Goal: Task Accomplishment & Management: Manage account settings

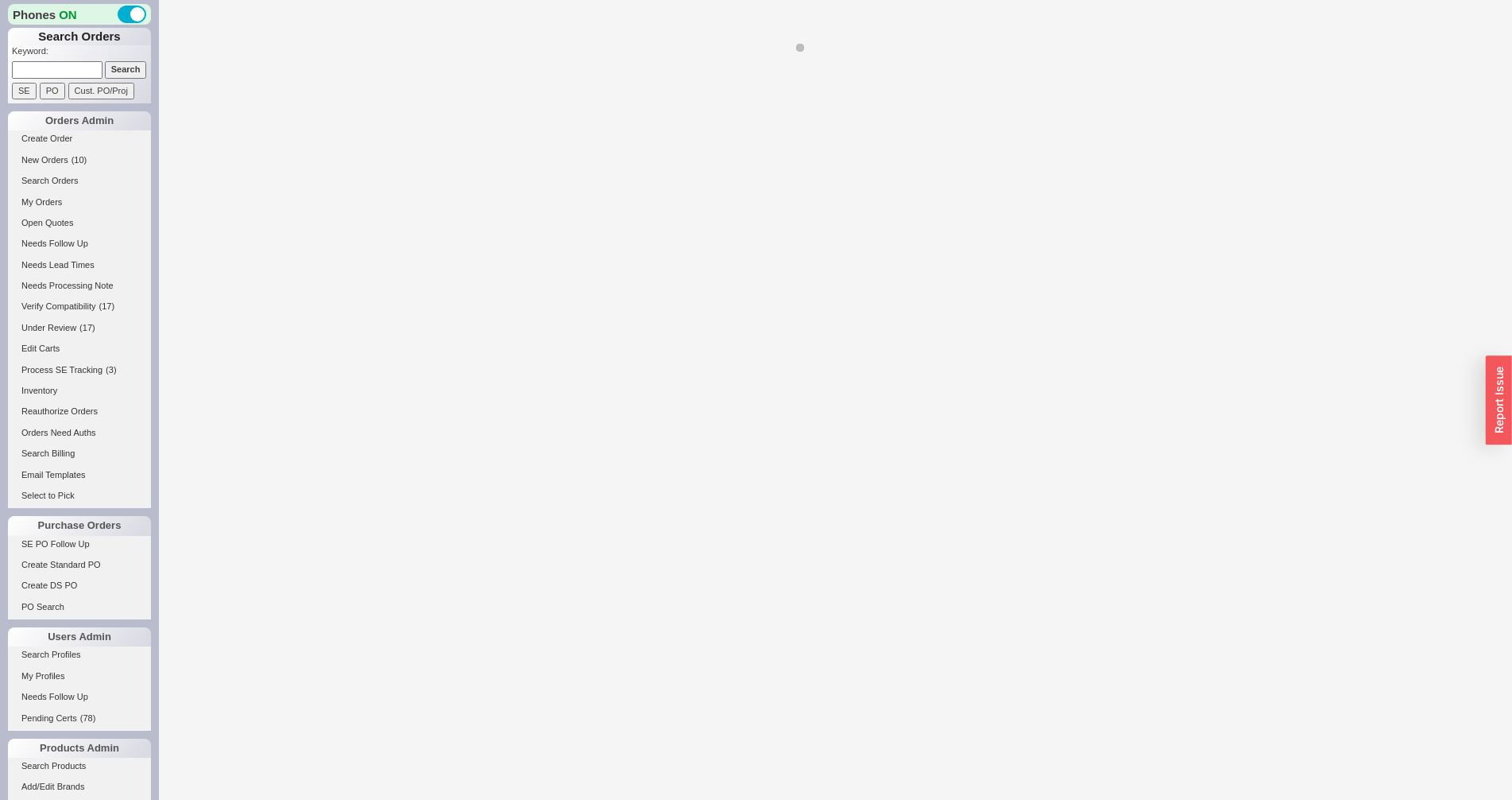
select select "LOW"
select select "3"
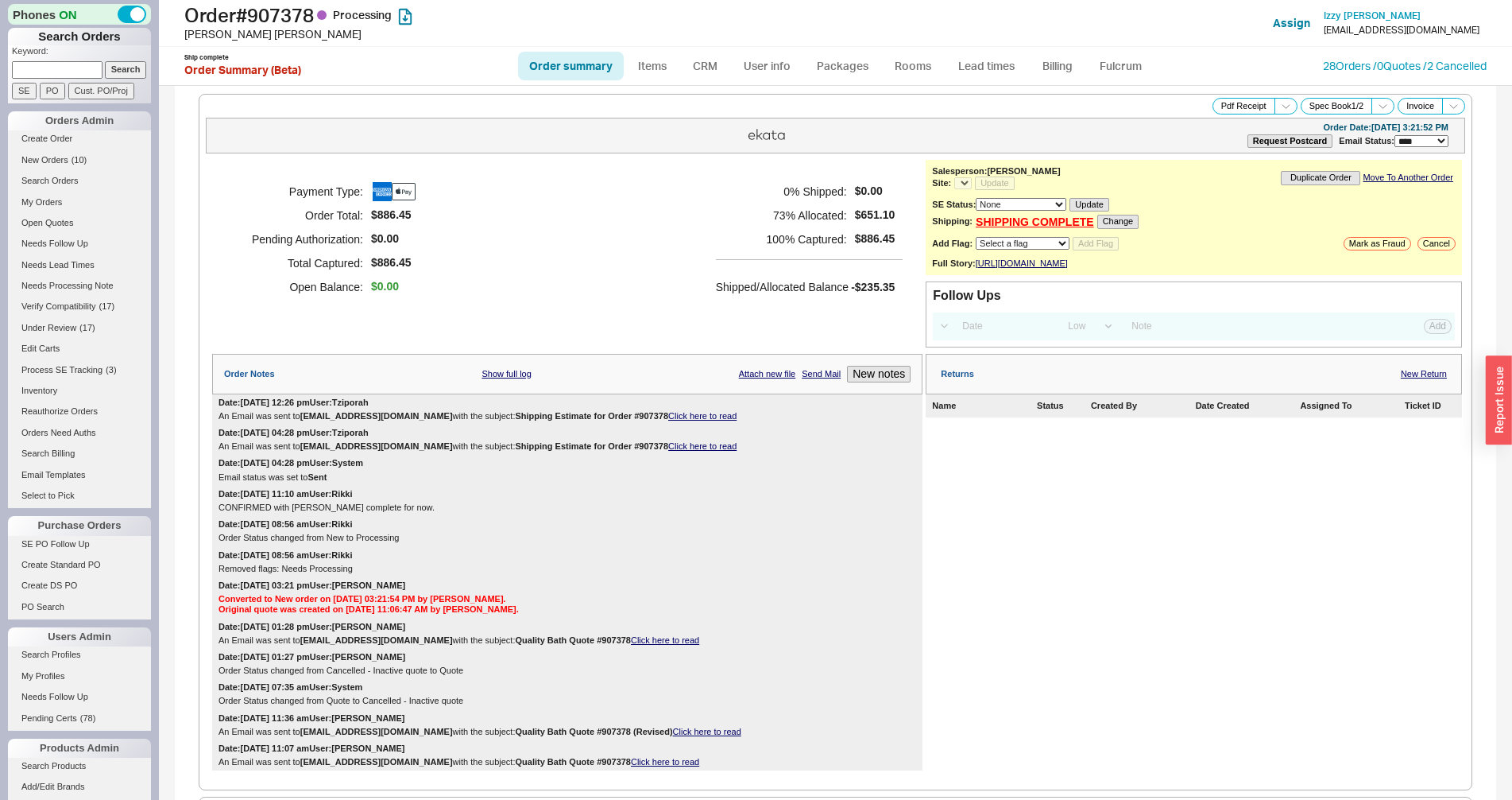
scroll to position [825, 0]
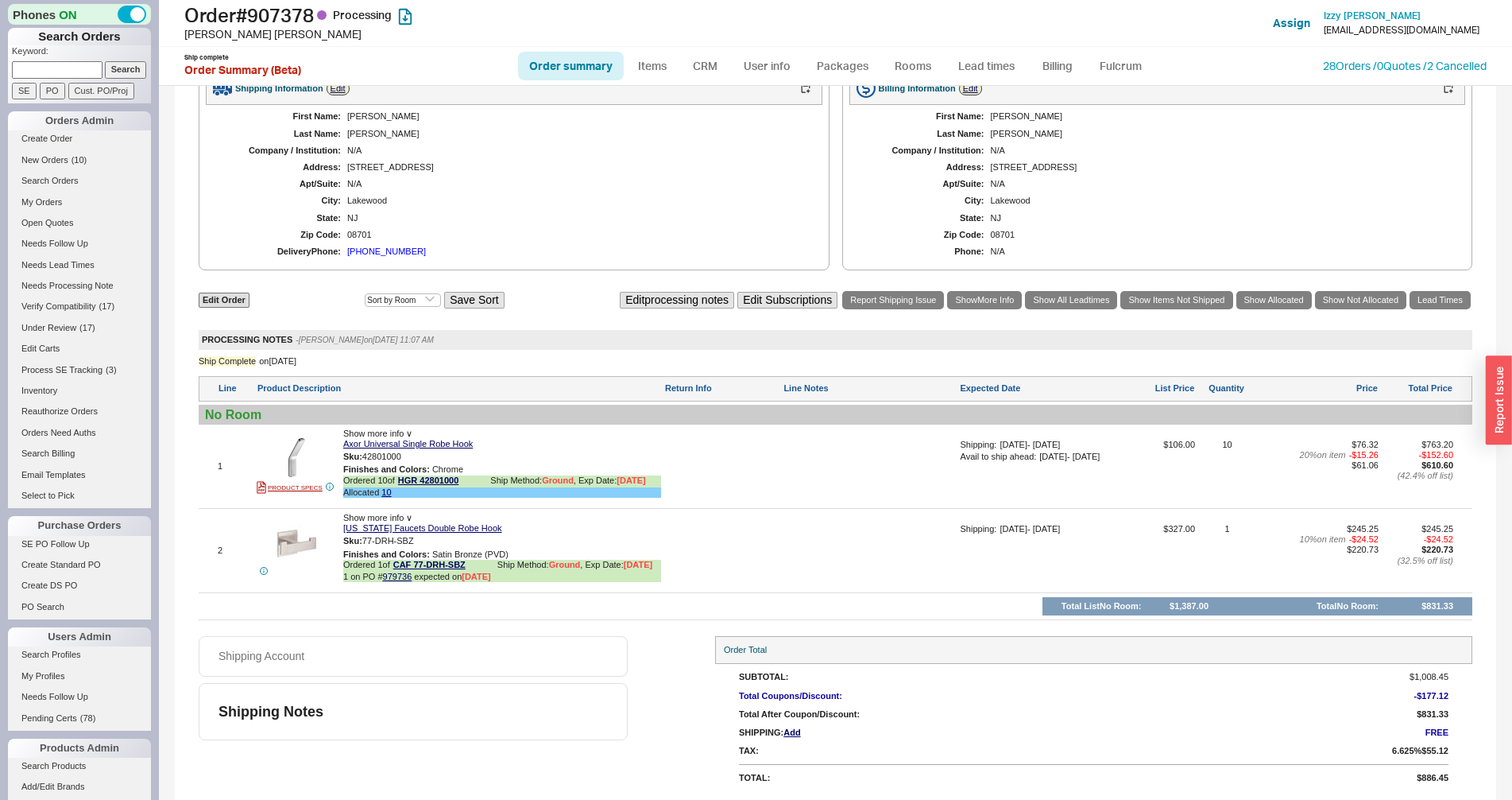
select select "*"
click at [842, 42] on div "Order # 907378 Processing Rifky Gelman Add Customer Ref Assign Izzy Nachum rifk…" at bounding box center [835, 24] width 1353 height 47
click at [837, 59] on link "Packages" at bounding box center [843, 66] width 75 height 29
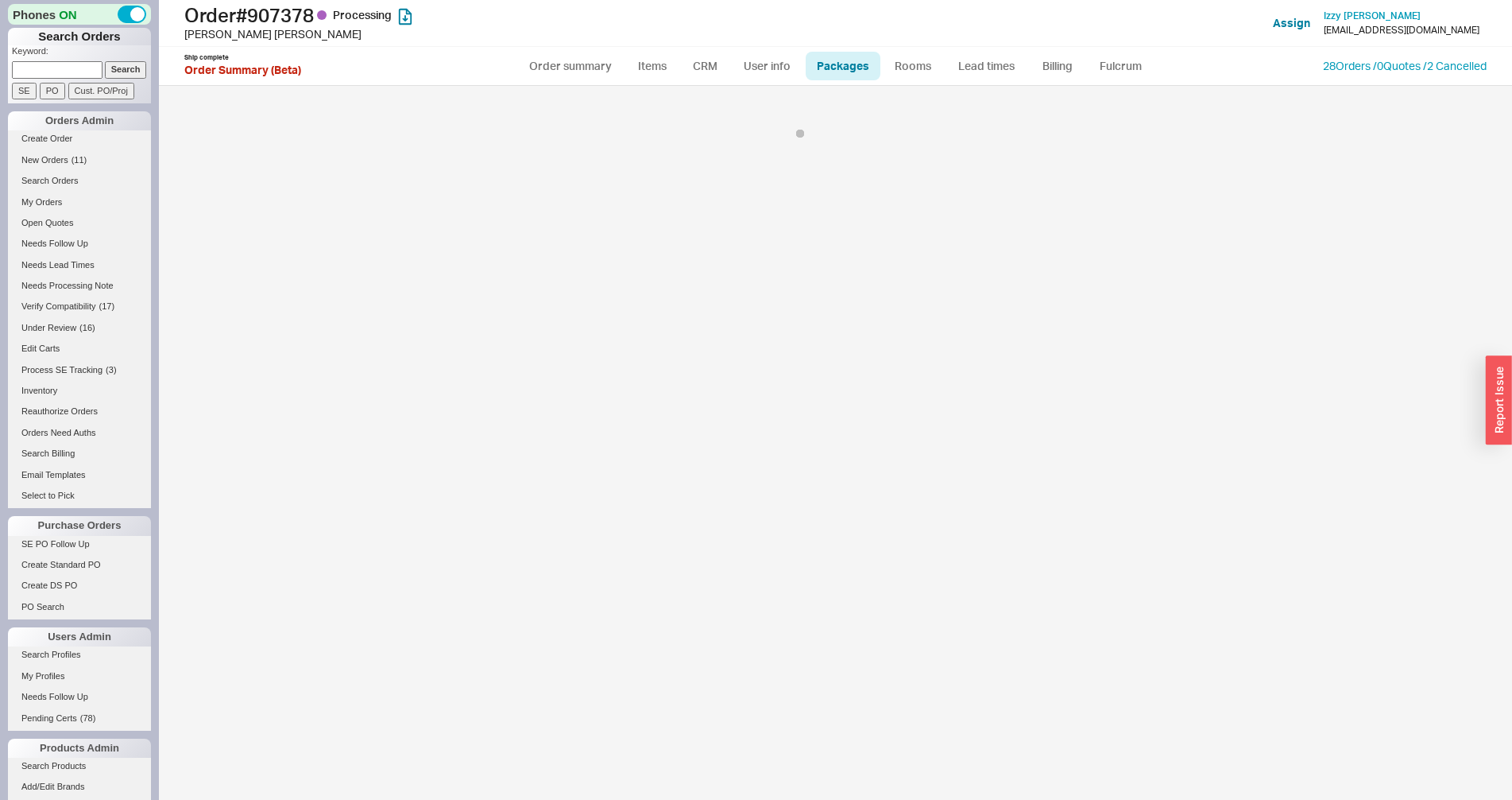
select select "1"
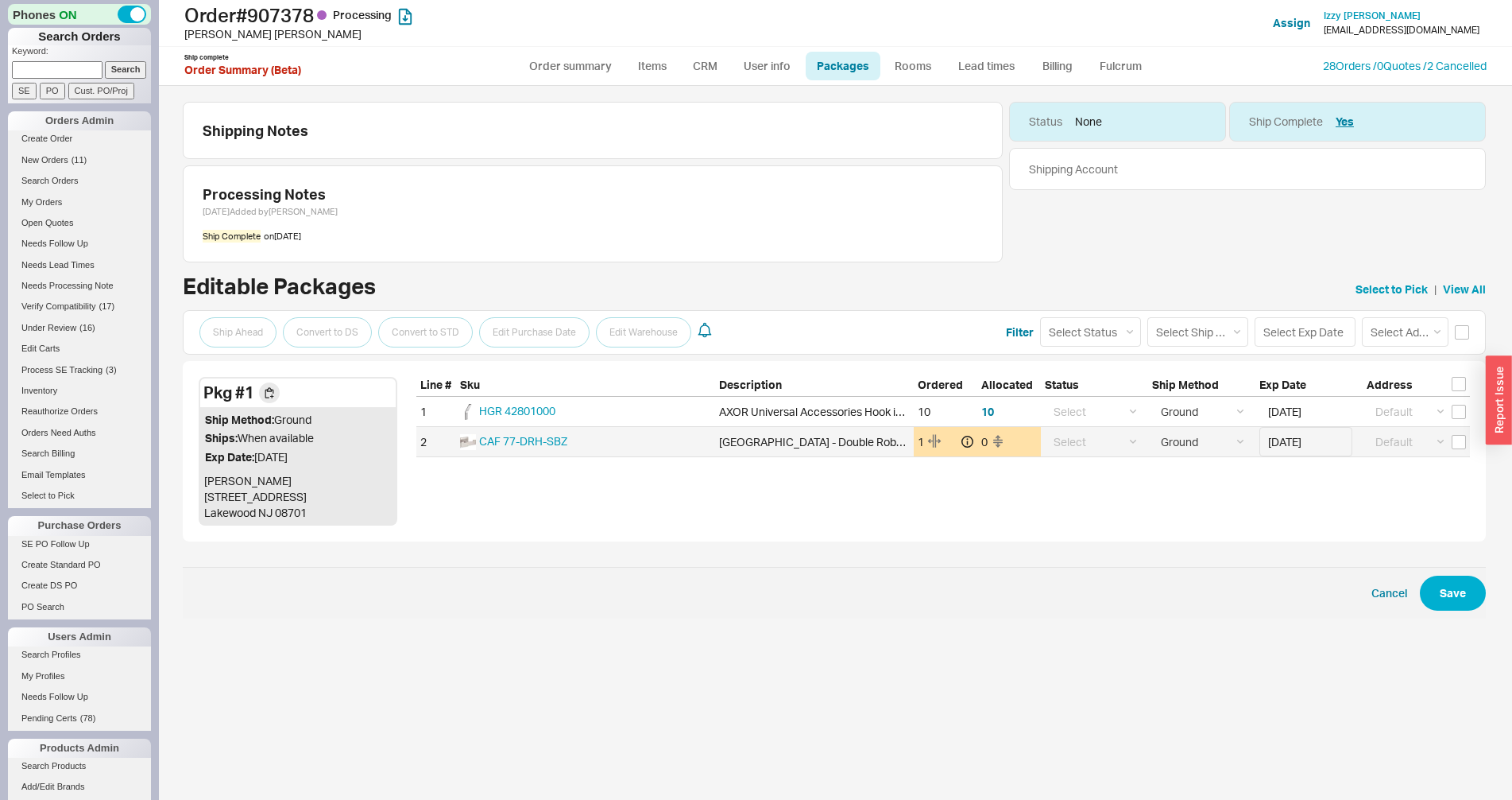
click at [1302, 457] on span at bounding box center [943, 456] width 1053 height 1
click at [1302, 442] on input "03/26/2025" at bounding box center [1306, 441] width 93 height 29
click at [1370, 609] on div "27" at bounding box center [1366, 615] width 19 height 19
type input "03/27/2025"
click at [1456, 606] on button "Save" at bounding box center [1452, 594] width 66 height 35
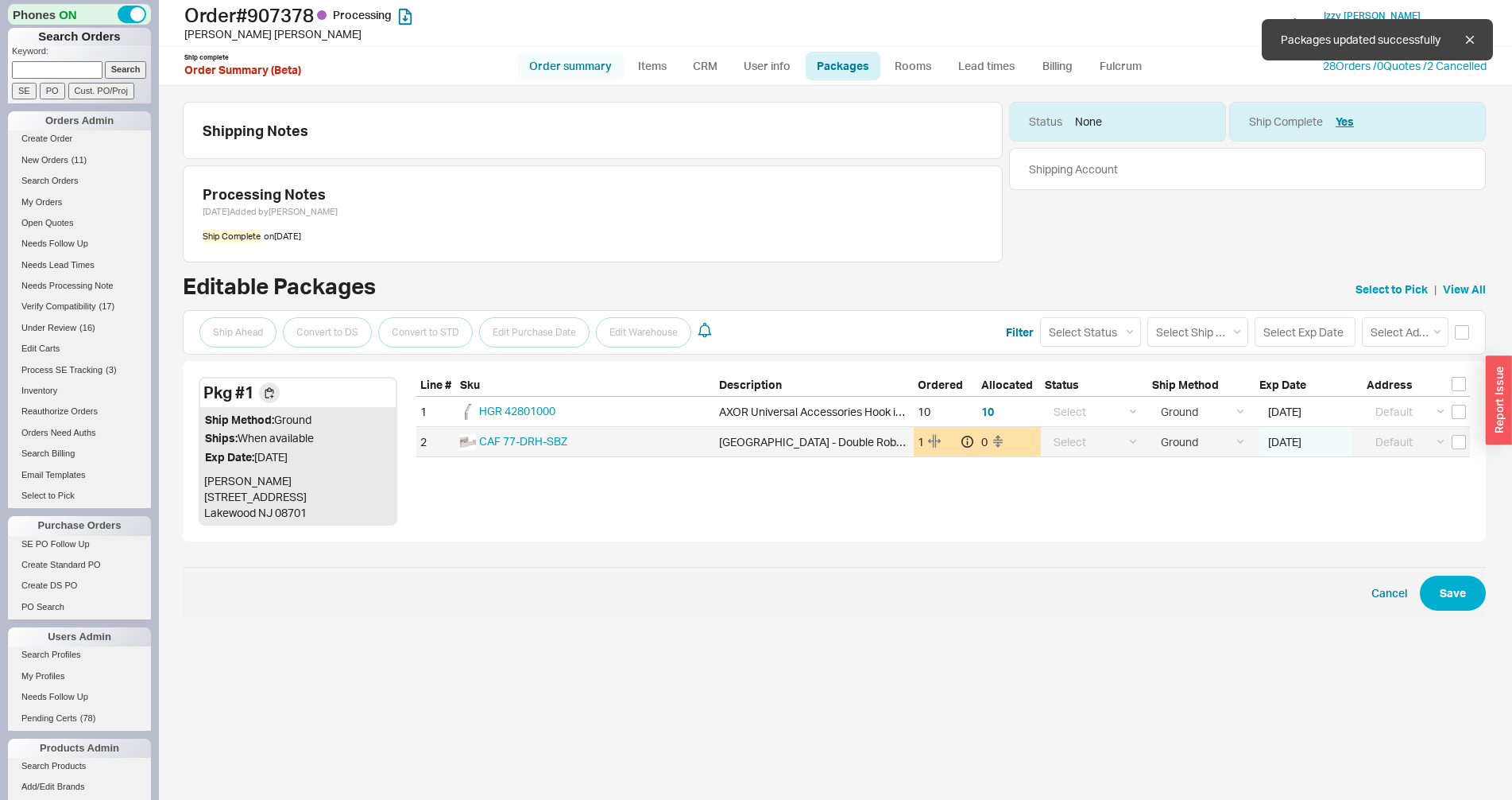
click at [588, 63] on link "Order summary" at bounding box center [571, 66] width 106 height 29
select select "*"
select select "LOW"
select select "3"
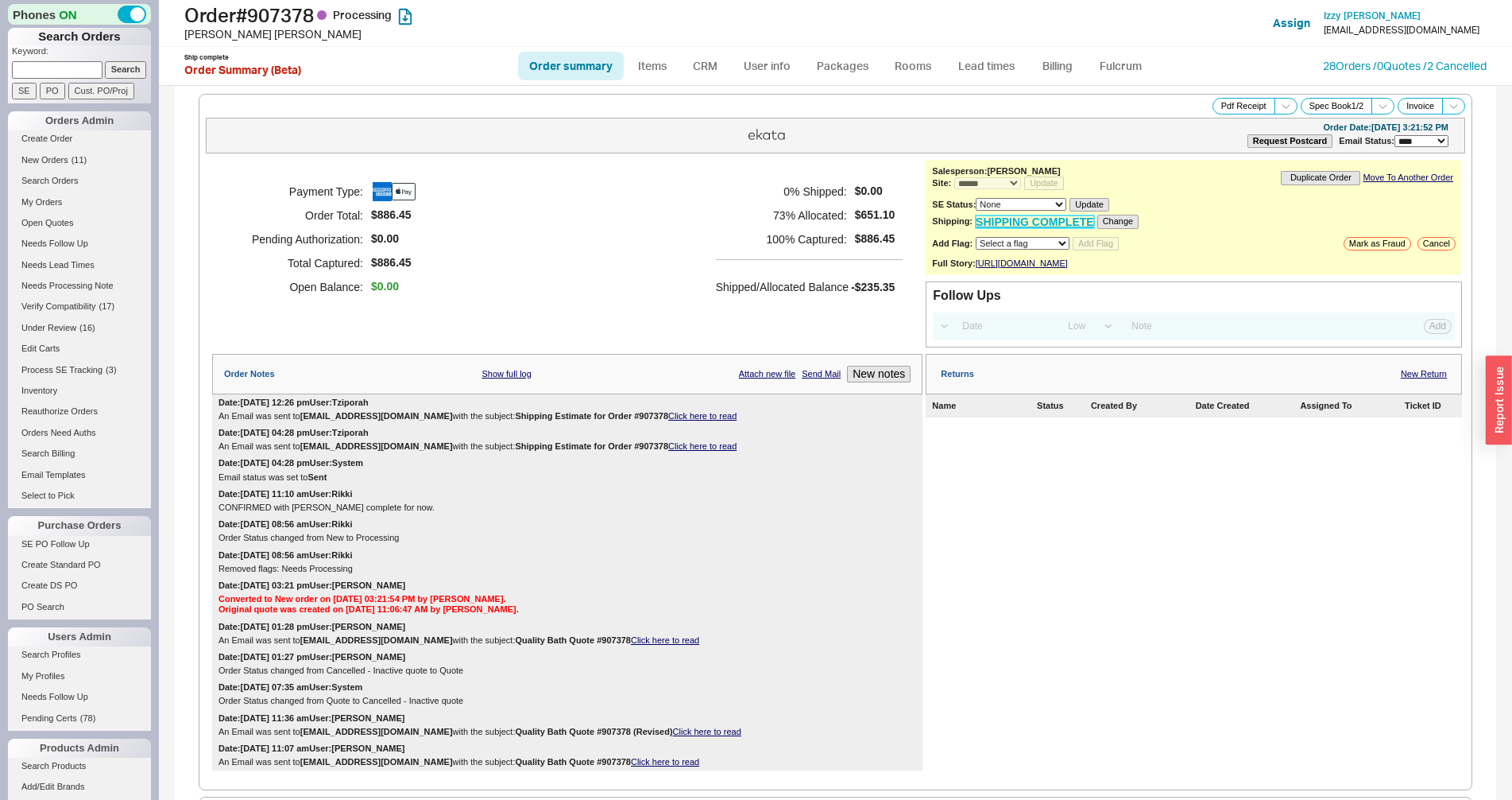
click at [994, 222] on link "SHIPPING COMPLETE" at bounding box center [1035, 222] width 119 height 14
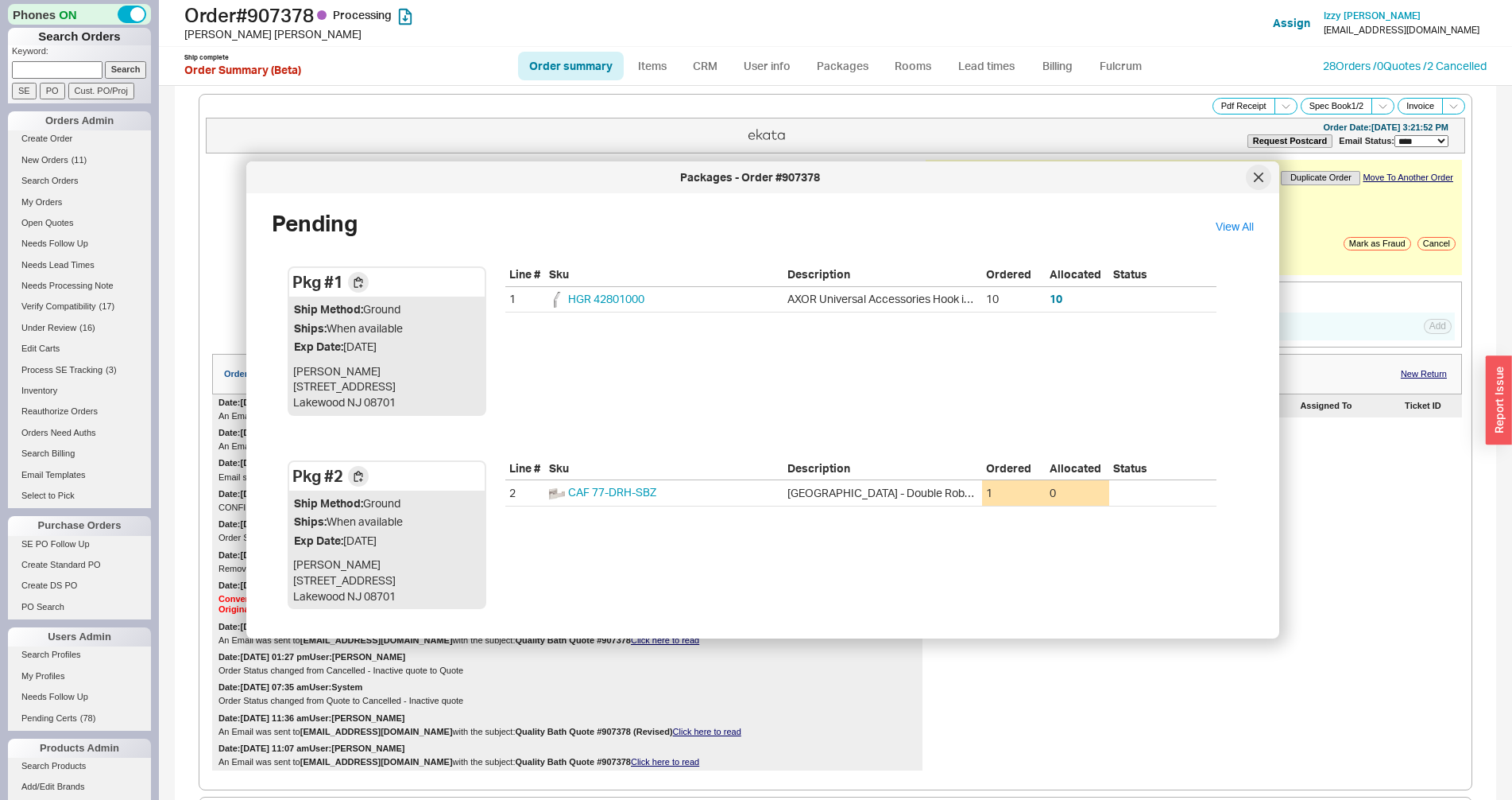
click at [1256, 173] on icon at bounding box center [1259, 177] width 8 height 8
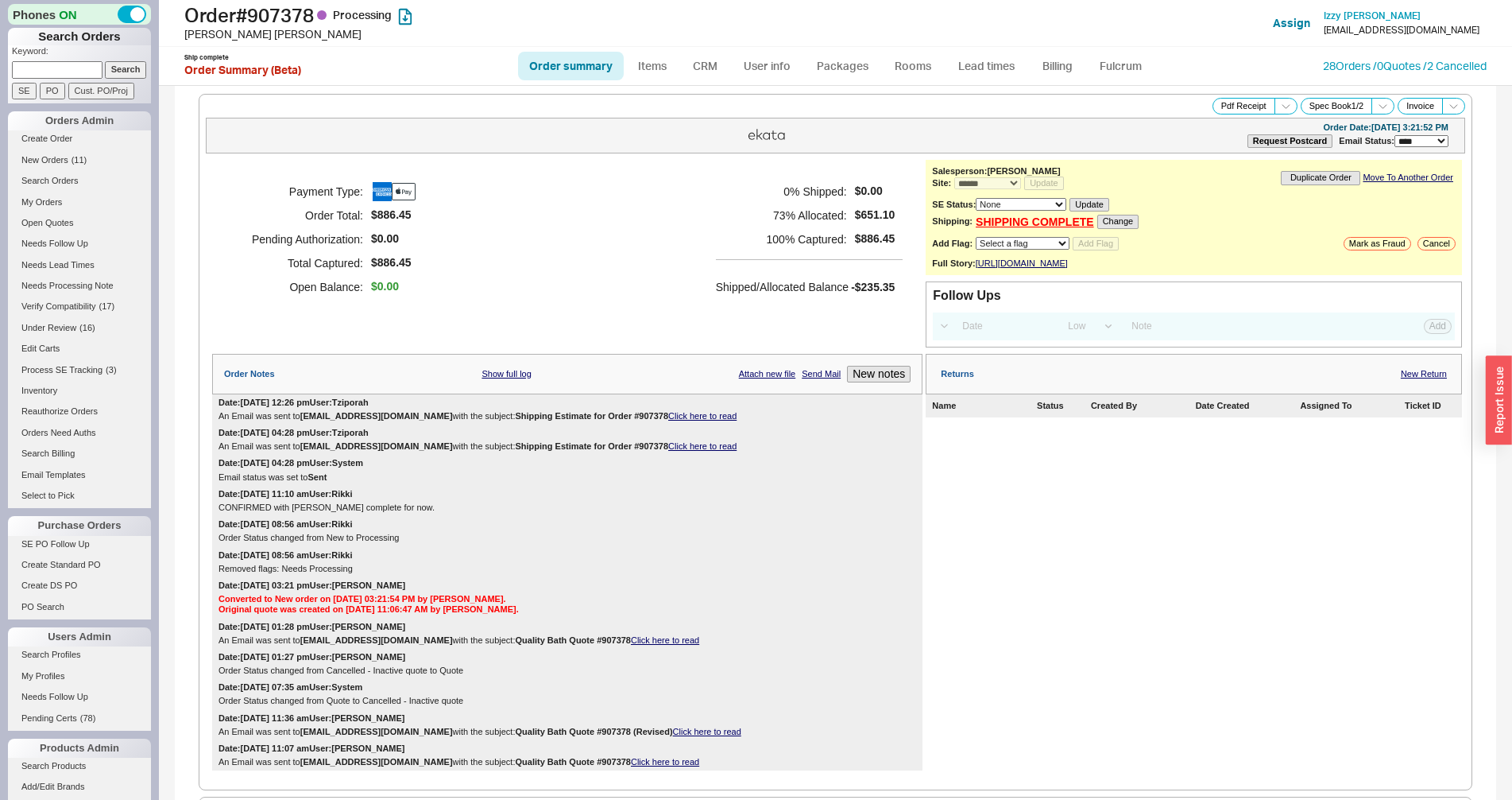
scroll to position [825, 0]
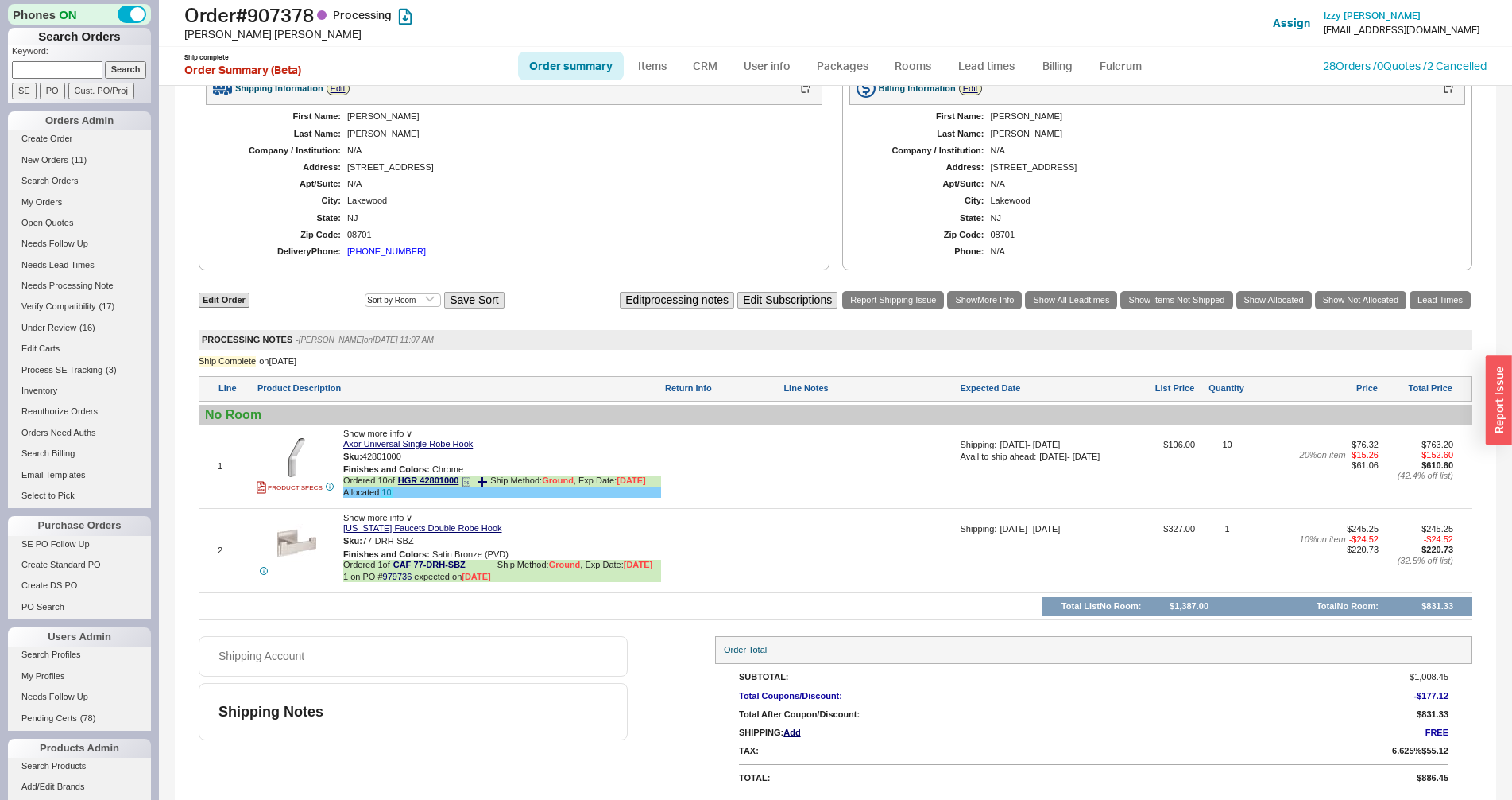
click at [386, 495] on link "10" at bounding box center [386, 492] width 10 height 10
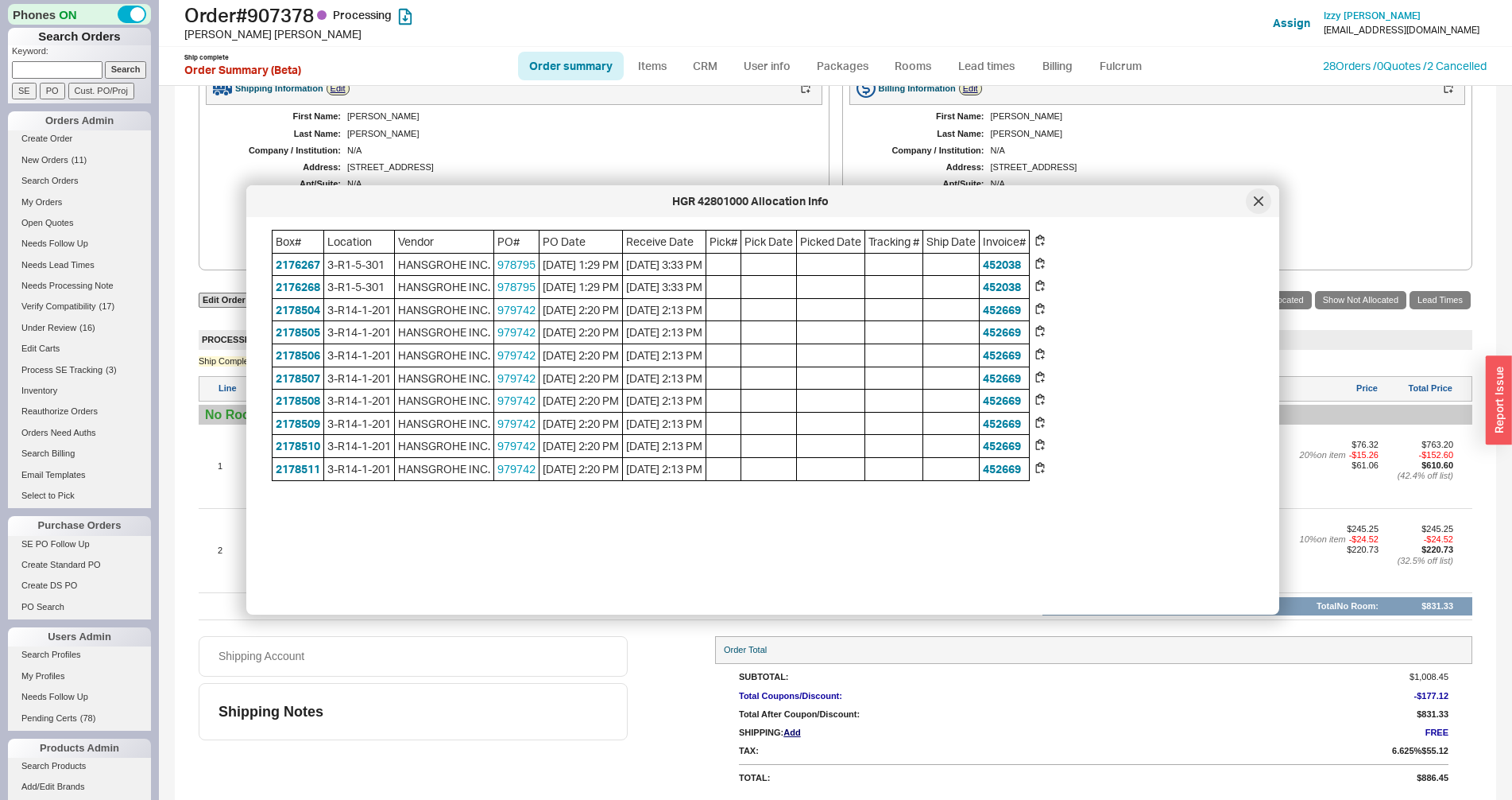
click at [1260, 206] on div at bounding box center [1259, 201] width 26 height 26
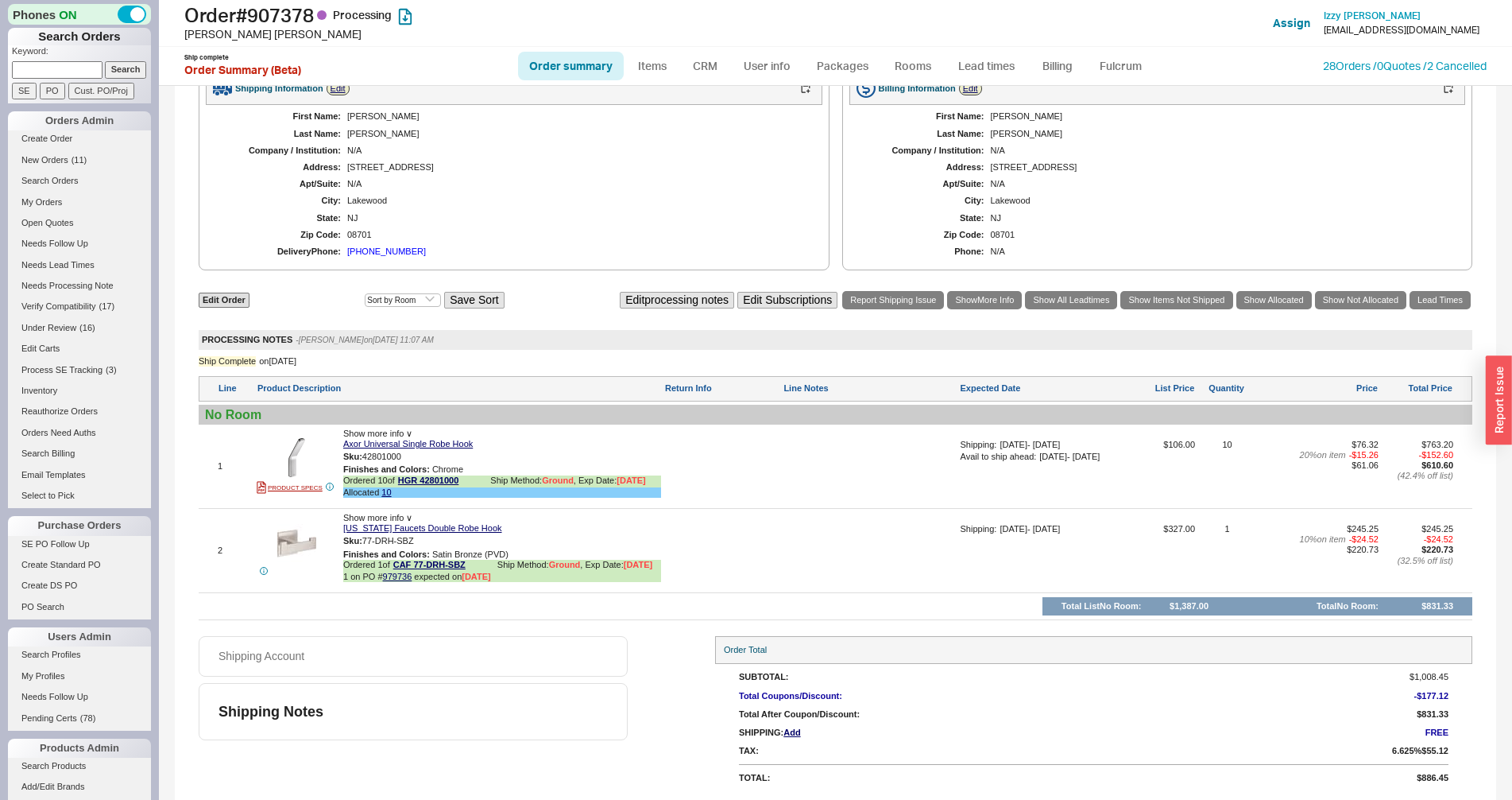
click at [571, 62] on link "Order summary" at bounding box center [571, 66] width 106 height 29
select select "*"
select select "LOW"
select select "3"
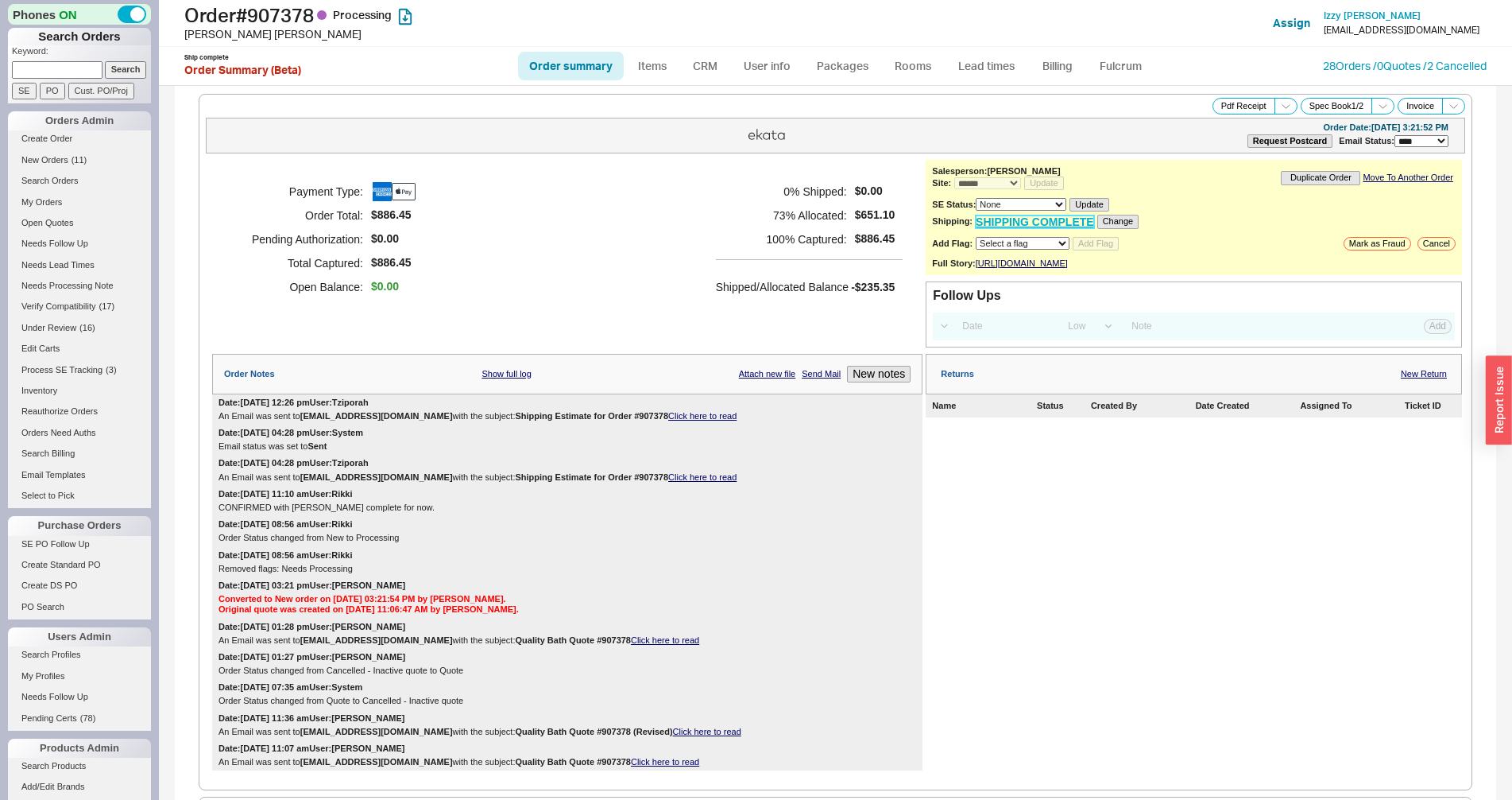
click at [1055, 229] on link "SHIPPING COMPLETE" at bounding box center [1035, 222] width 119 height 14
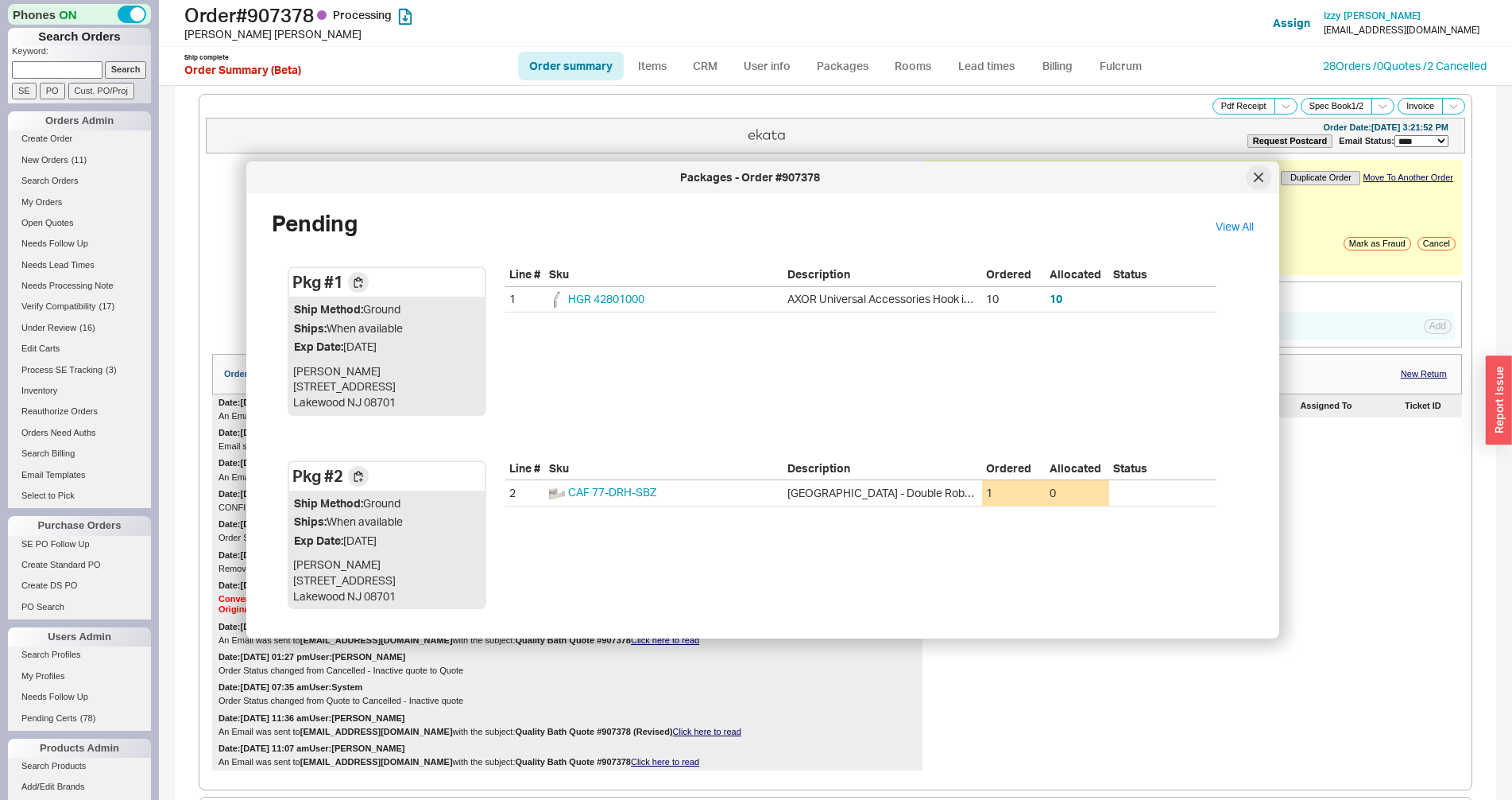
click at [1256, 178] on icon at bounding box center [1259, 177] width 10 height 10
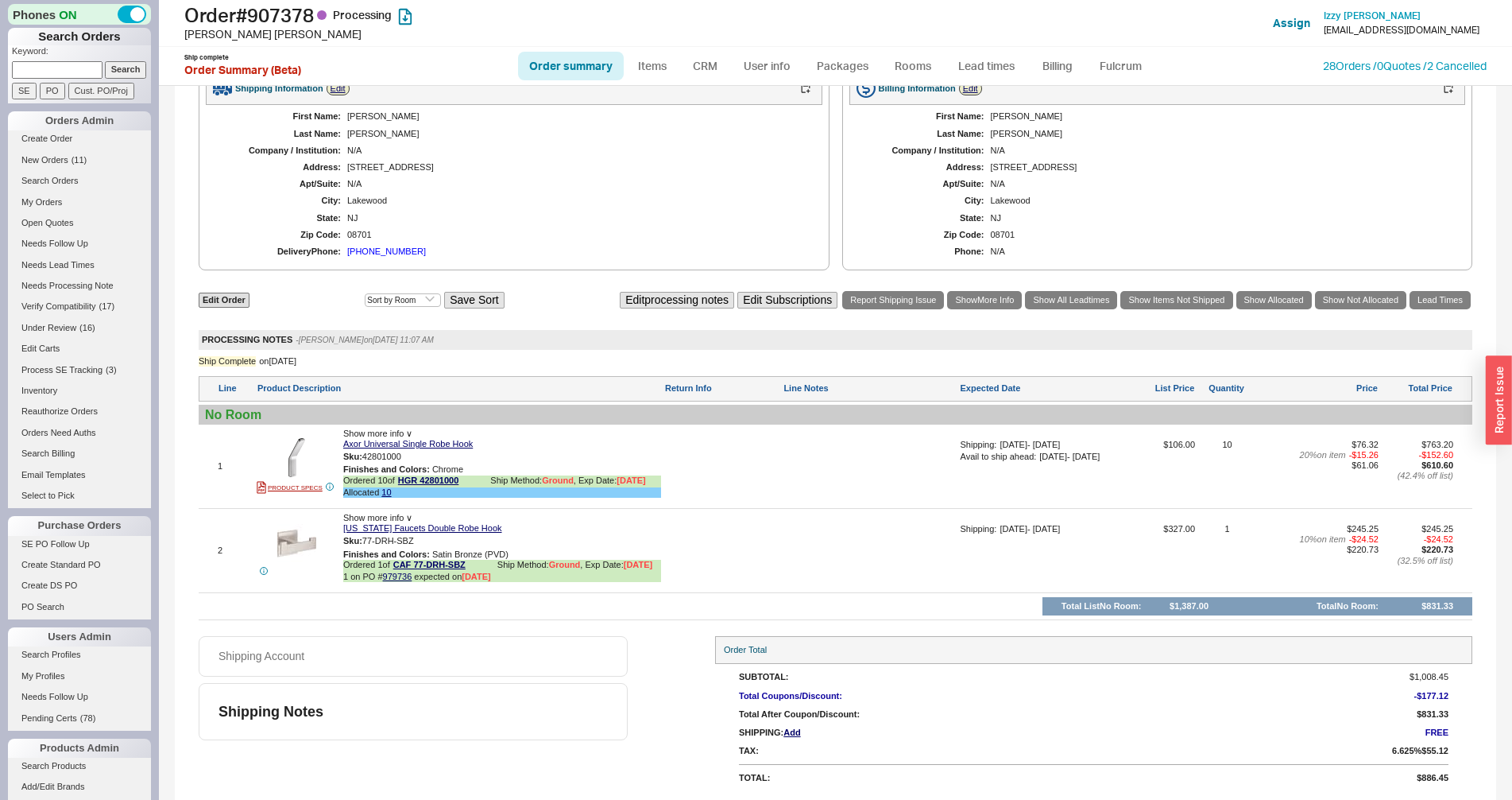
scroll to position [825, 0]
click at [562, 75] on link "Order summary" at bounding box center [571, 66] width 106 height 29
select select "*"
select select "LOW"
select select "3"
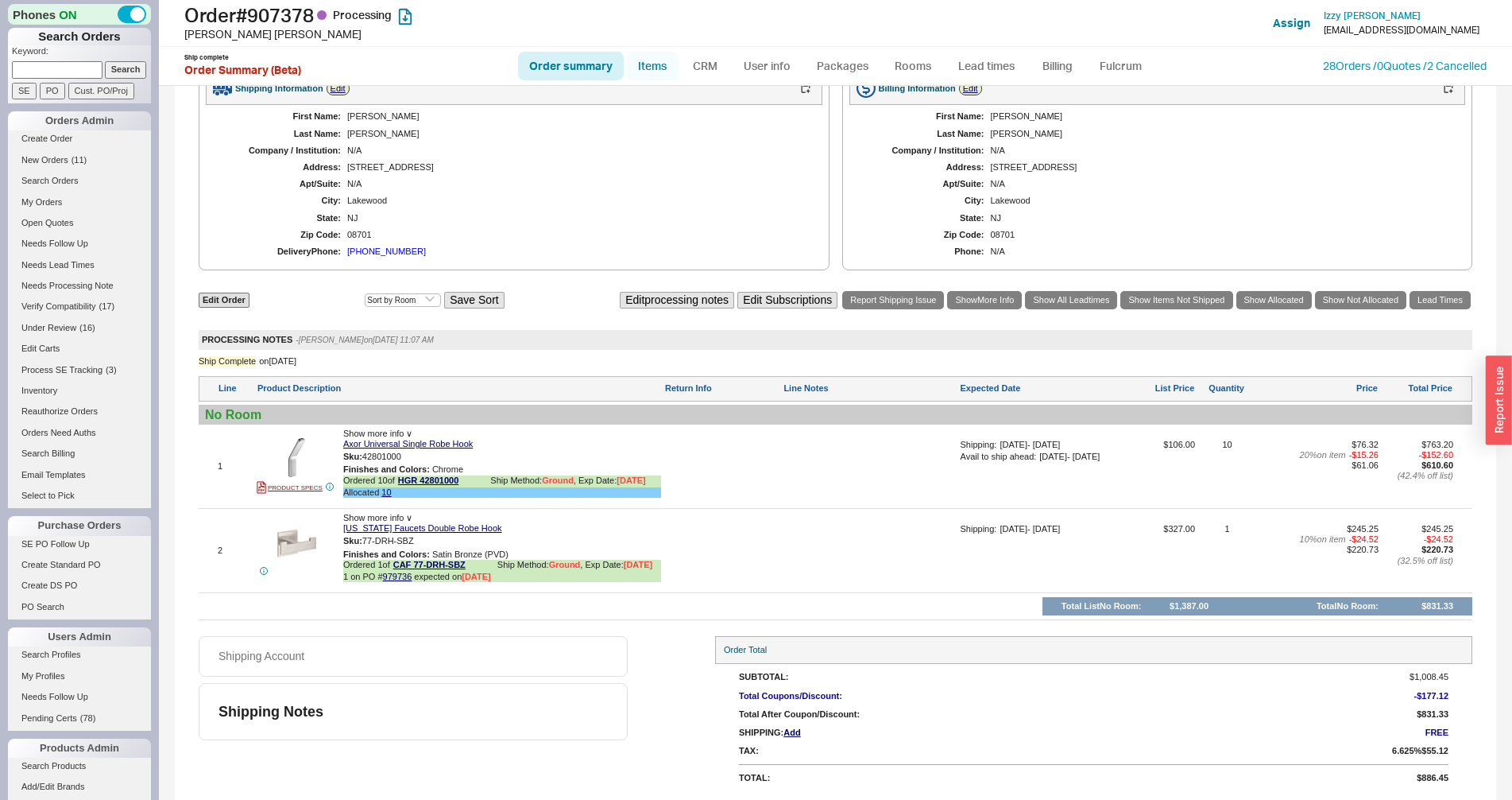
click at [658, 68] on link "Items" at bounding box center [652, 66] width 52 height 29
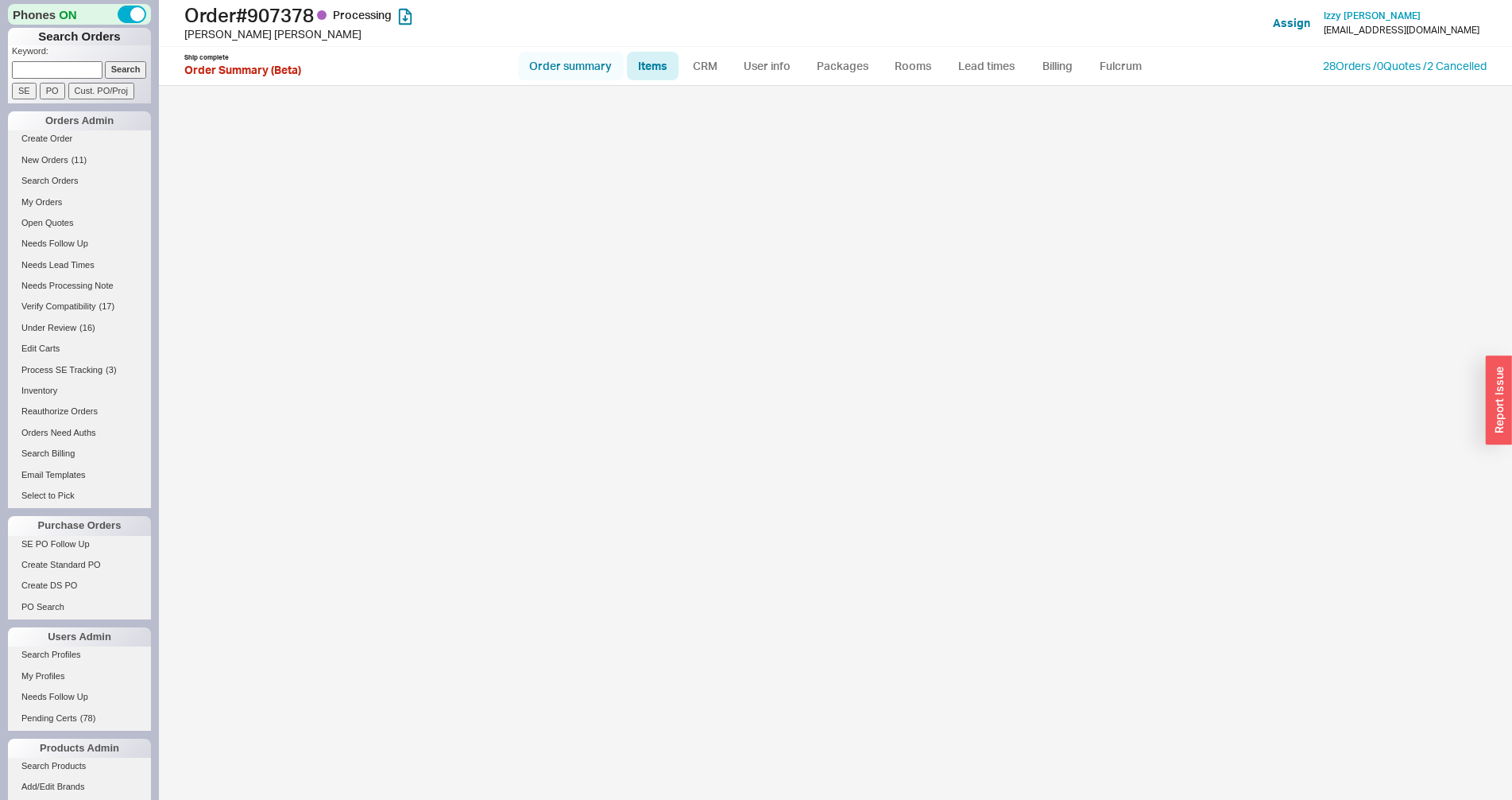
select select "3"
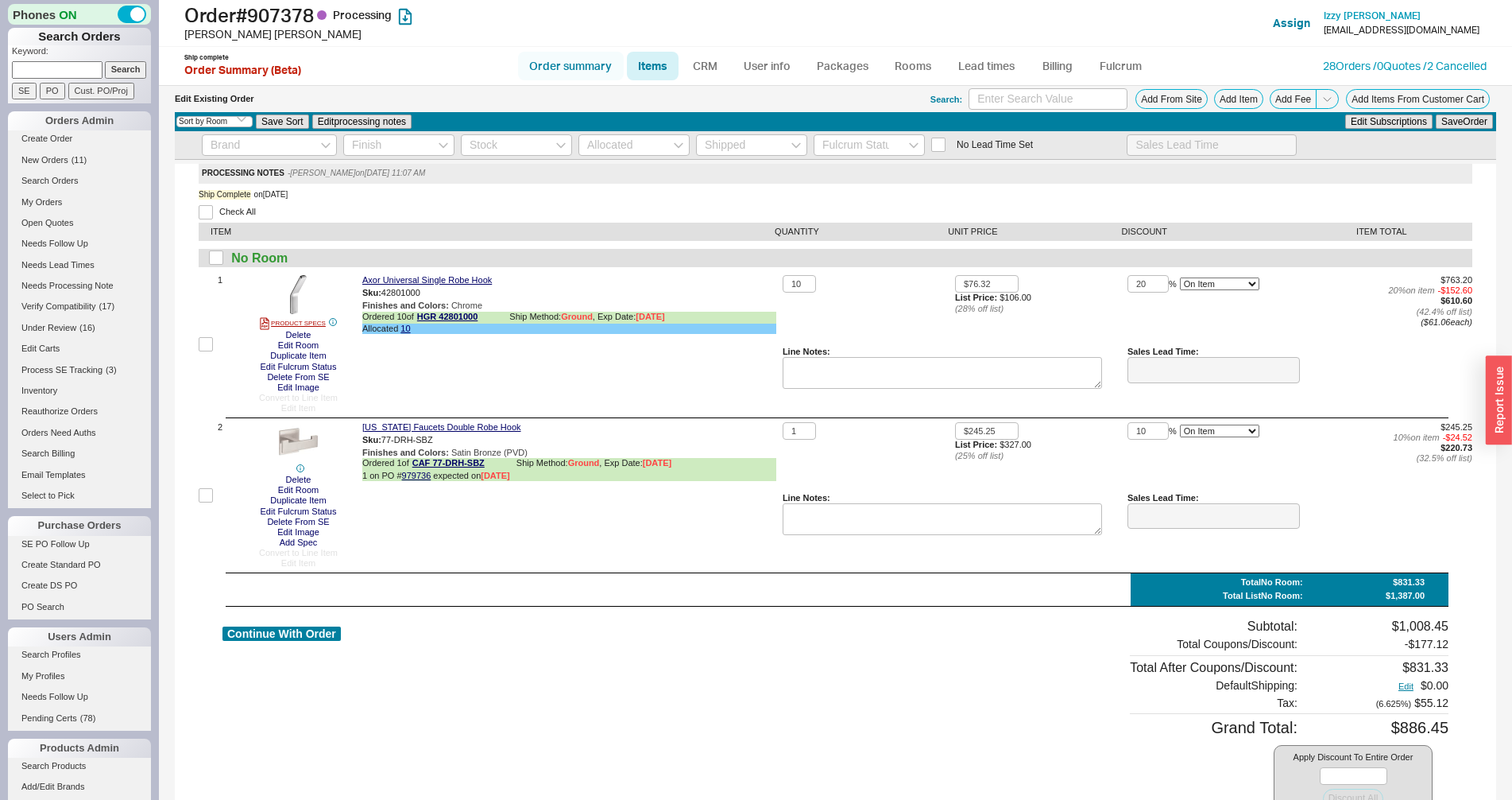
click at [588, 60] on link "Order summary" at bounding box center [571, 66] width 106 height 29
select select "*"
select select "LOW"
select select "3"
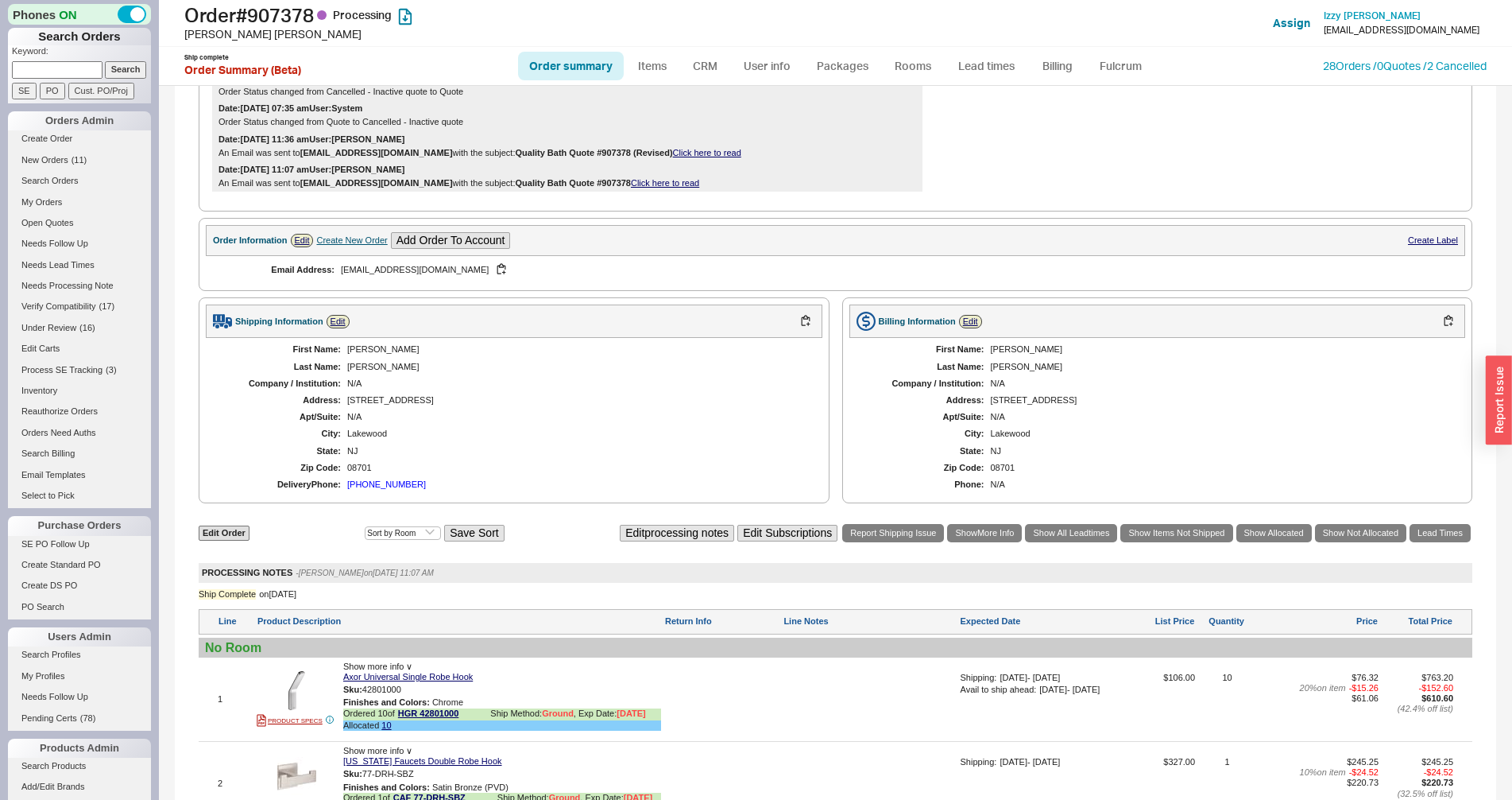
scroll to position [825, 0]
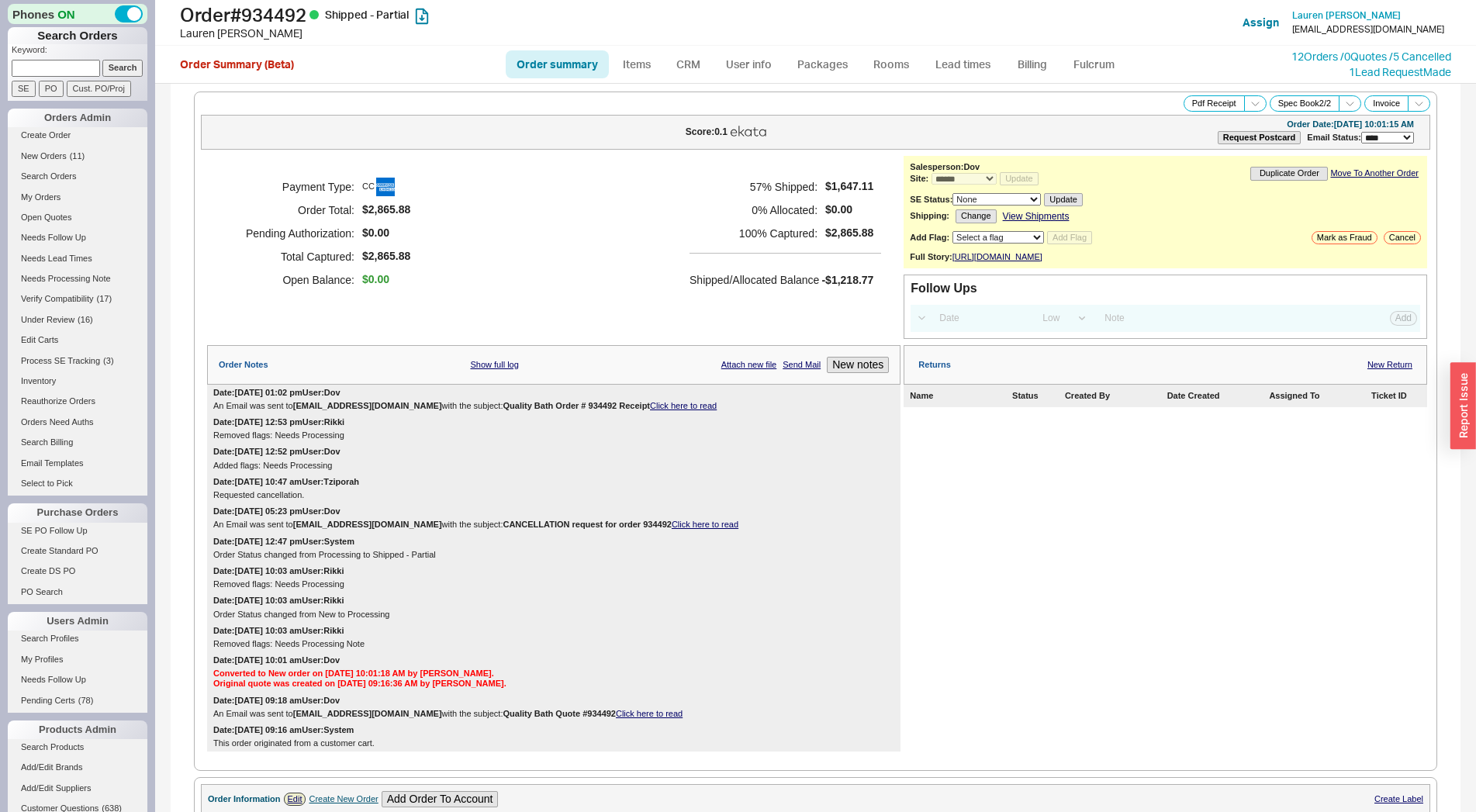
select select "*"
select select "LOW"
select select "3"
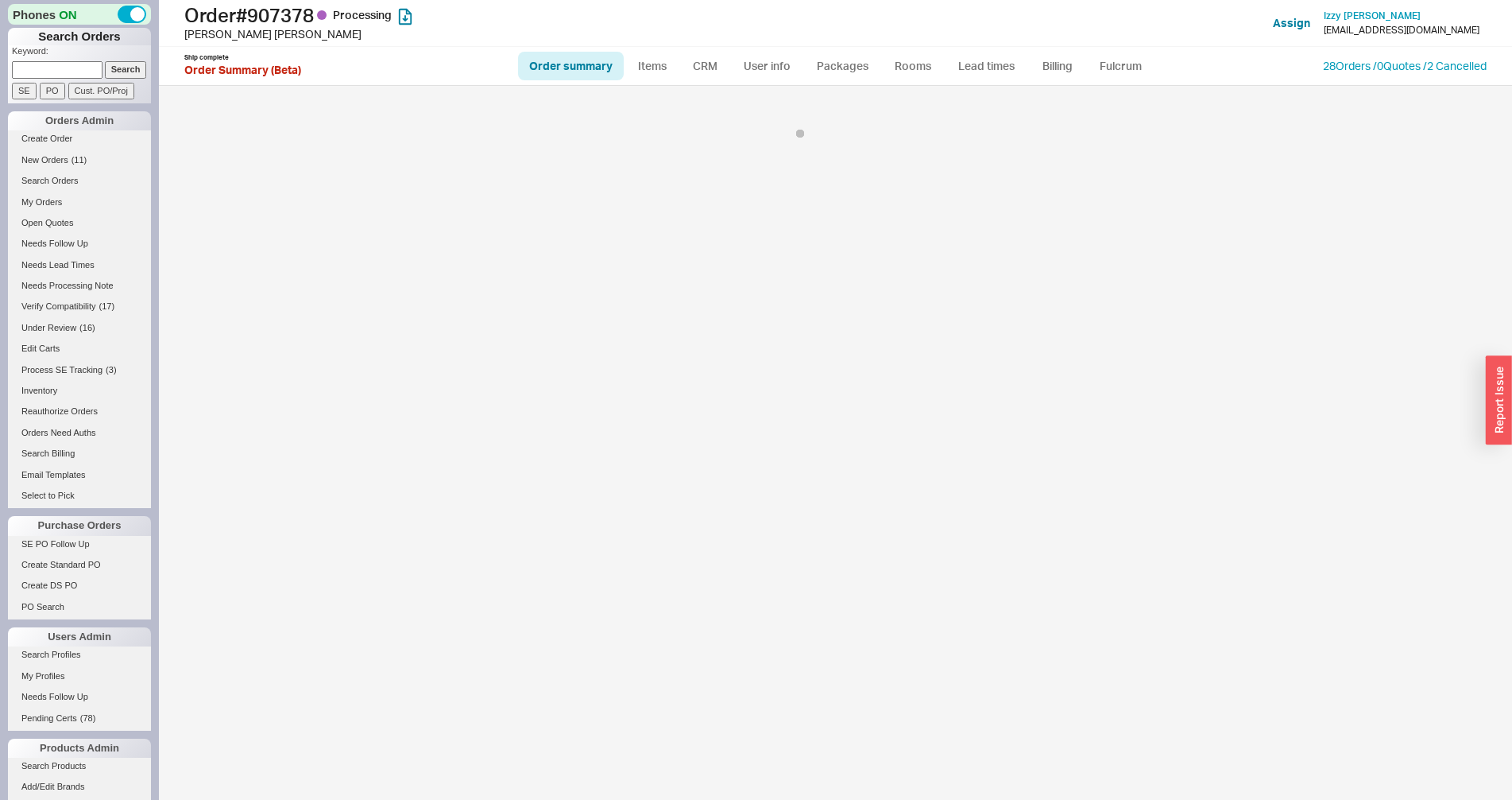
select select "LOW"
select select "3"
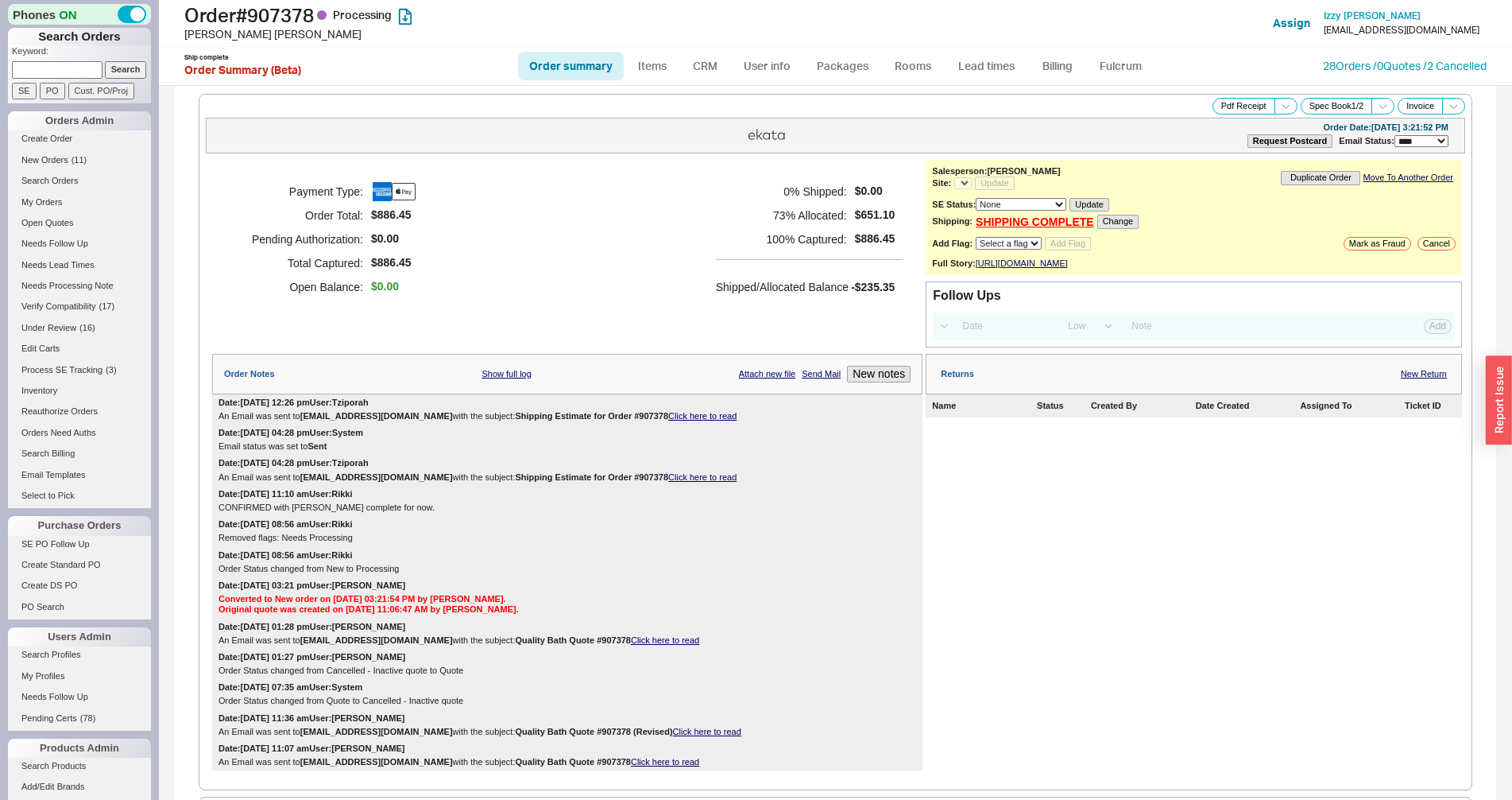
select select "*"
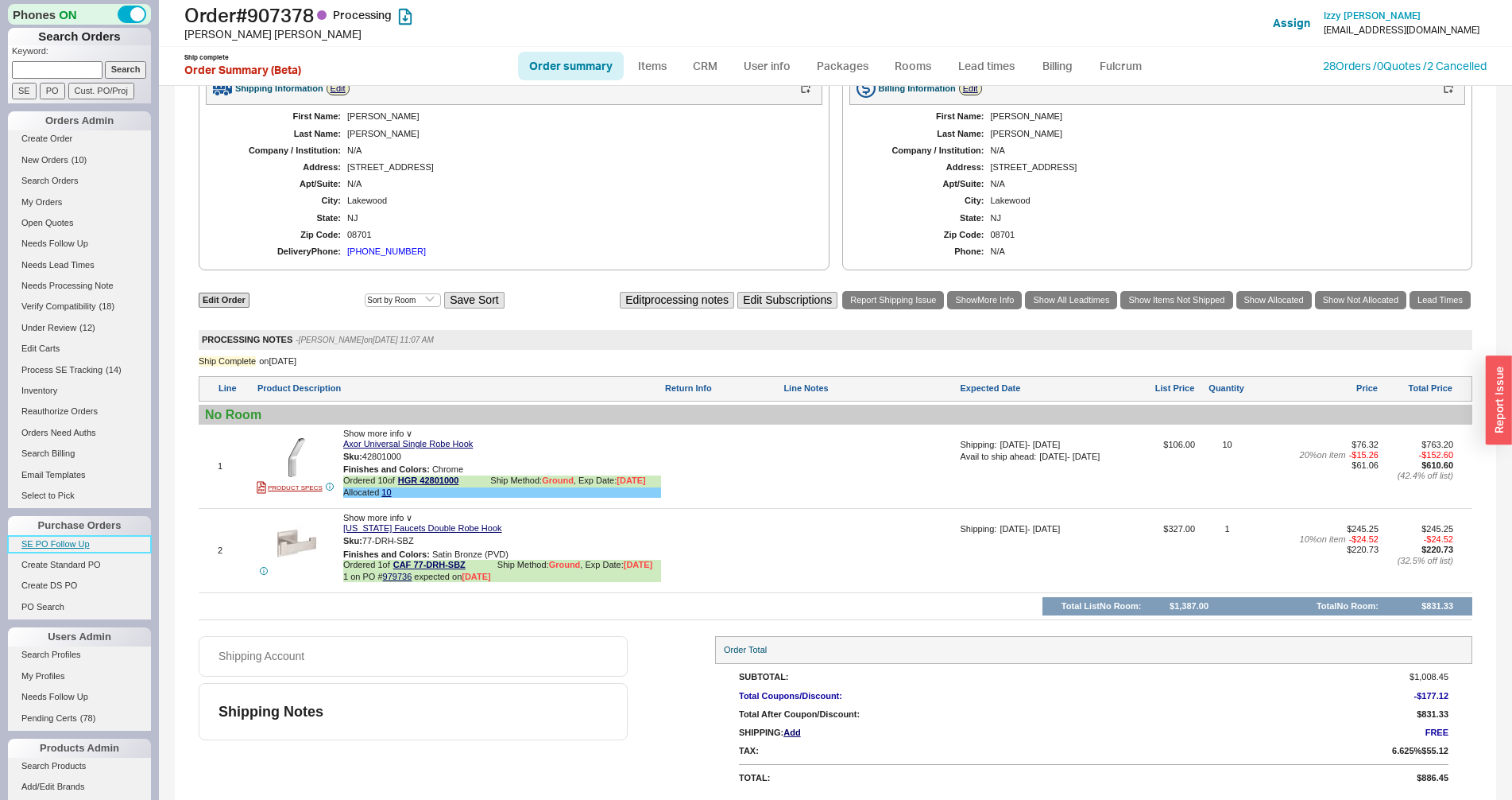
click at [52, 546] on link "SE PO Follow Up" at bounding box center [80, 543] width 143 height 17
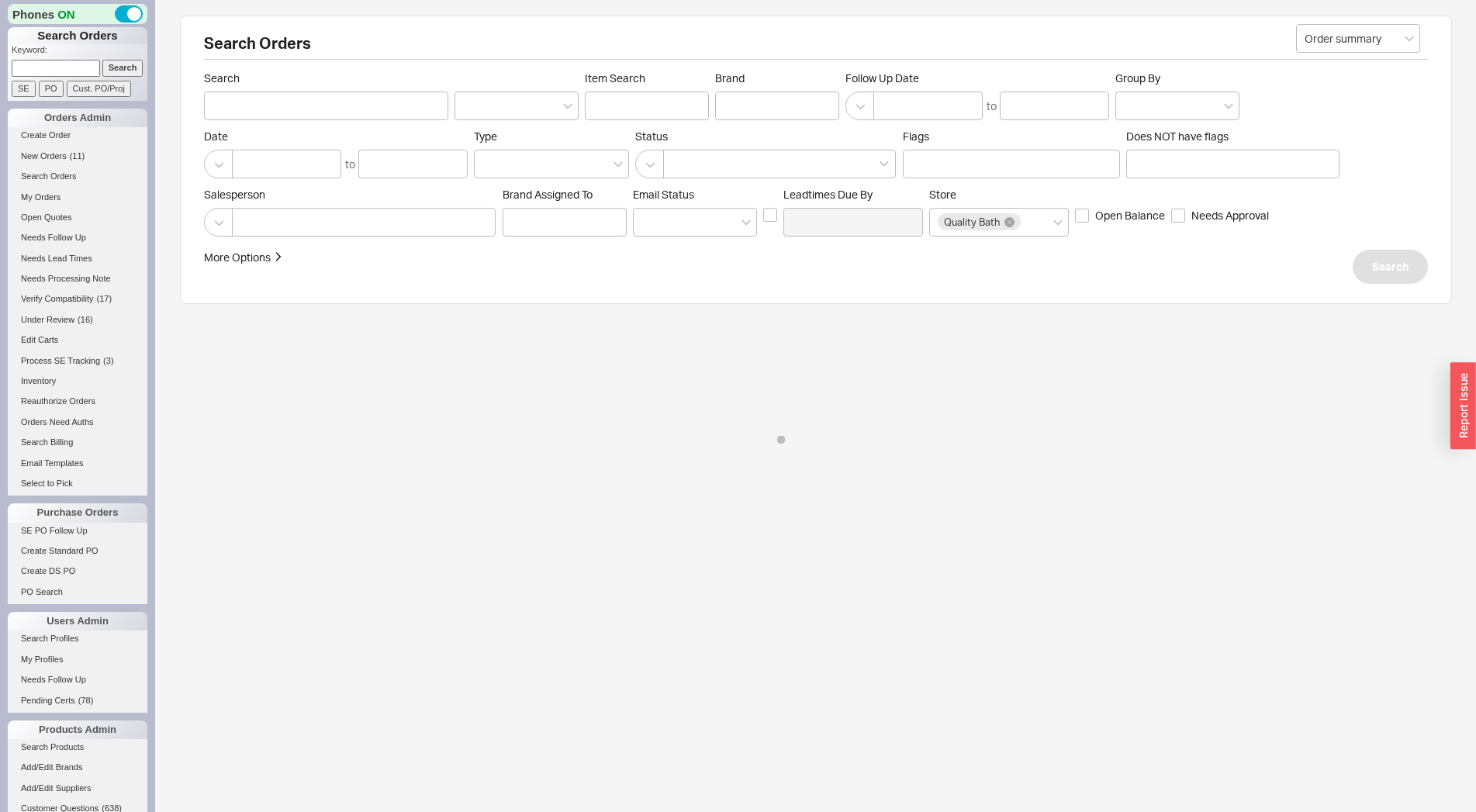
click at [61, 59] on p "Keyword:" at bounding box center [80, 52] width 136 height 15
click at [61, 63] on input at bounding box center [56, 67] width 88 height 16
paste input "921313"
type input "921313"
click at [103, 63] on input "Search" at bounding box center [123, 67] width 41 height 16
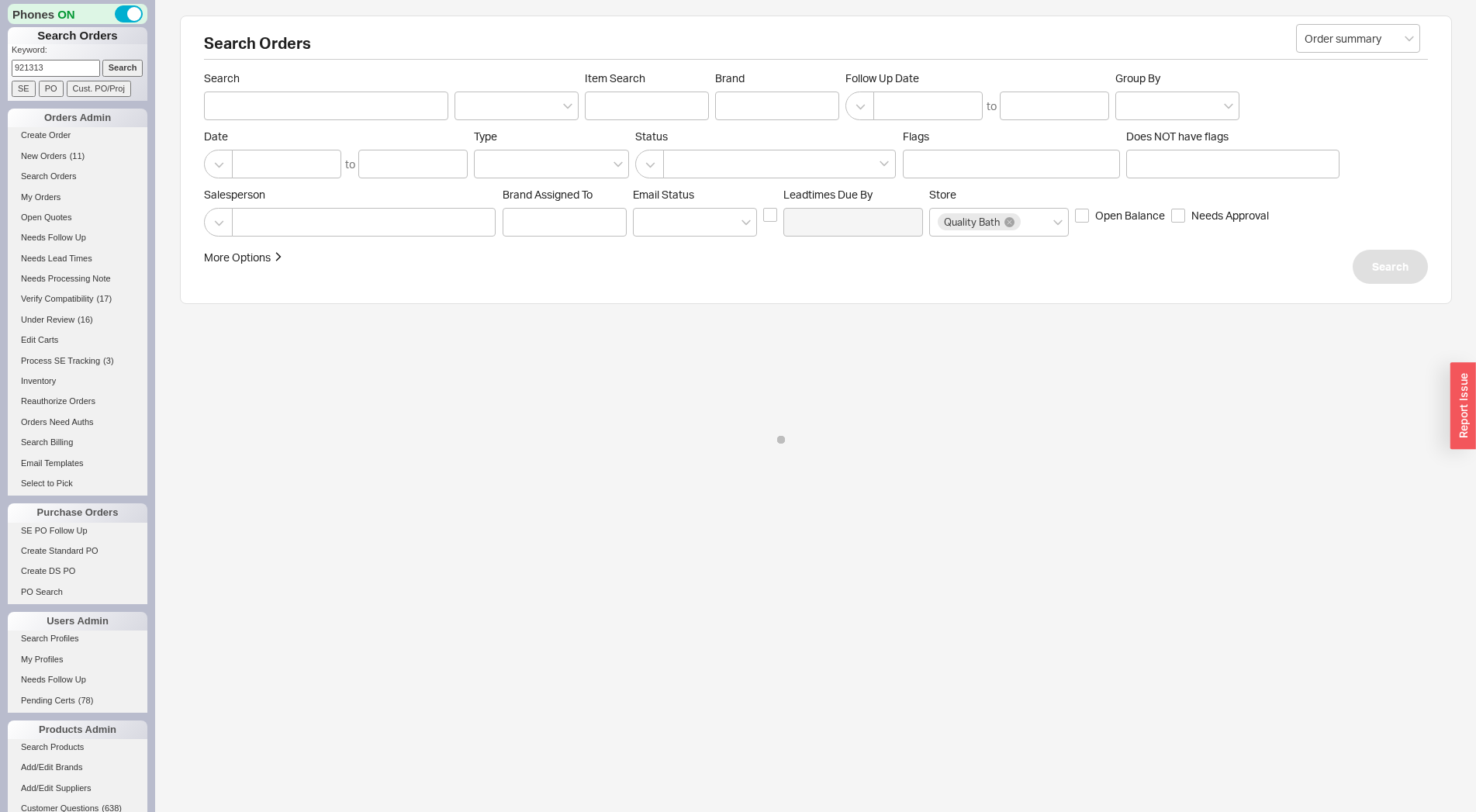
type input "921313"
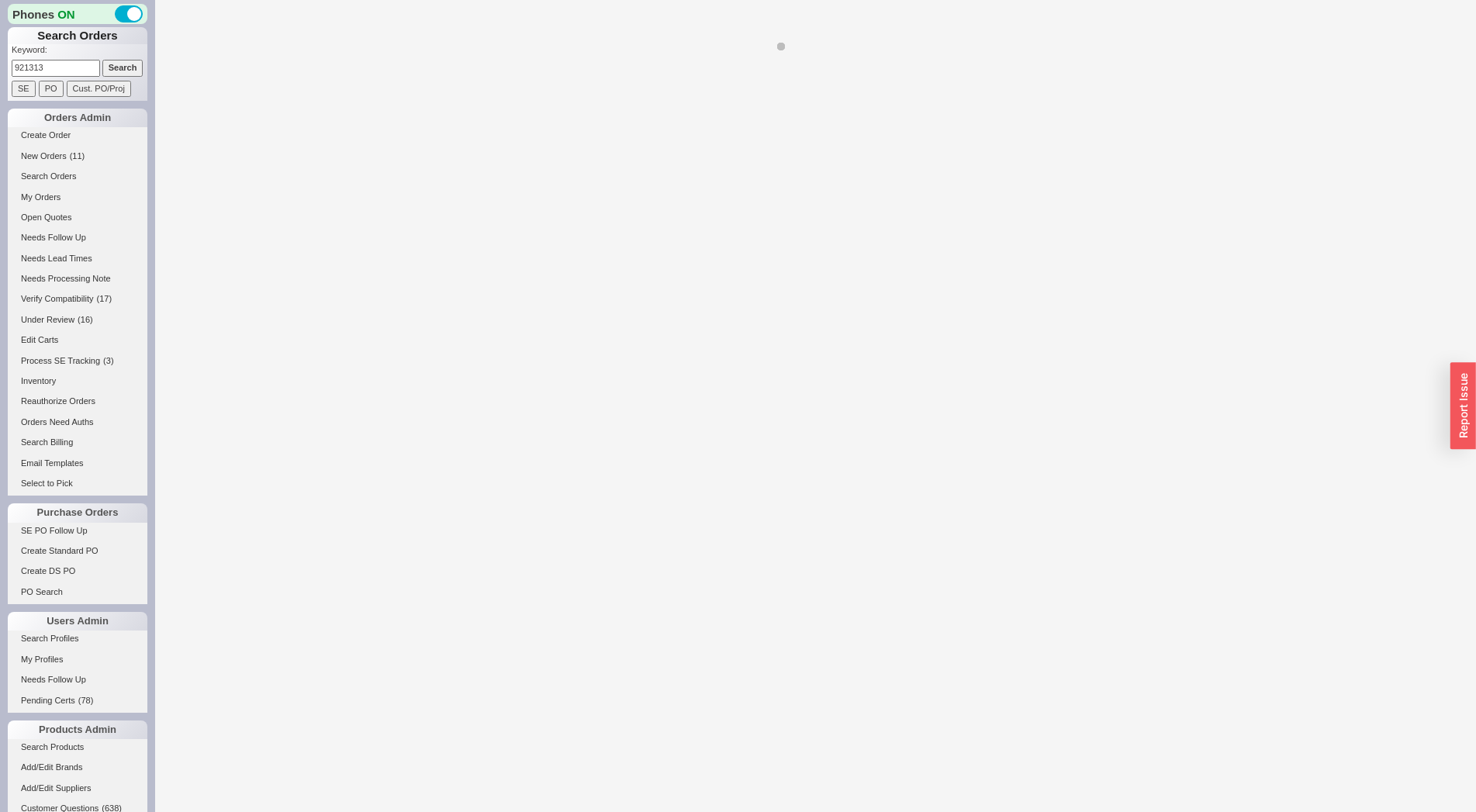
select select "LOW"
select select "3"
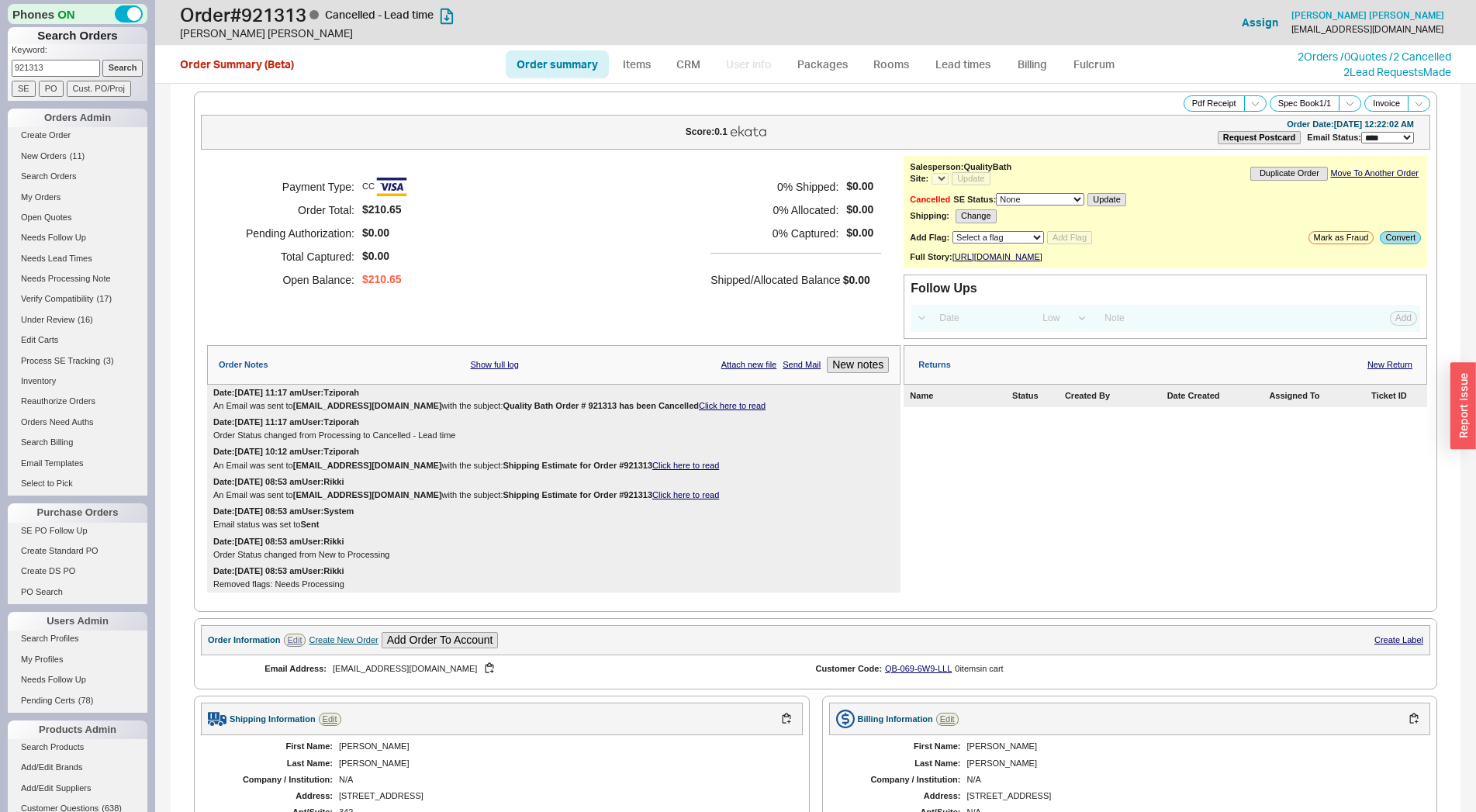
select select "*"
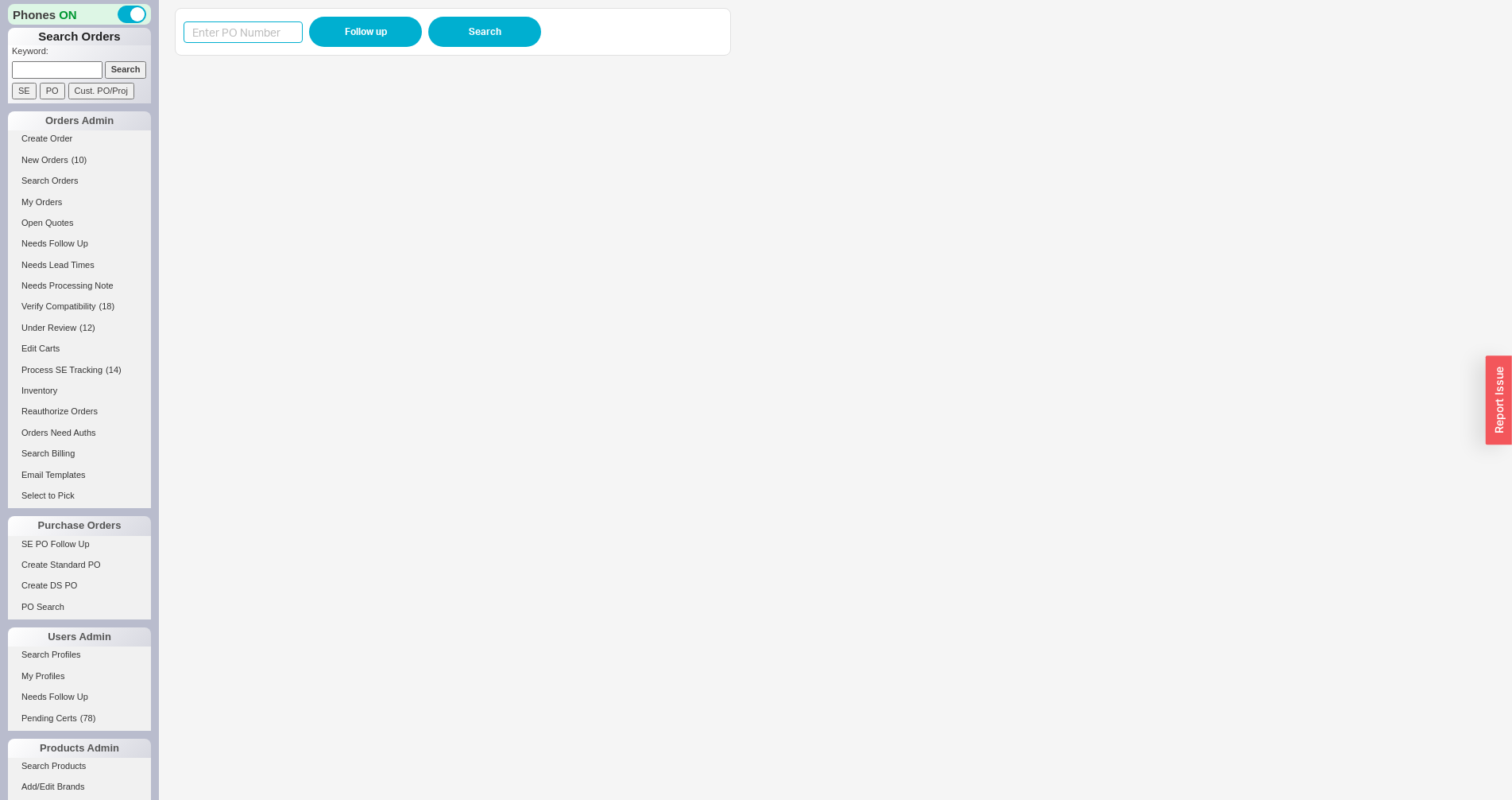
click at [263, 25] on input at bounding box center [243, 32] width 119 height 22
paste input "984833"
type input "984833"
click at [364, 35] on button "Follow up" at bounding box center [365, 31] width 113 height 30
click at [499, 396] on iframe at bounding box center [826, 431] width 1303 height 736
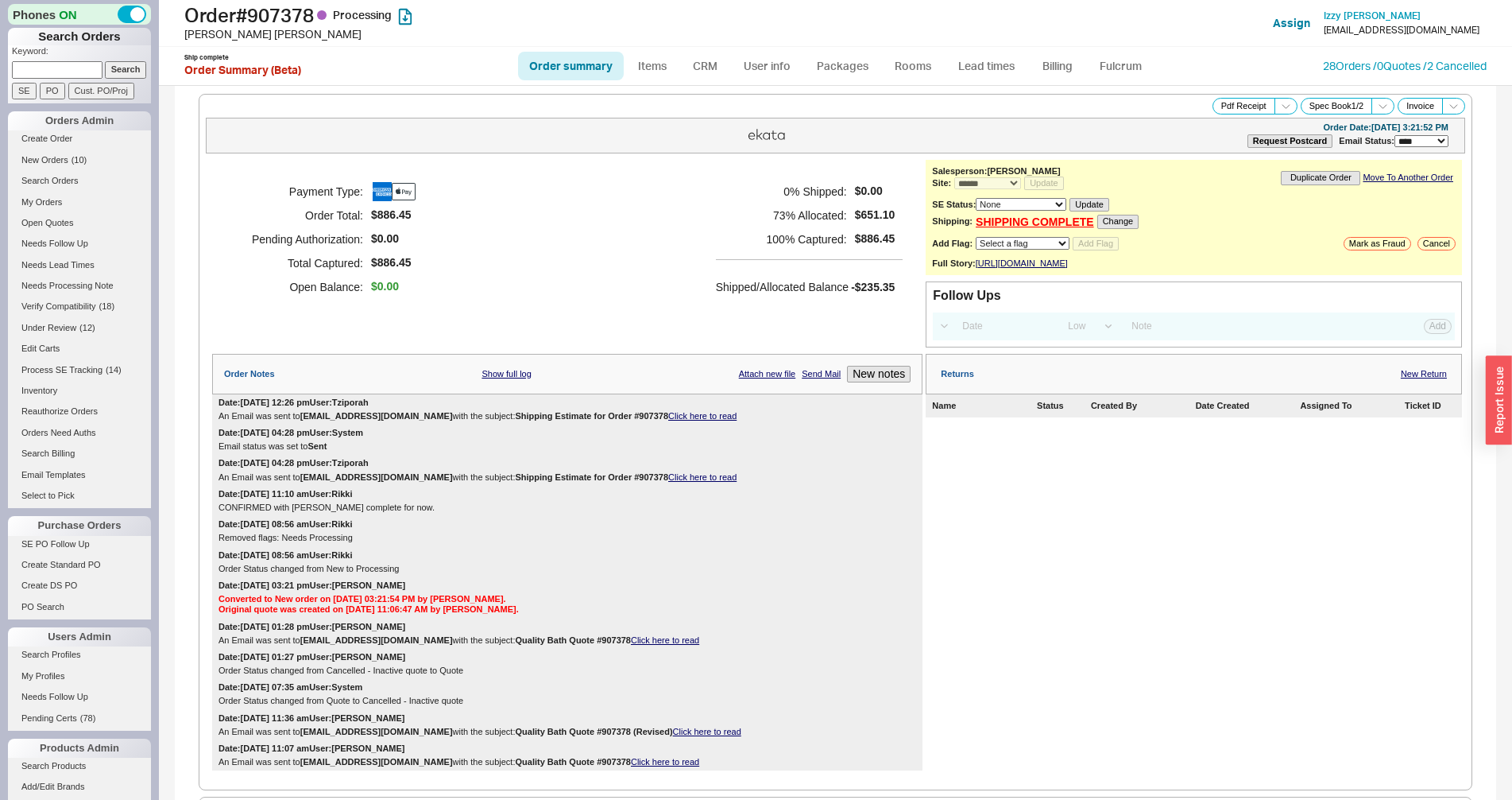
select select "*"
select select "LOW"
select select "3"
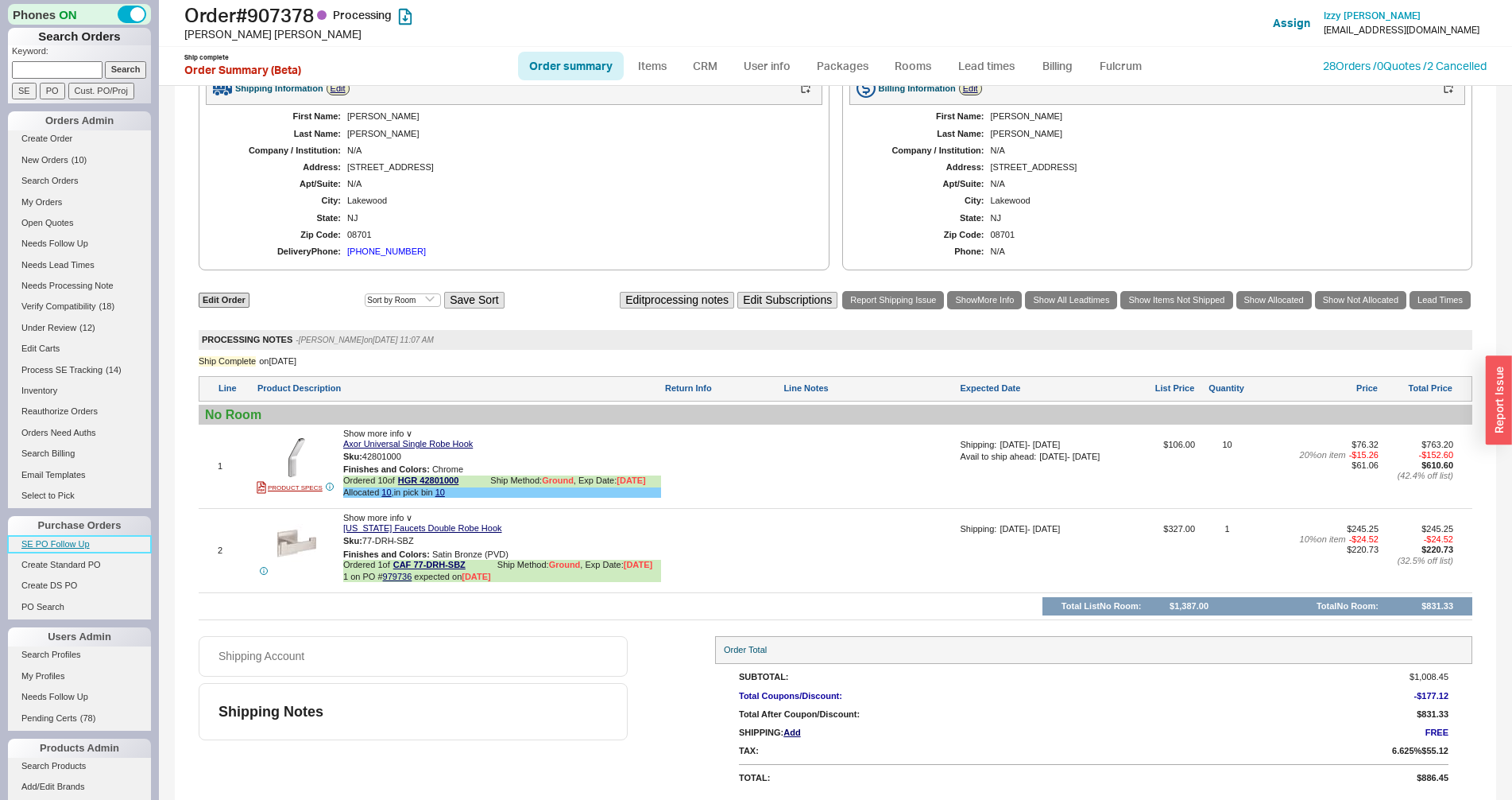
click at [56, 544] on link "SE PO Follow Up" at bounding box center [80, 543] width 143 height 17
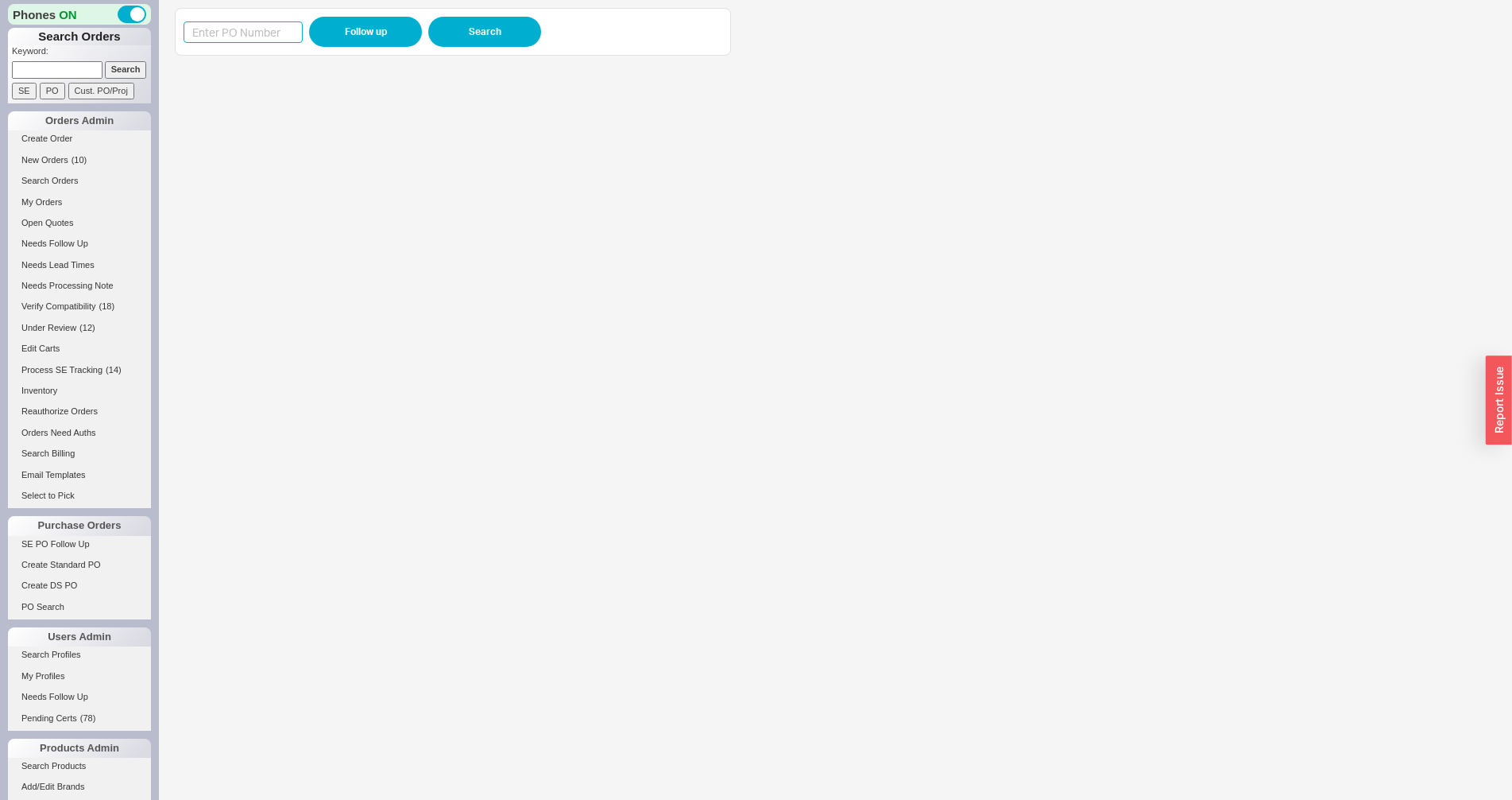
paste input "985619"
type input "985619"
click at [371, 33] on button "Follow up" at bounding box center [365, 31] width 113 height 30
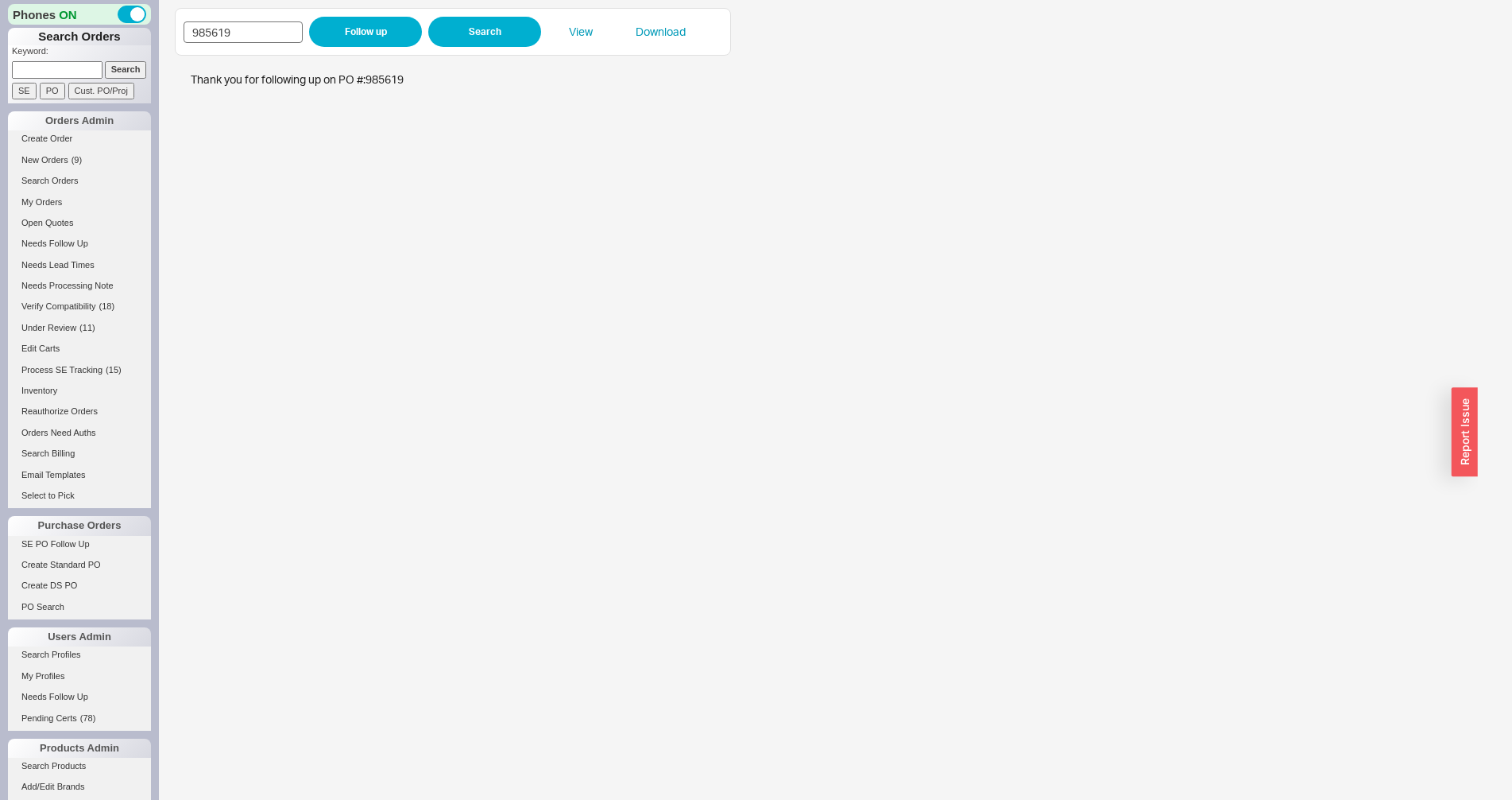
click at [228, 31] on input "985619" at bounding box center [243, 32] width 119 height 22
type input "985406"
click at [339, 35] on button "Follow up" at bounding box center [365, 31] width 113 height 30
click at [282, 33] on input "985406" at bounding box center [243, 32] width 119 height 22
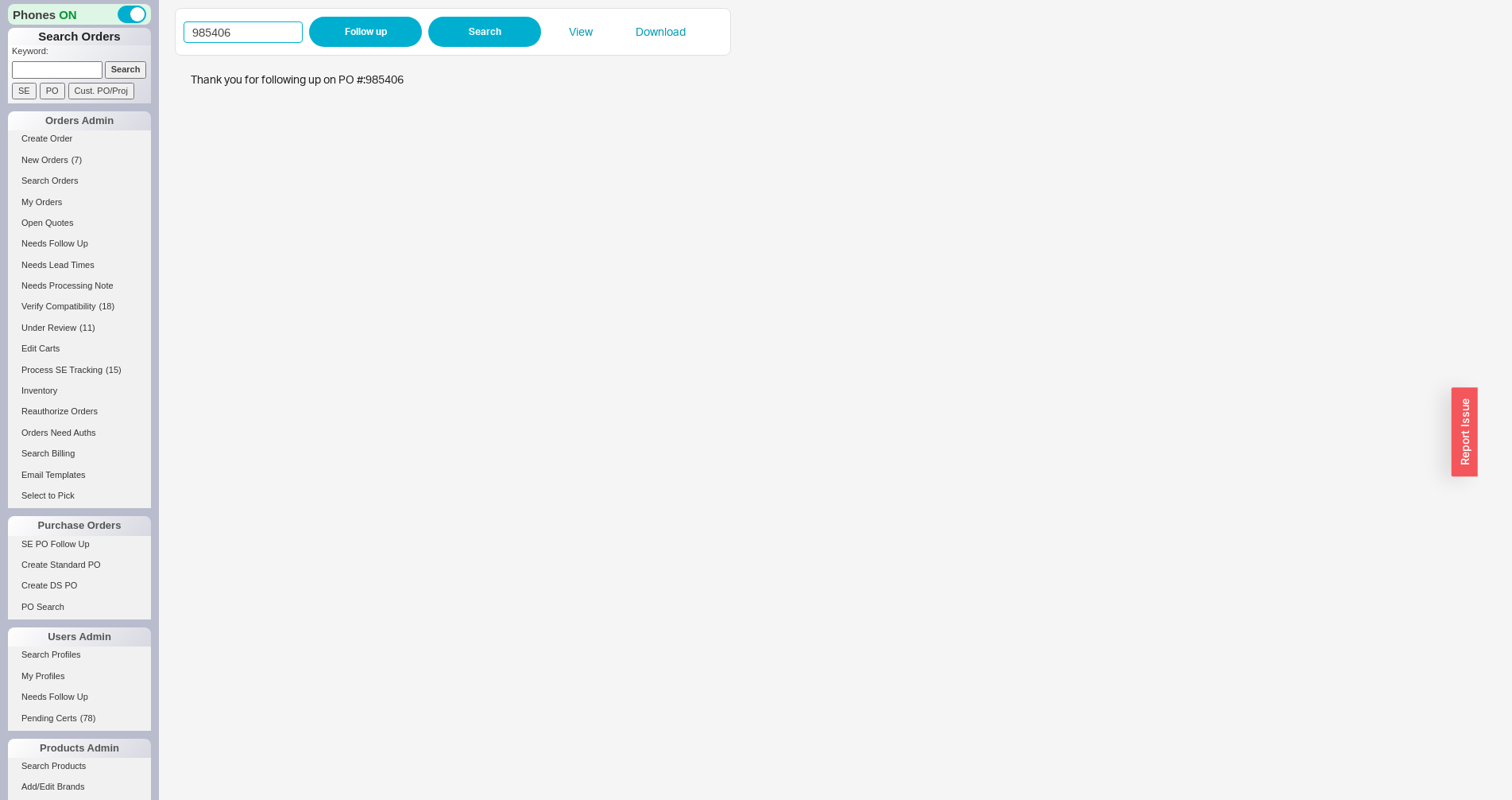
click at [282, 33] on input "985406" at bounding box center [243, 32] width 119 height 22
paste input "74094"
type input "974094"
click at [411, 29] on button "Follow up" at bounding box center [365, 31] width 113 height 30
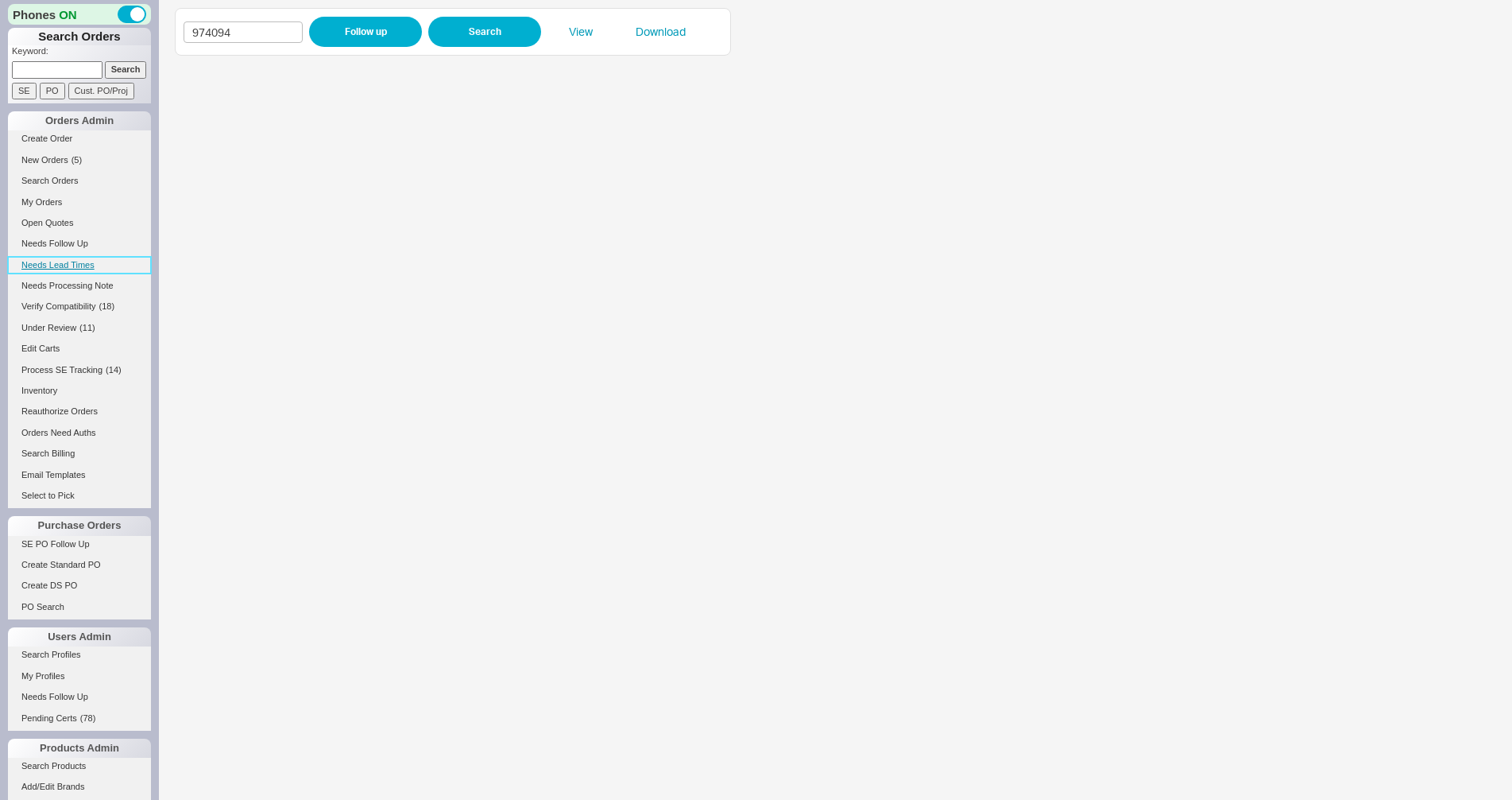
click at [54, 269] on link "Needs Lead Times" at bounding box center [80, 264] width 143 height 17
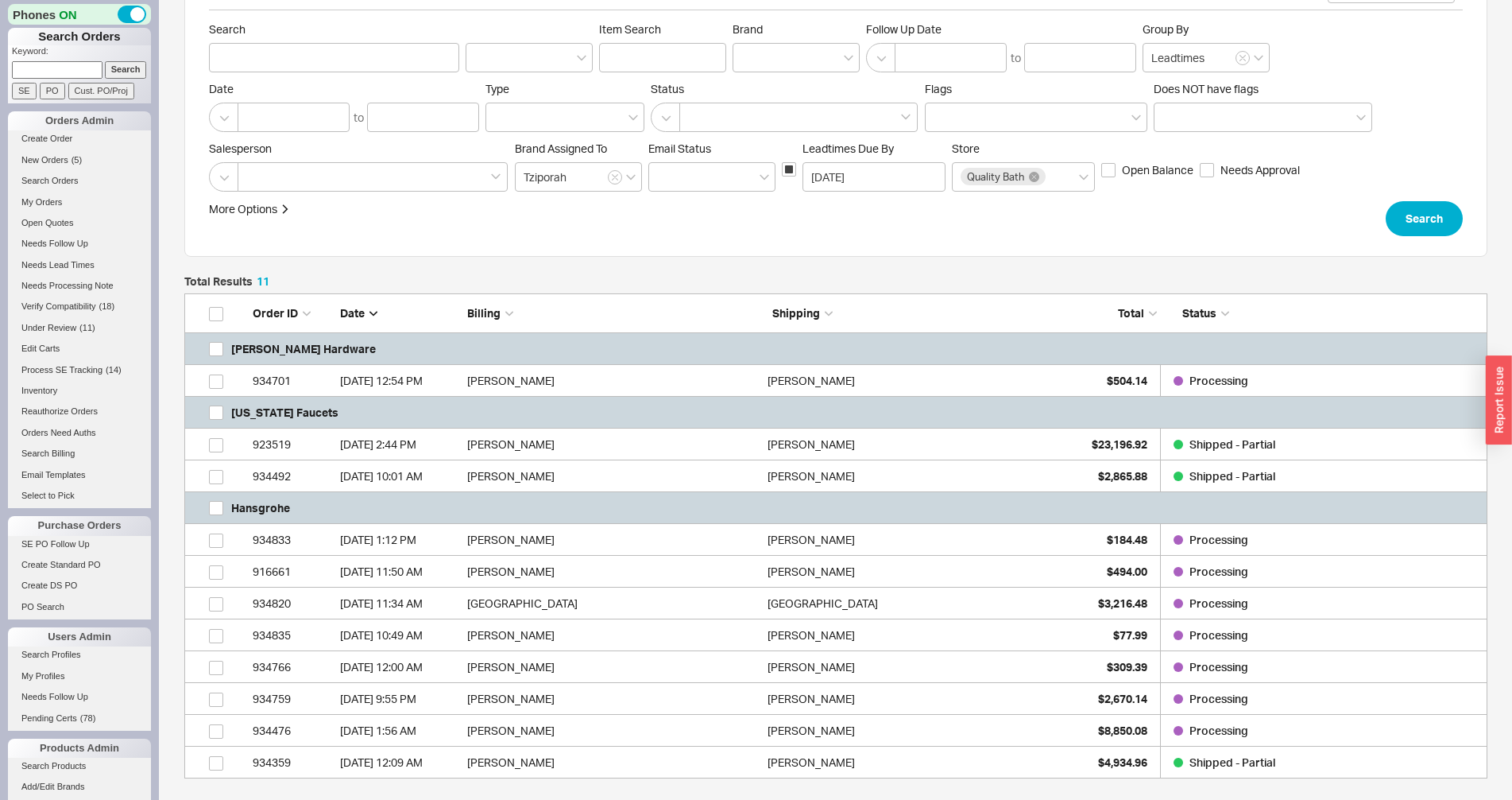
scroll to position [213, 0]
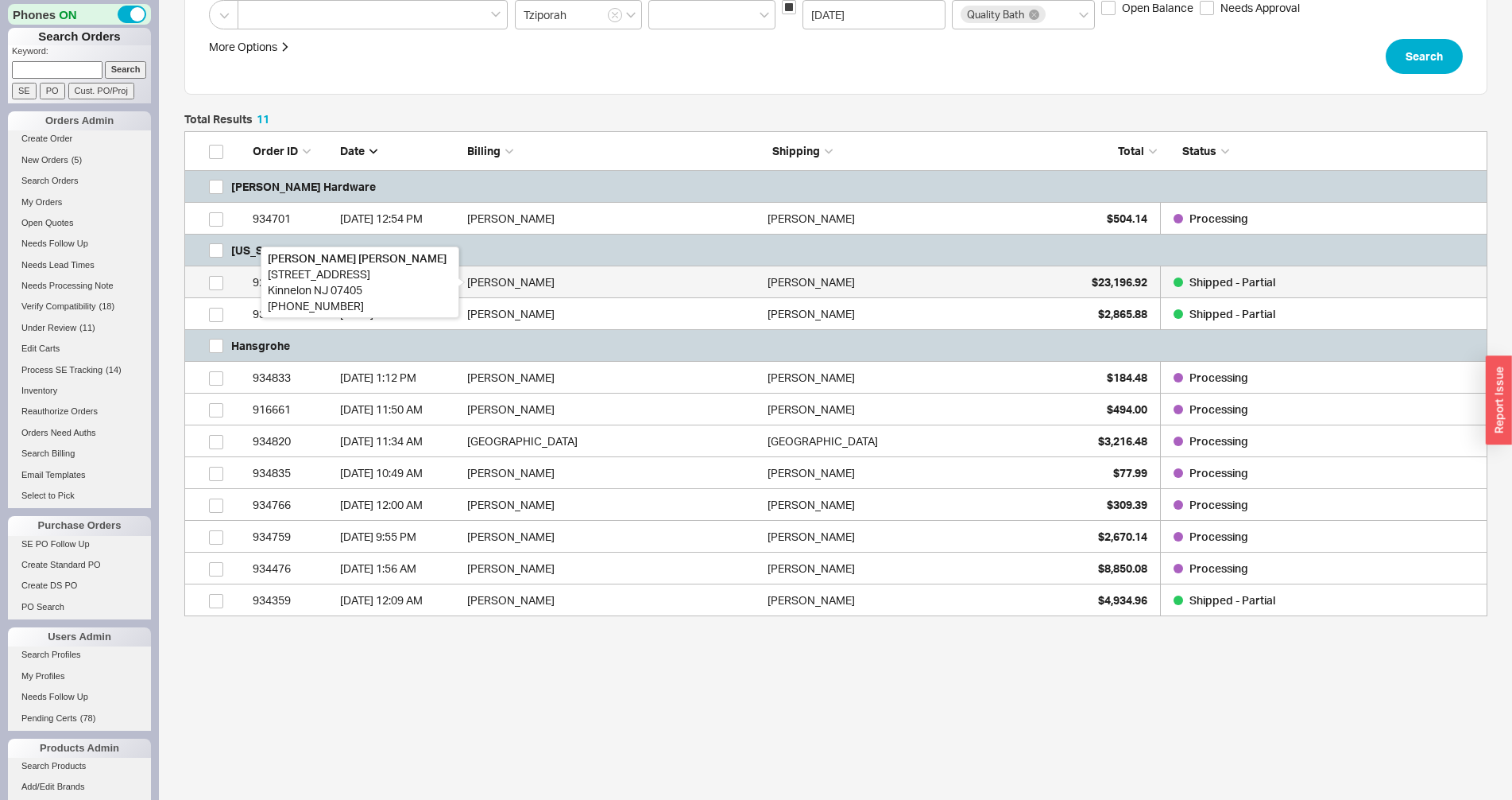
click at [492, 281] on div "Joe Laumbach" at bounding box center [614, 282] width 293 height 31
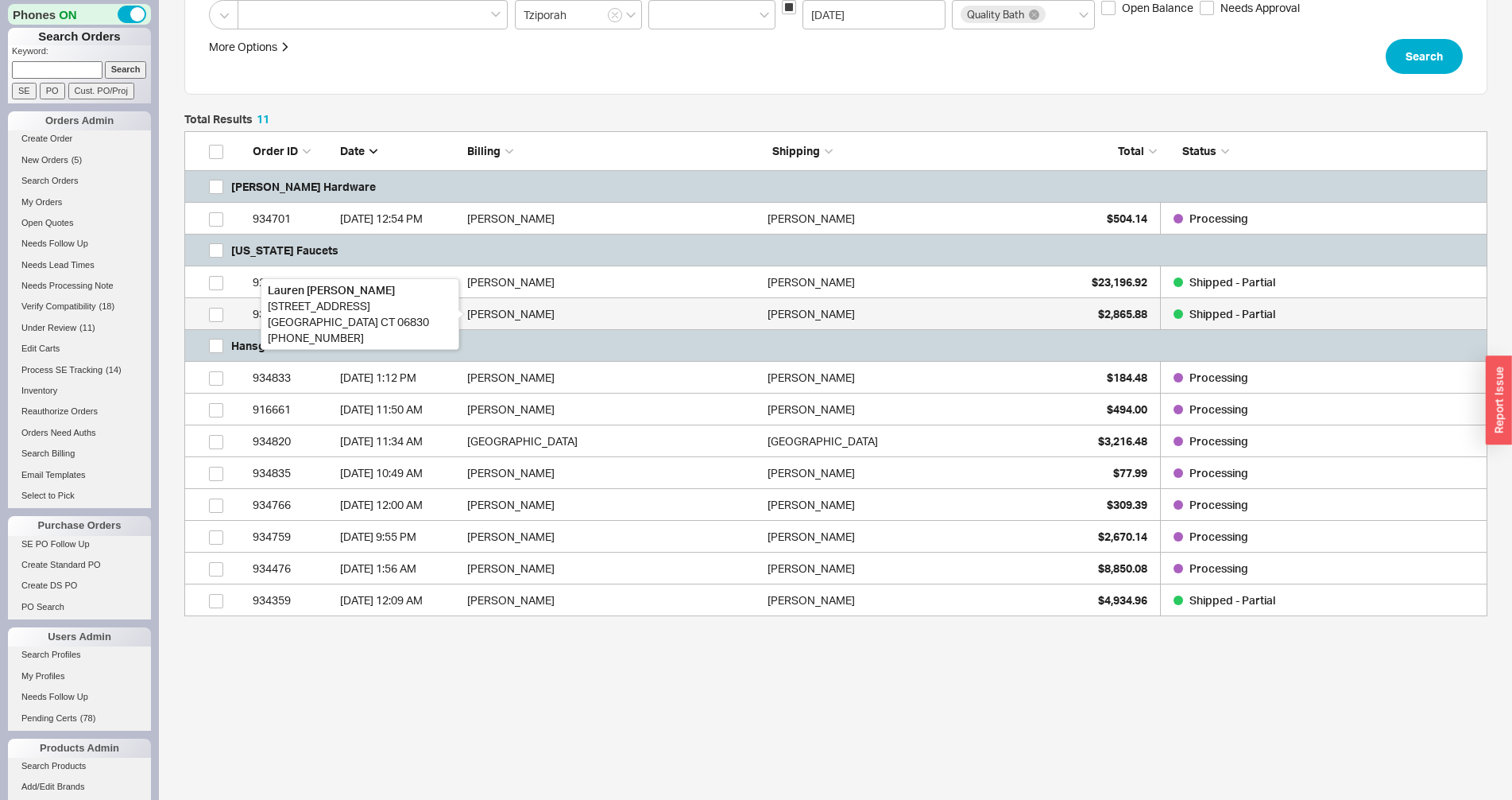
click at [493, 312] on div "Lauren Mattson" at bounding box center [614, 314] width 293 height 31
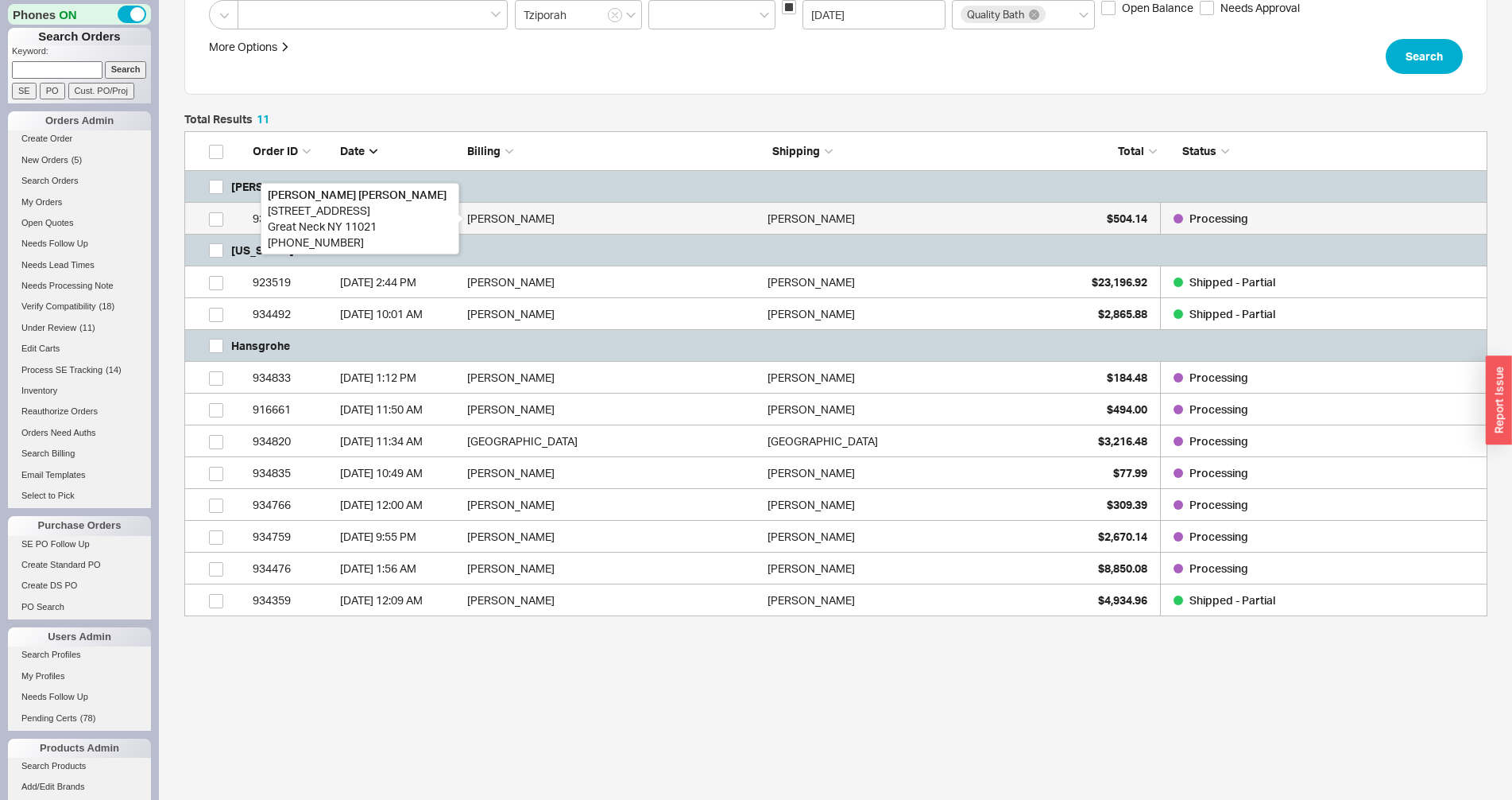
click at [562, 208] on div "Heidi Zuckerman" at bounding box center [614, 218] width 293 height 31
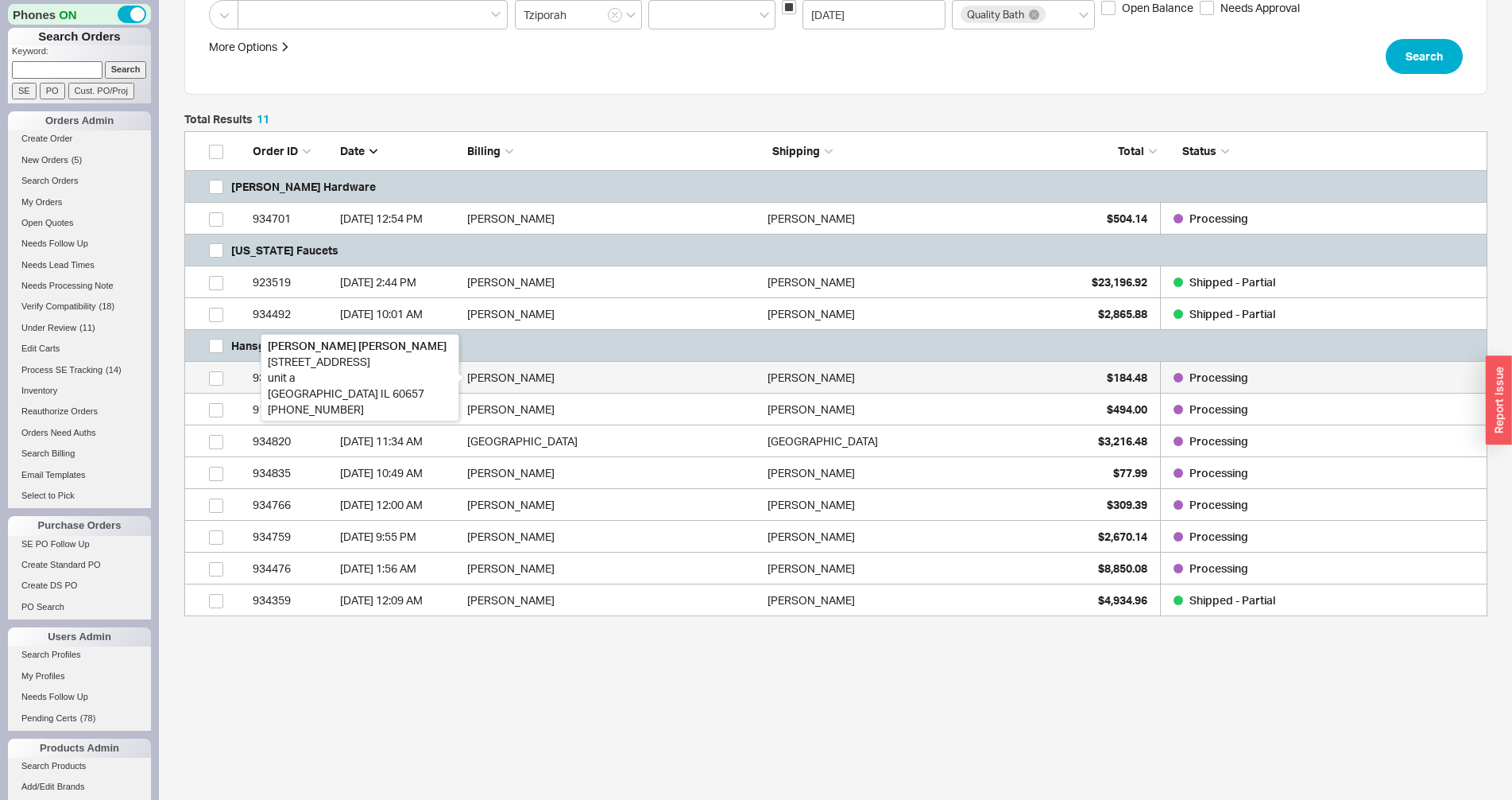
click at [509, 379] on div "Donna Yuen" at bounding box center [614, 377] width 293 height 31
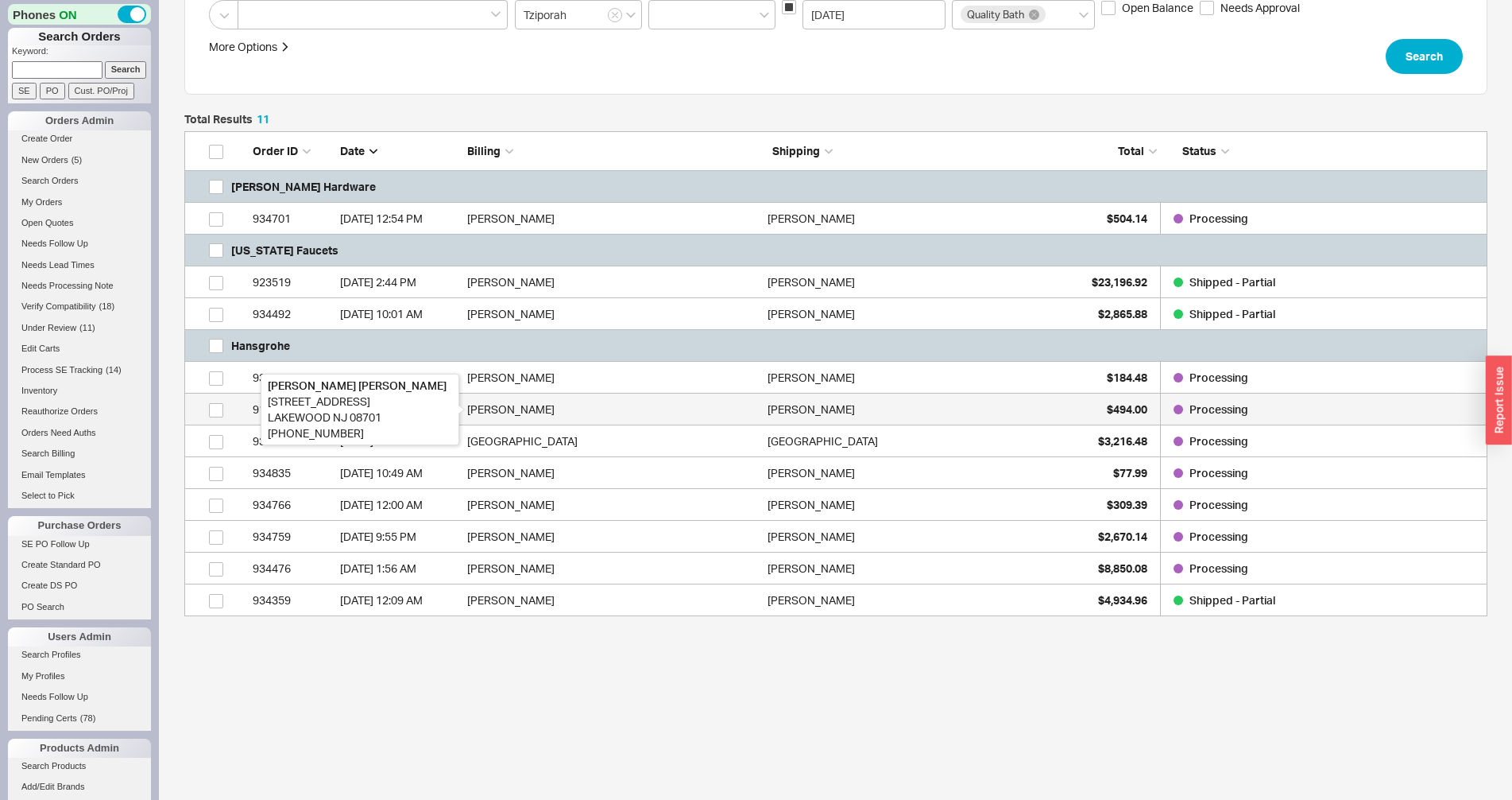
click at [509, 409] on div "Joseph Braunstein" at bounding box center [614, 409] width 293 height 31
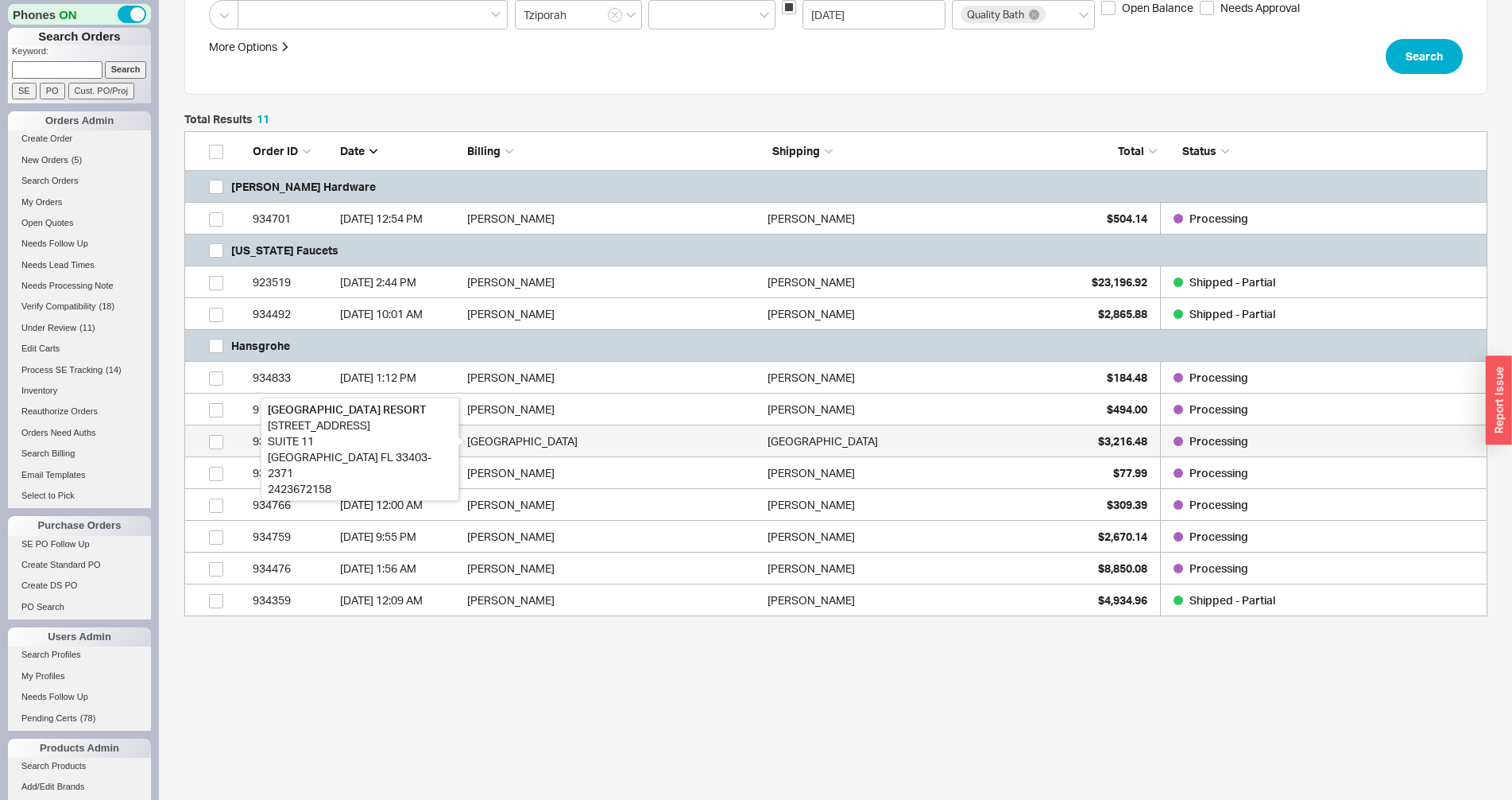
click at [515, 437] on div "ABACO BEACH RESORT" at bounding box center [614, 441] width 293 height 31
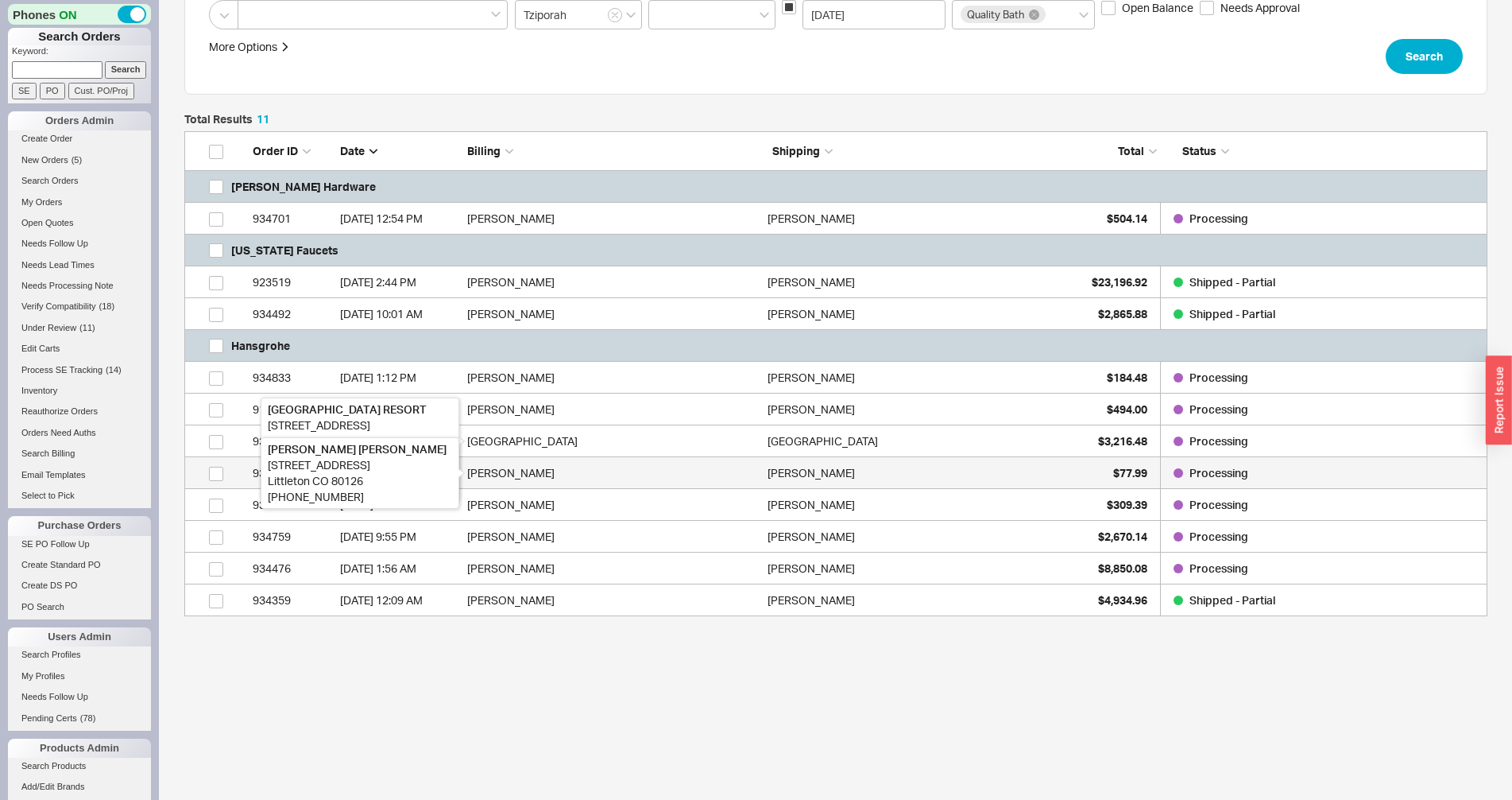
click at [522, 468] on div "Steven Rosendahl" at bounding box center [614, 473] width 293 height 31
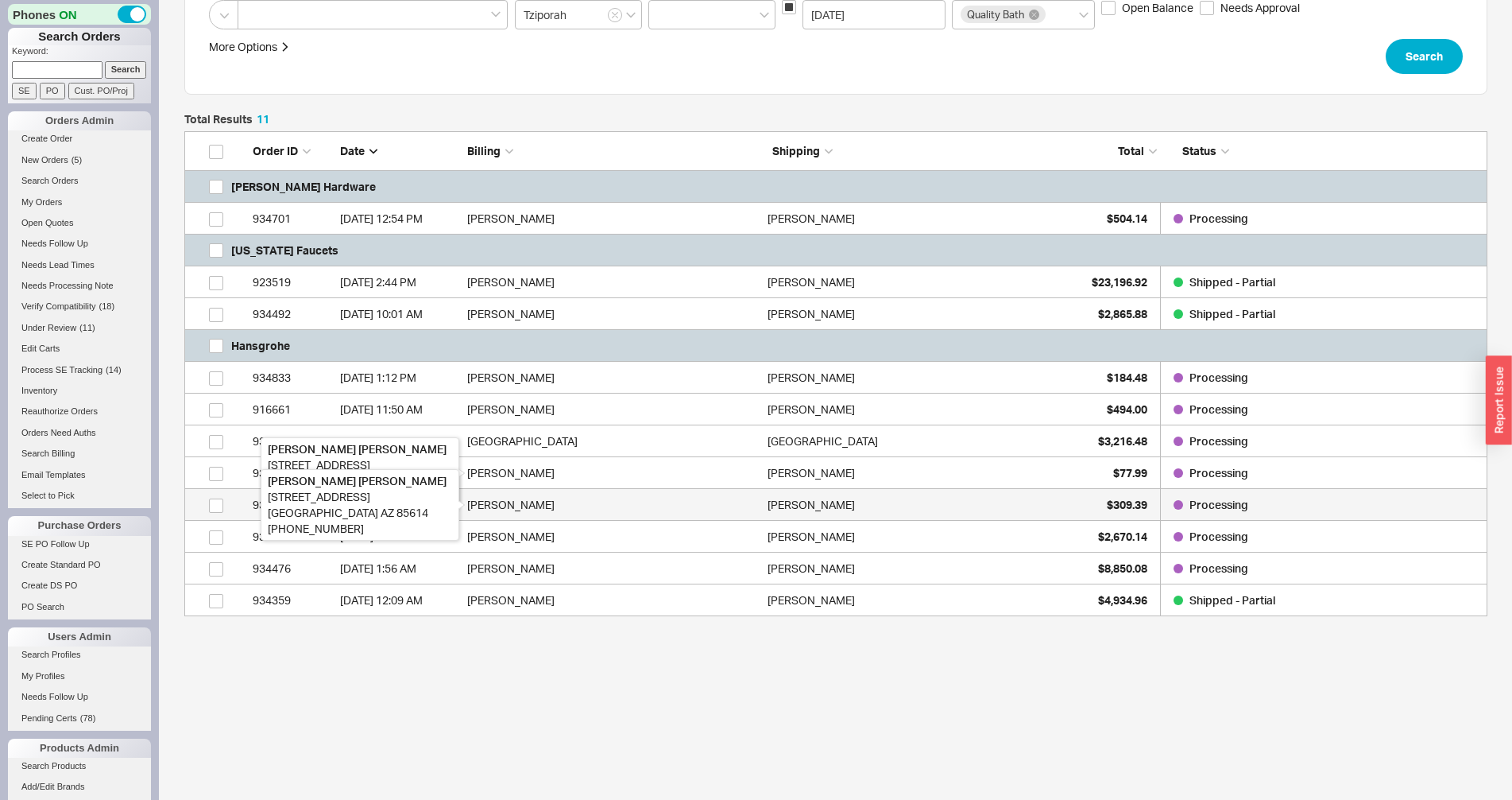
drag, startPoint x: 522, startPoint y: 505, endPoint x: 524, endPoint y: 519, distance: 14.1
click at [522, 509] on div "Peter Lofurno" at bounding box center [614, 504] width 293 height 31
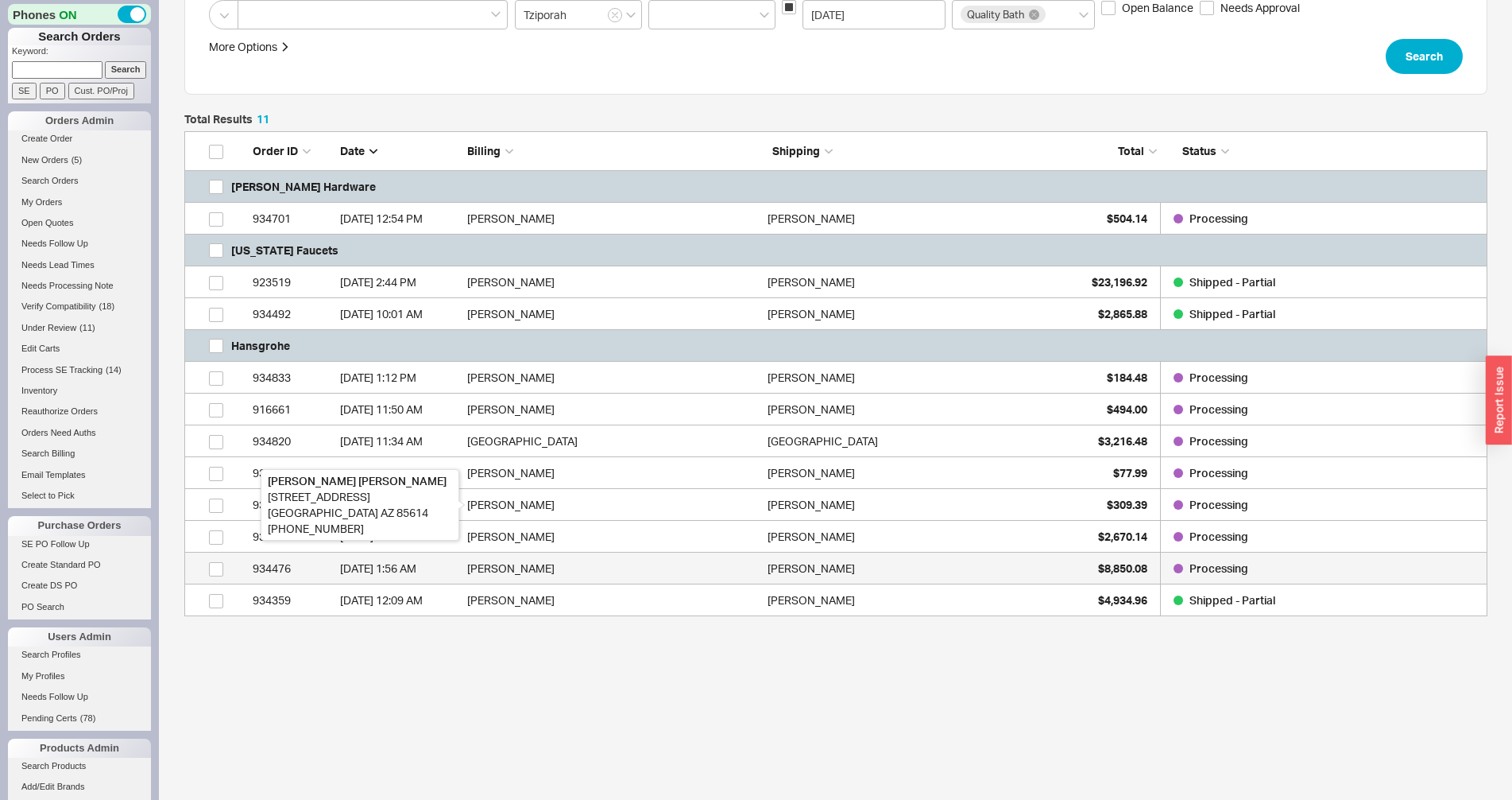
click at [526, 545] on div "Janice Hoeweler" at bounding box center [614, 537] width 293 height 31
click at [530, 571] on div "Stephen Paddock" at bounding box center [614, 568] width 293 height 31
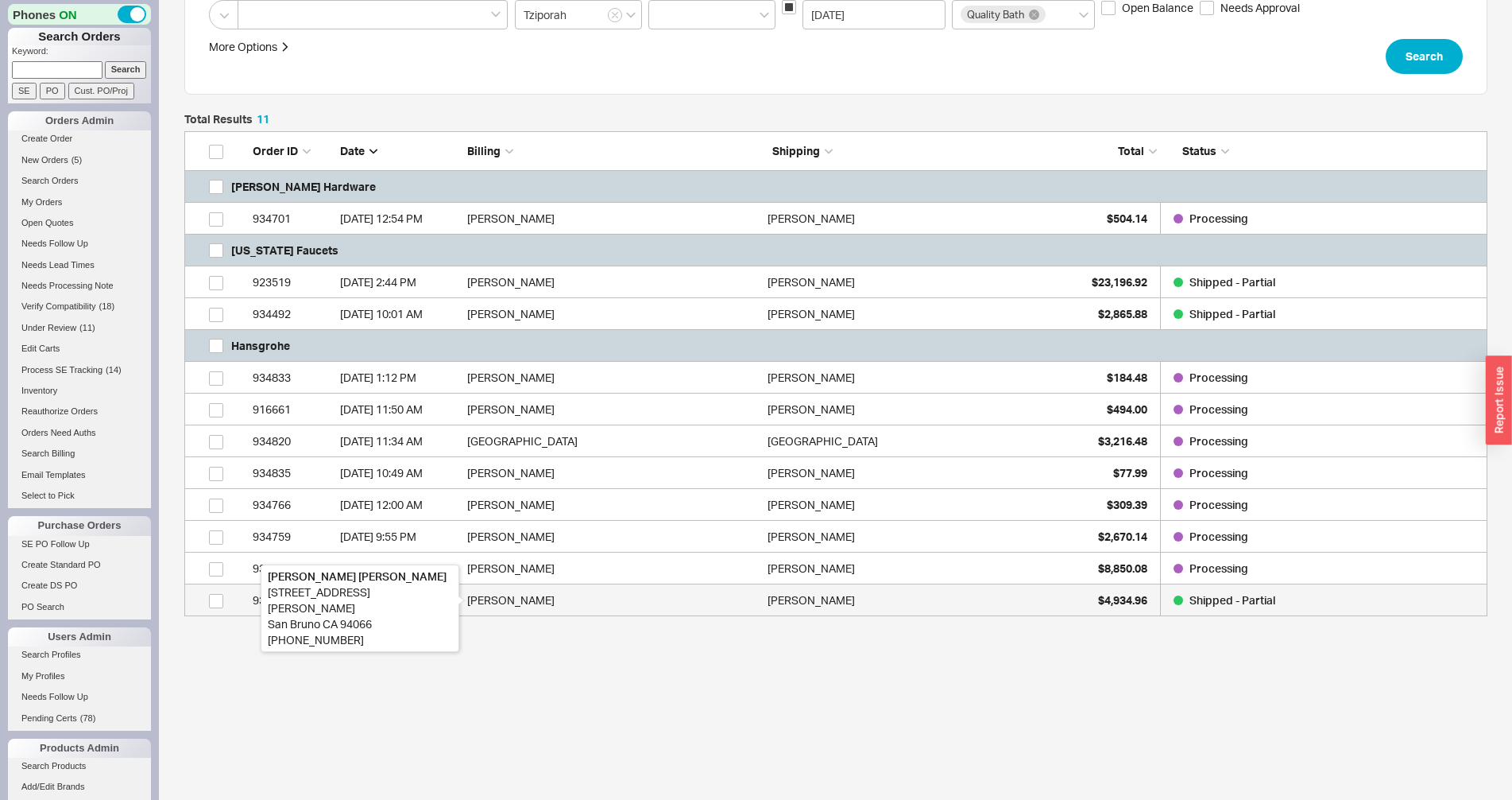
click at [534, 597] on div "Eduardo Ruiz" at bounding box center [614, 600] width 293 height 31
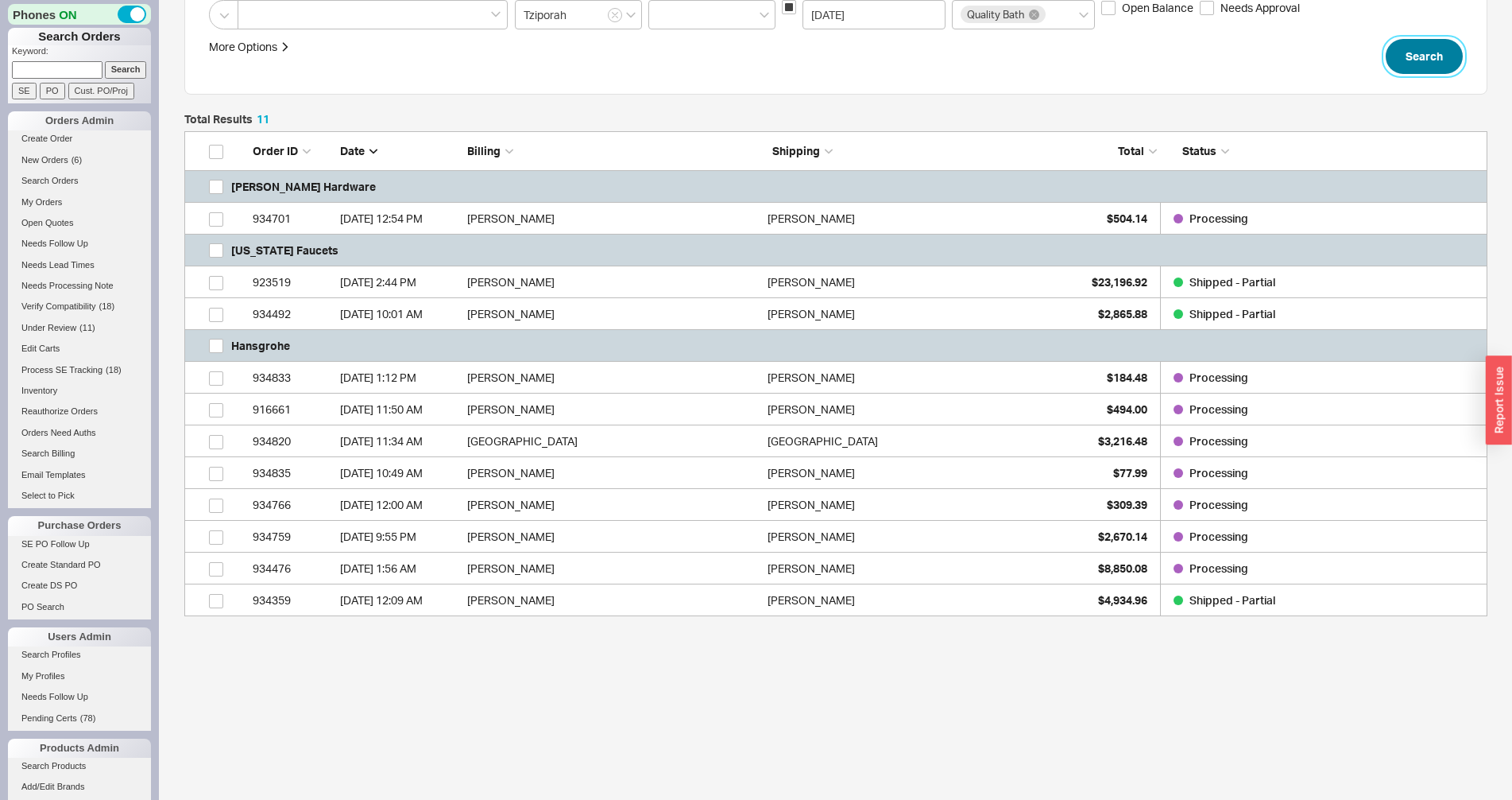
click at [1396, 66] on button "Search" at bounding box center [1424, 57] width 77 height 35
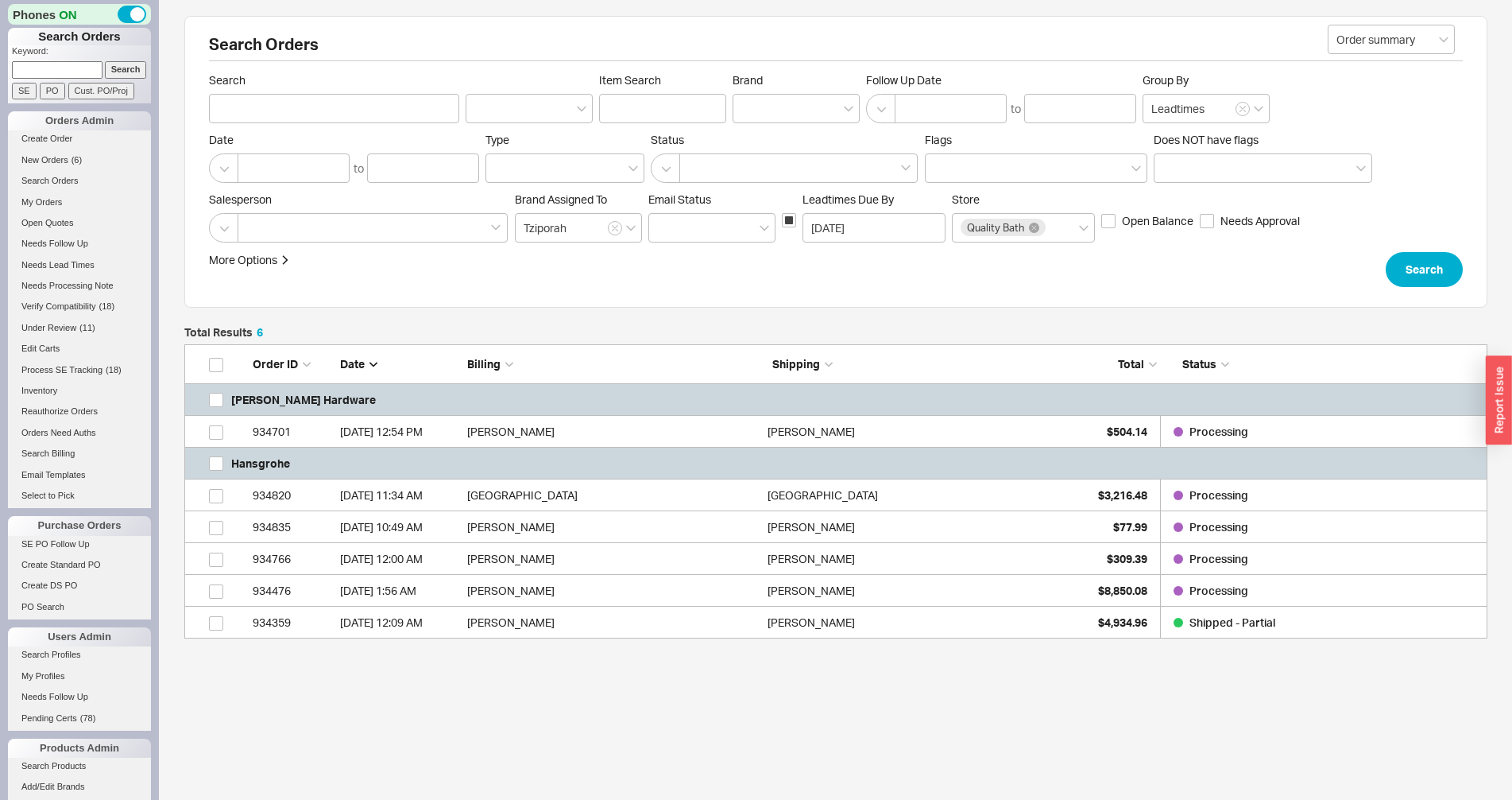
scroll to position [280, 1290]
click at [1410, 275] on button "Search" at bounding box center [1424, 269] width 77 height 35
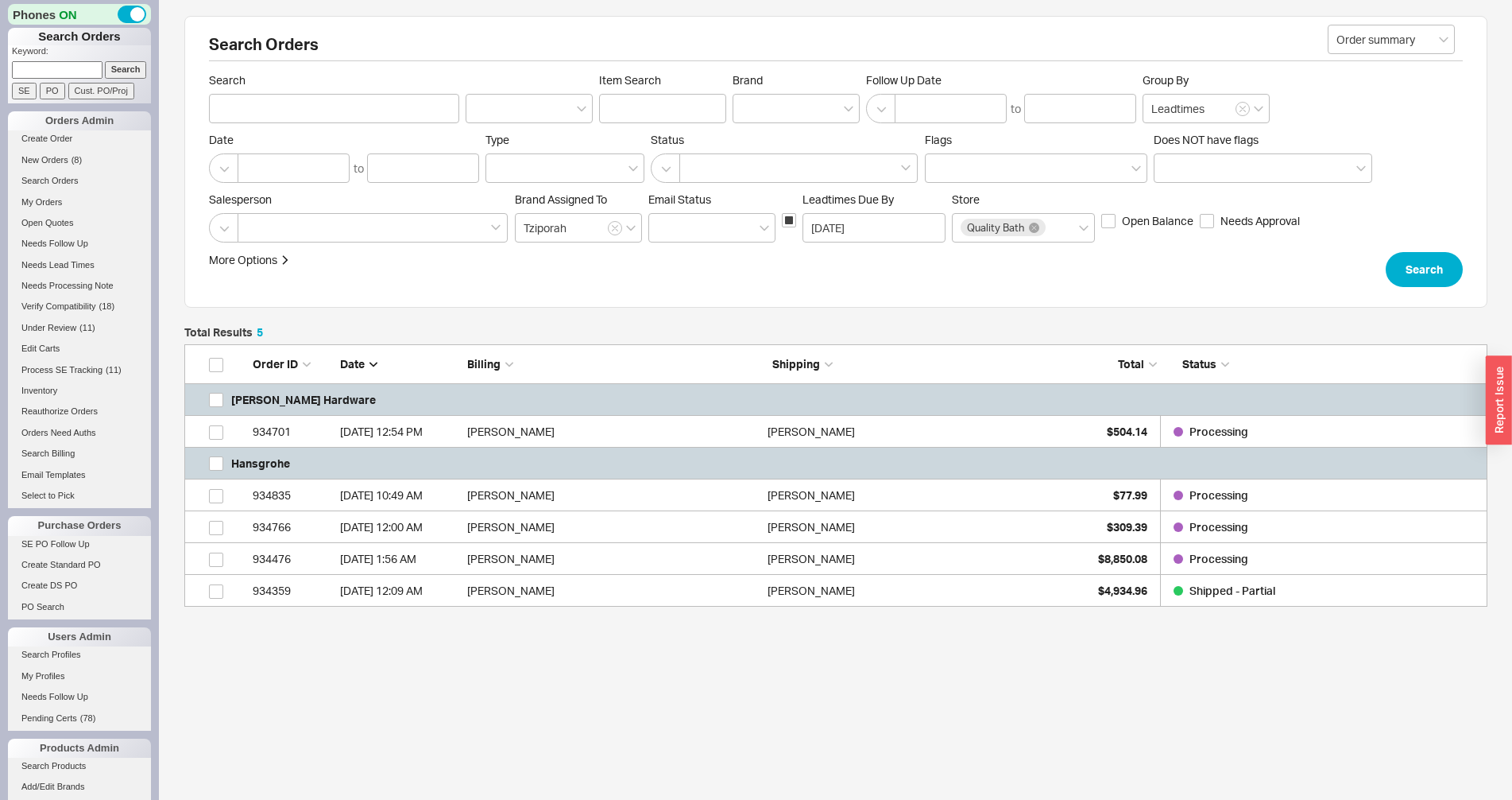
scroll to position [249, 1290]
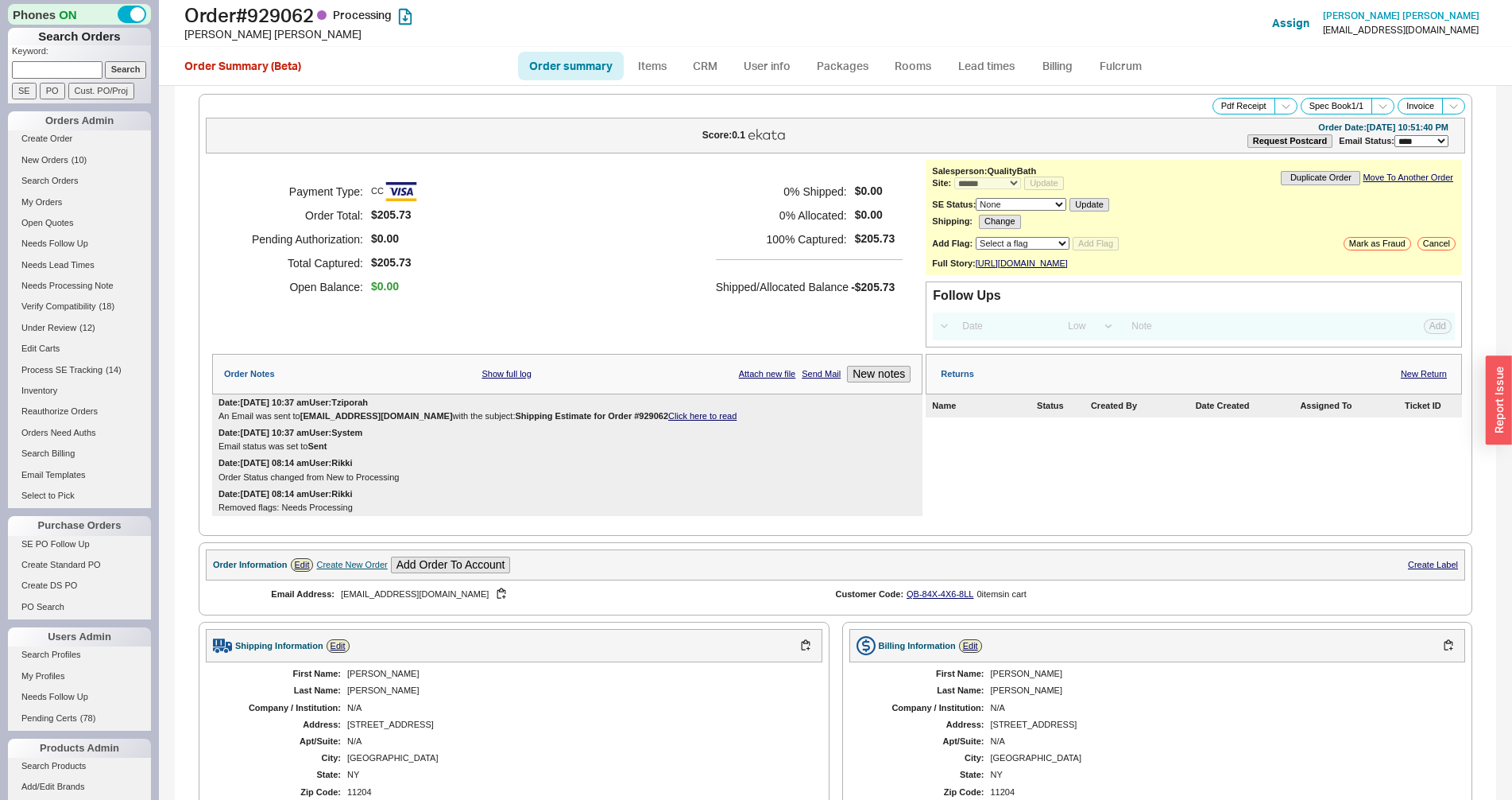
select select "*"
select select "LOW"
select select "3"
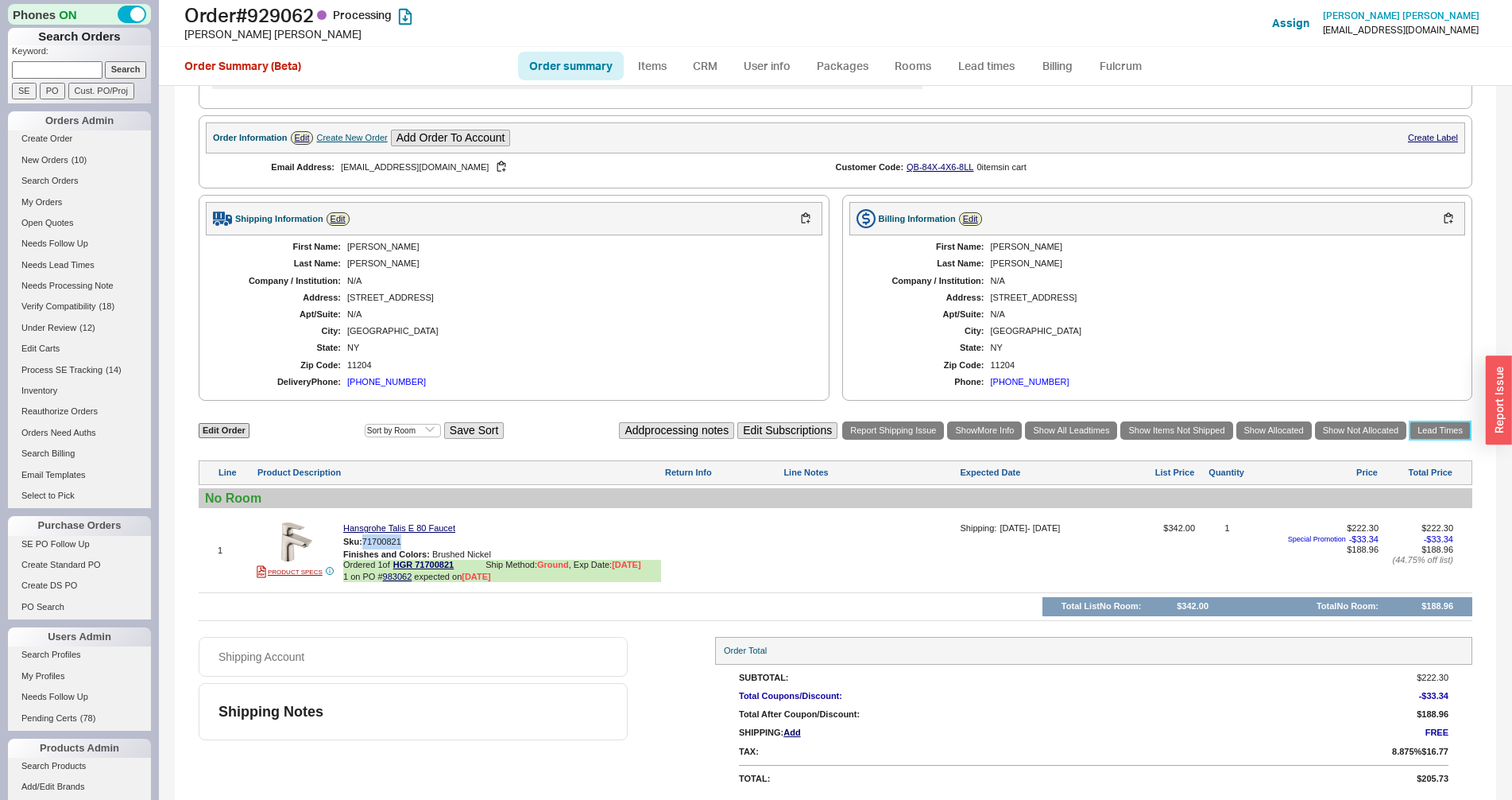
click at [1452, 430] on link "Lead Times" at bounding box center [1440, 430] width 61 height 19
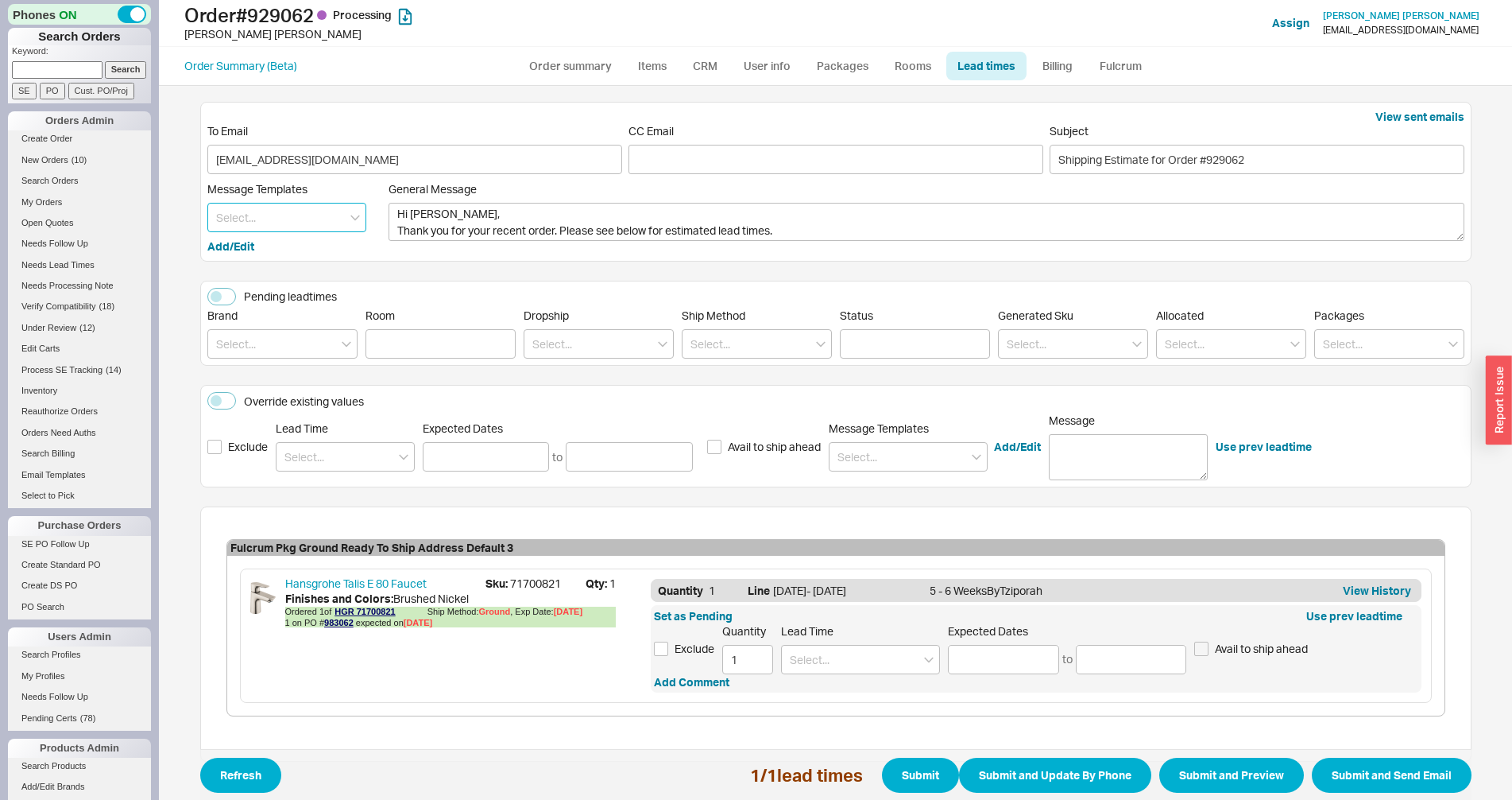
click at [309, 221] on input at bounding box center [287, 217] width 159 height 29
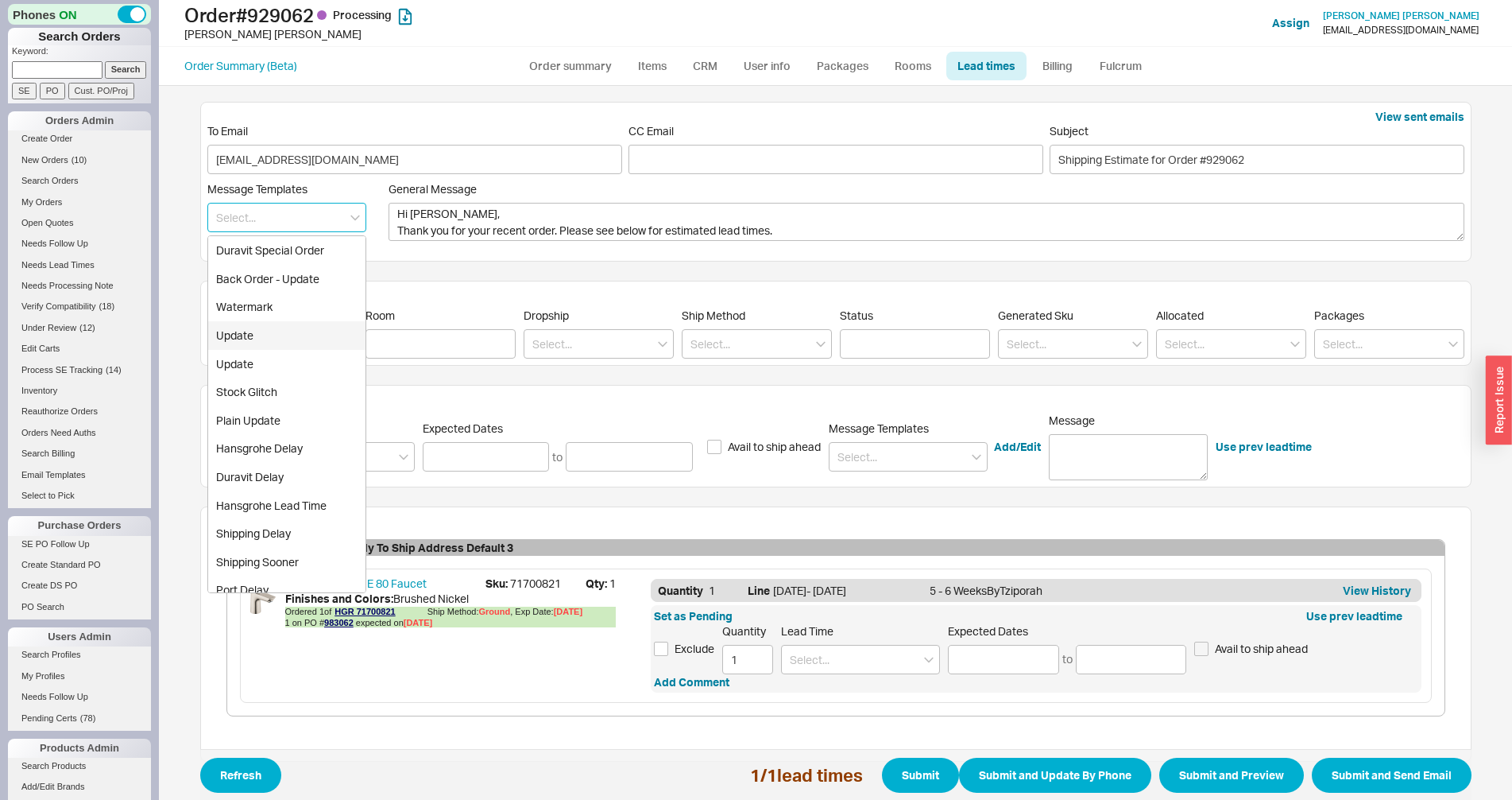
click at [249, 341] on div "Update" at bounding box center [287, 335] width 157 height 29
type textarea "Hi Blima, Please see below for an update on your order. We sincerely apologize …"
type input "Update"
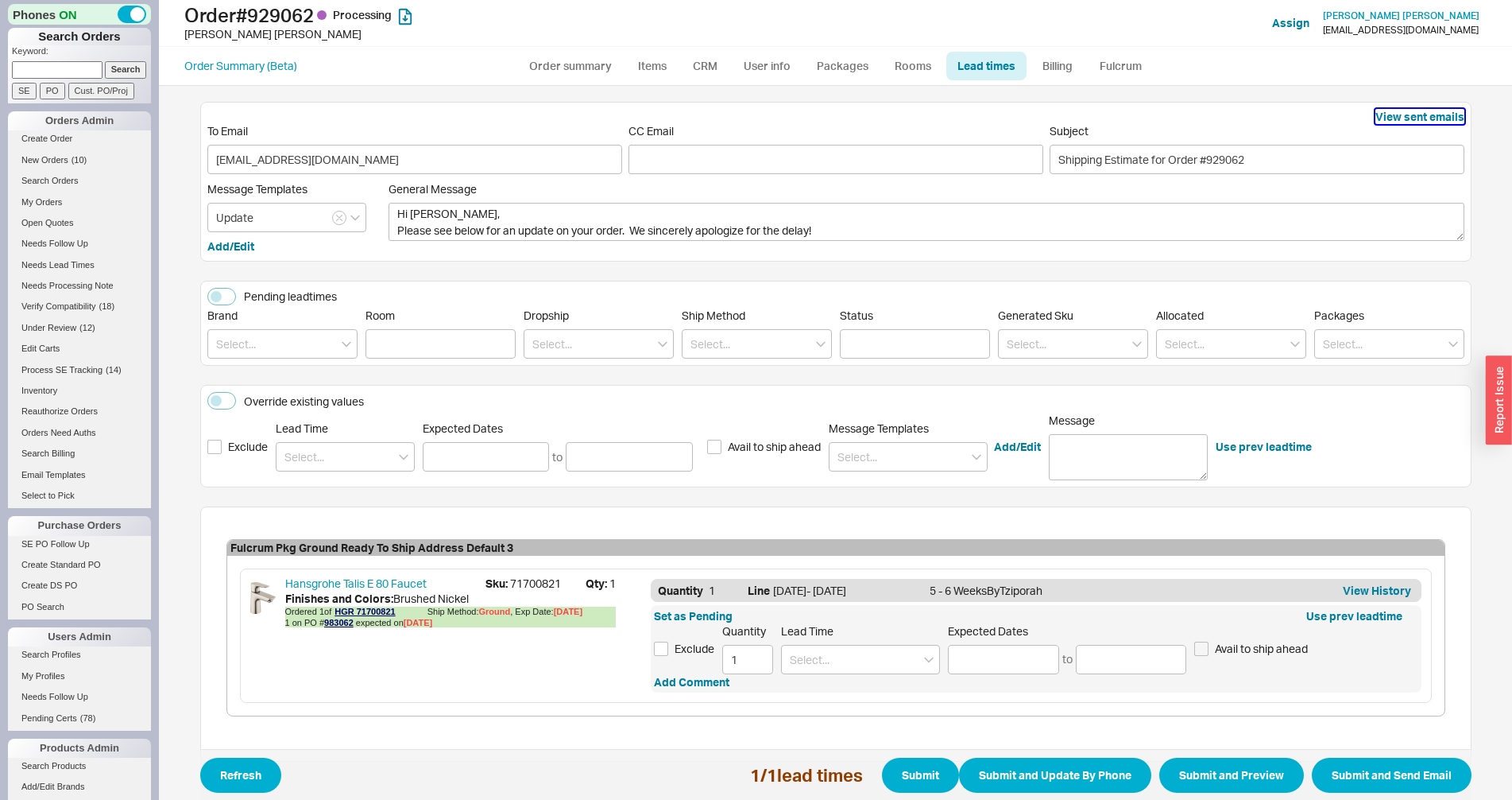
click at [1425, 110] on button "View sent emails" at bounding box center [1420, 117] width 89 height 16
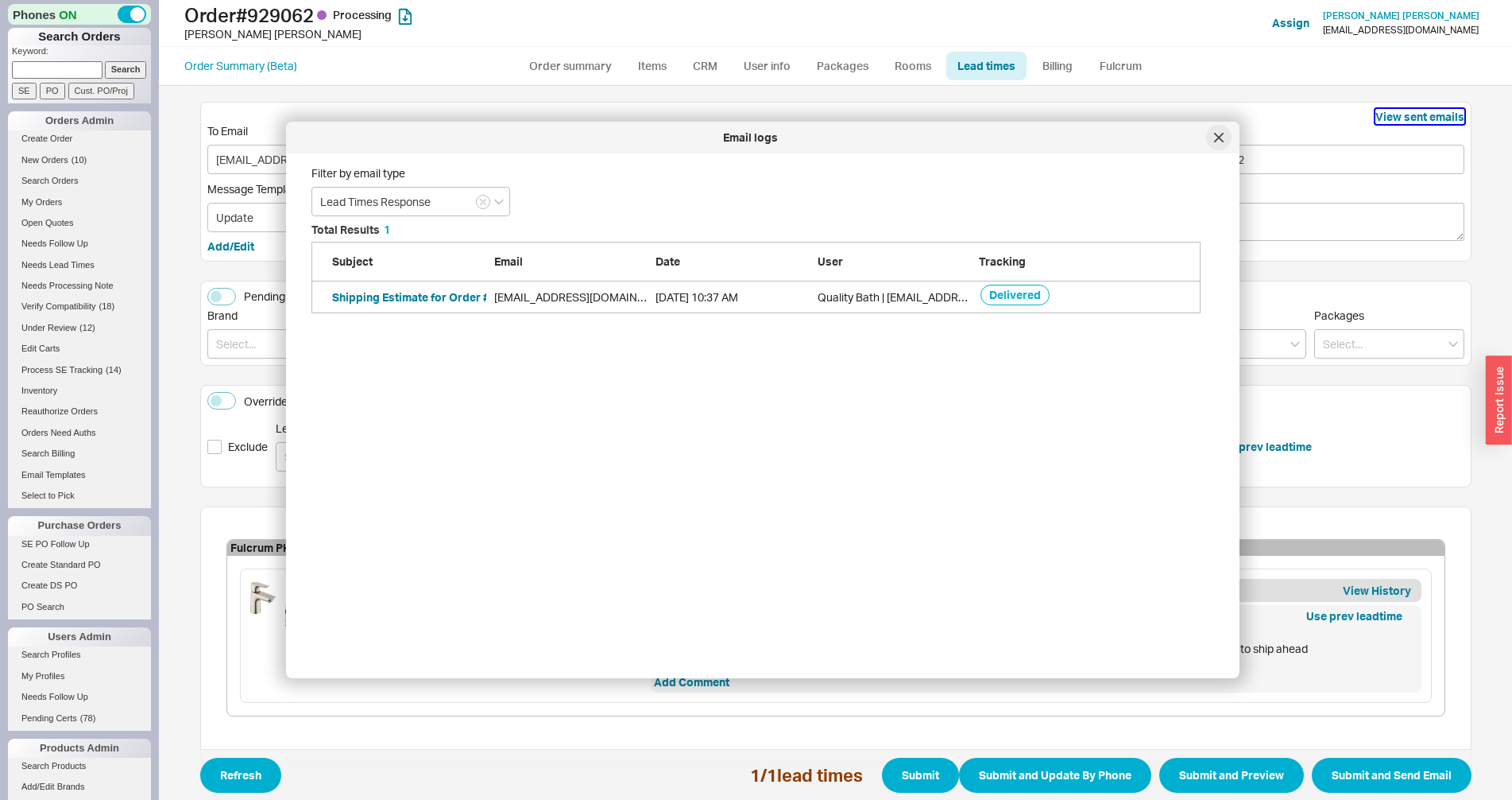
scroll to position [473, 901]
click at [1223, 135] on div at bounding box center [1219, 138] width 26 height 26
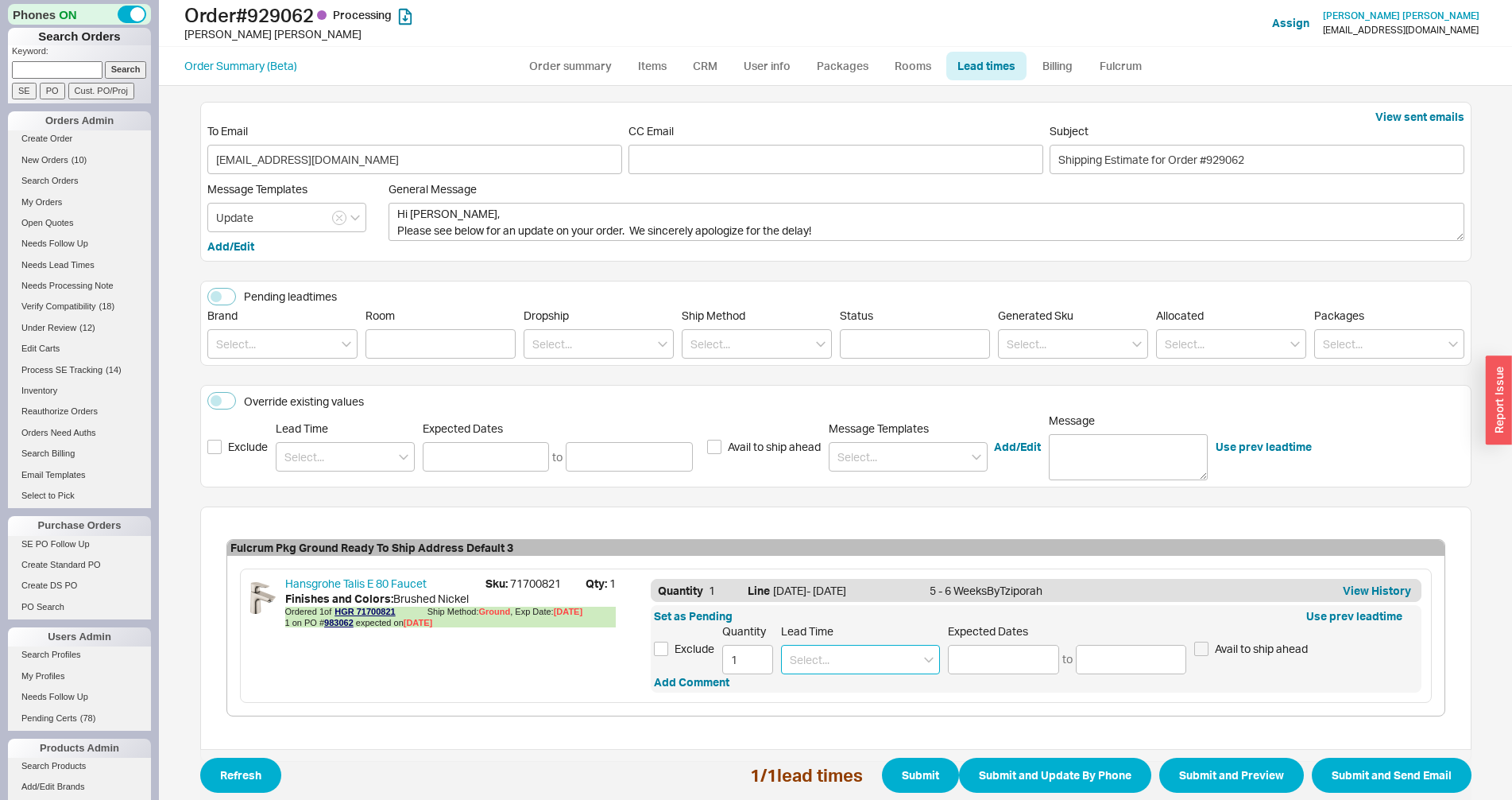
click at [816, 657] on input at bounding box center [861, 659] width 159 height 29
click at [833, 684] on div "4 - 5 Weeks" at bounding box center [861, 692] width 157 height 29
type input "4 - 5 Weeks"
type input "09/16/2025"
type input "09/23/2025"
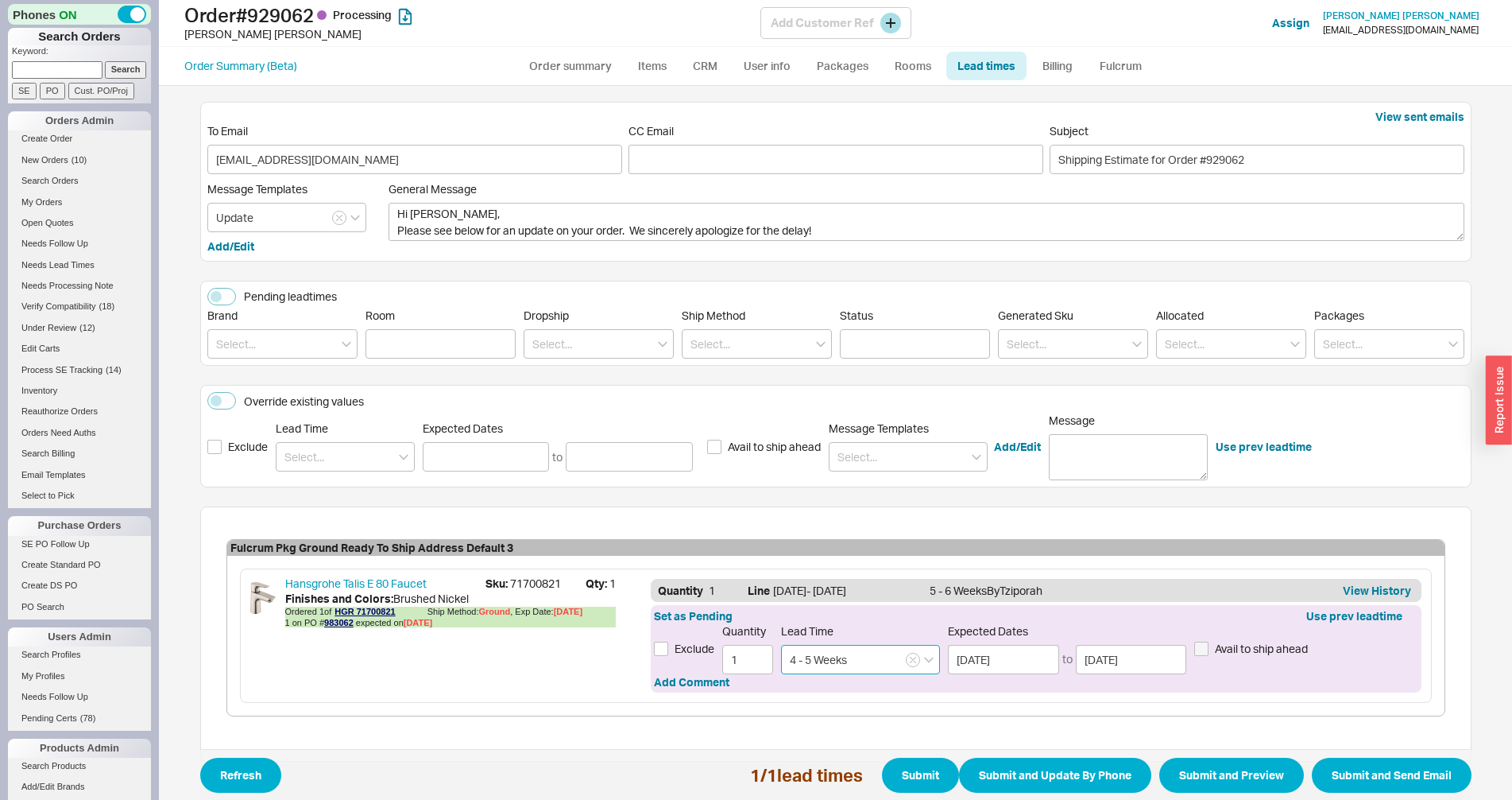
type input "4 - 5 Weeks"
click at [1396, 793] on span "Refresh 1 / 1 lead times Submit Submit and Update By Phone Submit and Preview S…" at bounding box center [836, 774] width 1271 height 52
click at [1331, 779] on button "Submit and Send Email" at bounding box center [1391, 775] width 160 height 35
select select "*"
select select "LOW"
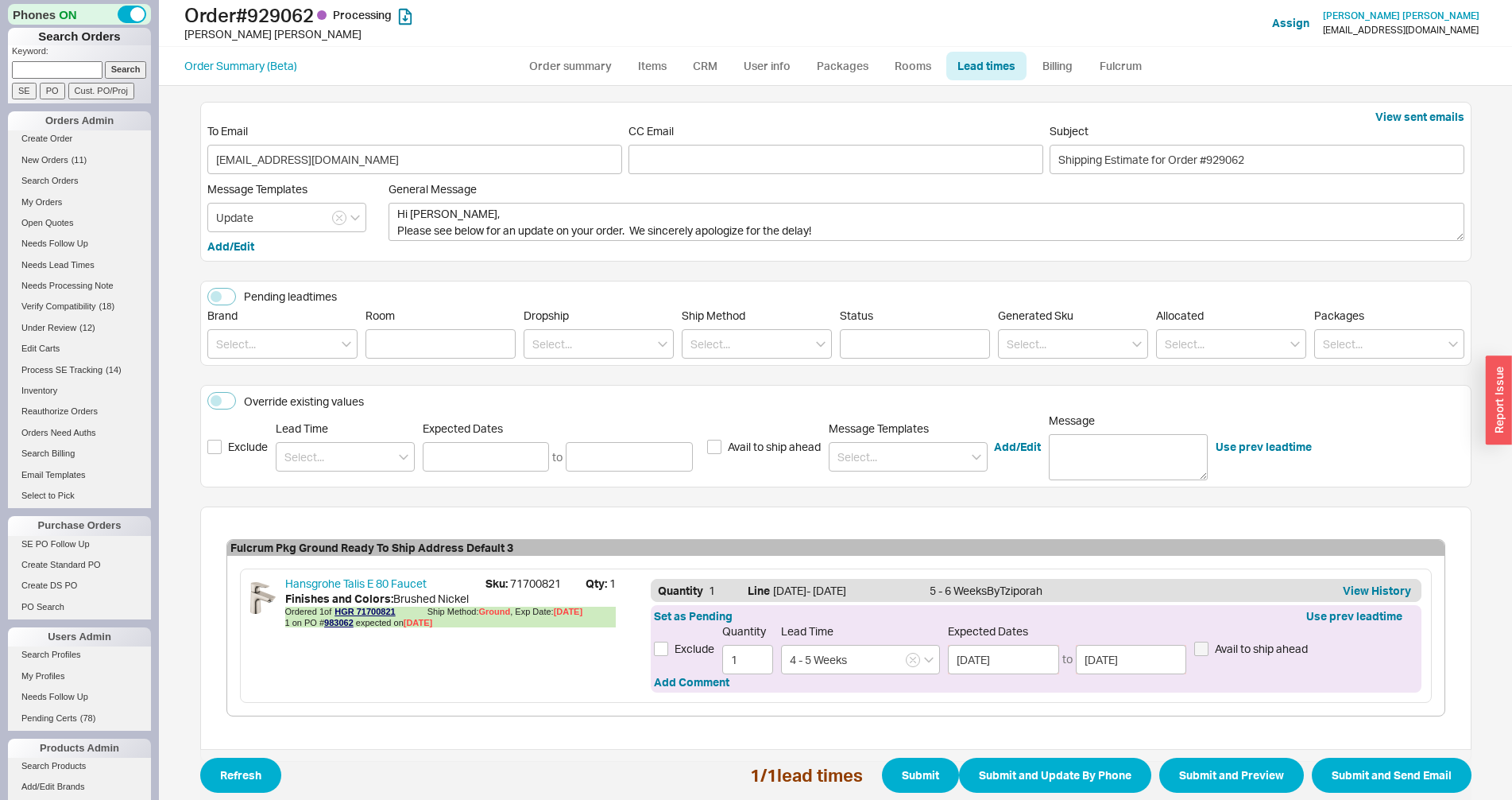
select select "3"
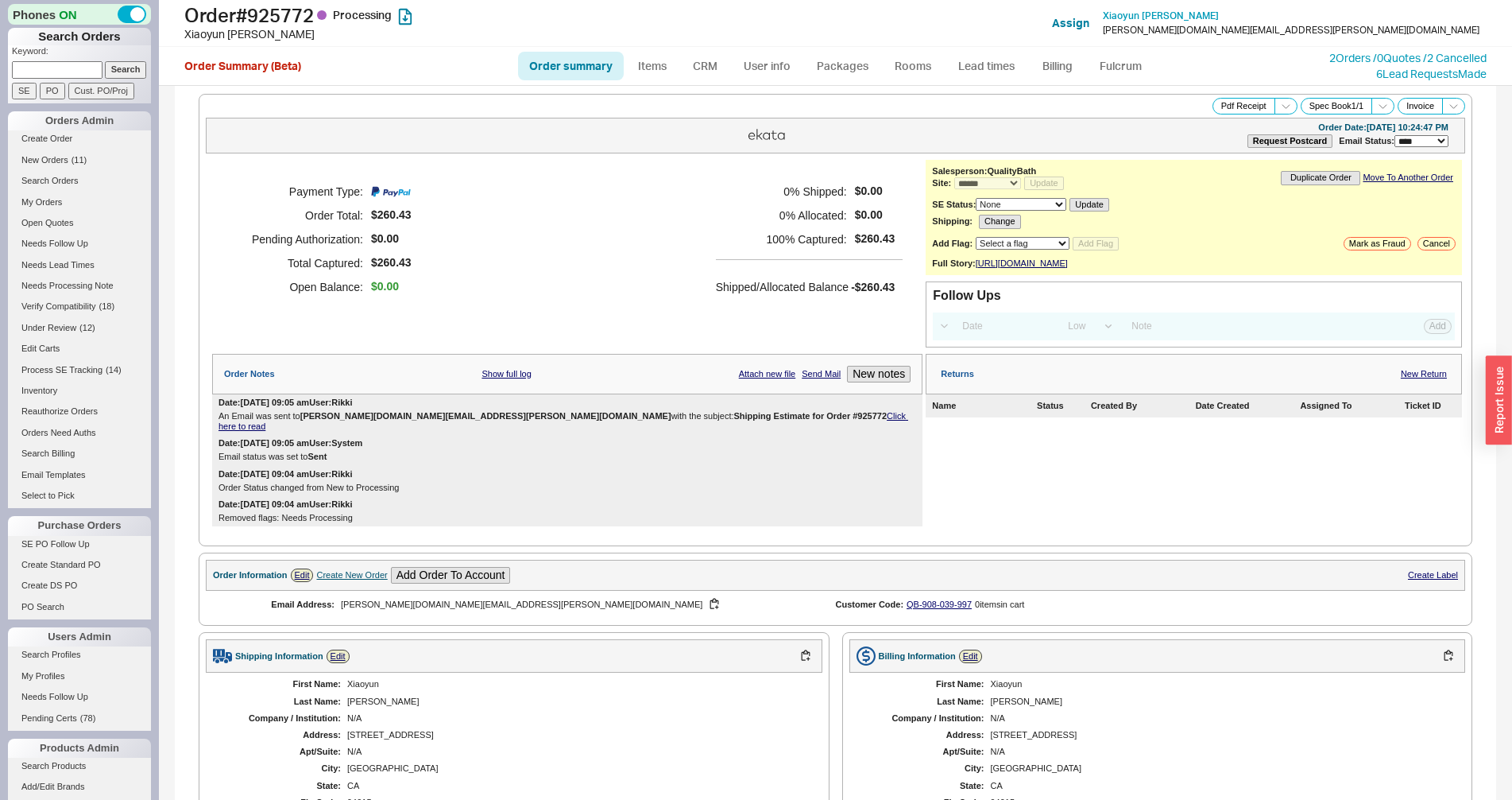
select select "*"
select select "LOW"
select select "3"
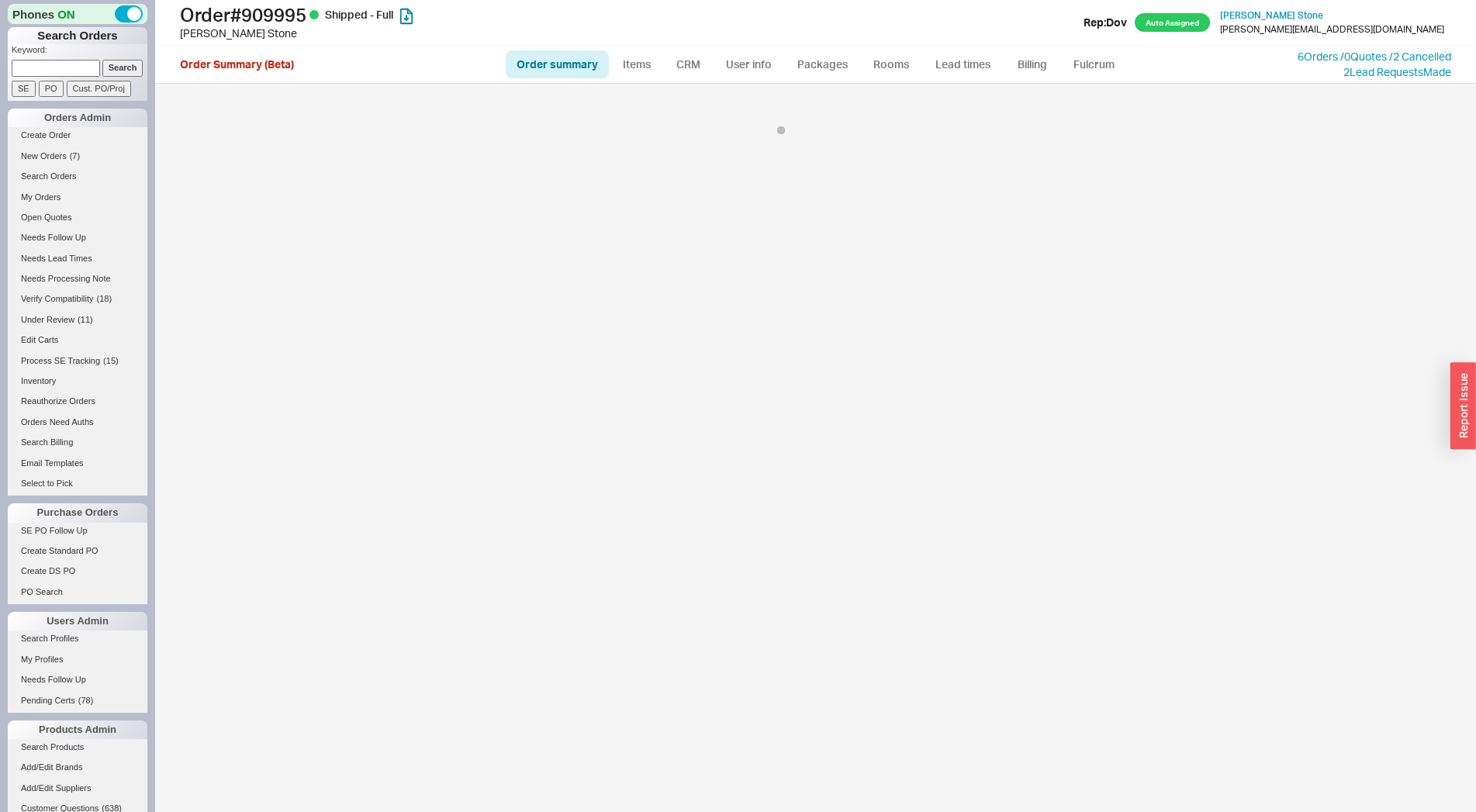
select select "LOW"
select select "3"
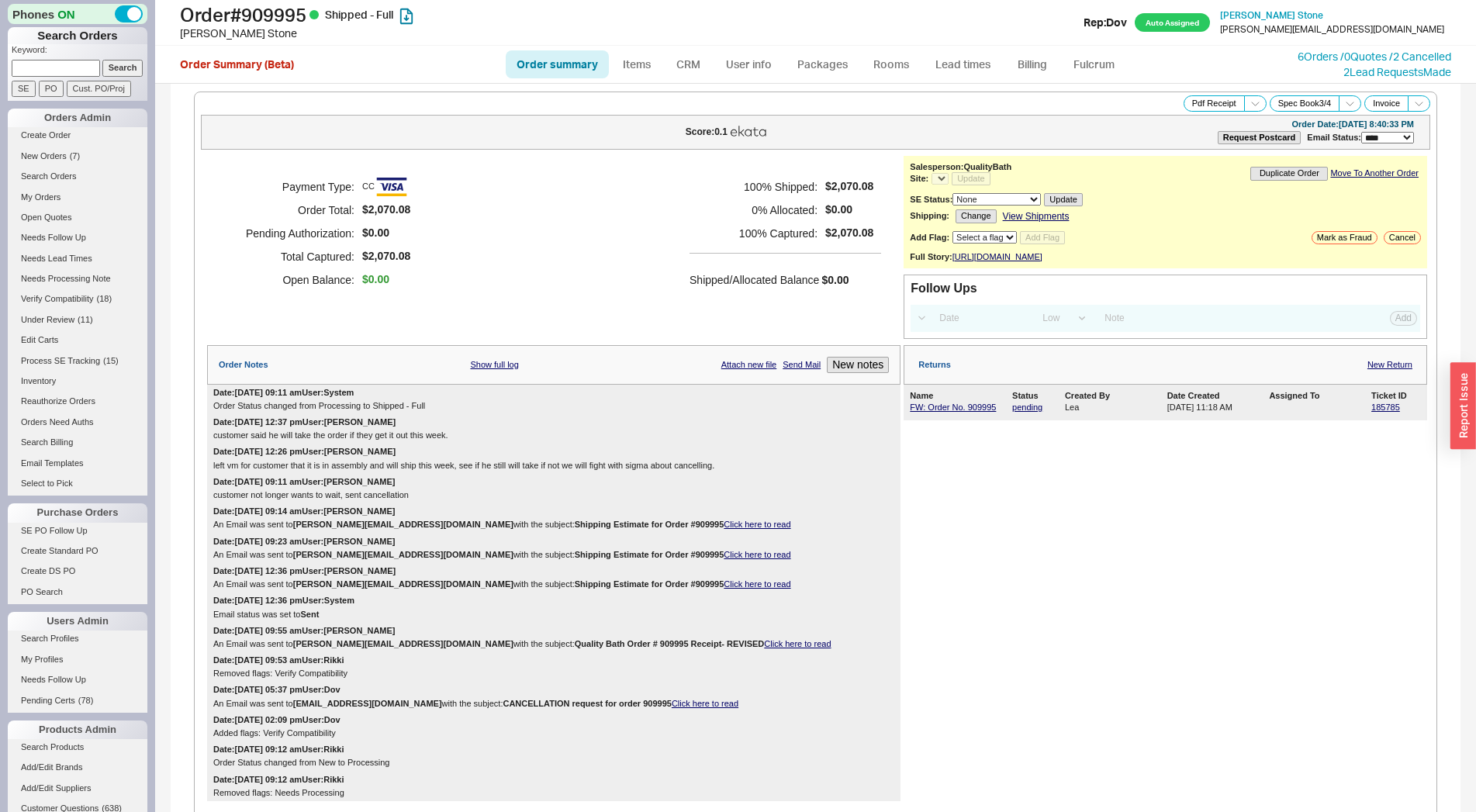
select select "*"
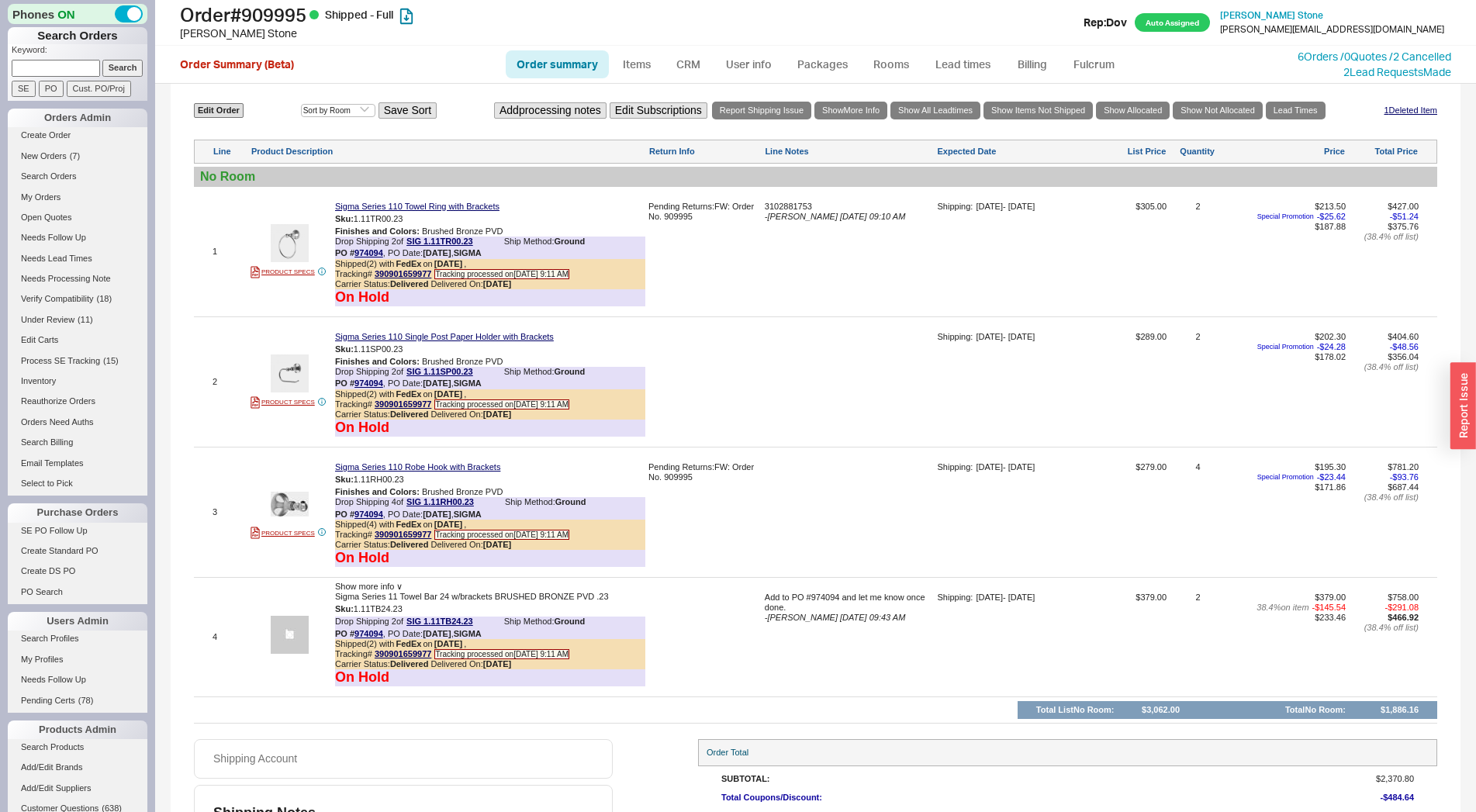
scroll to position [1119, 0]
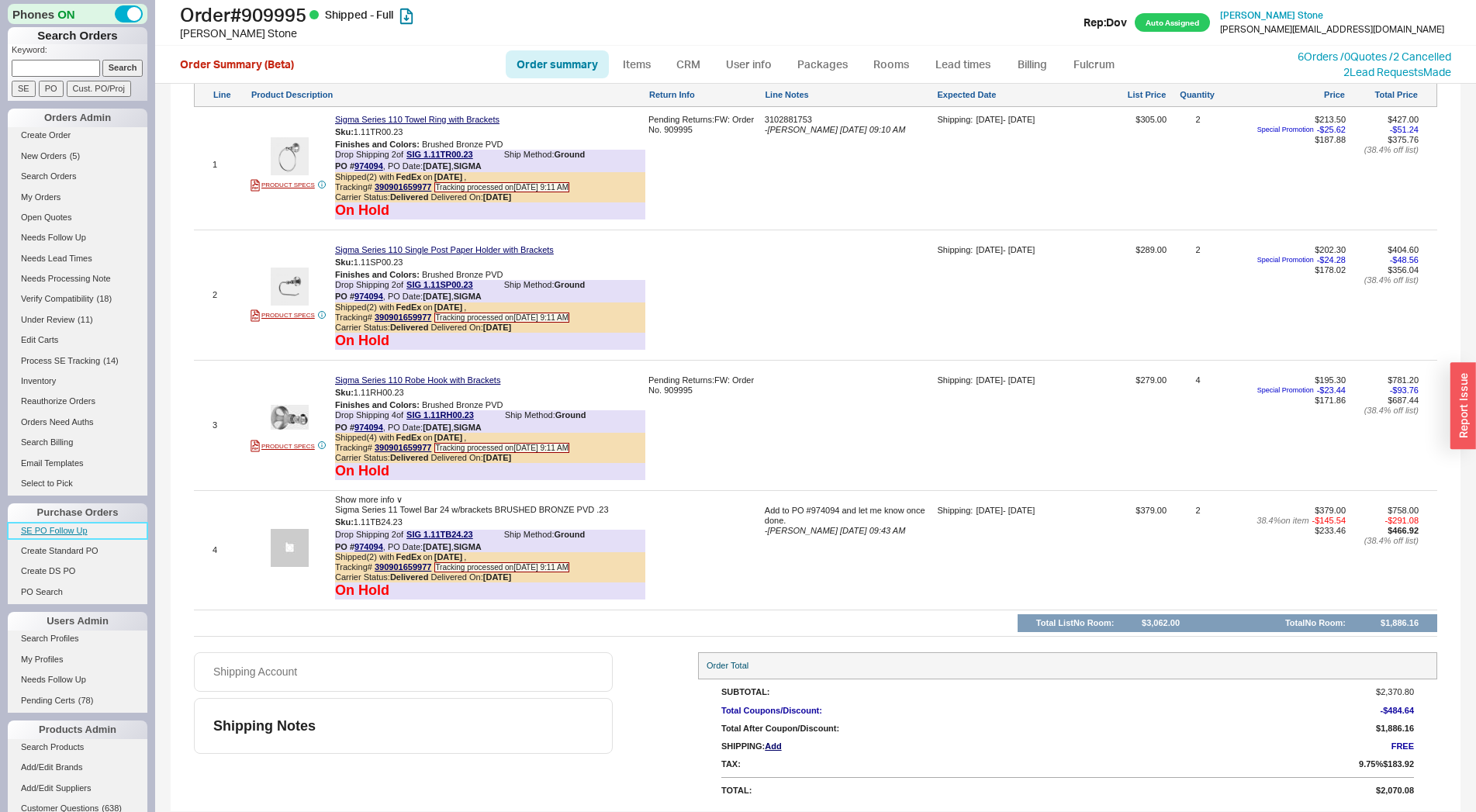
click at [47, 529] on link "SE PO Follow Up" at bounding box center [78, 530] width 140 height 16
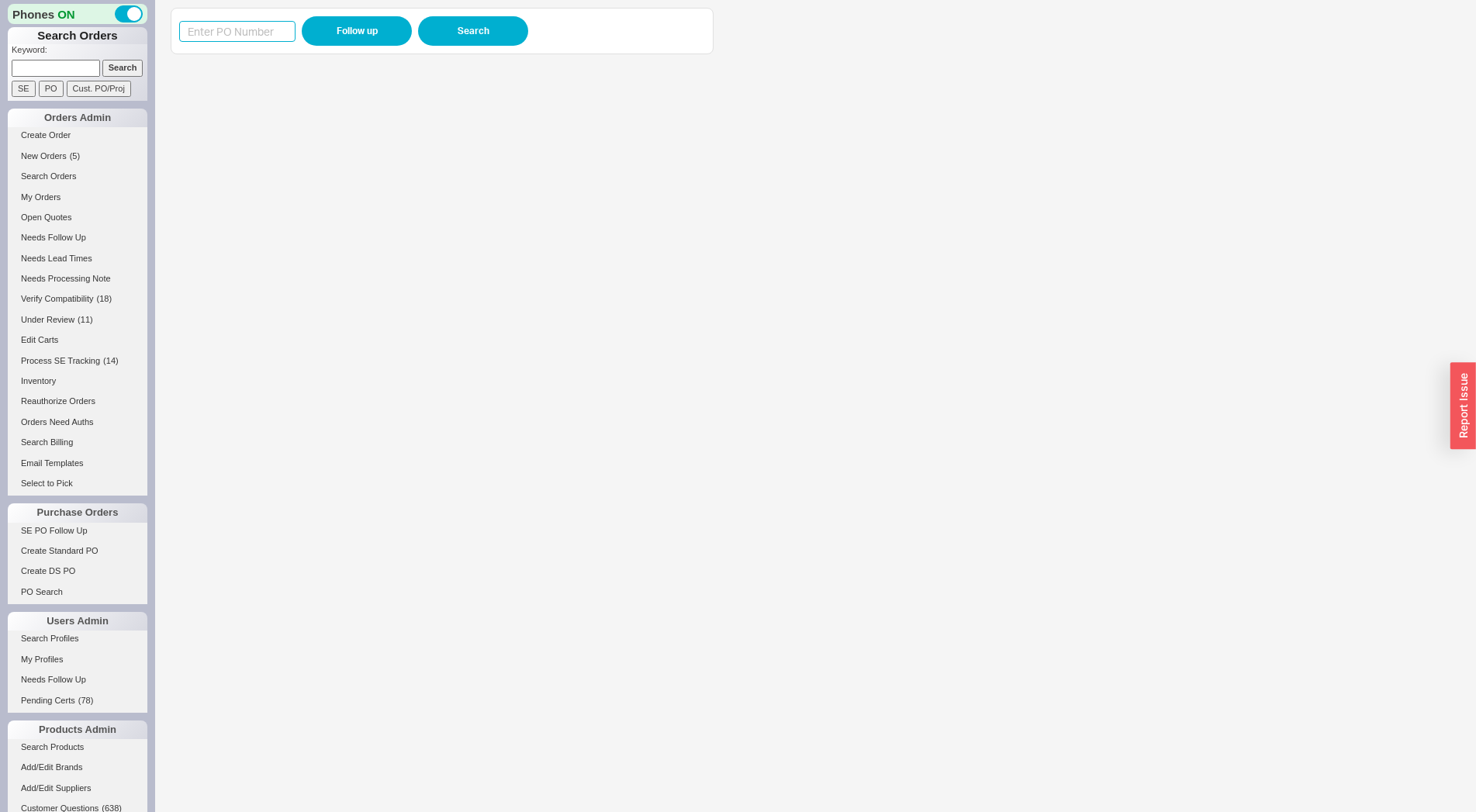
click at [248, 27] on input at bounding box center [237, 32] width 116 height 21
paste input "985651"
type input "985651"
click at [361, 34] on button "Follow up" at bounding box center [357, 31] width 110 height 30
drag, startPoint x: 1465, startPoint y: 404, endPoint x: 530, endPoint y: 300, distance: 940.8
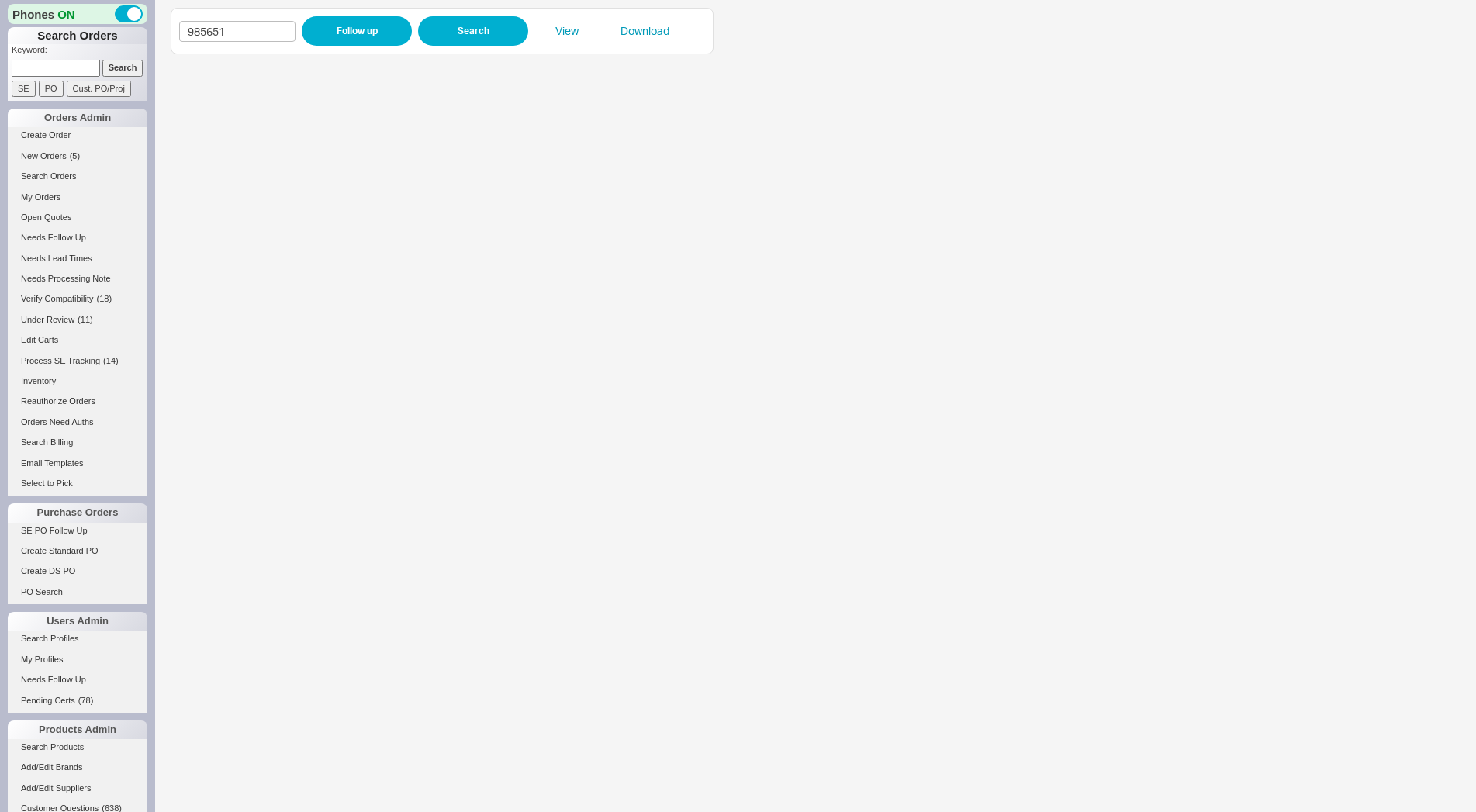
click at [530, 300] on iframe at bounding box center [807, 437] width 1272 height 750
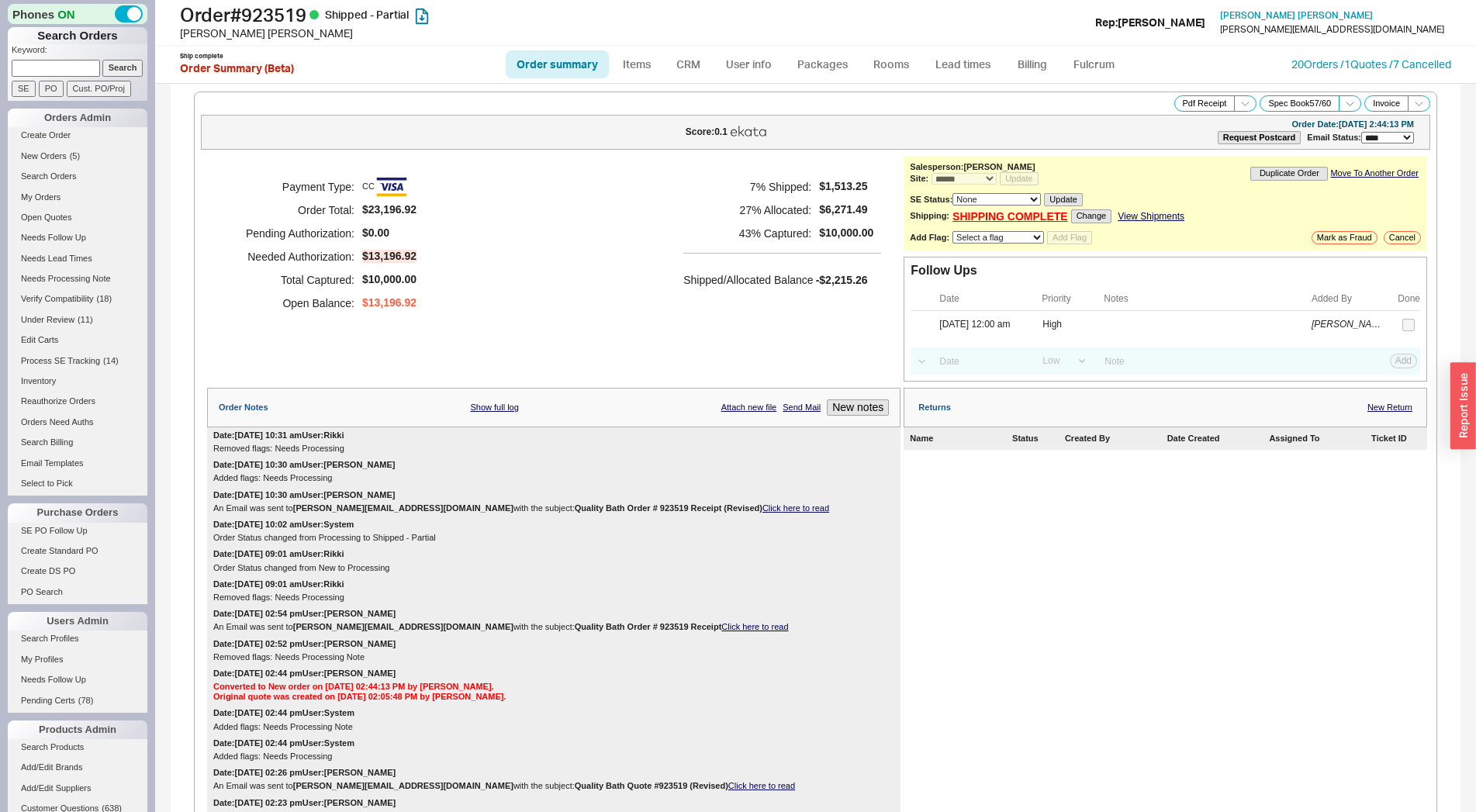
select select "*"
select select "LOW"
select select "3"
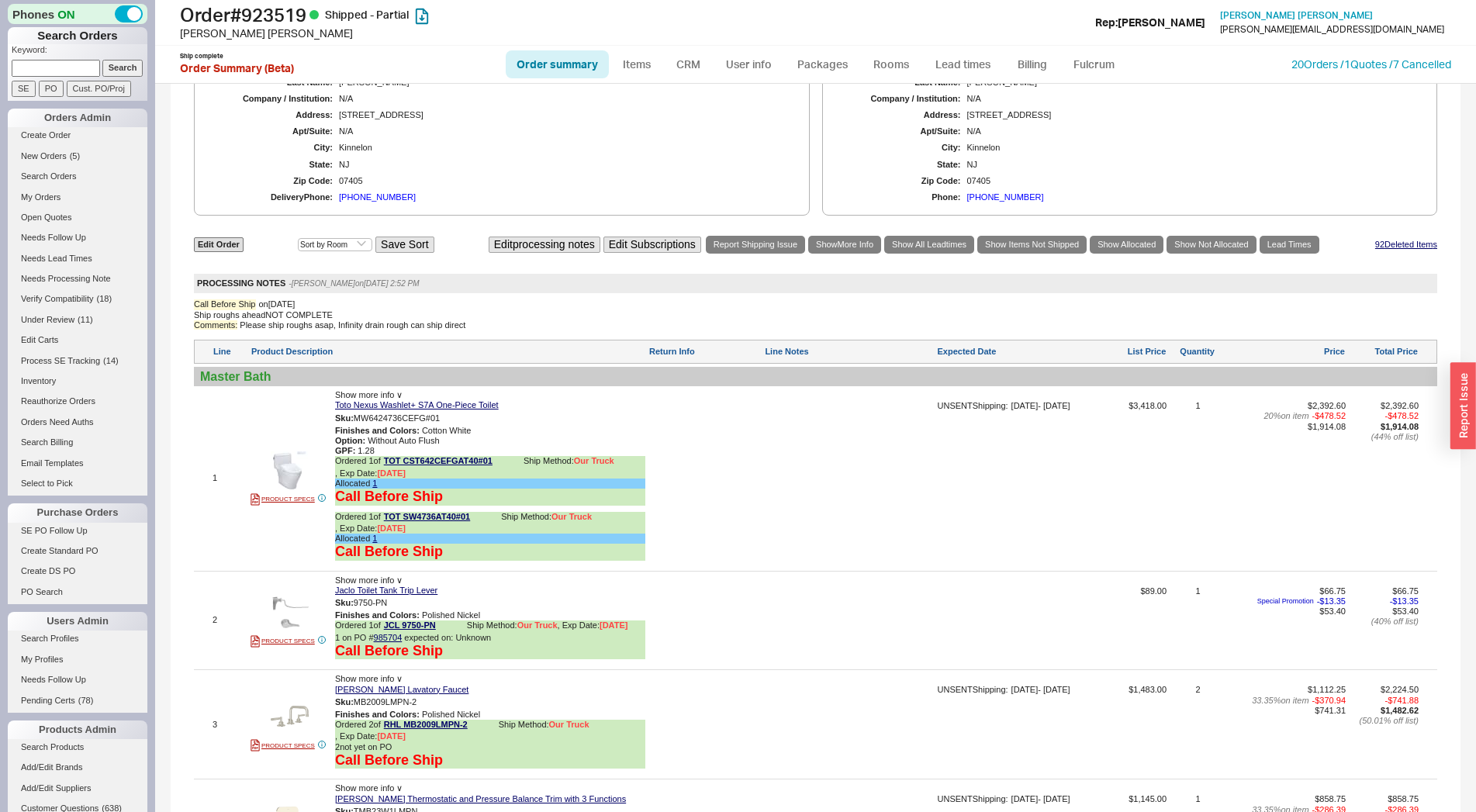
scroll to position [1028, 0]
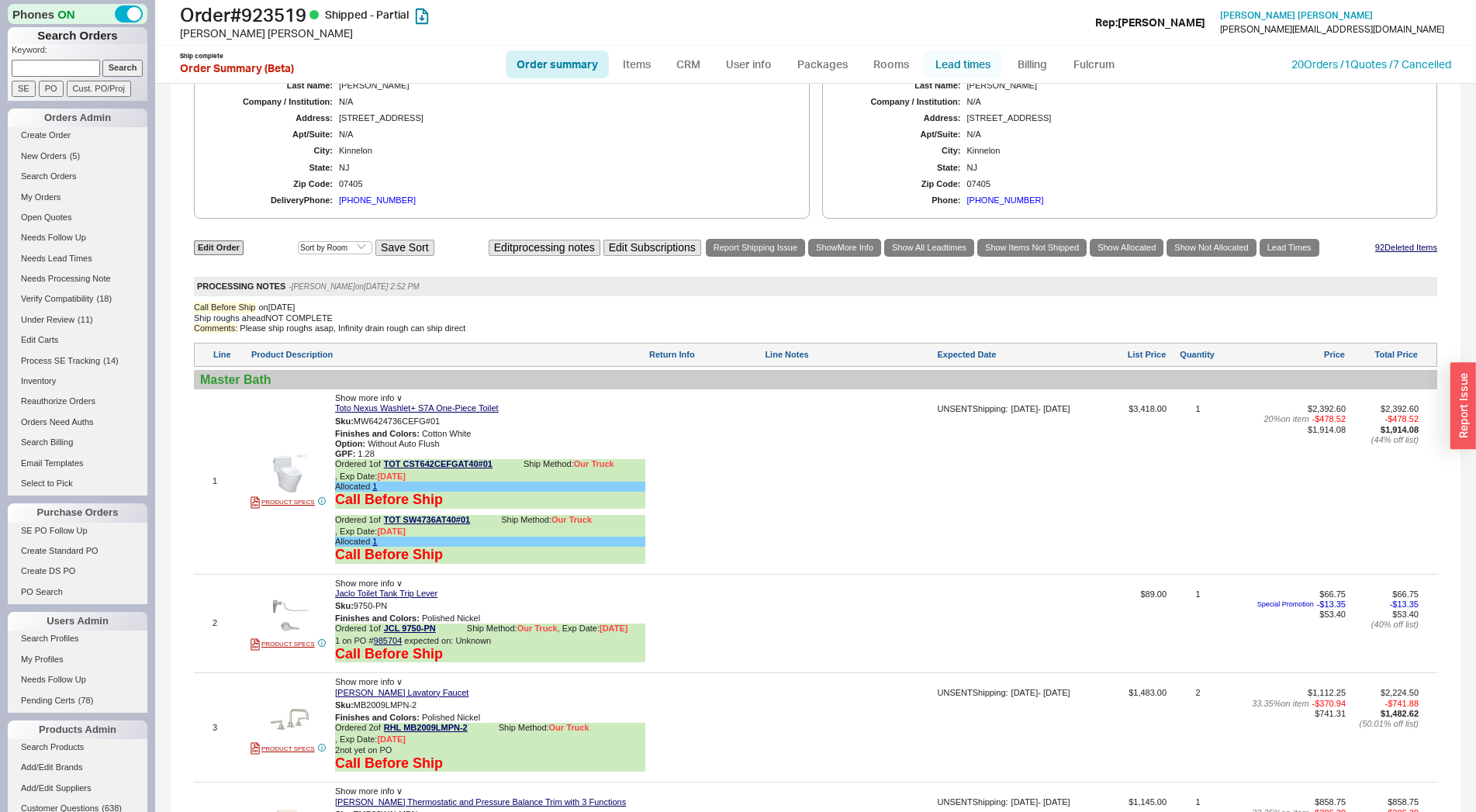
click at [959, 62] on link "Lead times" at bounding box center [963, 64] width 79 height 28
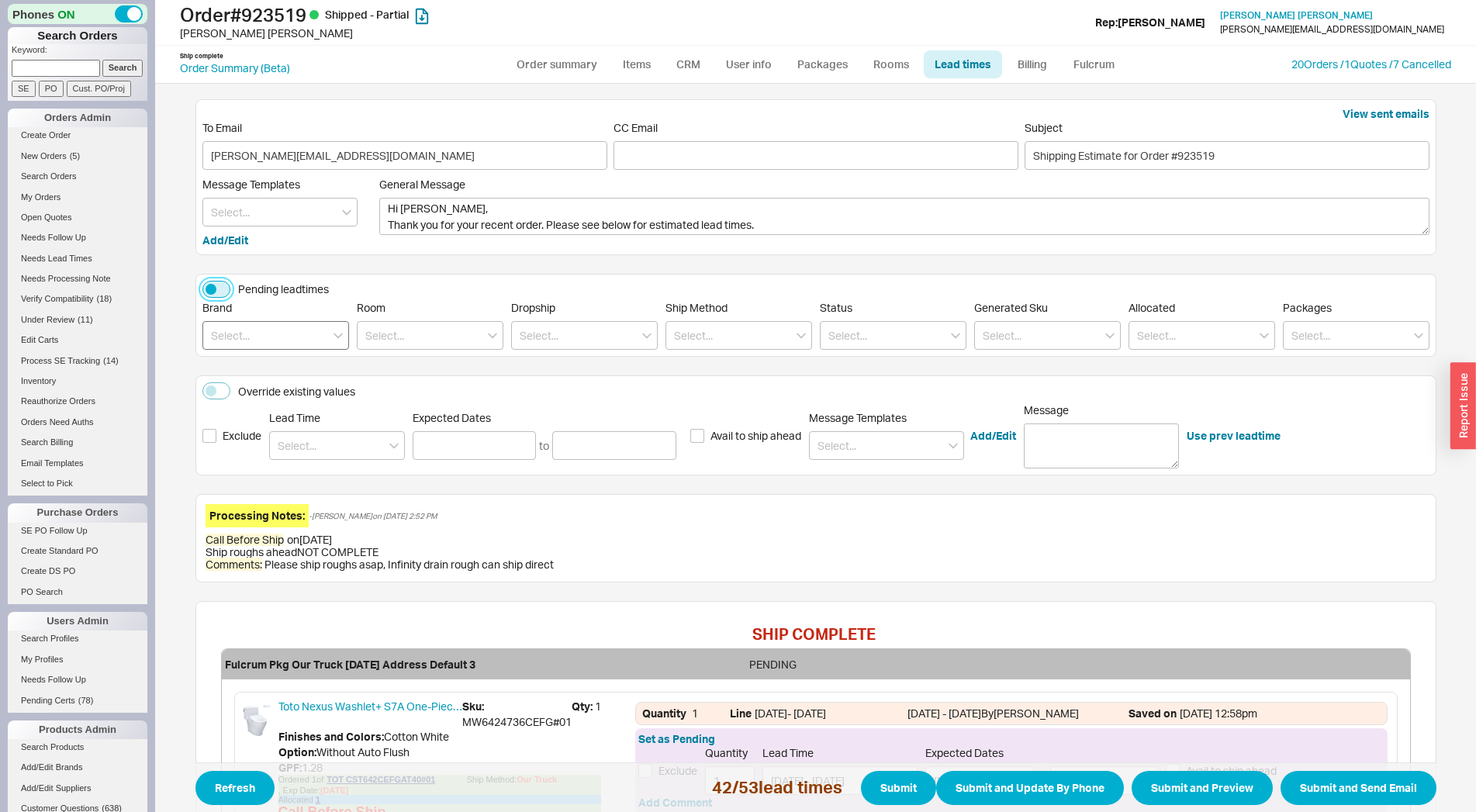
click at [213, 294] on button "Pending leadtimes" at bounding box center [216, 290] width 28 height 17
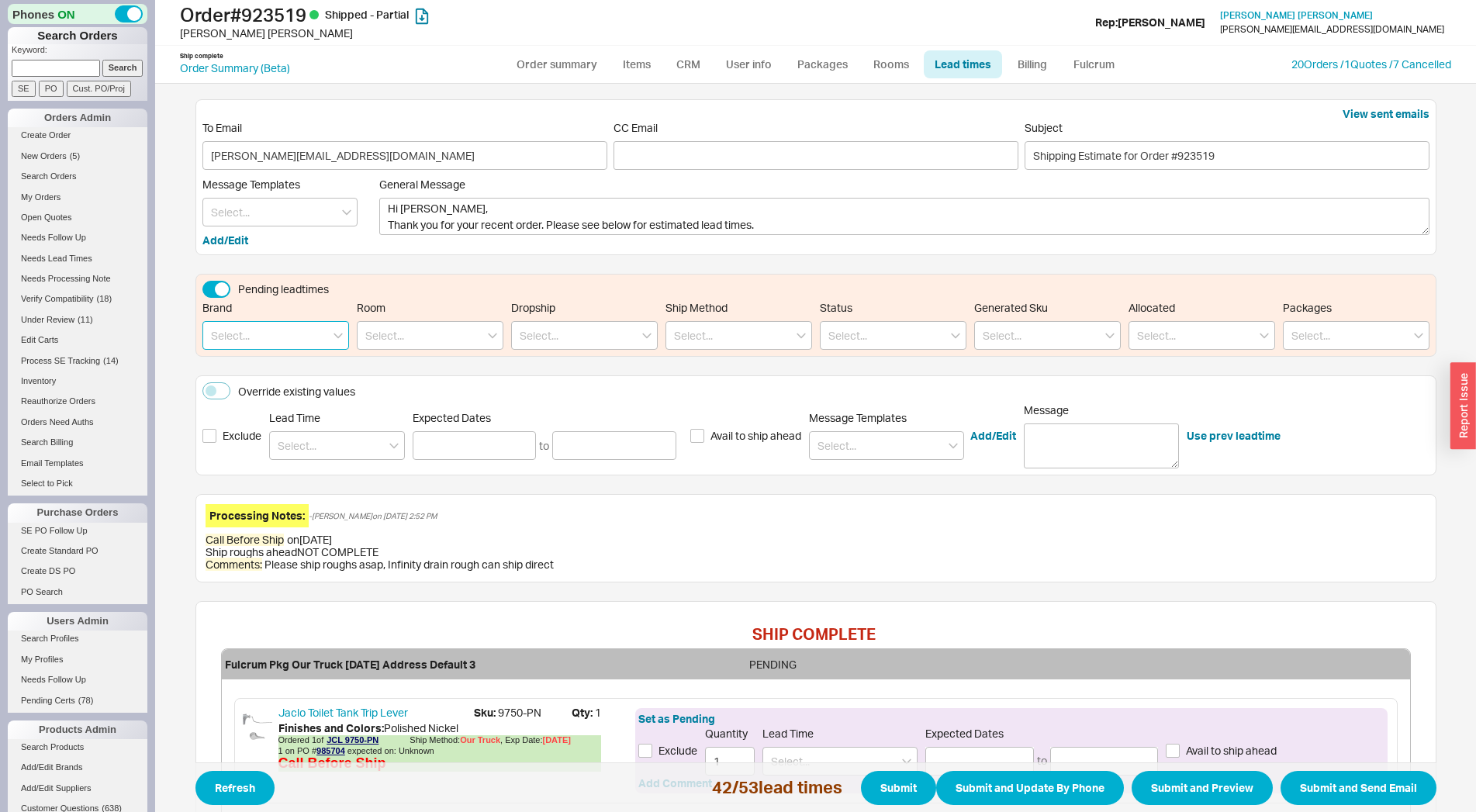
click at [228, 335] on input at bounding box center [275, 336] width 147 height 29
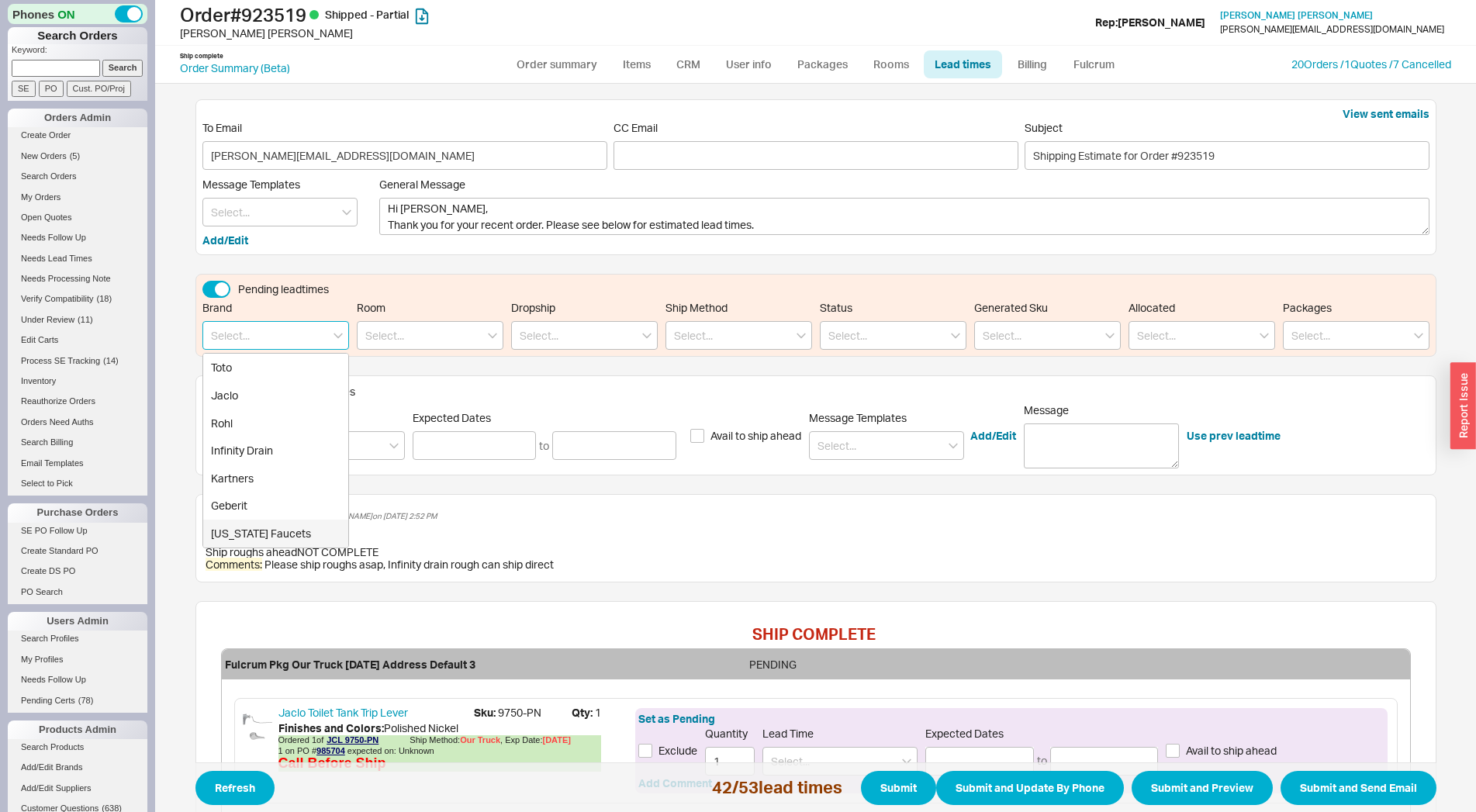
click at [250, 535] on div "[US_STATE] Faucets" at bounding box center [275, 533] width 145 height 28
type input "[US_STATE] Faucets"
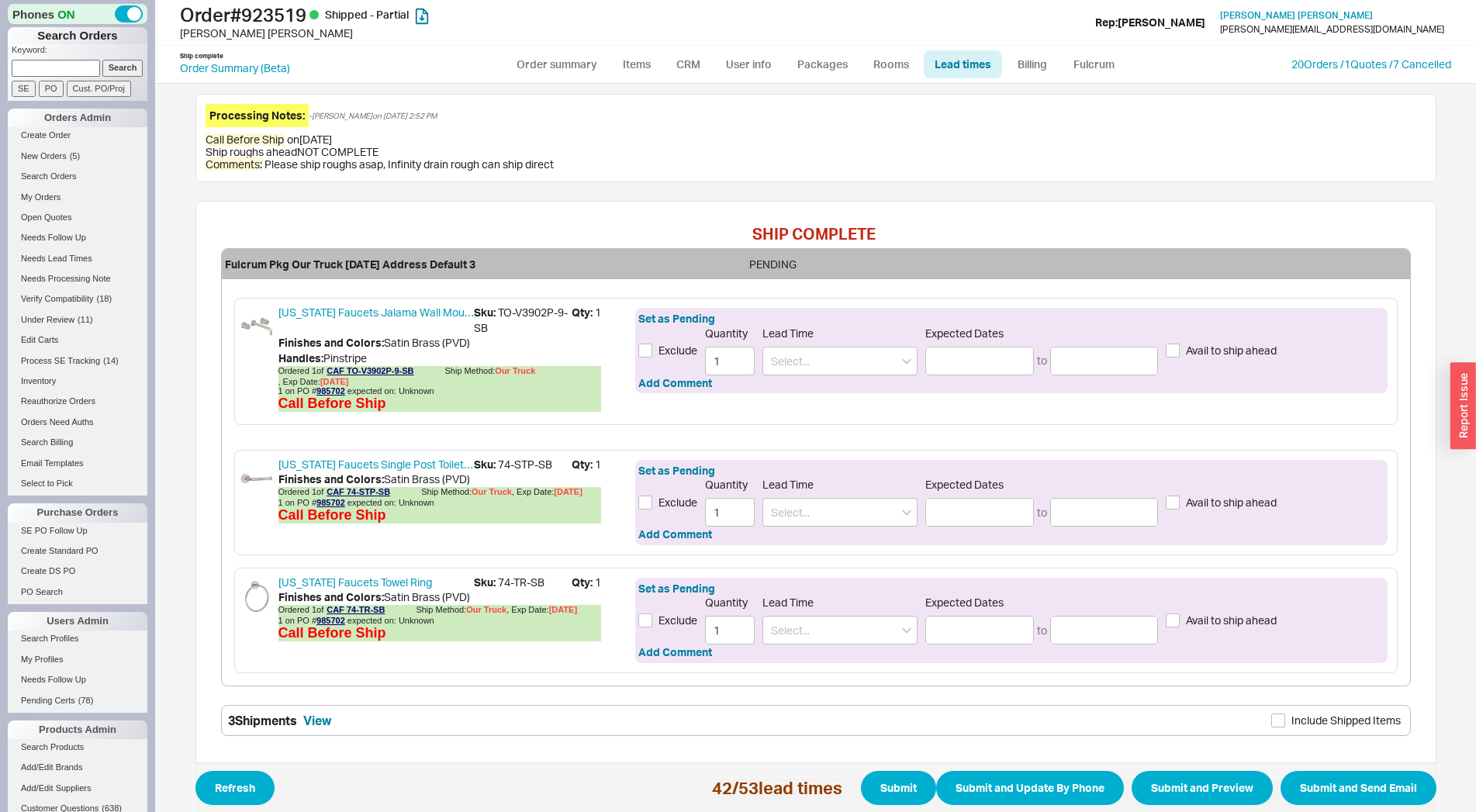
scroll to position [454, 0]
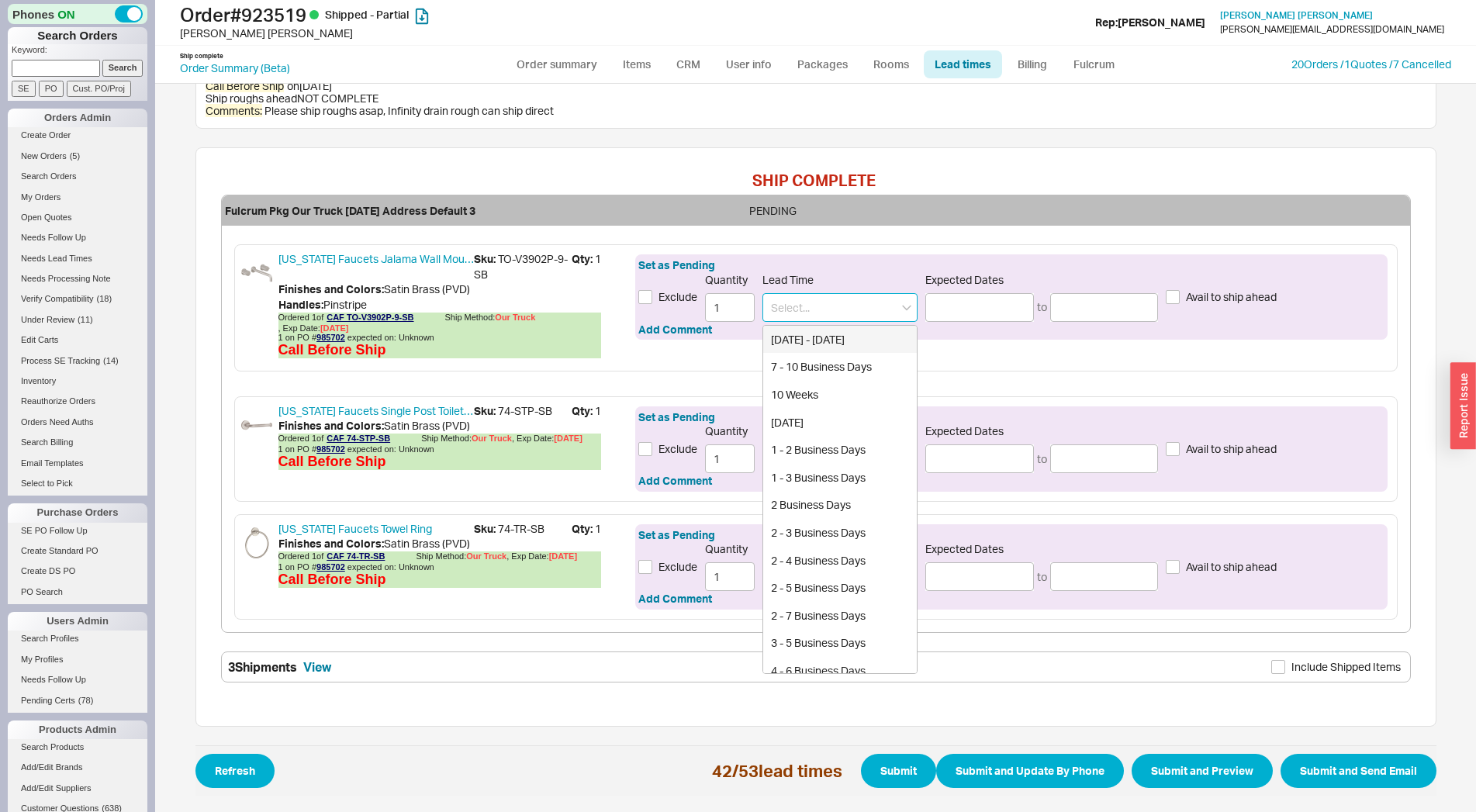
click at [790, 310] on input at bounding box center [840, 308] width 155 height 29
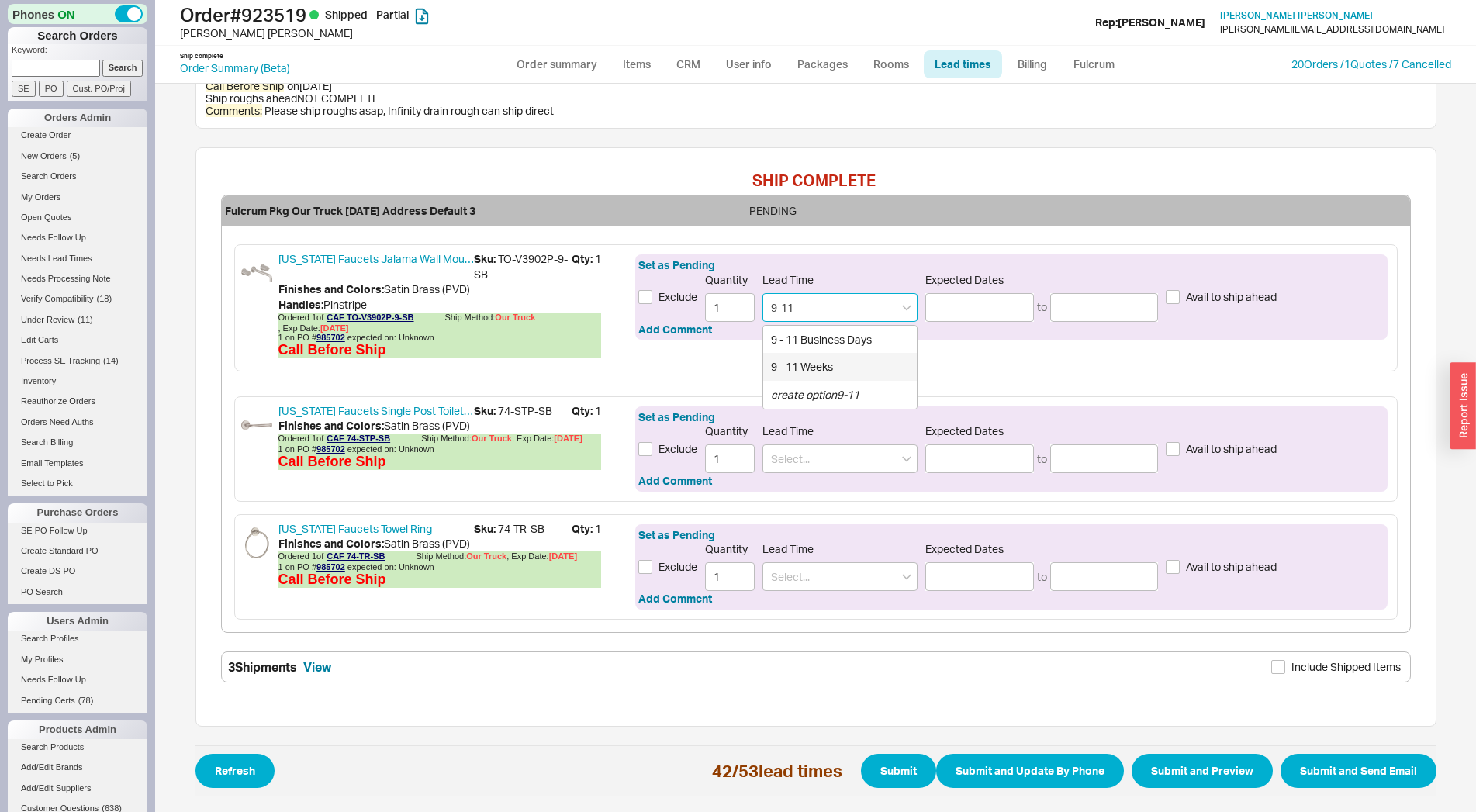
click at [826, 360] on div "9 - 11 Weeks" at bounding box center [840, 366] width 153 height 28
type input "9 - 11 Weeks"
type input "10/21/2025"
type input "11/04/2025"
type input "9 - 11 Weeks"
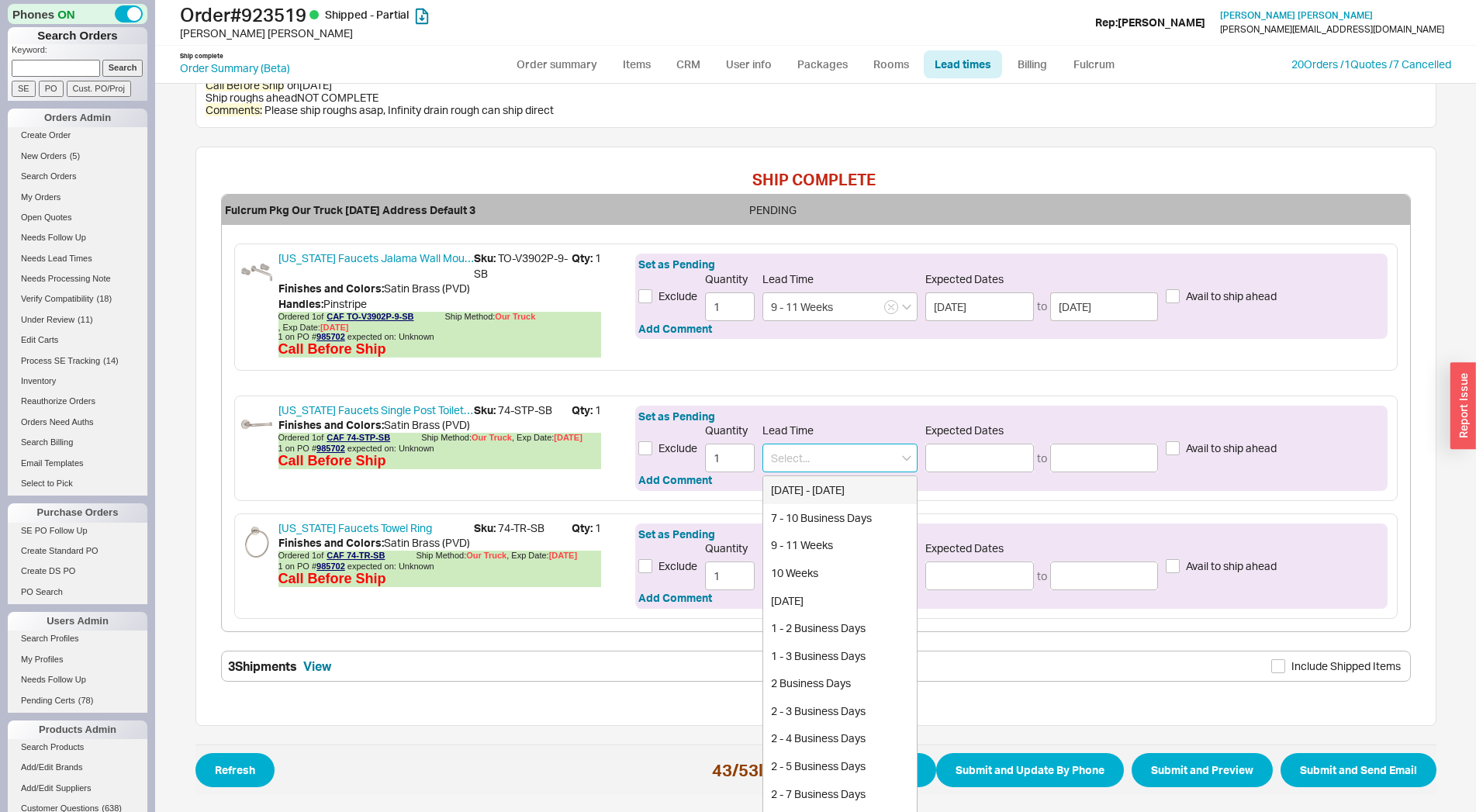
click at [808, 460] on input at bounding box center [840, 458] width 155 height 29
click at [799, 548] on div "9 - 11 Weeks" at bounding box center [840, 545] width 153 height 28
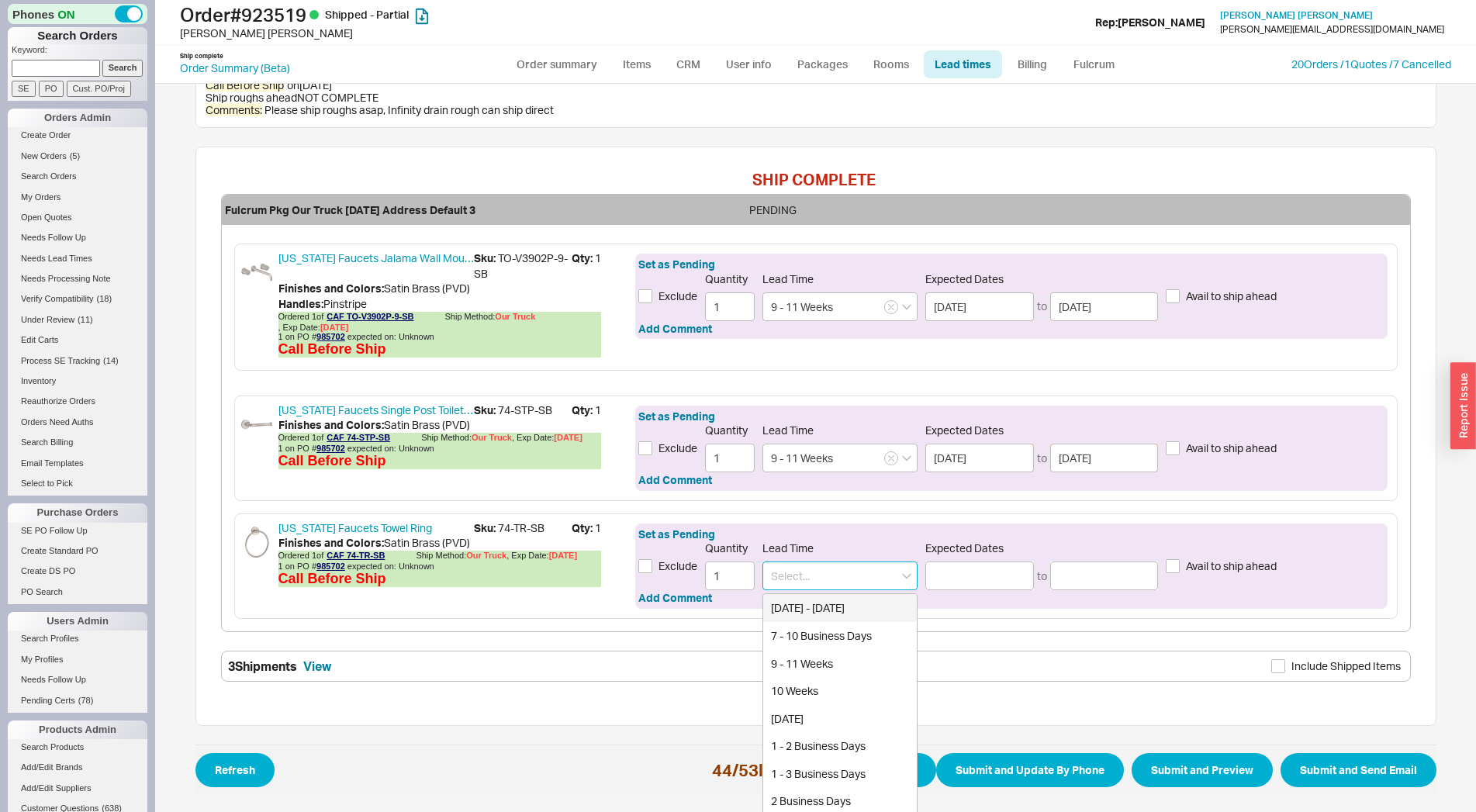
type input "9 - 11 Weeks"
type input "10/21/2025"
type input "11/04/2025"
click at [807, 578] on input at bounding box center [840, 576] width 155 height 29
click at [809, 670] on div "9 - 11 Weeks" at bounding box center [840, 663] width 153 height 28
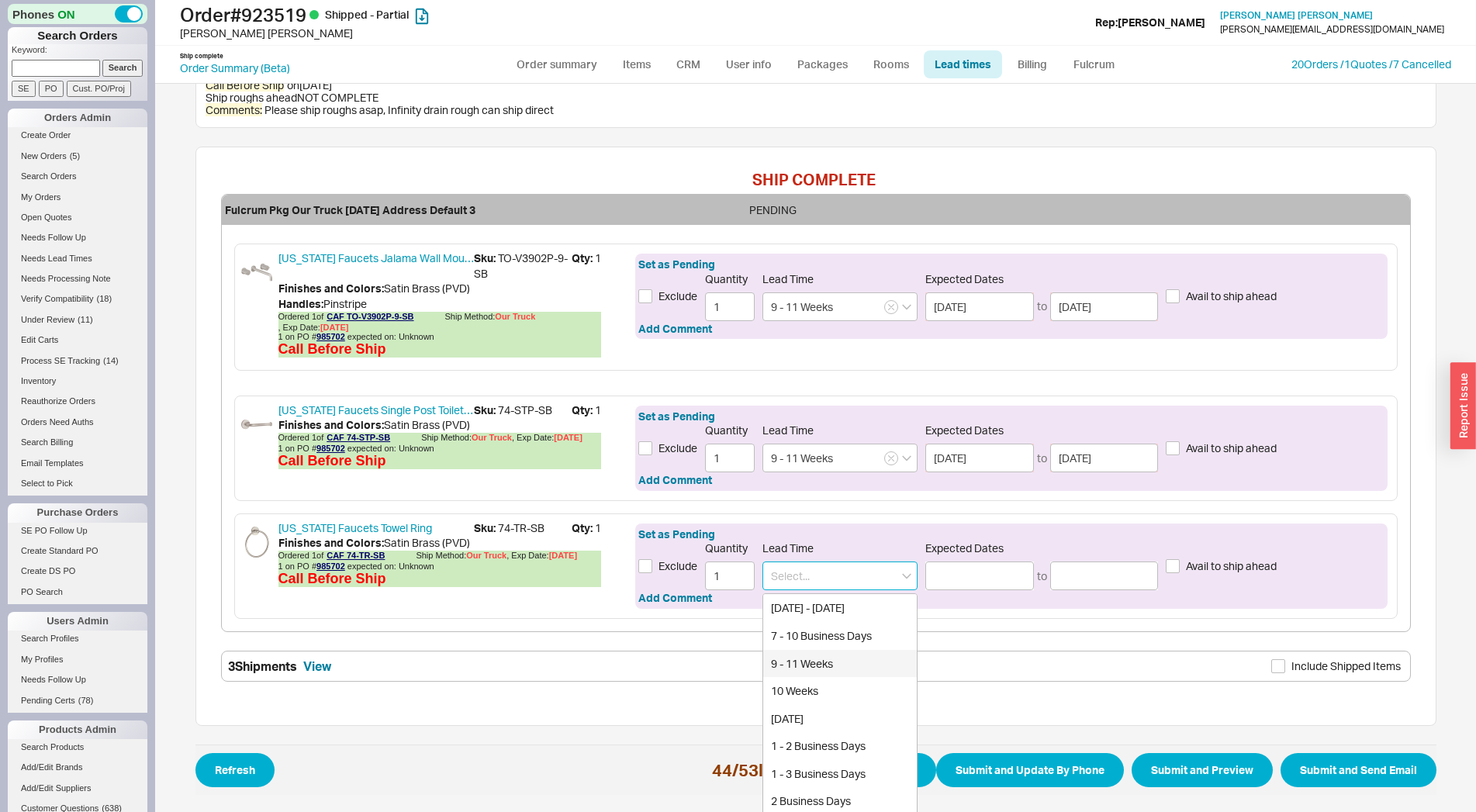
type input "9 - 11 Weeks"
type input "10/21/2025"
type input "11/04/2025"
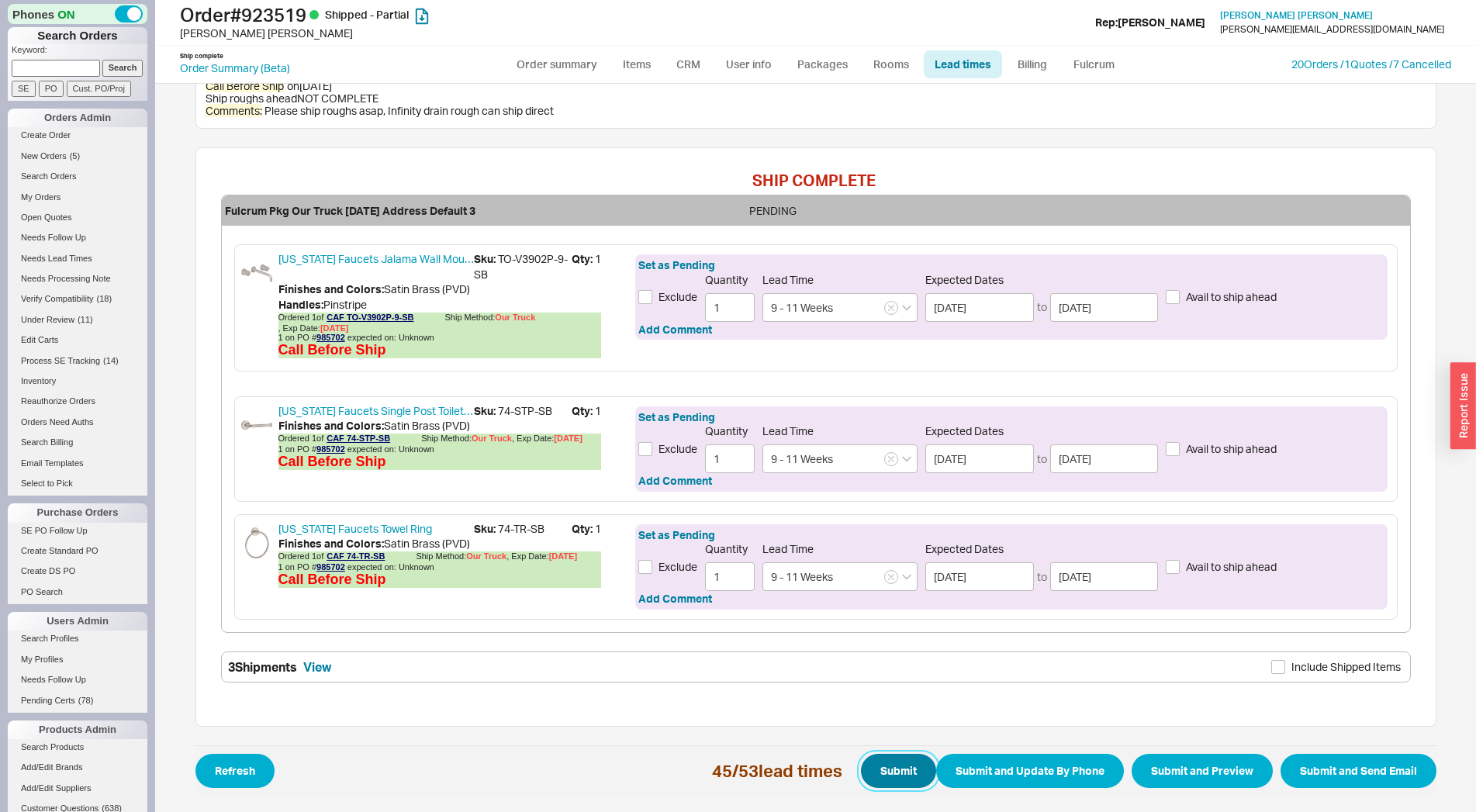
click at [880, 767] on button "Submit" at bounding box center [899, 771] width 75 height 35
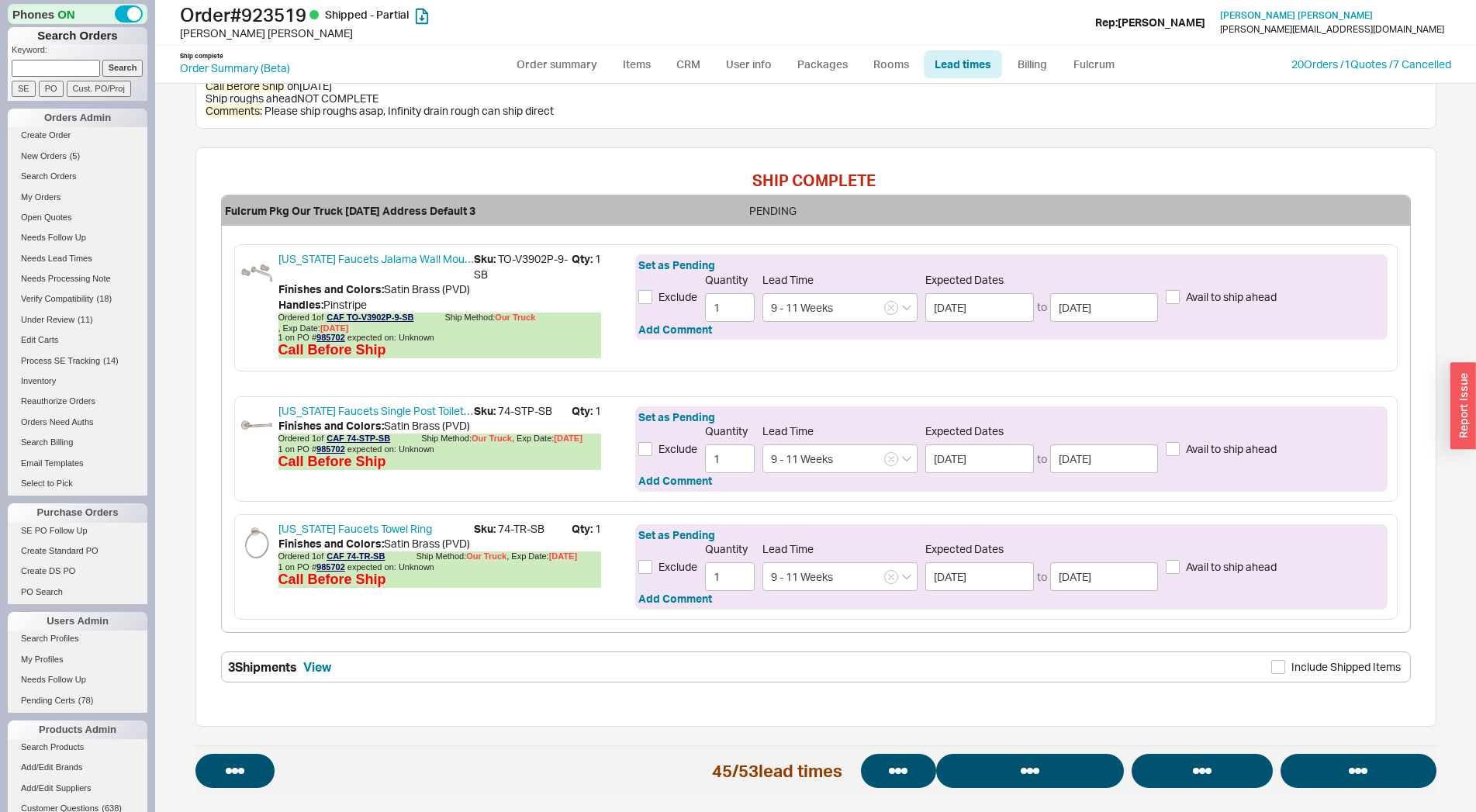
select select "*"
select select "LOW"
select select "3"
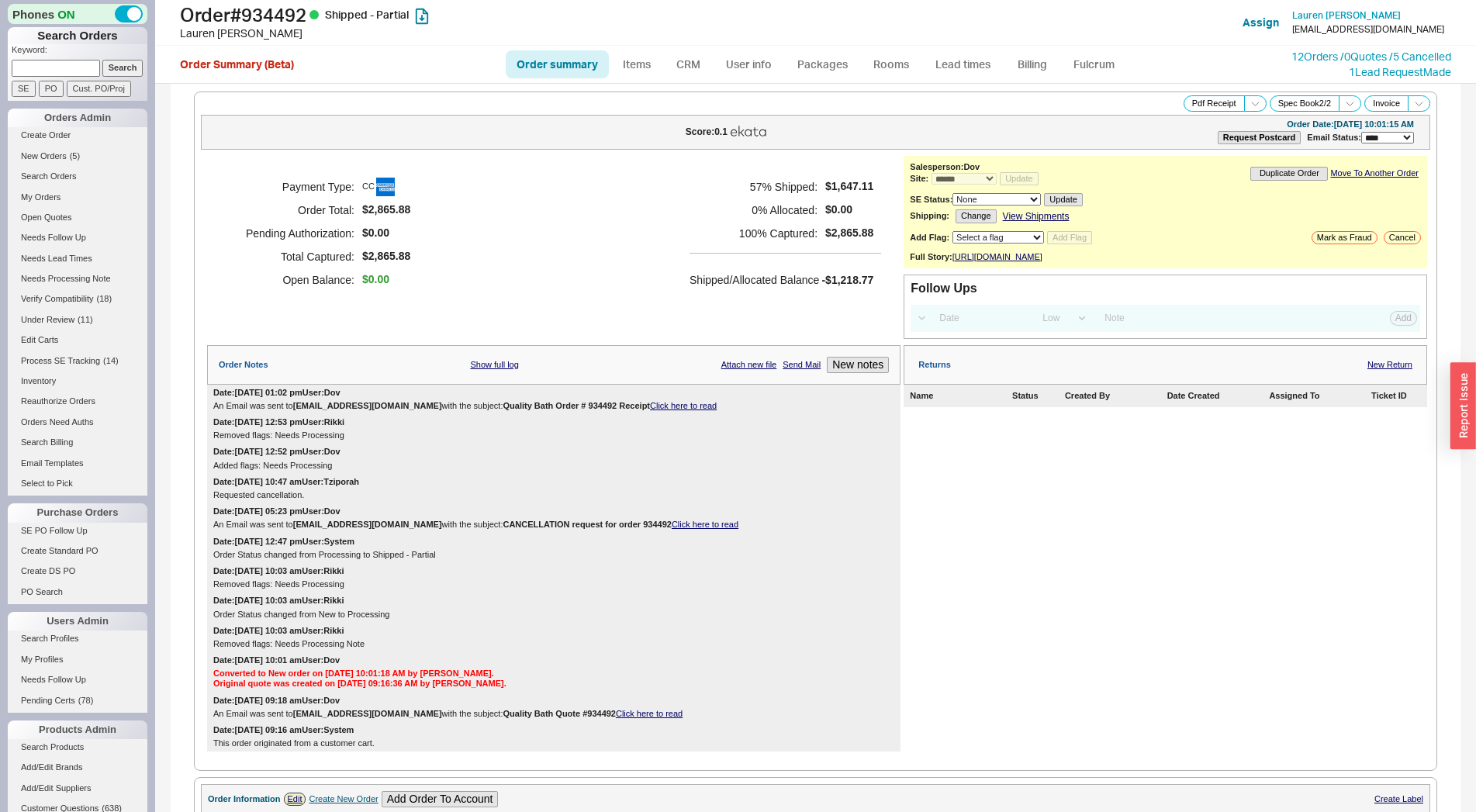
select select "*"
select select "LOW"
select select "3"
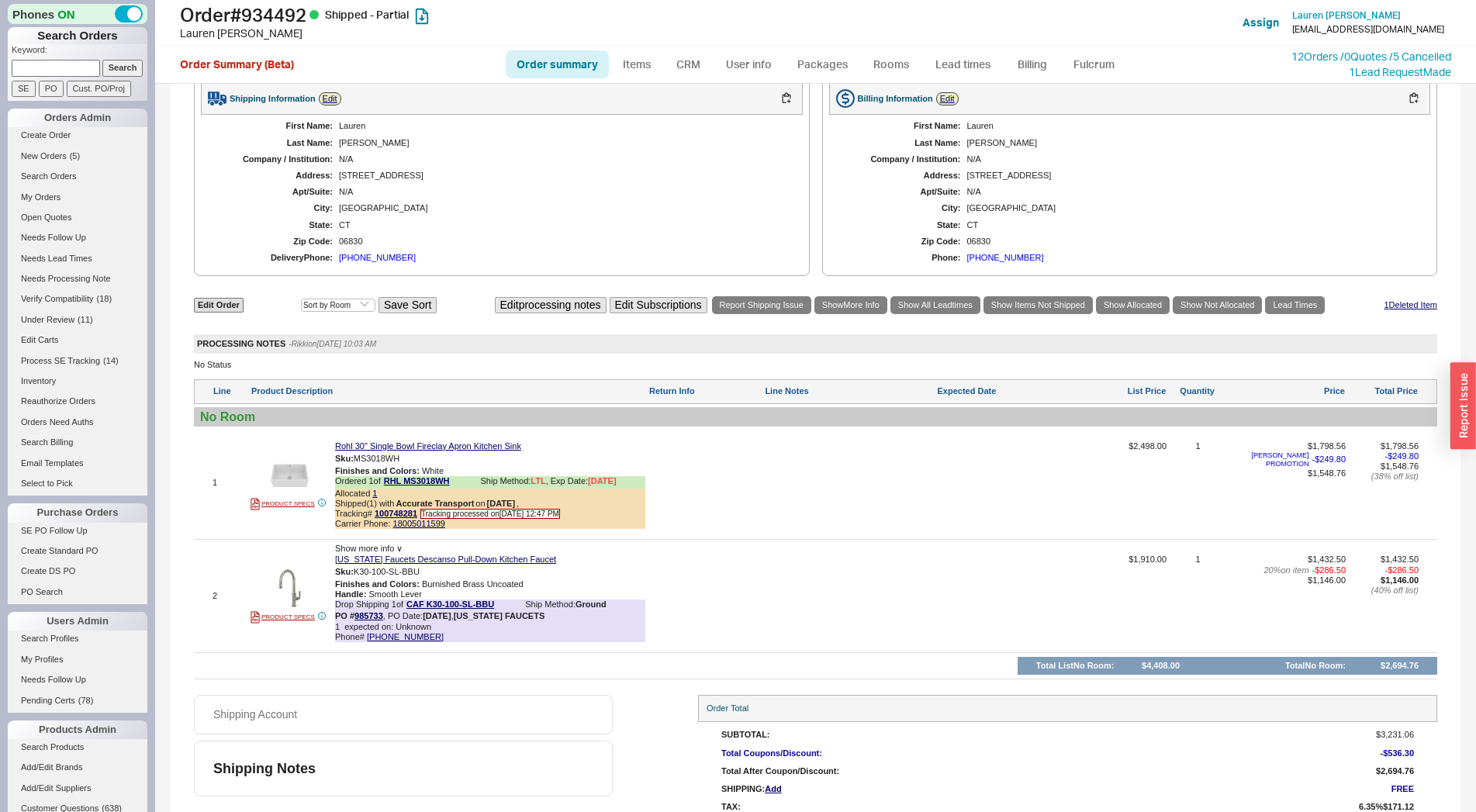
scroll to position [835, 0]
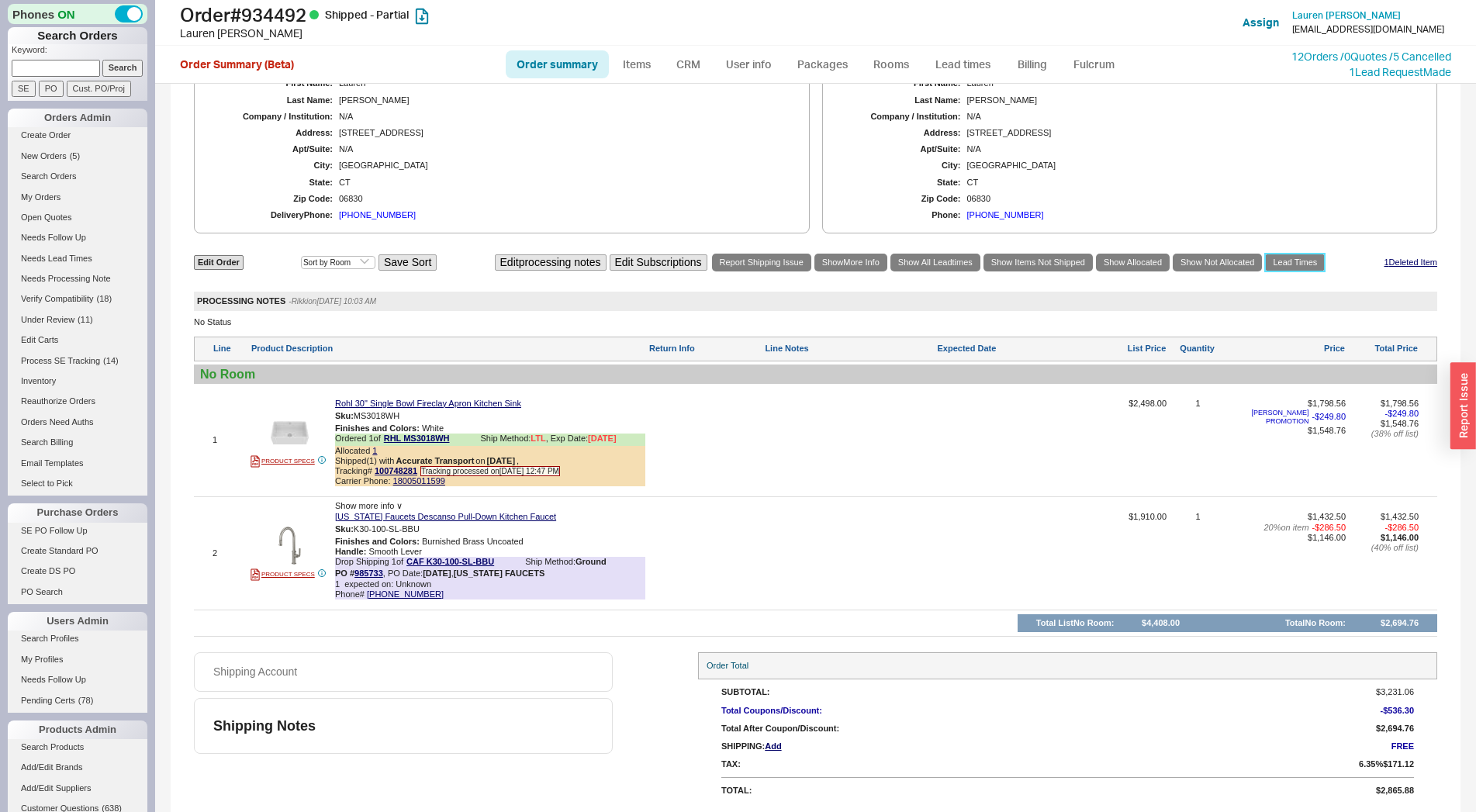
click at [1290, 265] on link "Lead Times" at bounding box center [1295, 262] width 59 height 18
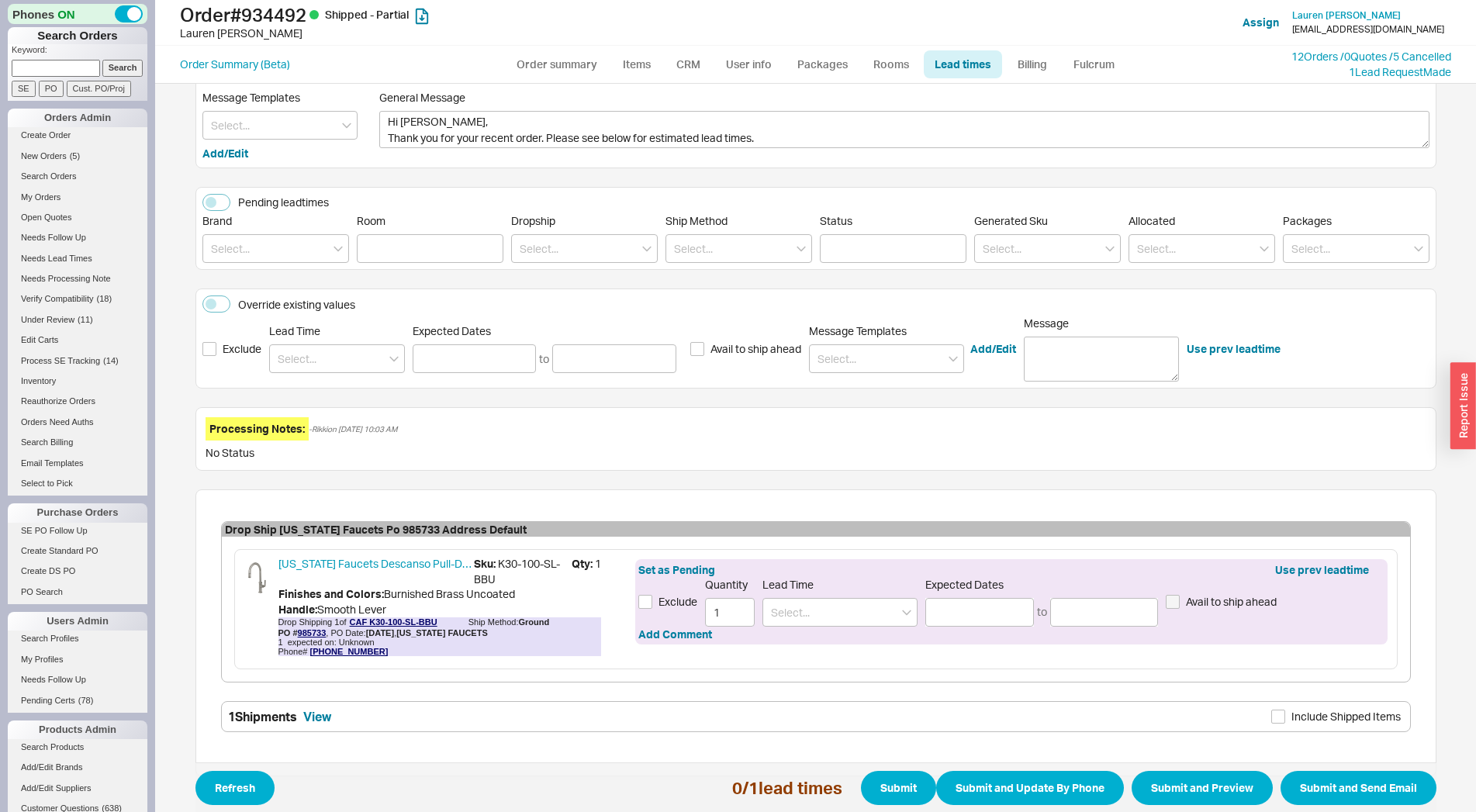
scroll to position [138, 0]
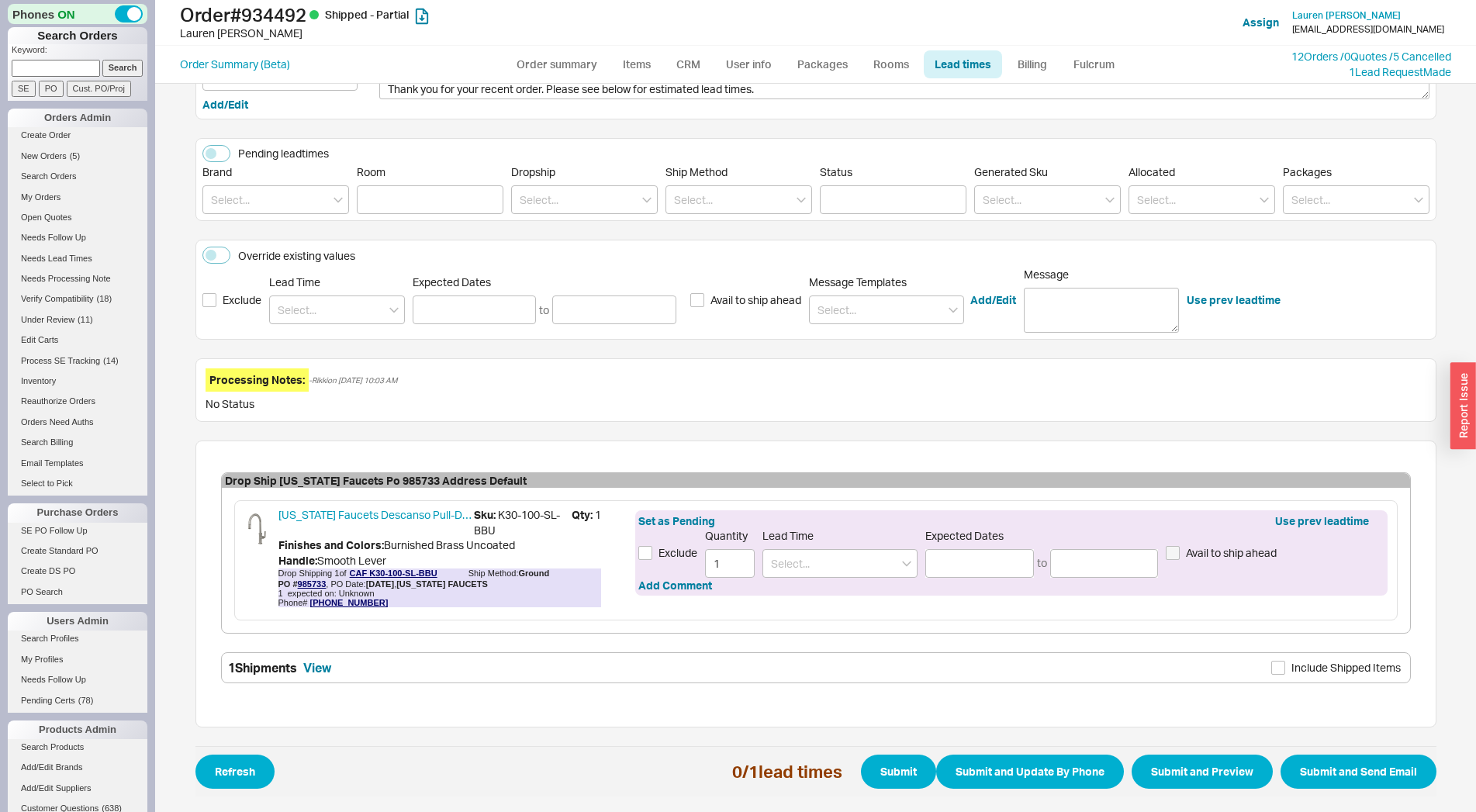
click at [803, 578] on div "Set as Pending Use prev leadtime Exclude Quantity 1 Lead Time Expected Dates to…" at bounding box center [1011, 552] width 752 height 85
click at [803, 573] on input at bounding box center [840, 564] width 155 height 29
click at [789, 611] on div "2 - 3 Weeks" at bounding box center [840, 622] width 153 height 28
type input "2 - 3 Weeks"
type input "[DATE]"
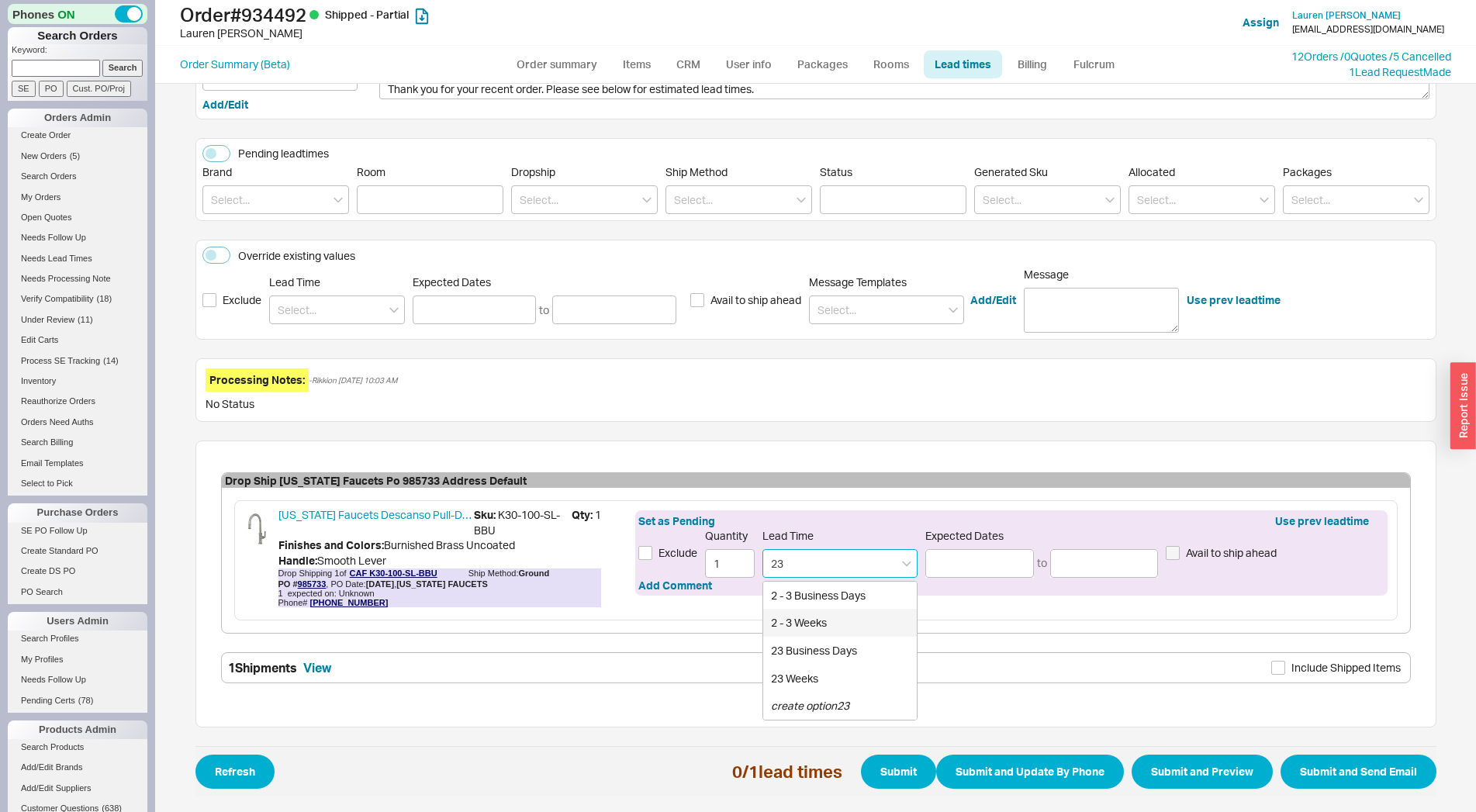
type input "[DATE]"
type input "2 - 3 Weeks"
drag, startPoint x: 649, startPoint y: 584, endPoint x: 657, endPoint y: 586, distance: 8.2
click at [651, 584] on button "Add Comment" at bounding box center [675, 586] width 74 height 15
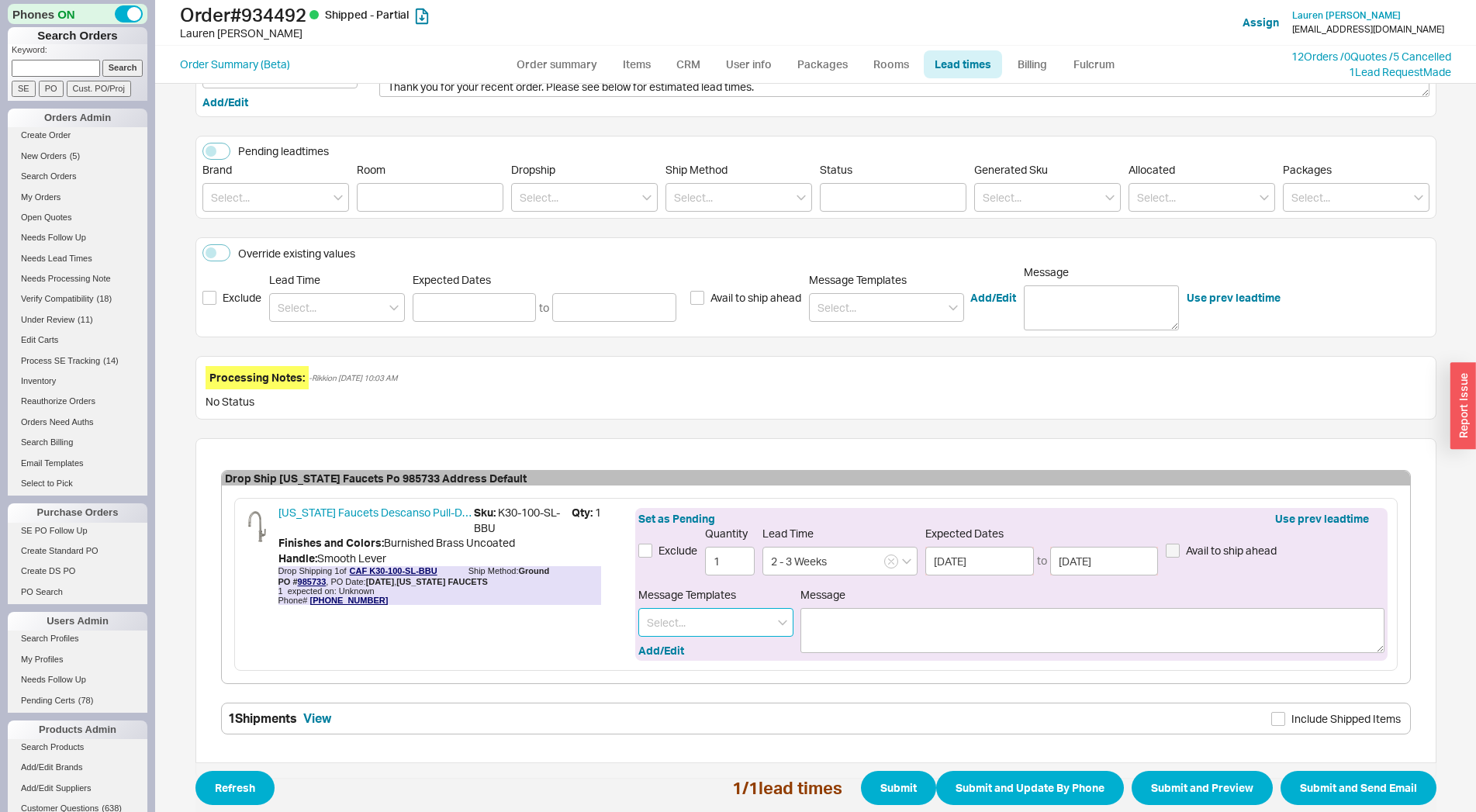
click at [679, 613] on input at bounding box center [716, 622] width 155 height 29
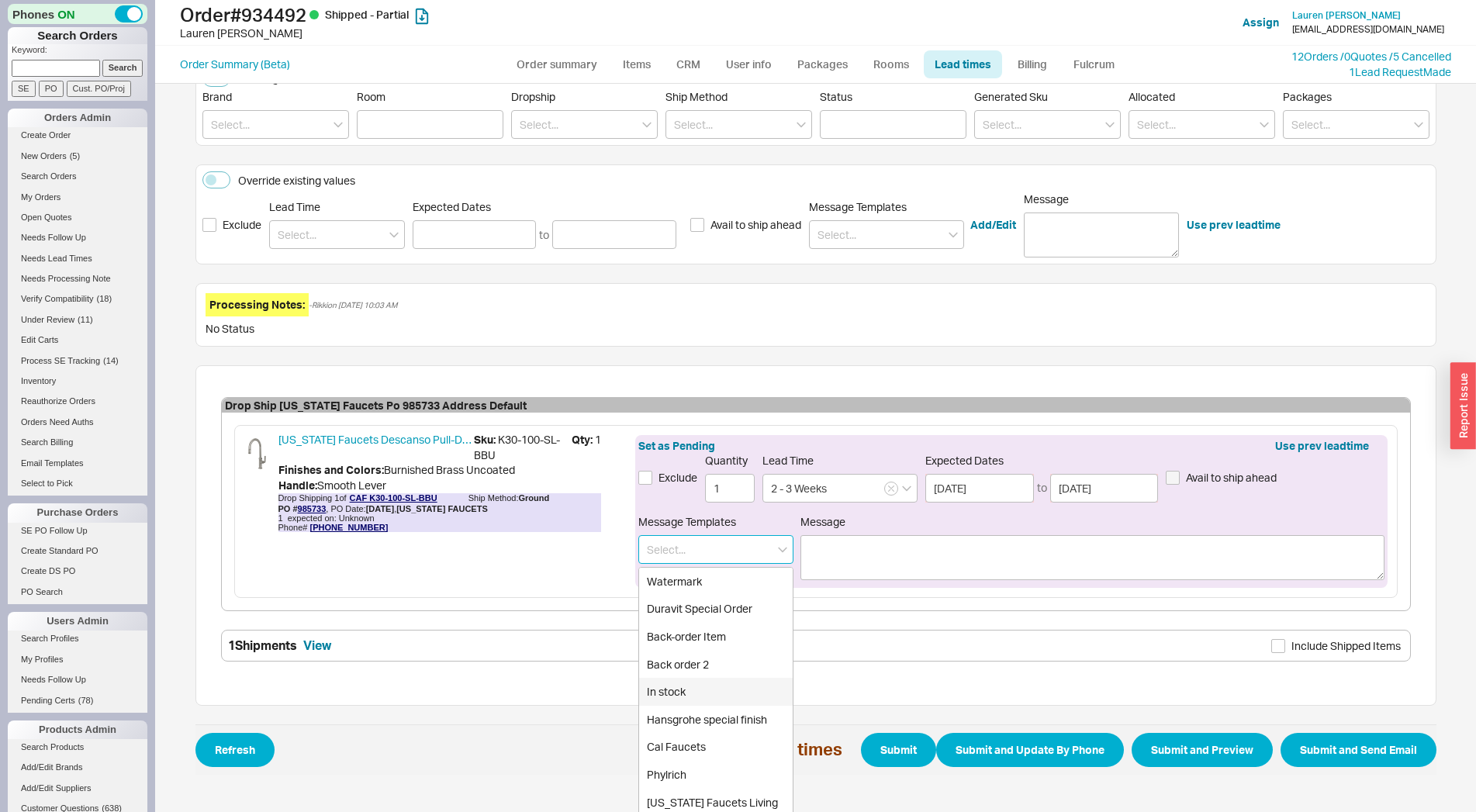
scroll to position [258, 0]
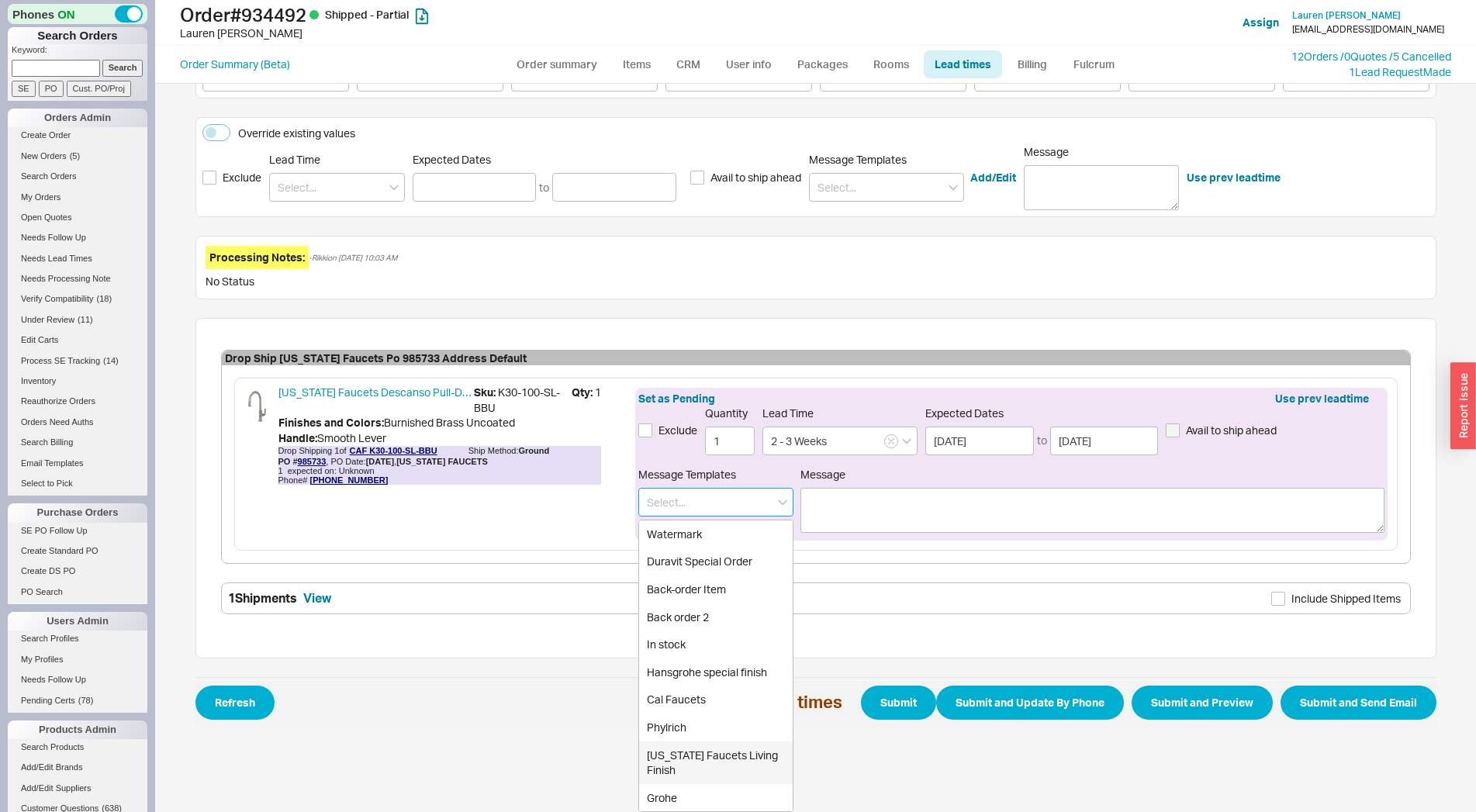
click at [686, 761] on div "[US_STATE] Faucets Living Finish" at bounding box center [715, 762] width 153 height 42
type input "[US_STATE] Faucets Living Finish"
type textarea "Please note, the finish you ordered is a living finish and is therefore non can…"
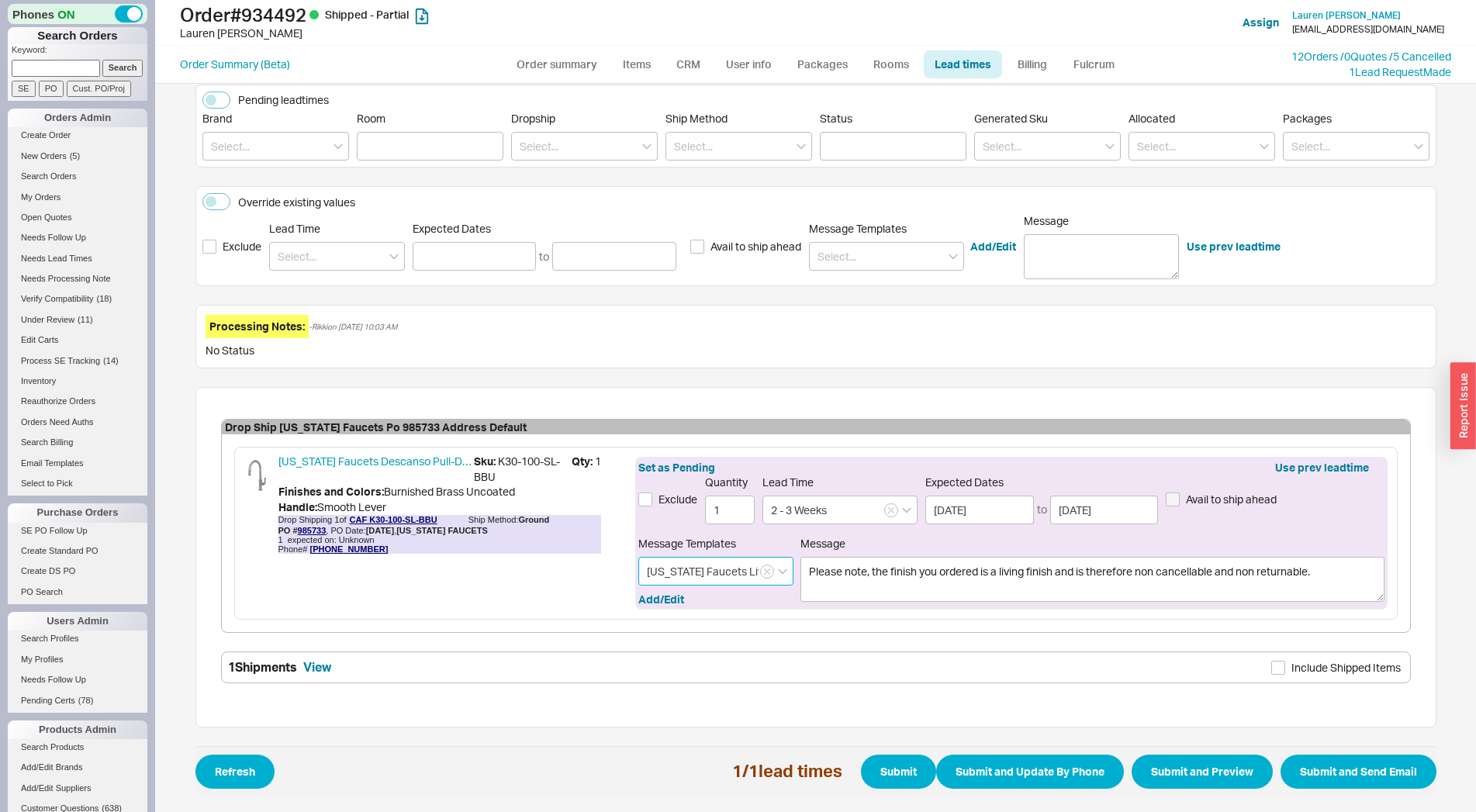
scroll to position [189, 0]
click at [1176, 777] on button "Submit and Preview" at bounding box center [1202, 773] width 141 height 35
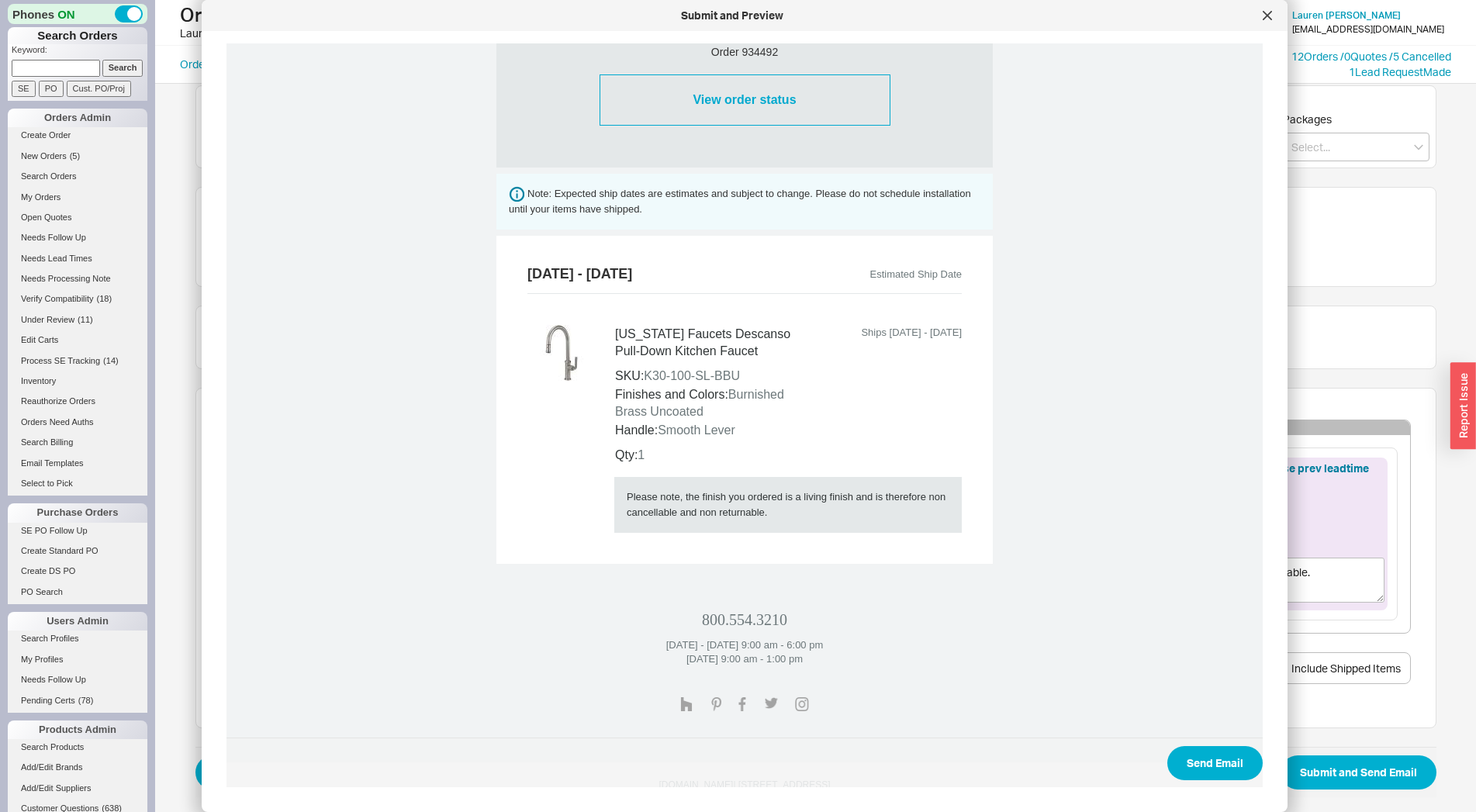
scroll to position [563, 0]
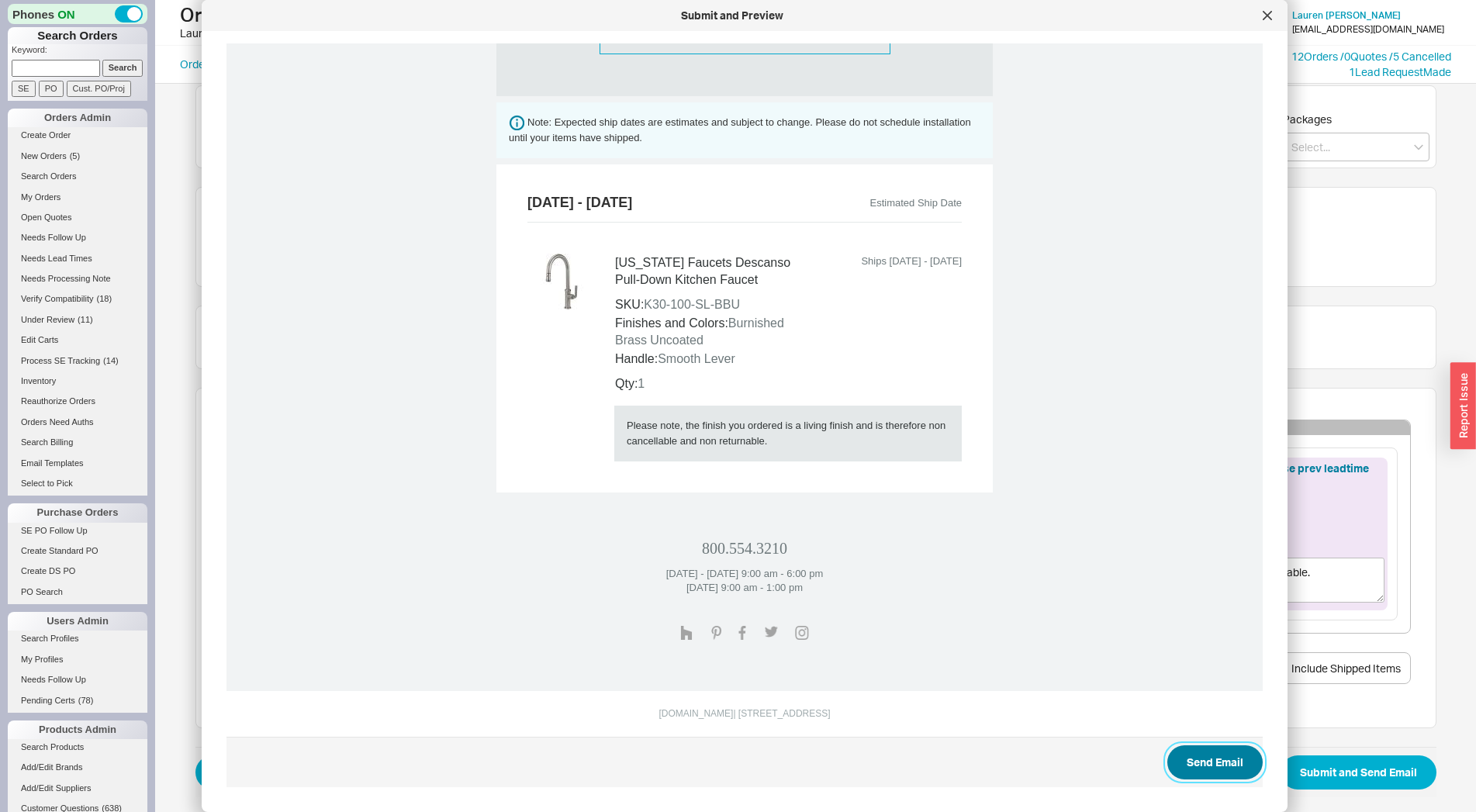
click at [1186, 754] on button "Send Email" at bounding box center [1214, 762] width 95 height 35
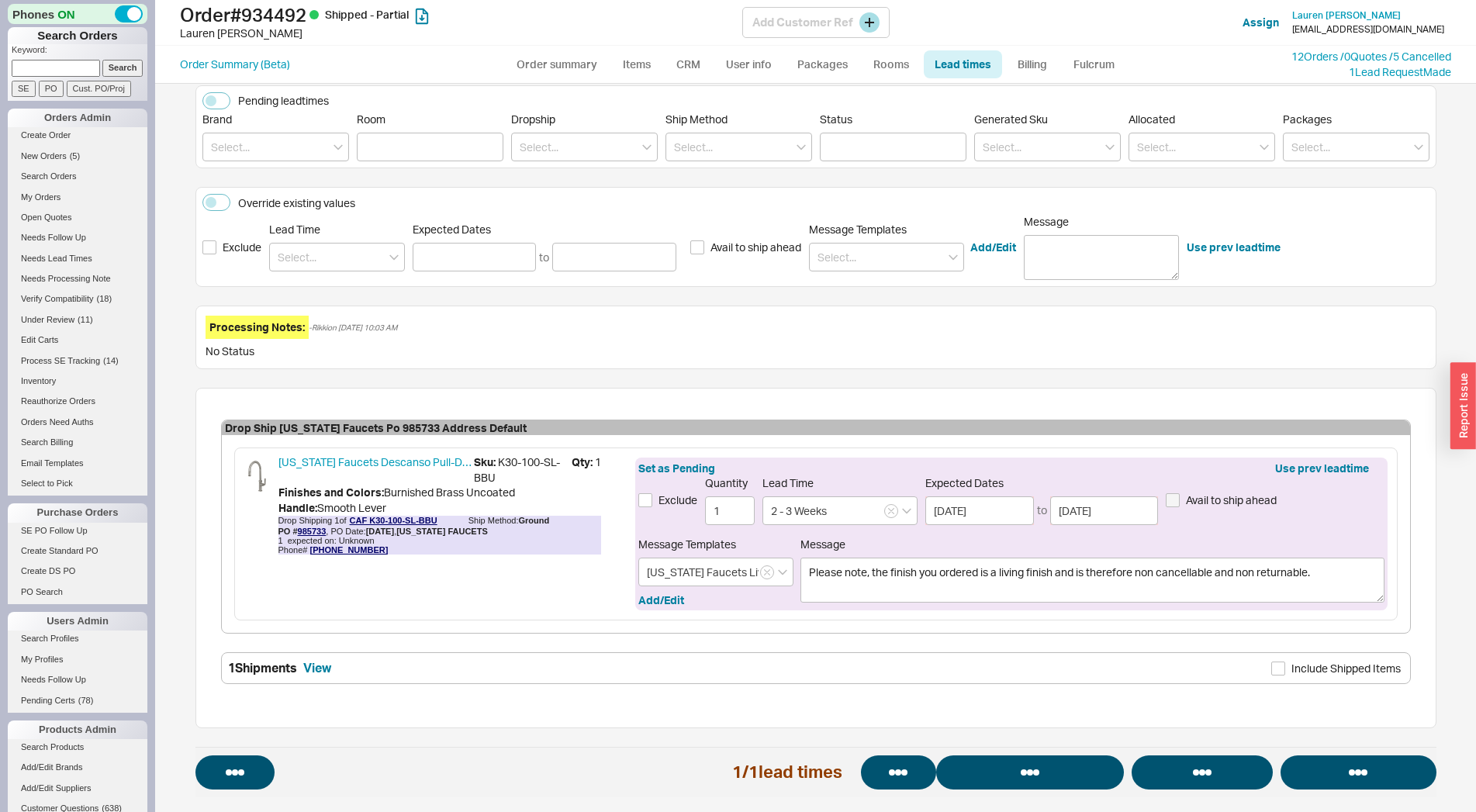
select select "*"
select select "LOW"
select select "3"
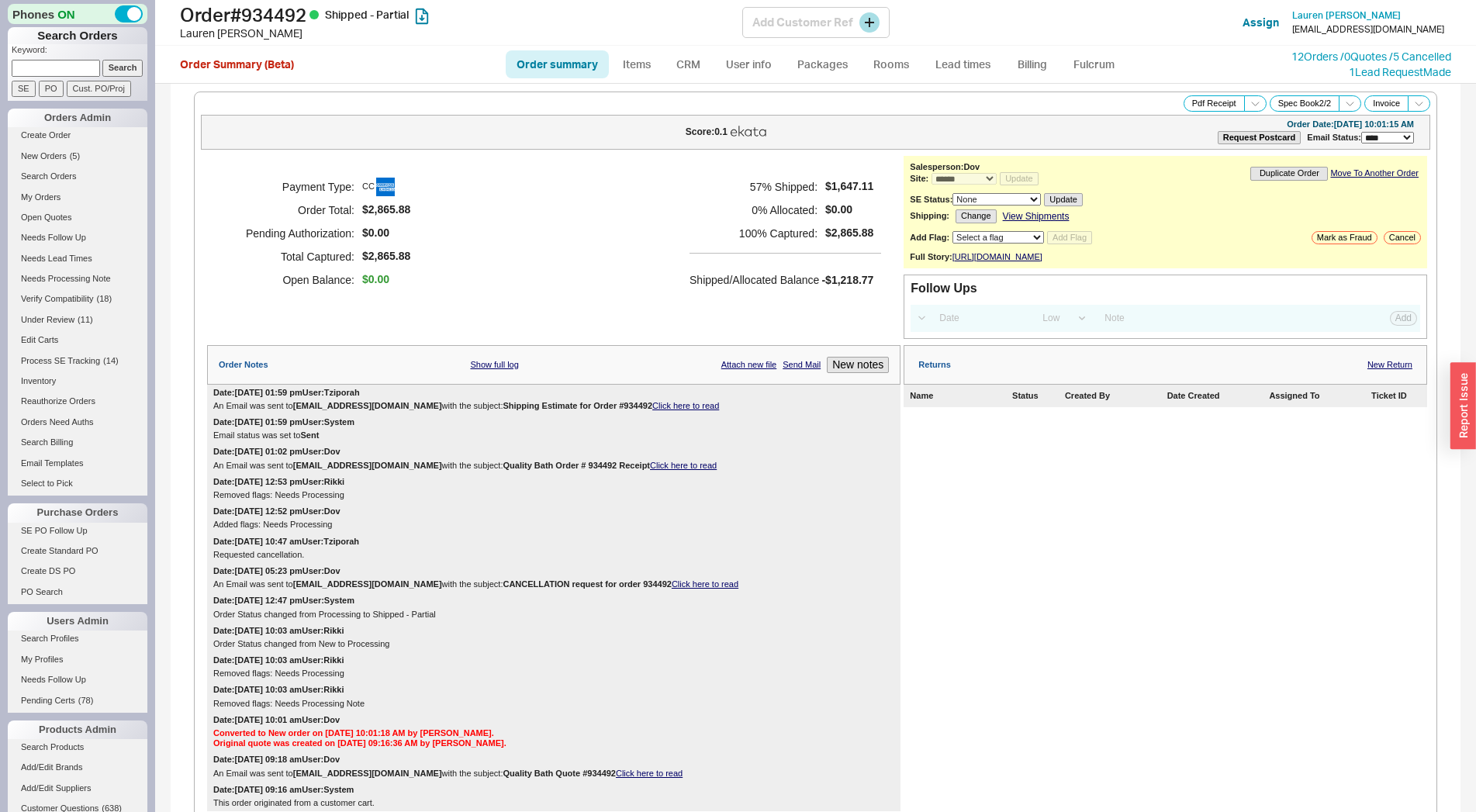
select select "*"
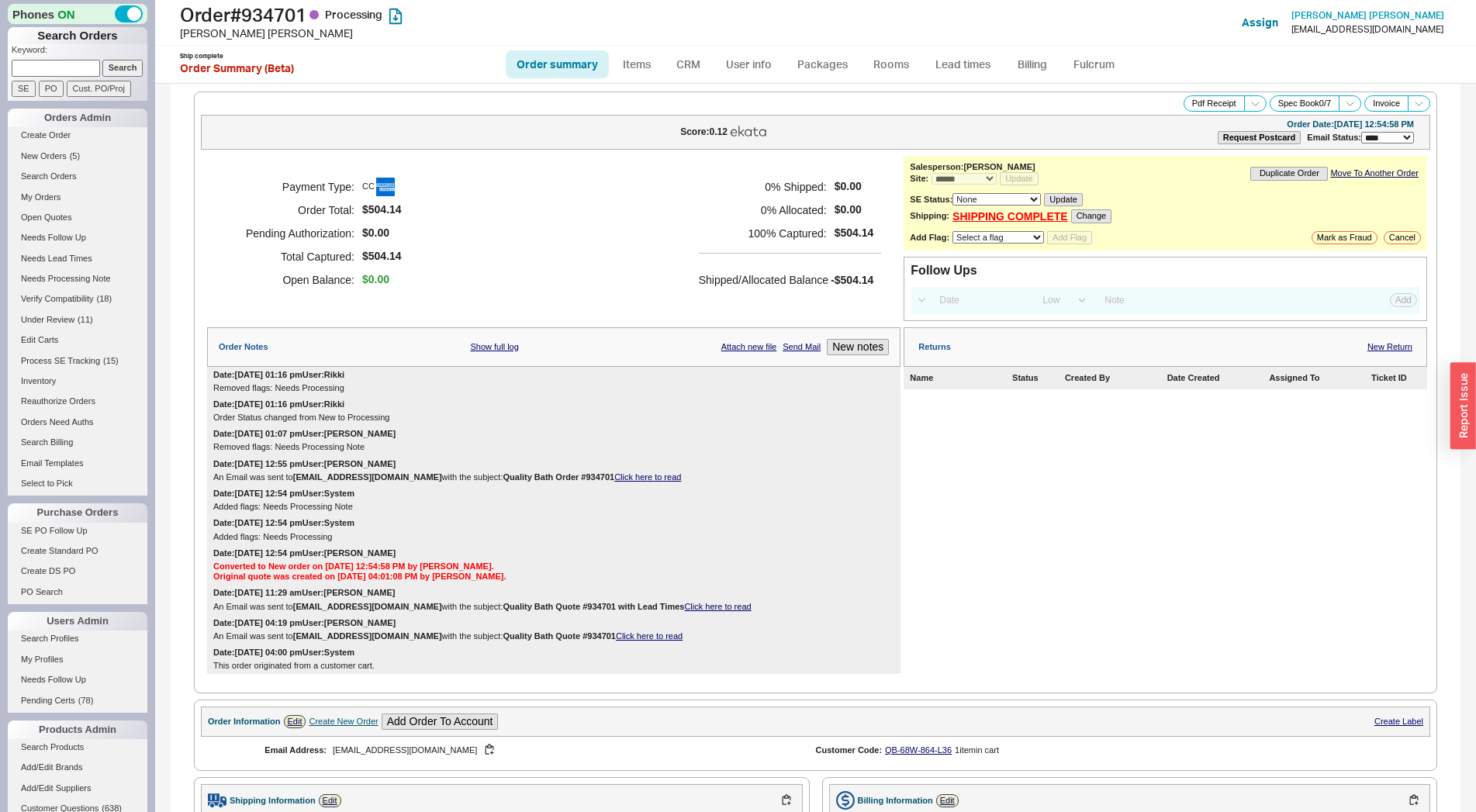
select select "*"
select select "LOW"
select select "3"
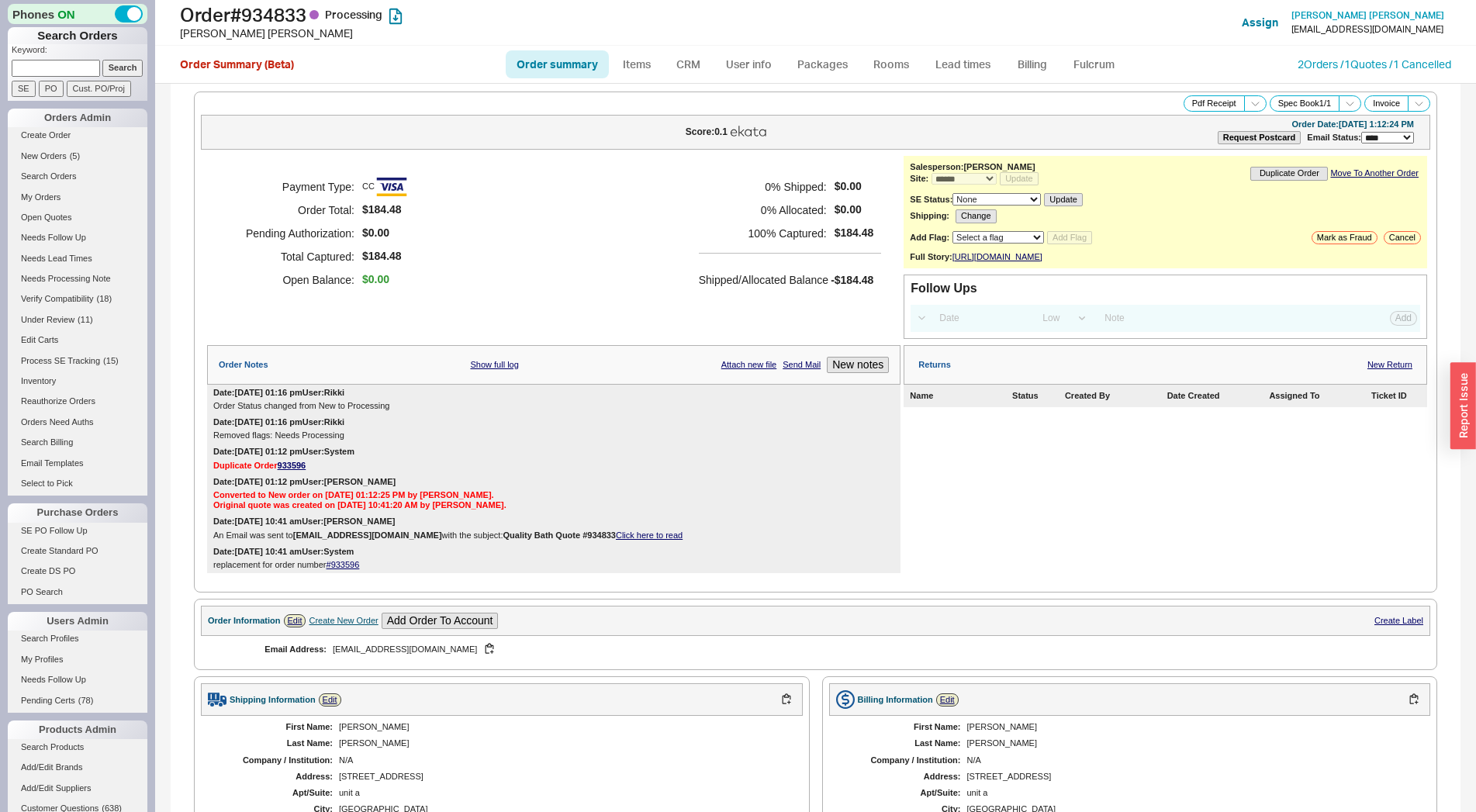
select select "*"
select select "LOW"
select select "3"
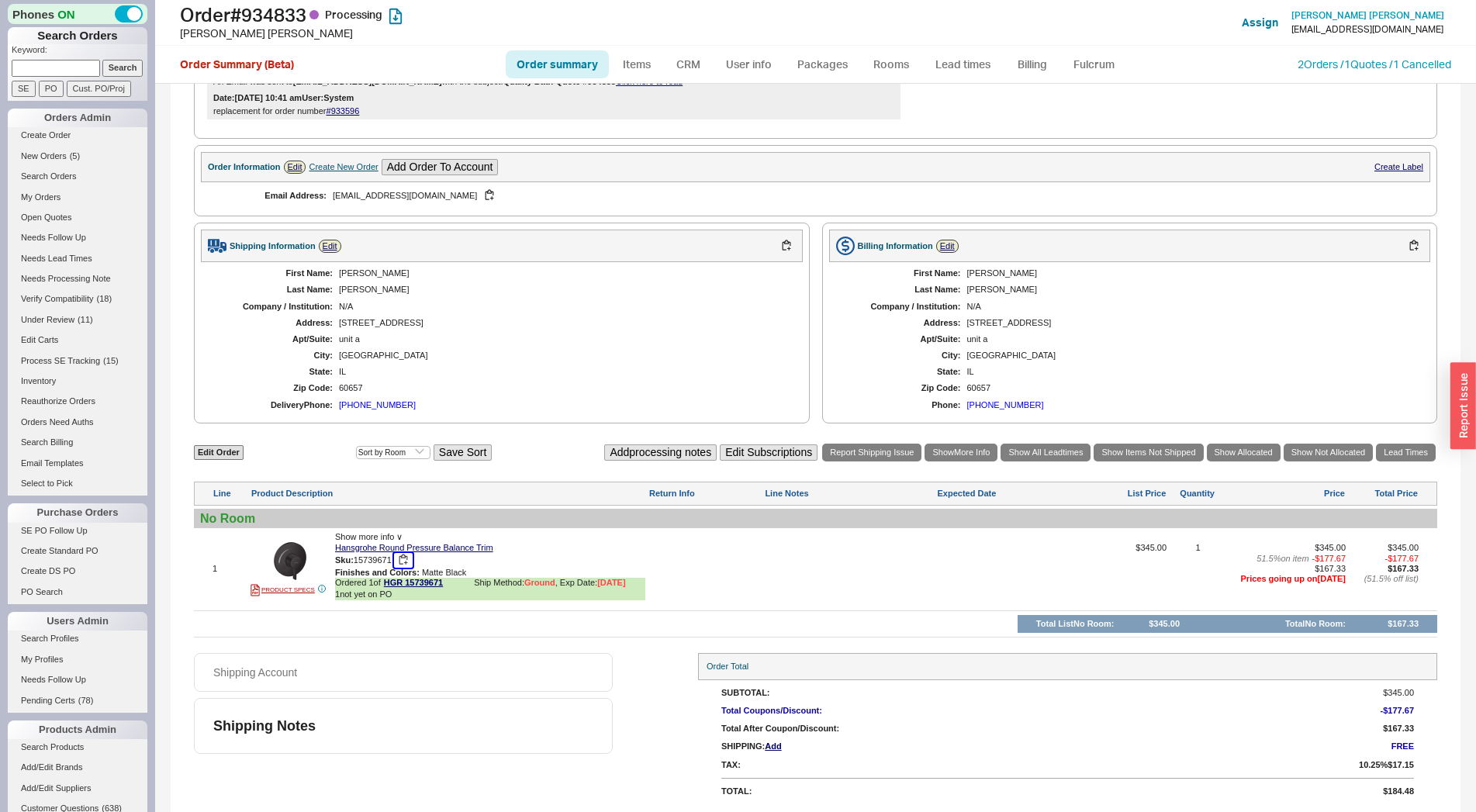
click at [404, 557] on button "button" at bounding box center [403, 560] width 18 height 14
click at [1376, 453] on link "Lead Times" at bounding box center [1406, 452] width 59 height 18
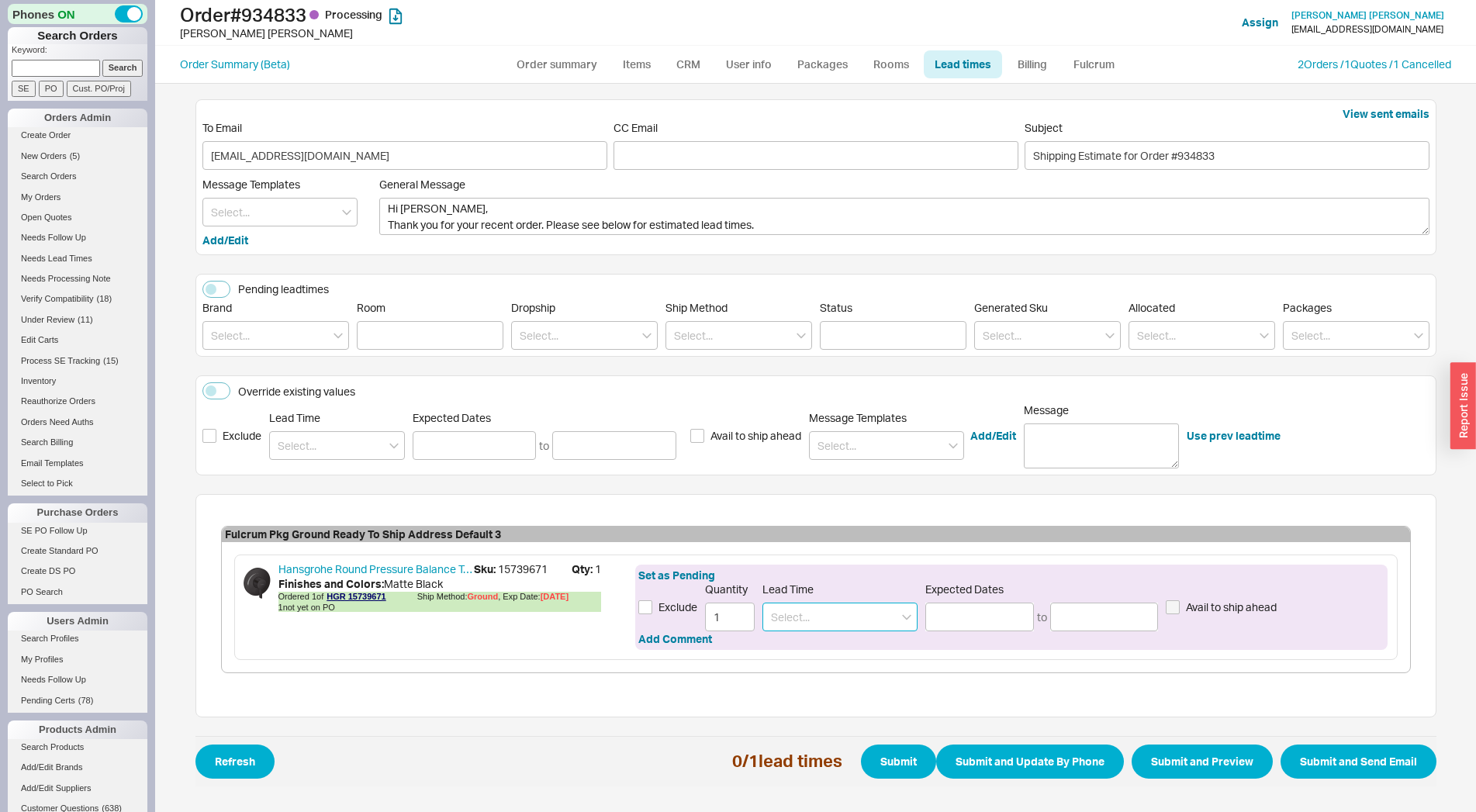
click at [816, 625] on input at bounding box center [840, 616] width 155 height 29
click at [794, 654] on div "7 - 10 Business Days" at bounding box center [840, 648] width 153 height 28
type input "7 - 10 Business Days"
type input "[DATE]"
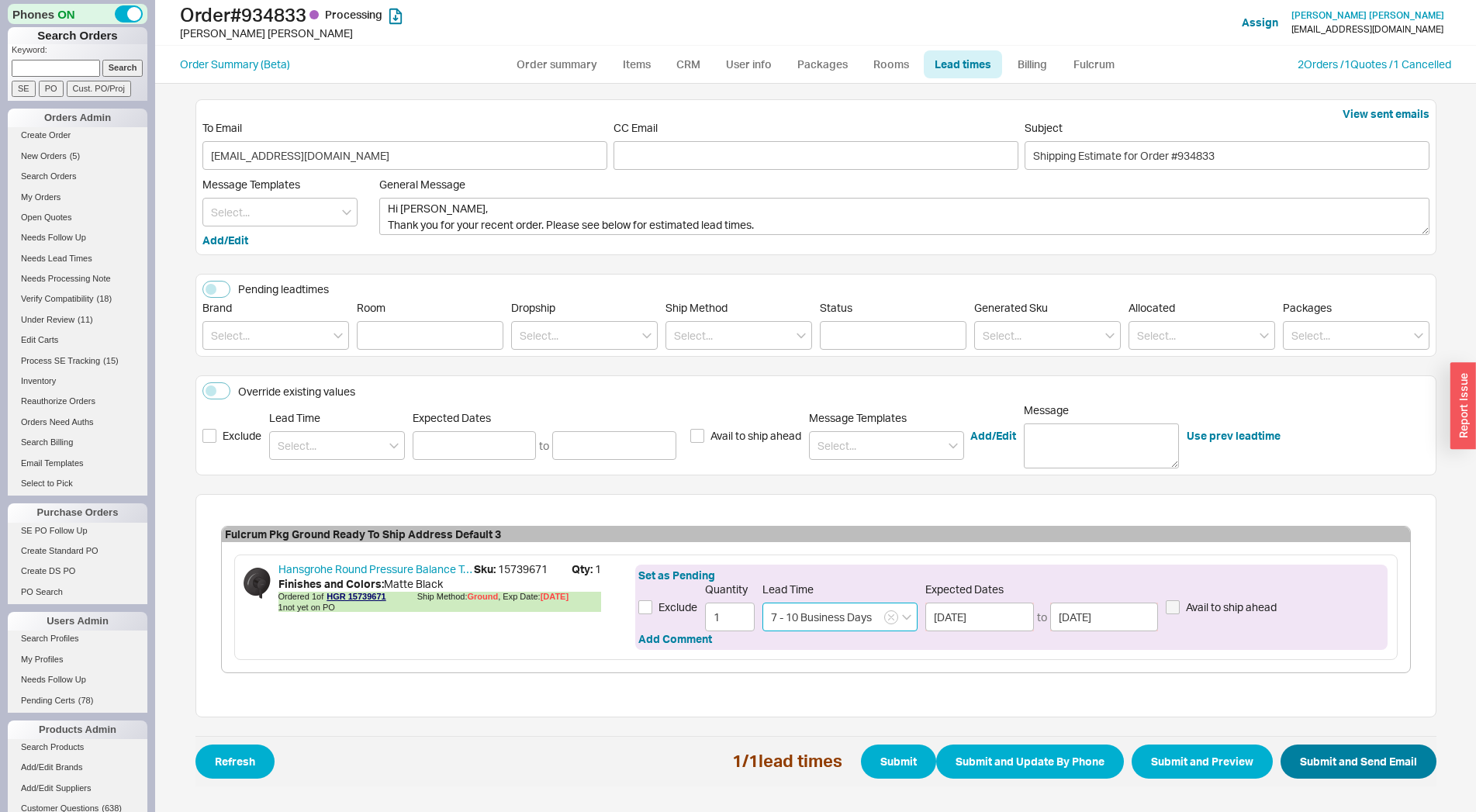
type input "7 - 10 Business Days"
click at [1362, 759] on button "Submit and Send Email" at bounding box center [1358, 761] width 156 height 35
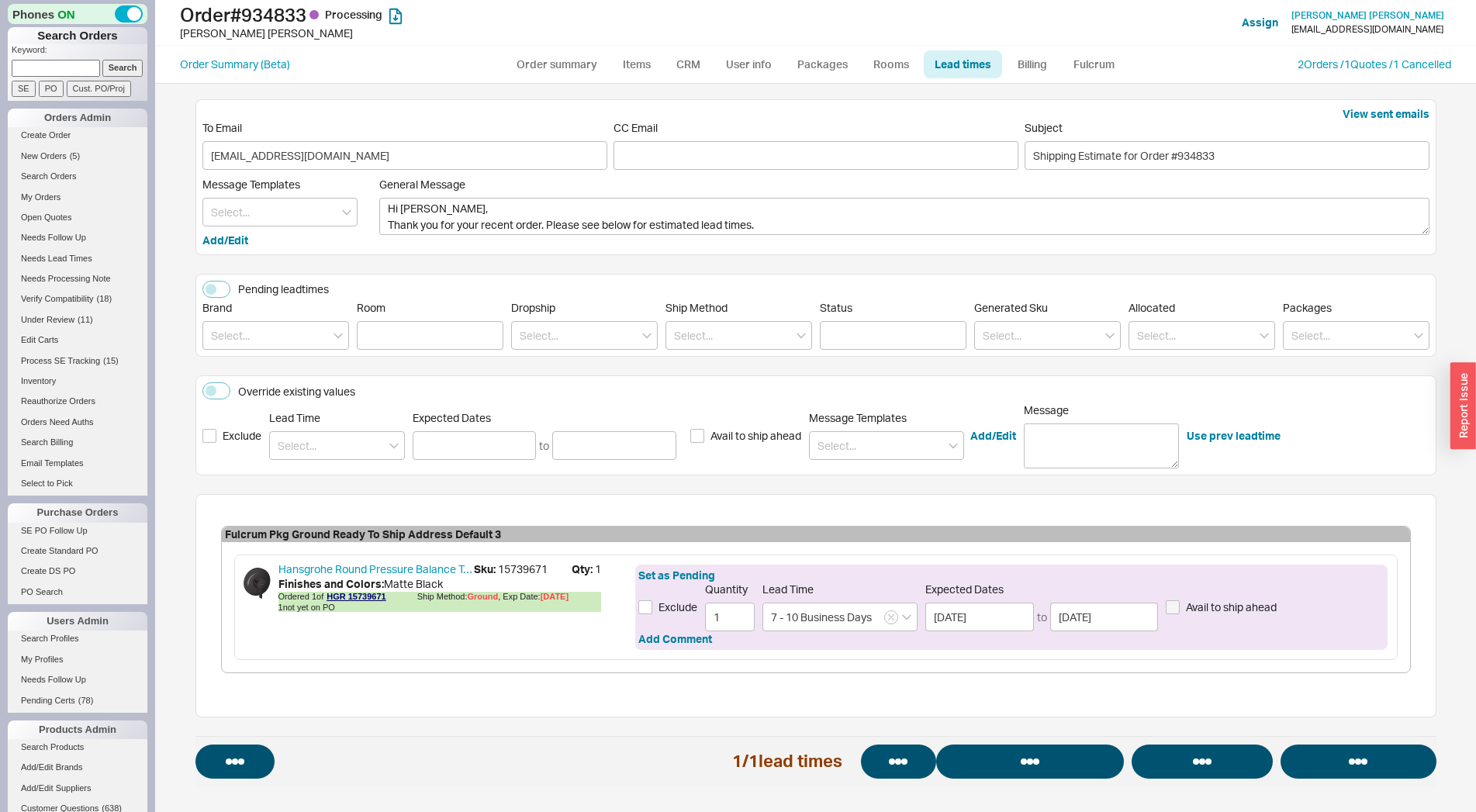
select select "*"
select select "LOW"
select select "3"
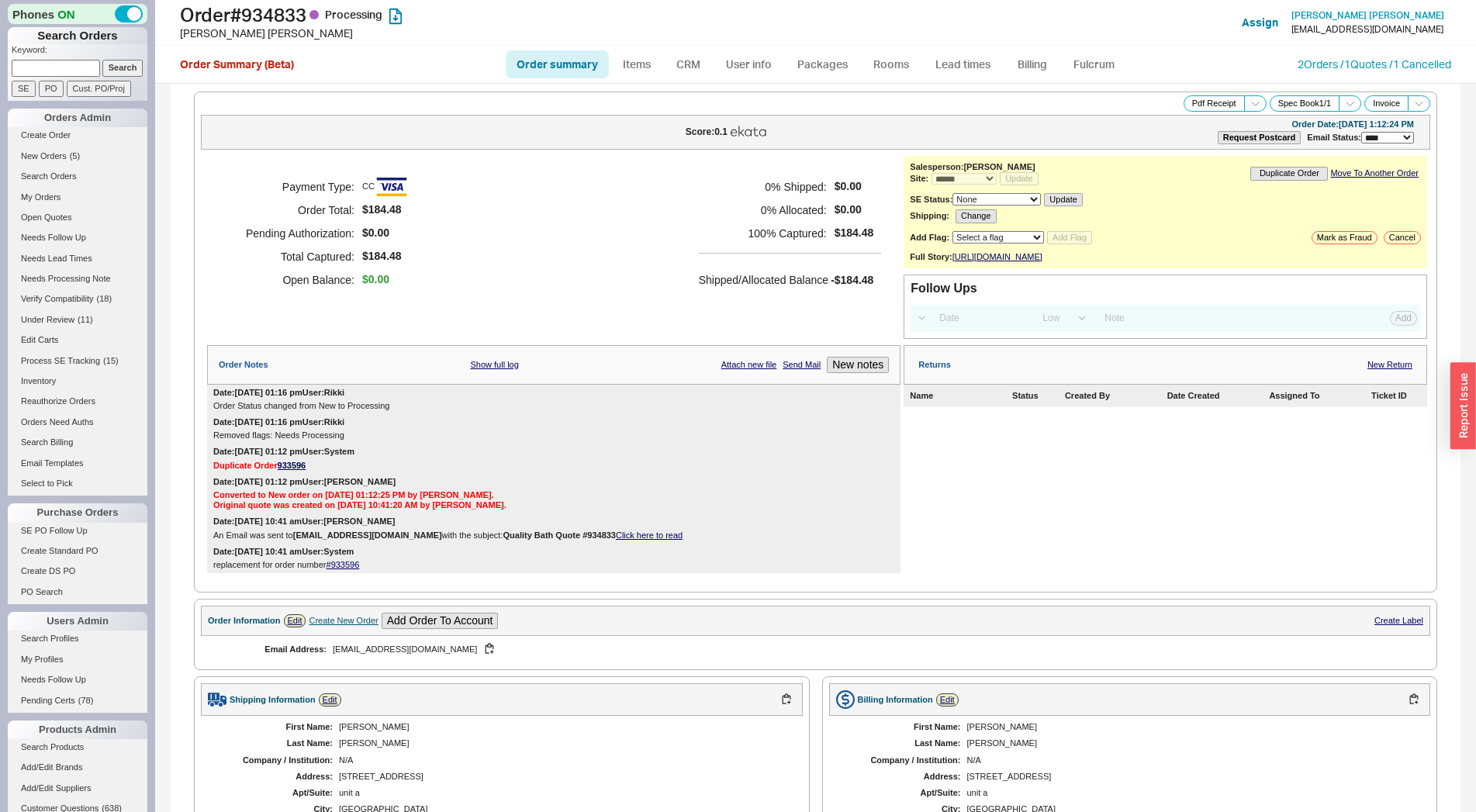
select select "*"
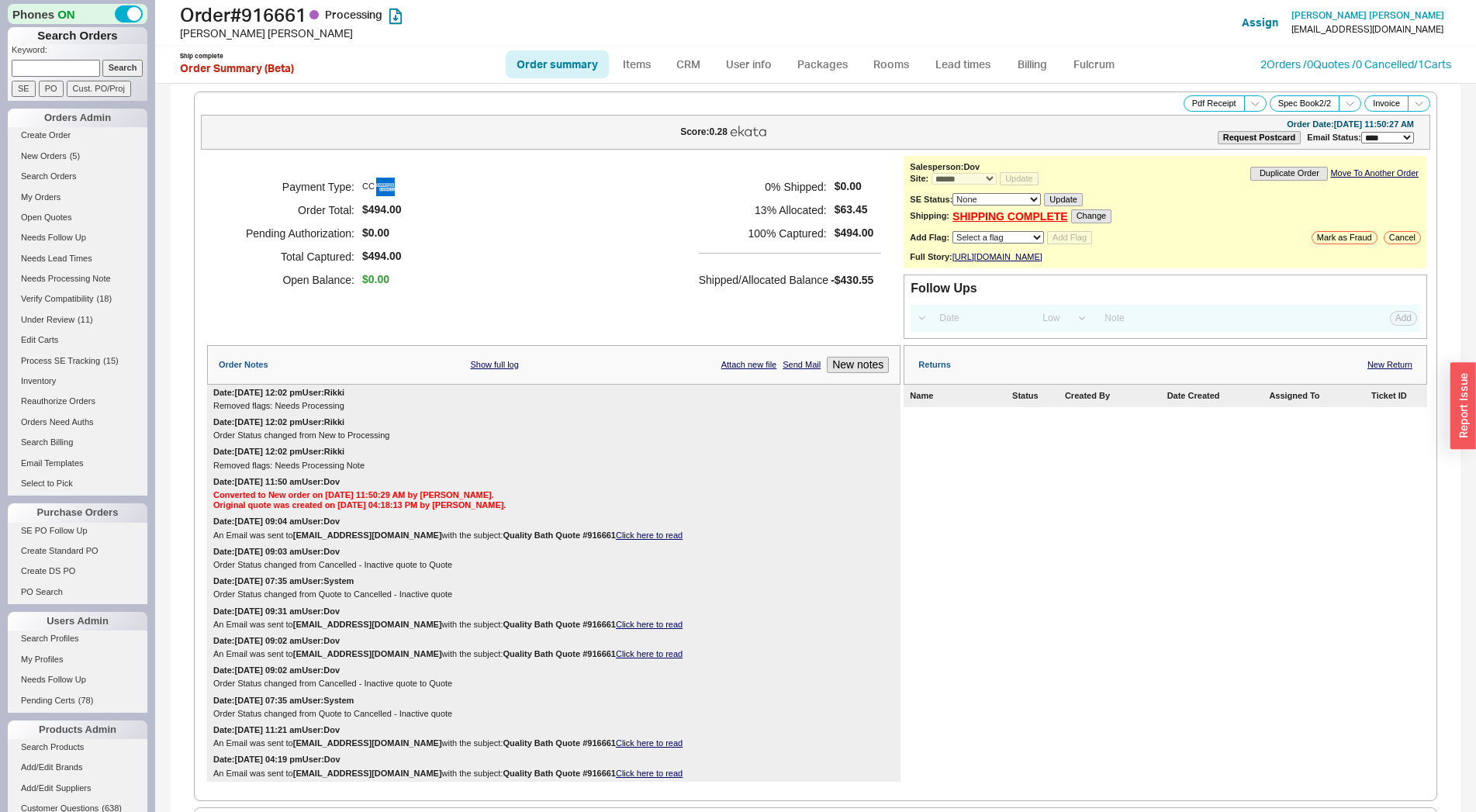
select select "*"
select select "LOW"
select select "3"
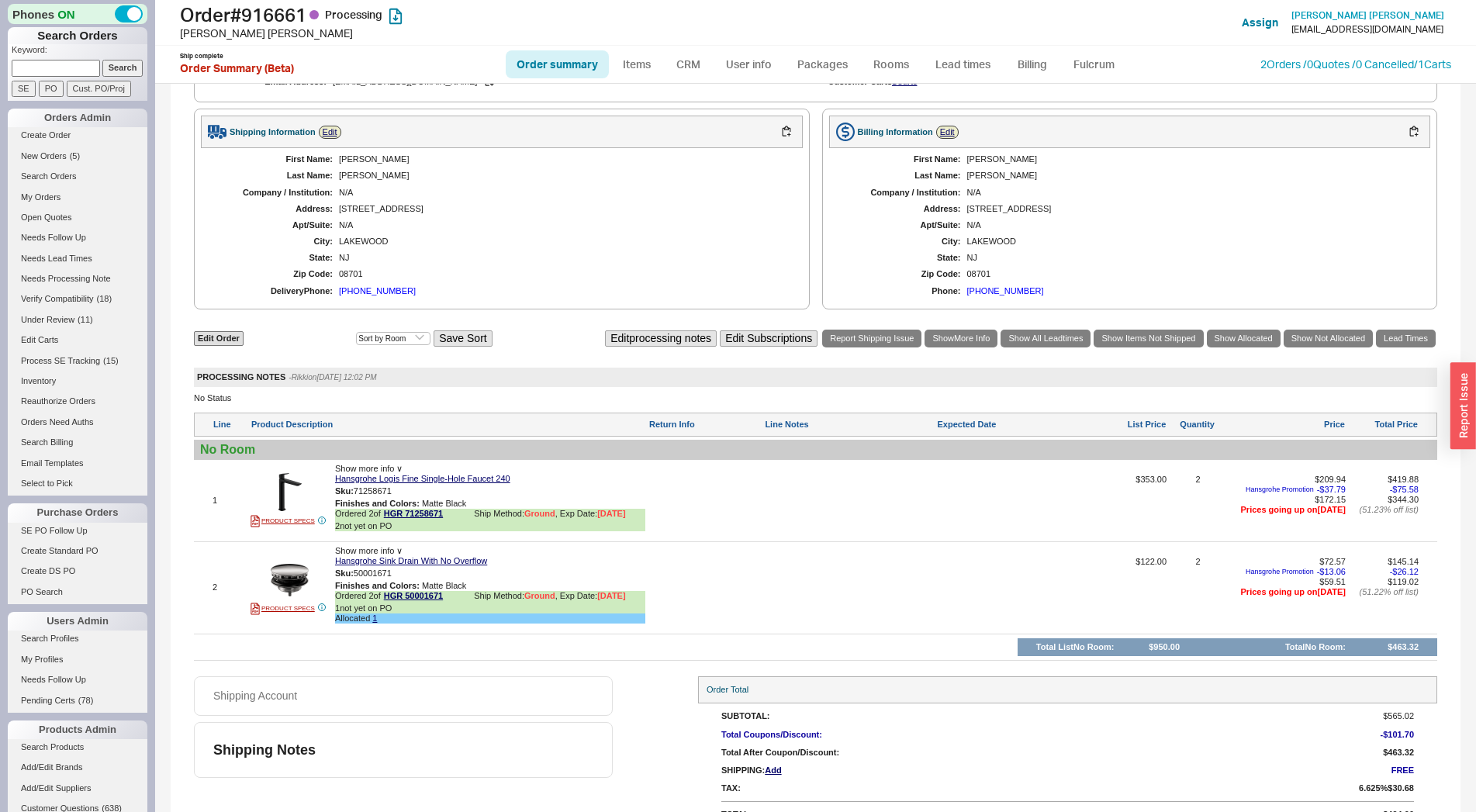
scroll to position [810, 0]
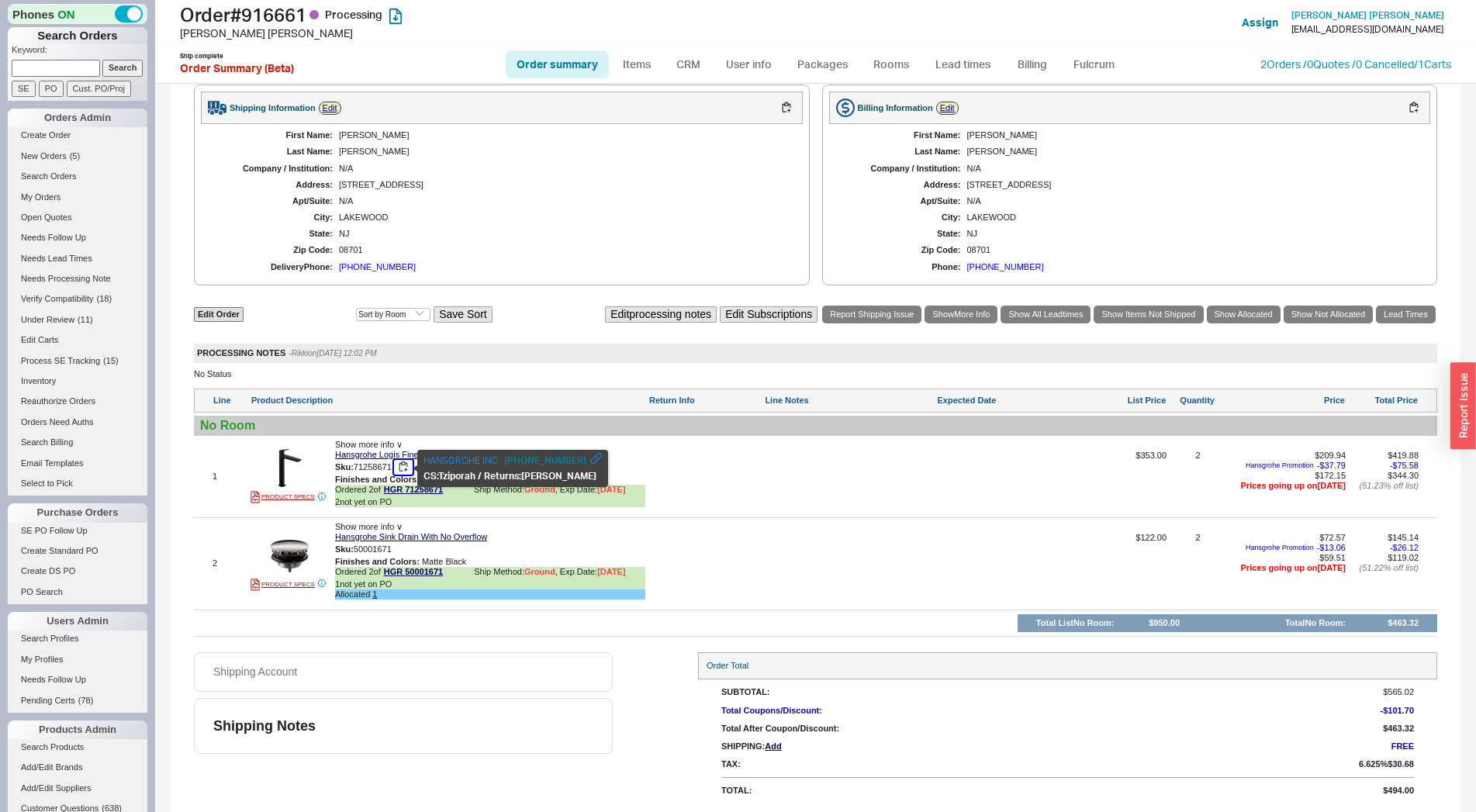
click at [404, 473] on button "button" at bounding box center [403, 467] width 18 height 14
click at [1394, 318] on link "Lead Times" at bounding box center [1406, 314] width 59 height 18
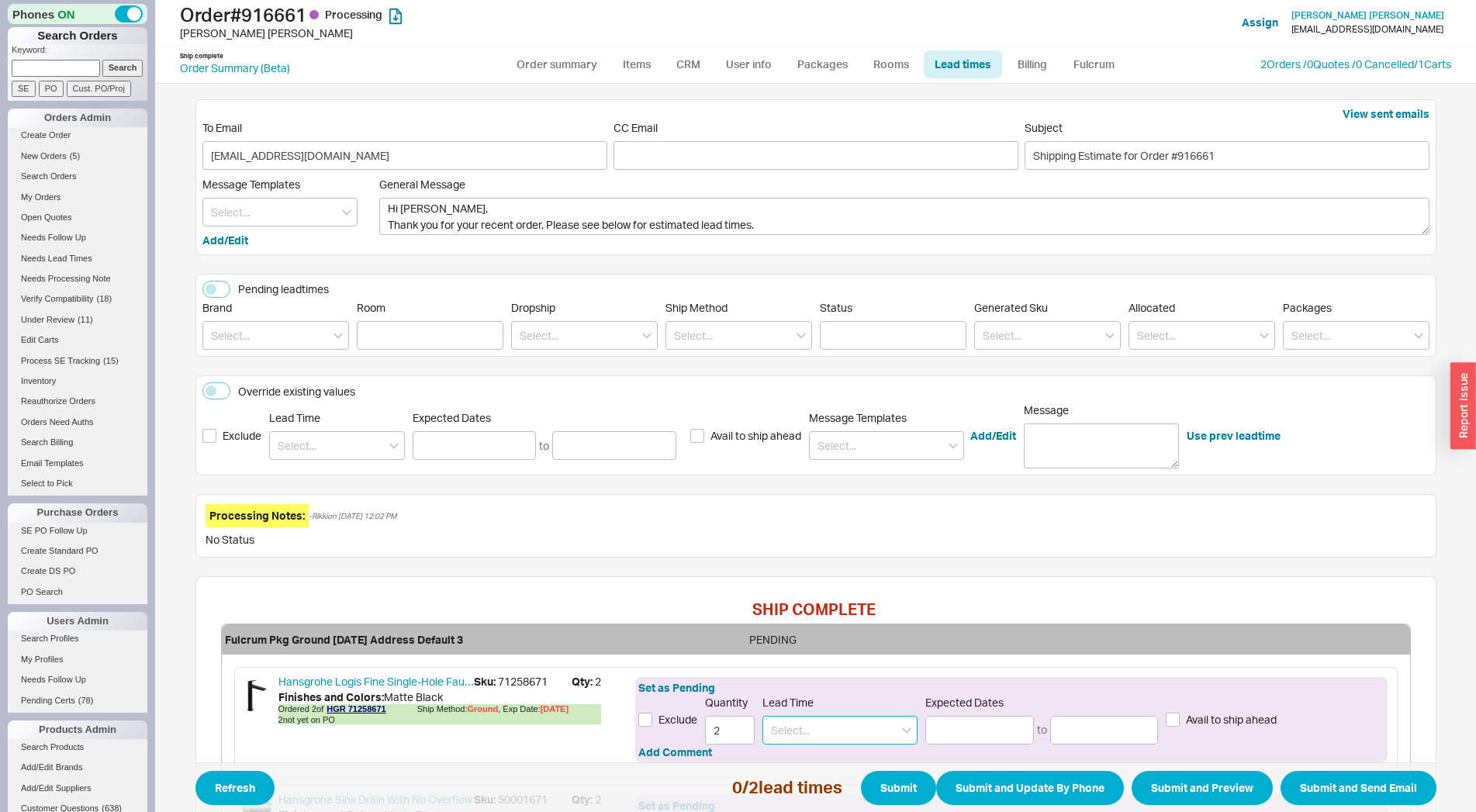
click at [836, 728] on input at bounding box center [840, 730] width 155 height 29
click at [830, 792] on div "8 - 10 Weeks" at bounding box center [840, 789] width 153 height 28
type input "8 - 10 Weeks"
type input "[DATE]"
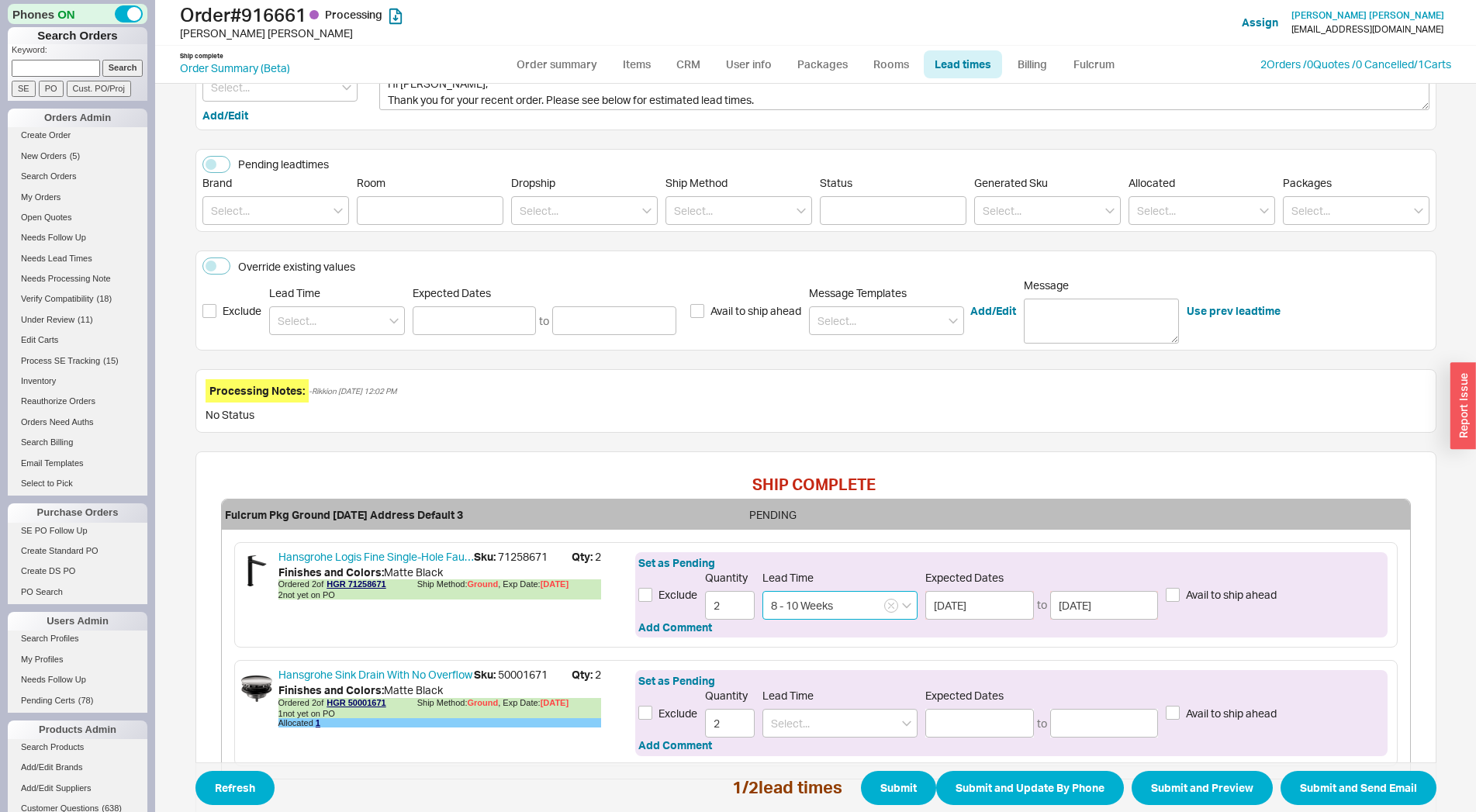
scroll to position [220, 0]
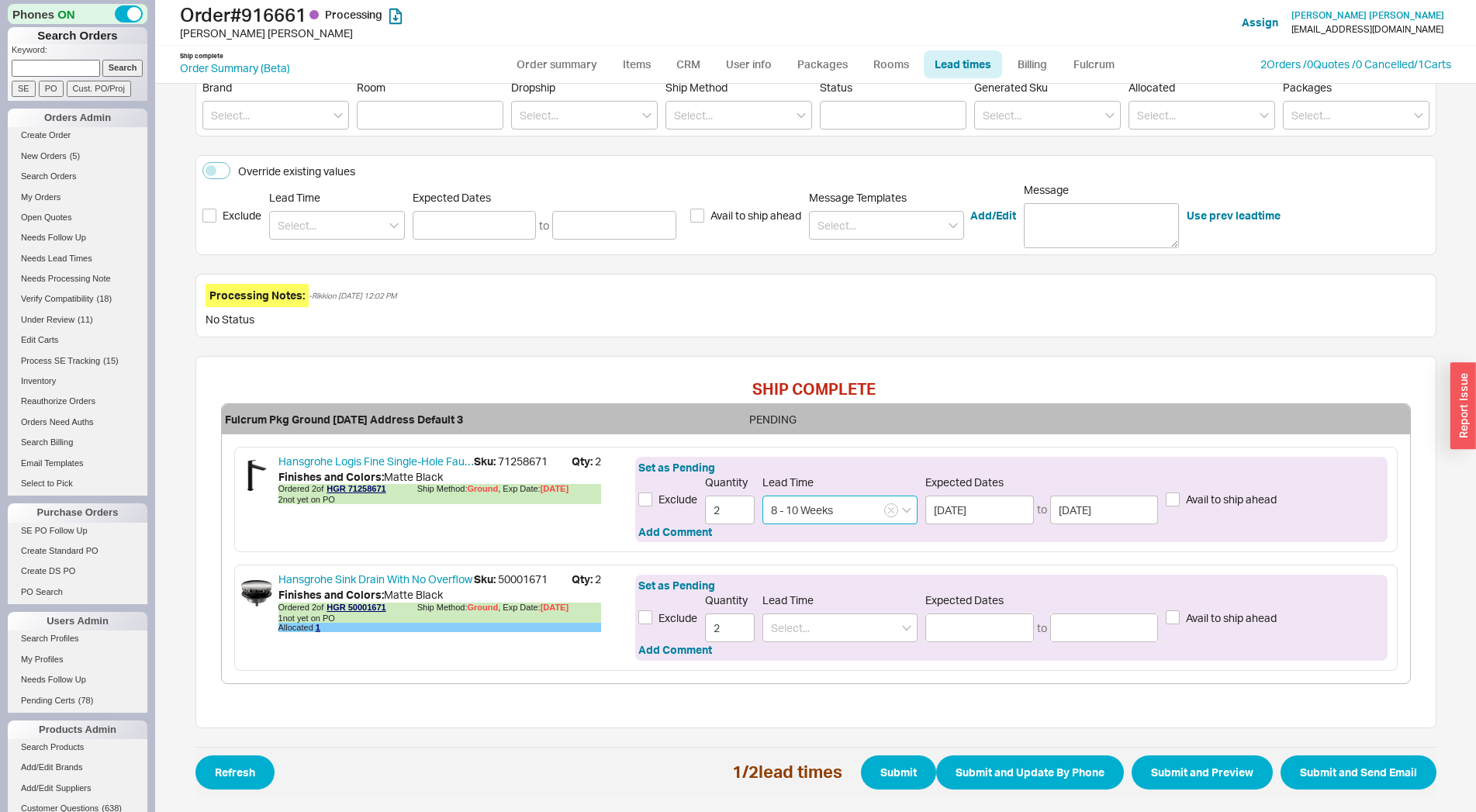
type input "8 - 10 Weeks"
click at [501, 588] on div "Finishes and Colors : Matte Black" at bounding box center [439, 594] width 322 height 15
click at [499, 584] on span "Sku: 50001671" at bounding box center [523, 579] width 98 height 15
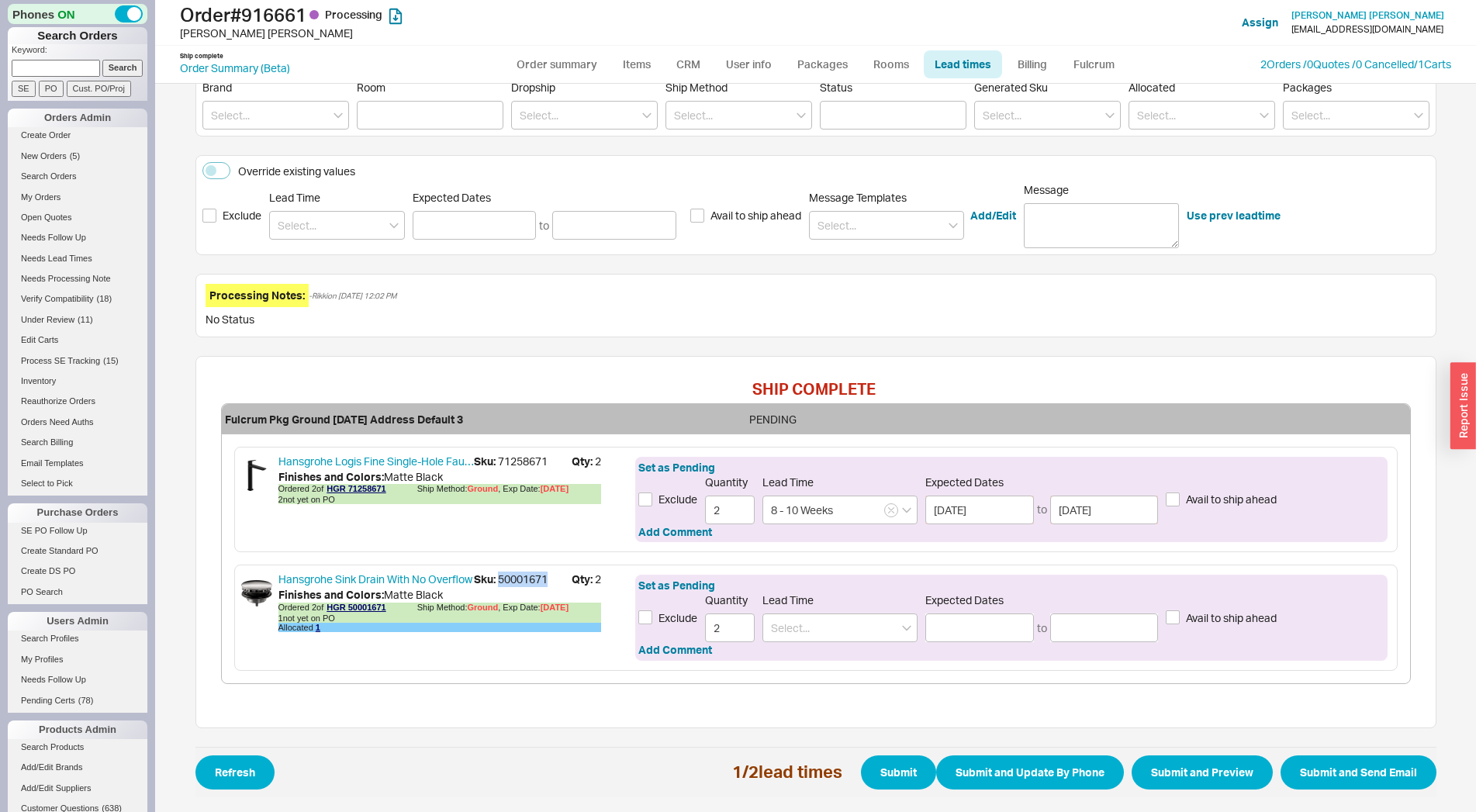
copy span "50001671"
click at [861, 642] on div "Set as Pending Exclude Quantity 2 Lead Time Expected Dates to Avail to ship ahe…" at bounding box center [1011, 616] width 752 height 85
click at [857, 624] on input at bounding box center [840, 628] width 155 height 29
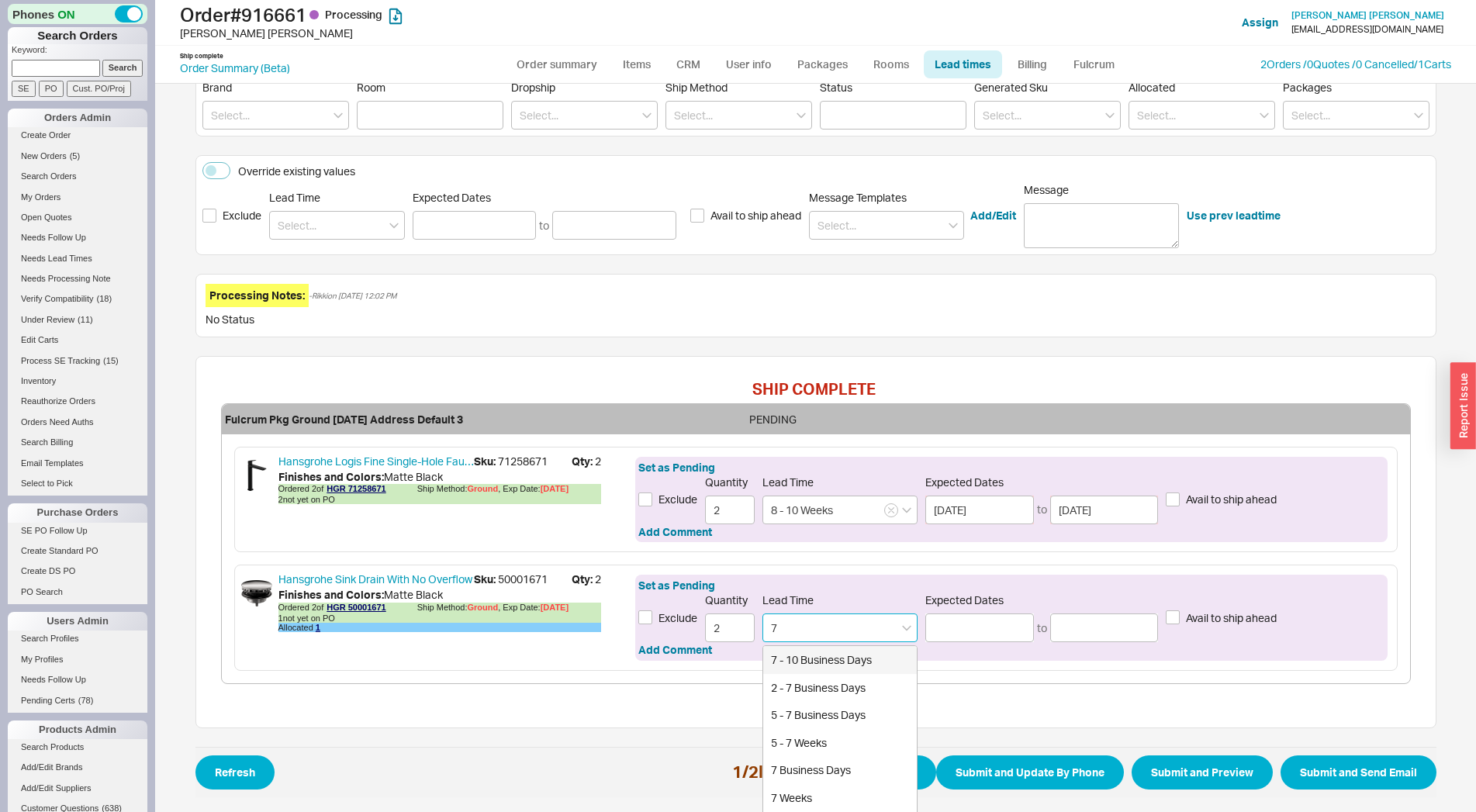
click at [833, 657] on div "7 - 10 Business Days" at bounding box center [840, 660] width 153 height 28
type input "7 - 10 Business Days"
type input "[DATE]"
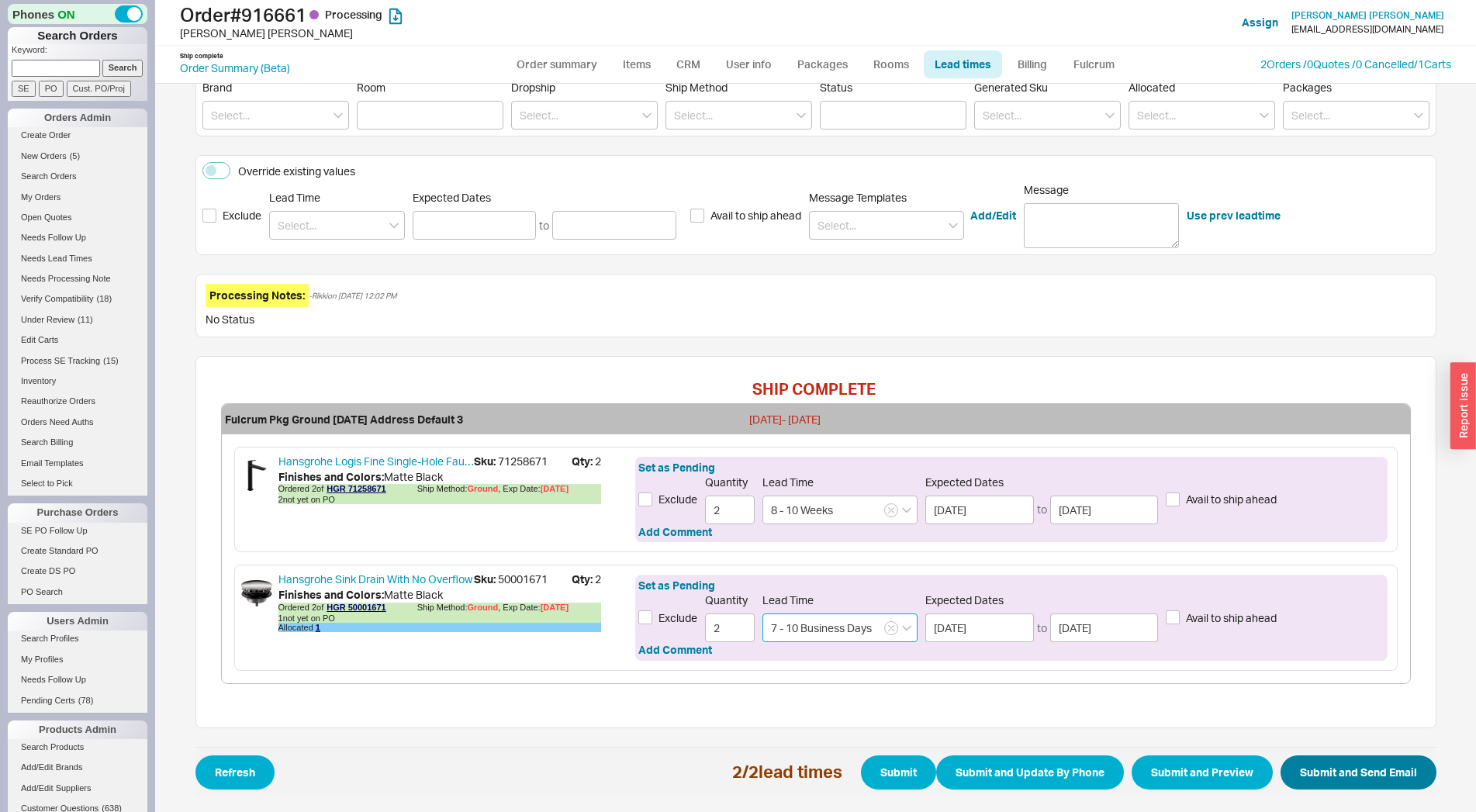
type input "7 - 10 Business Days"
click at [1322, 770] on button "Submit and Send Email" at bounding box center [1358, 773] width 156 height 35
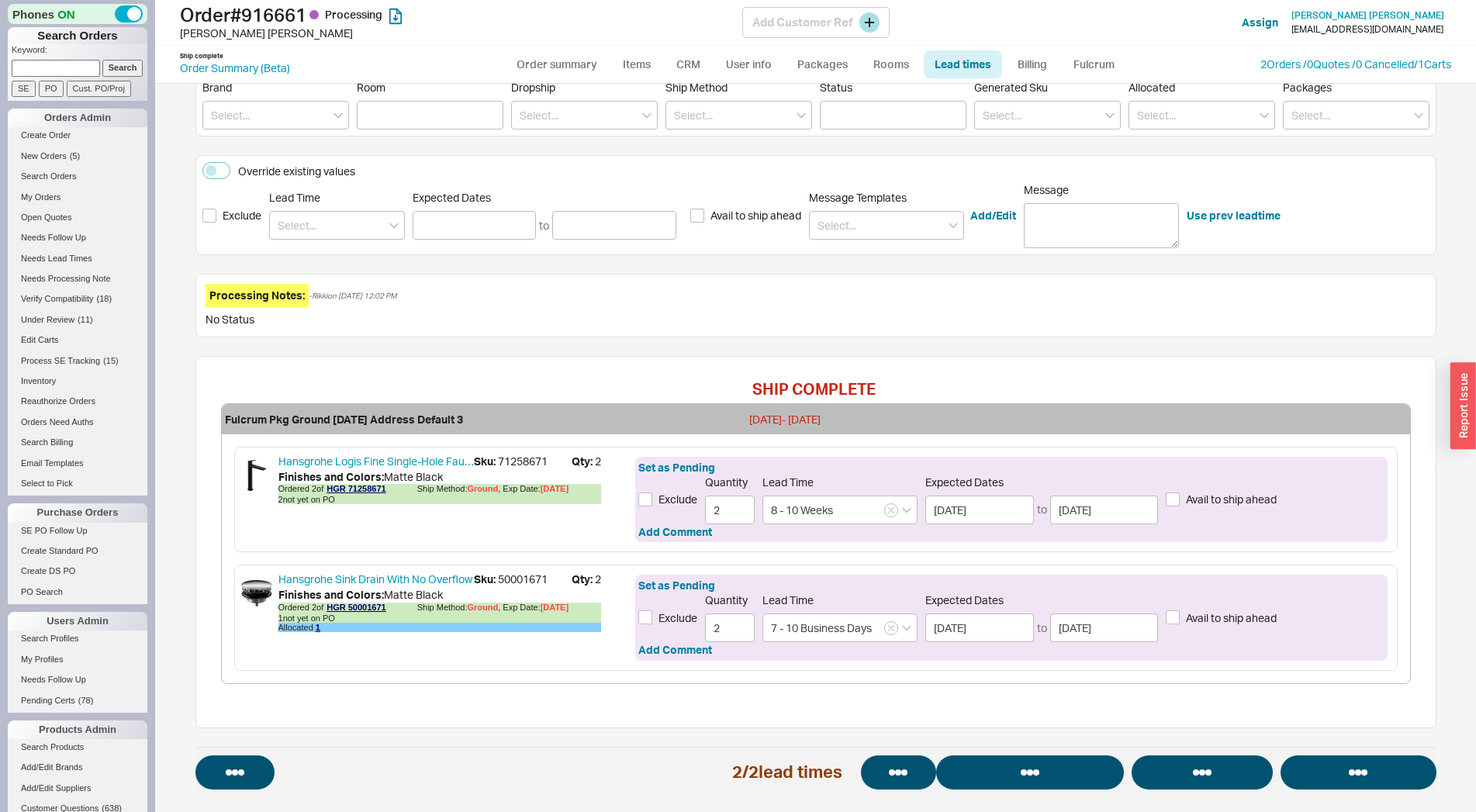
select select "*"
select select "LOW"
select select "3"
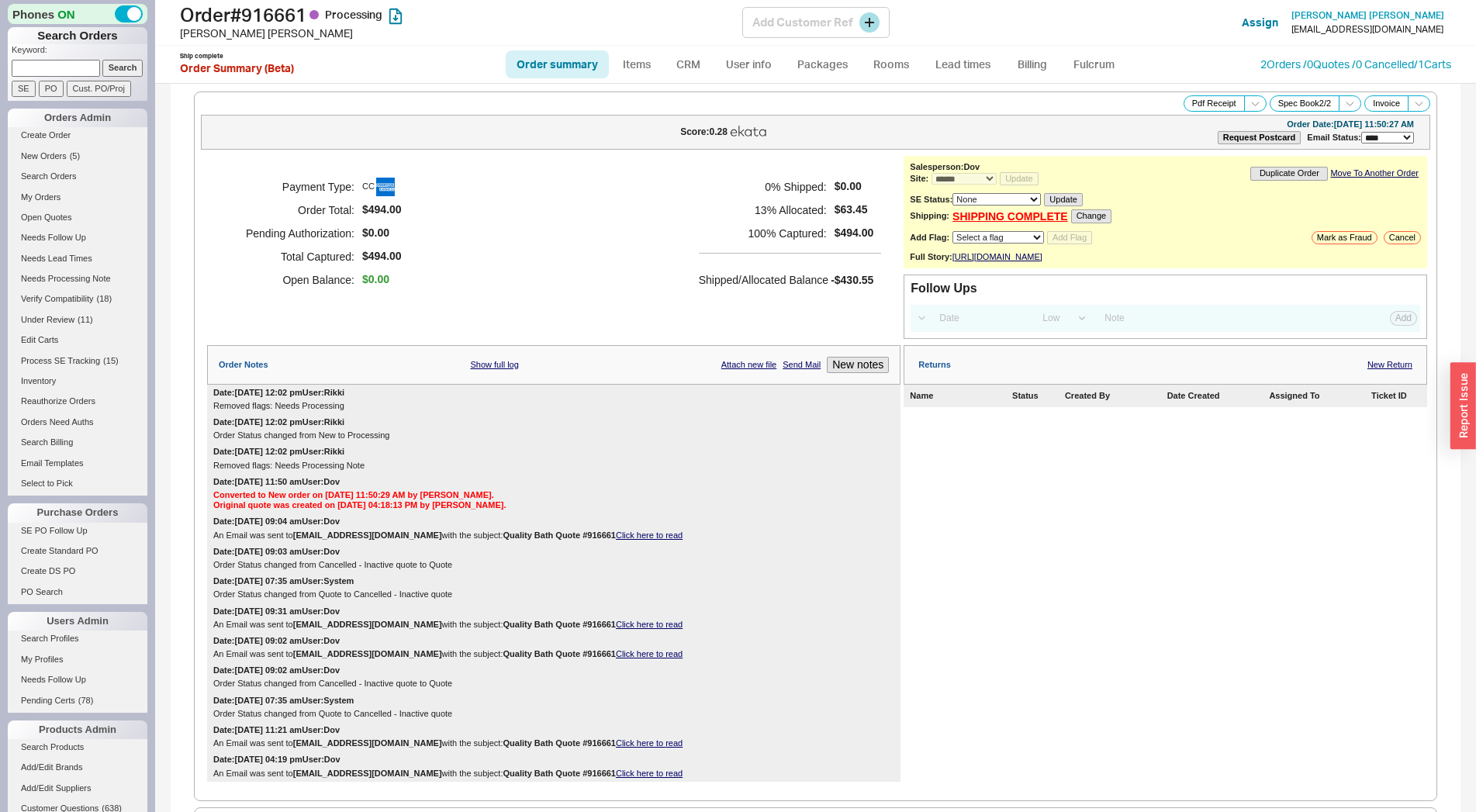
select select "*"
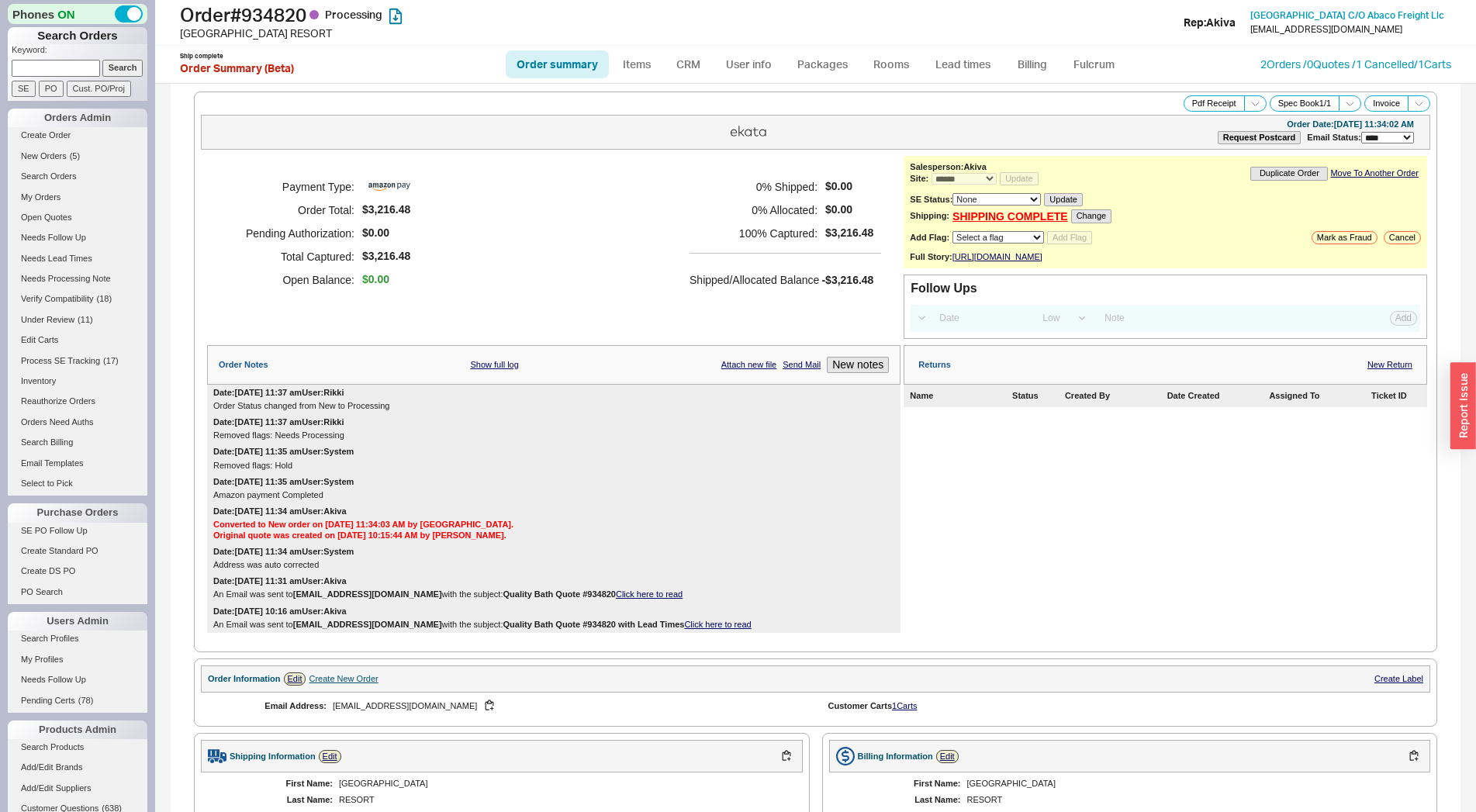
select select "*"
select select "LOW"
select select "3"
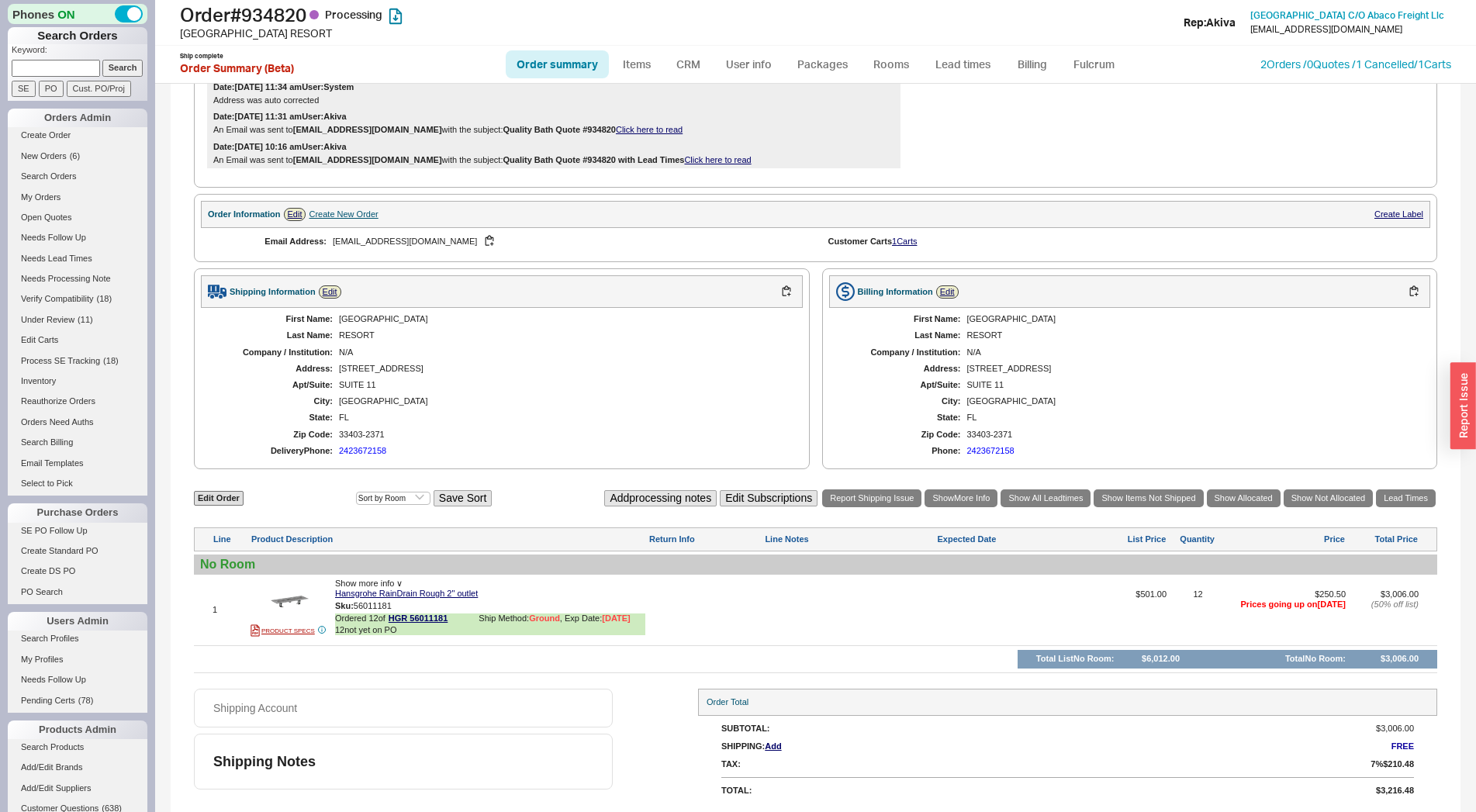
scroll to position [478, 0]
click at [402, 614] on button "button" at bounding box center [403, 605] width 18 height 14
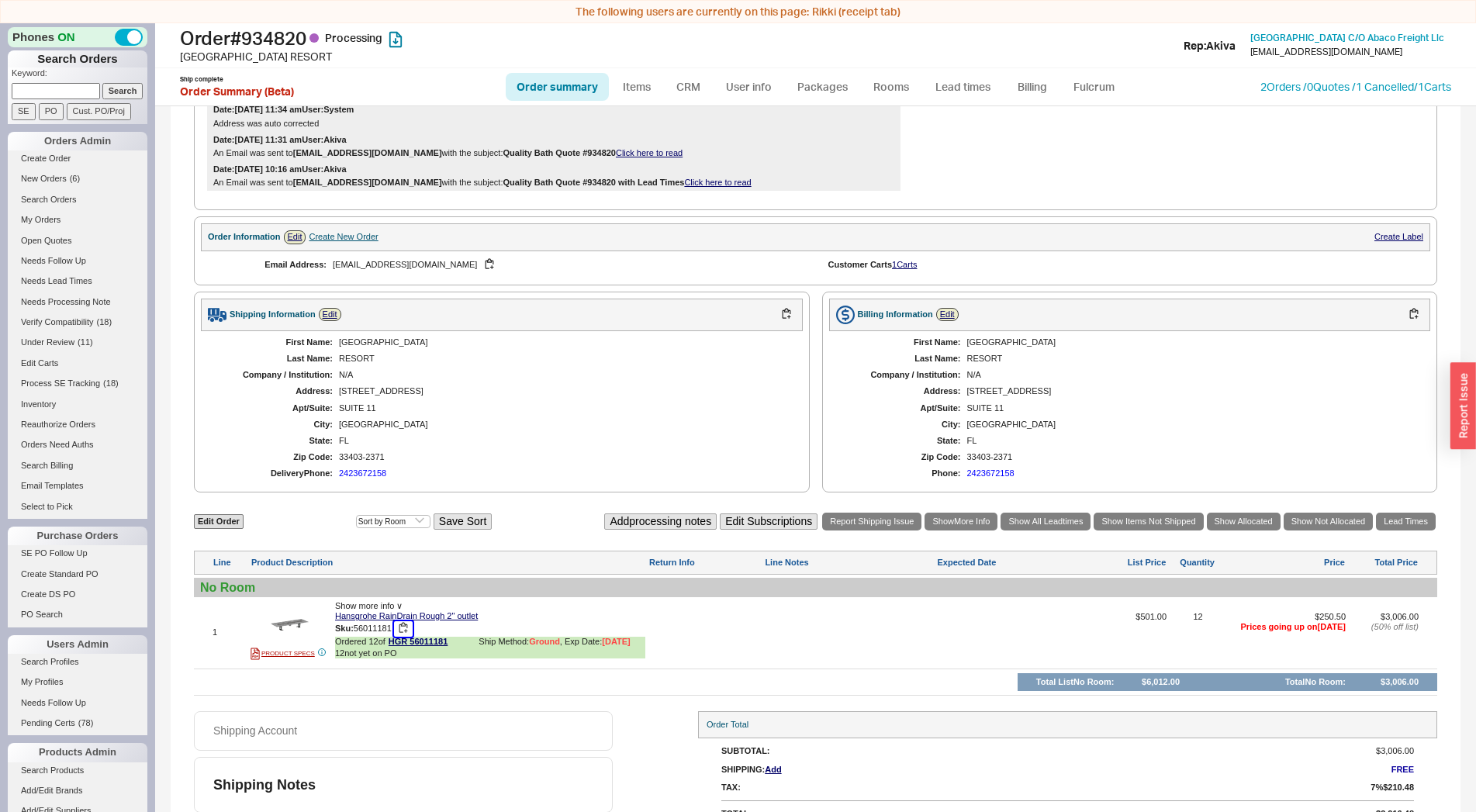
click at [407, 630] on button "button" at bounding box center [403, 628] width 18 height 14
click at [1412, 521] on link "Lead Times" at bounding box center [1406, 522] width 59 height 18
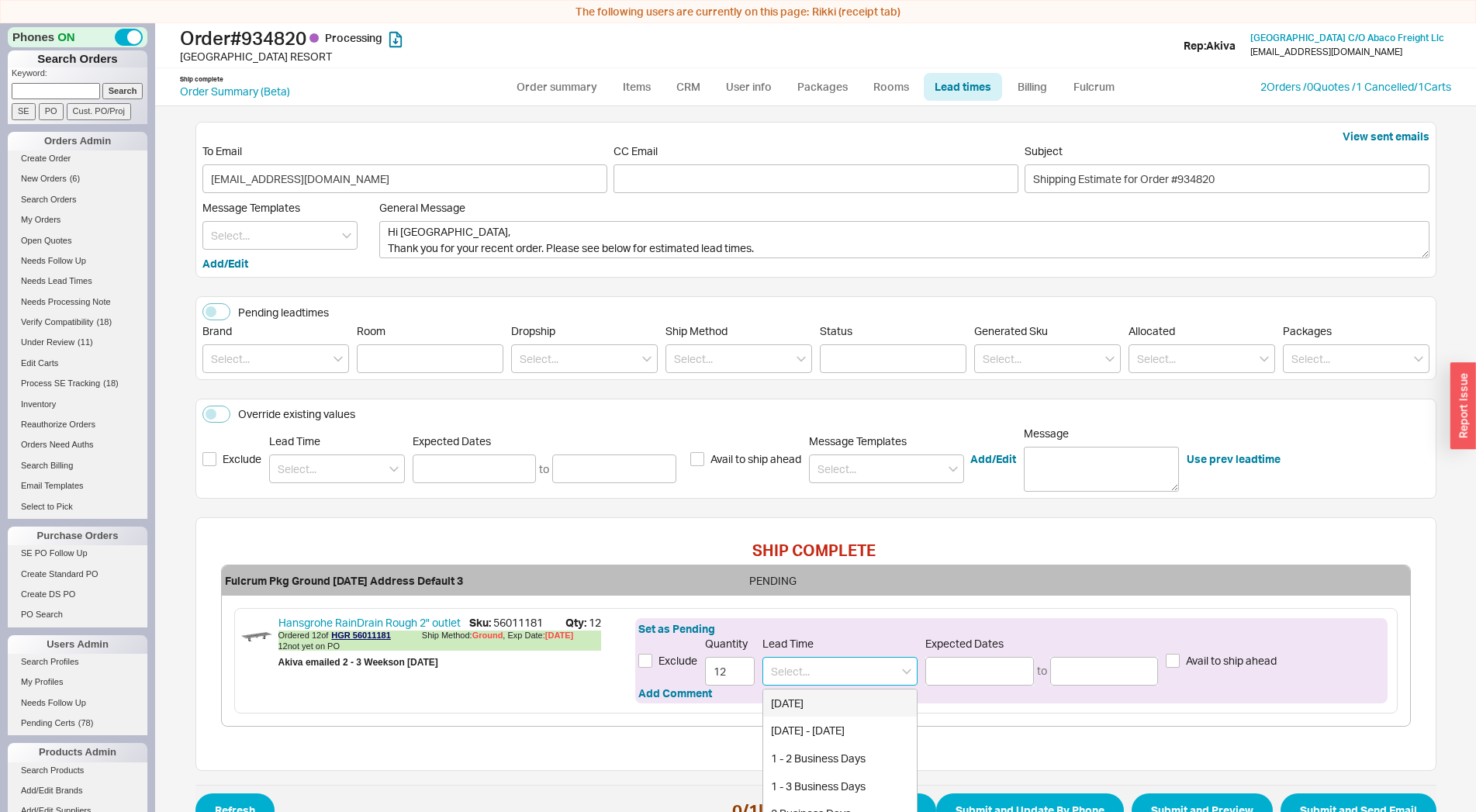
click at [850, 678] on input at bounding box center [840, 671] width 155 height 29
click at [824, 707] on div "7 - 10 Business Days" at bounding box center [840, 703] width 153 height 28
type input "7 - 10 Business Days"
type input "[DATE]"
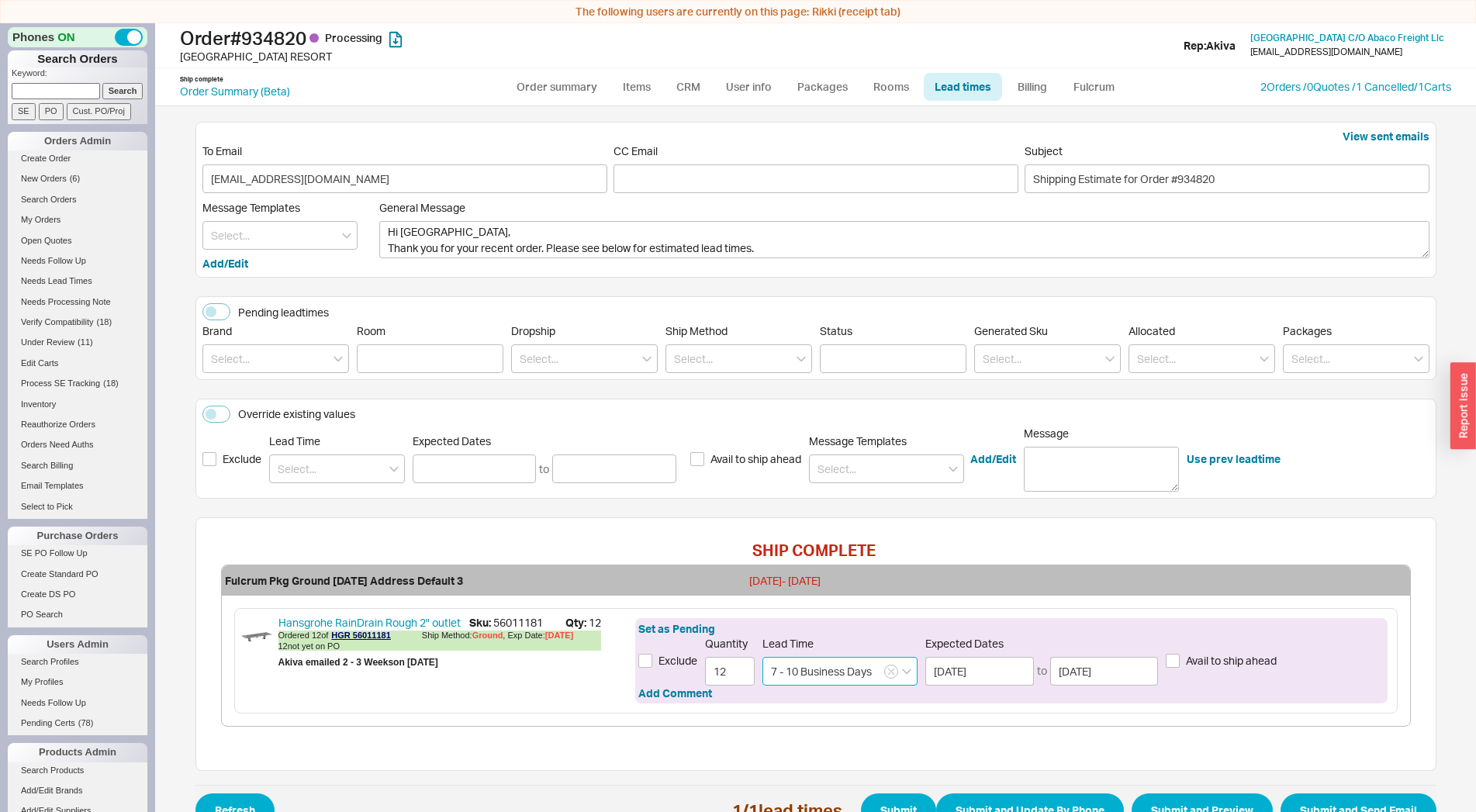
type input "7 - 10 Business Days"
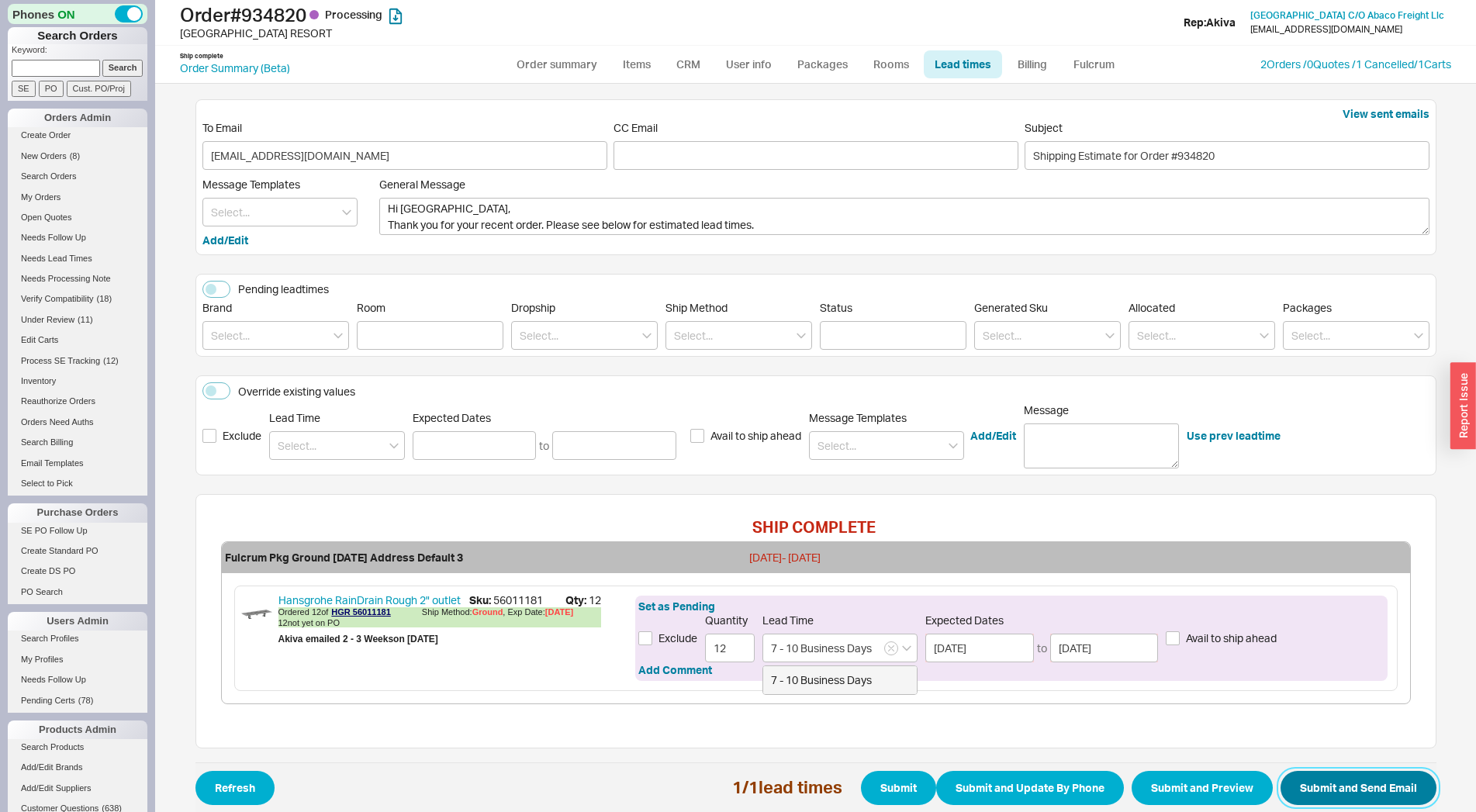
click at [1294, 780] on button "Submit and Send Email" at bounding box center [1358, 788] width 156 height 35
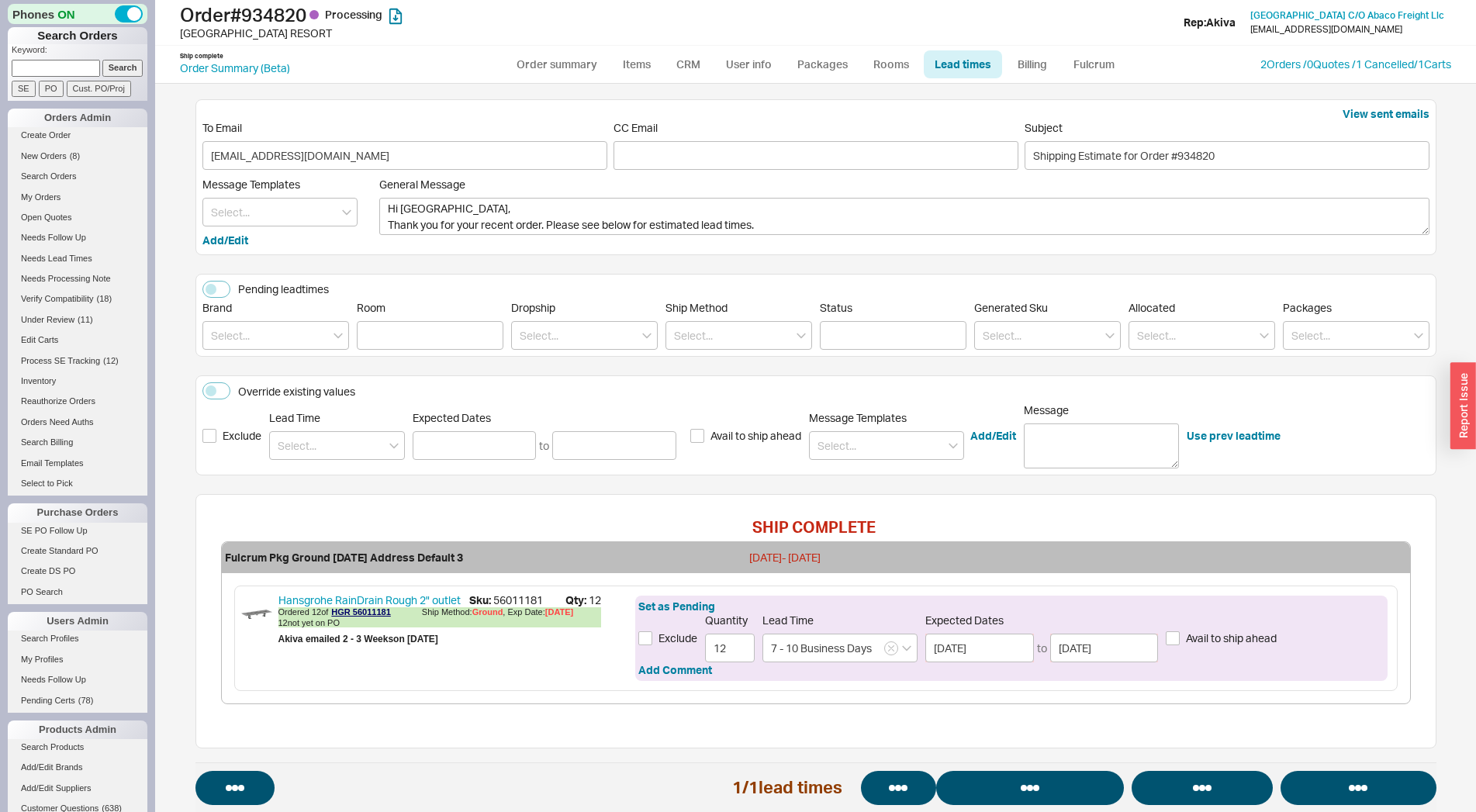
select select "*"
select select "LOW"
select select "3"
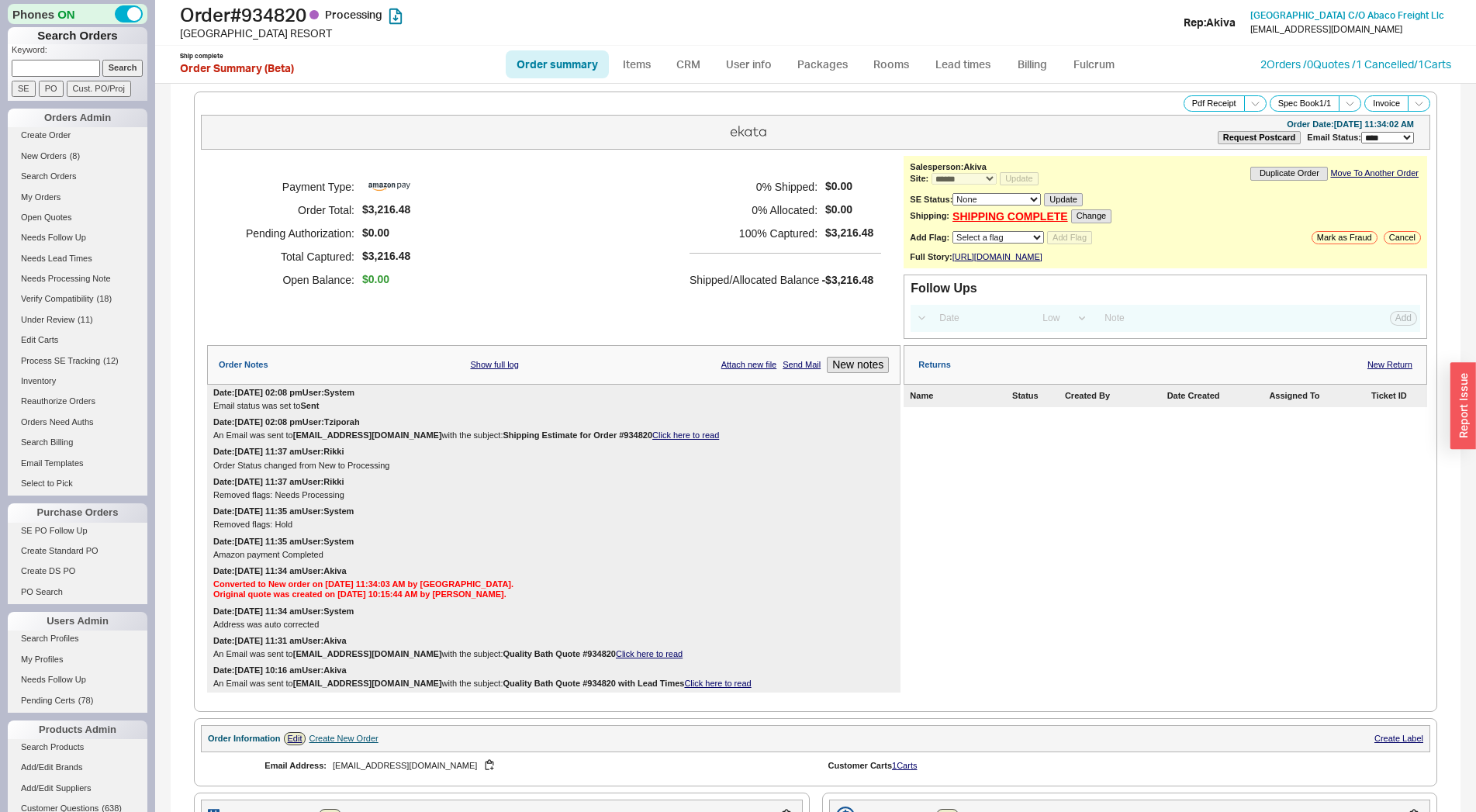
select select "*"
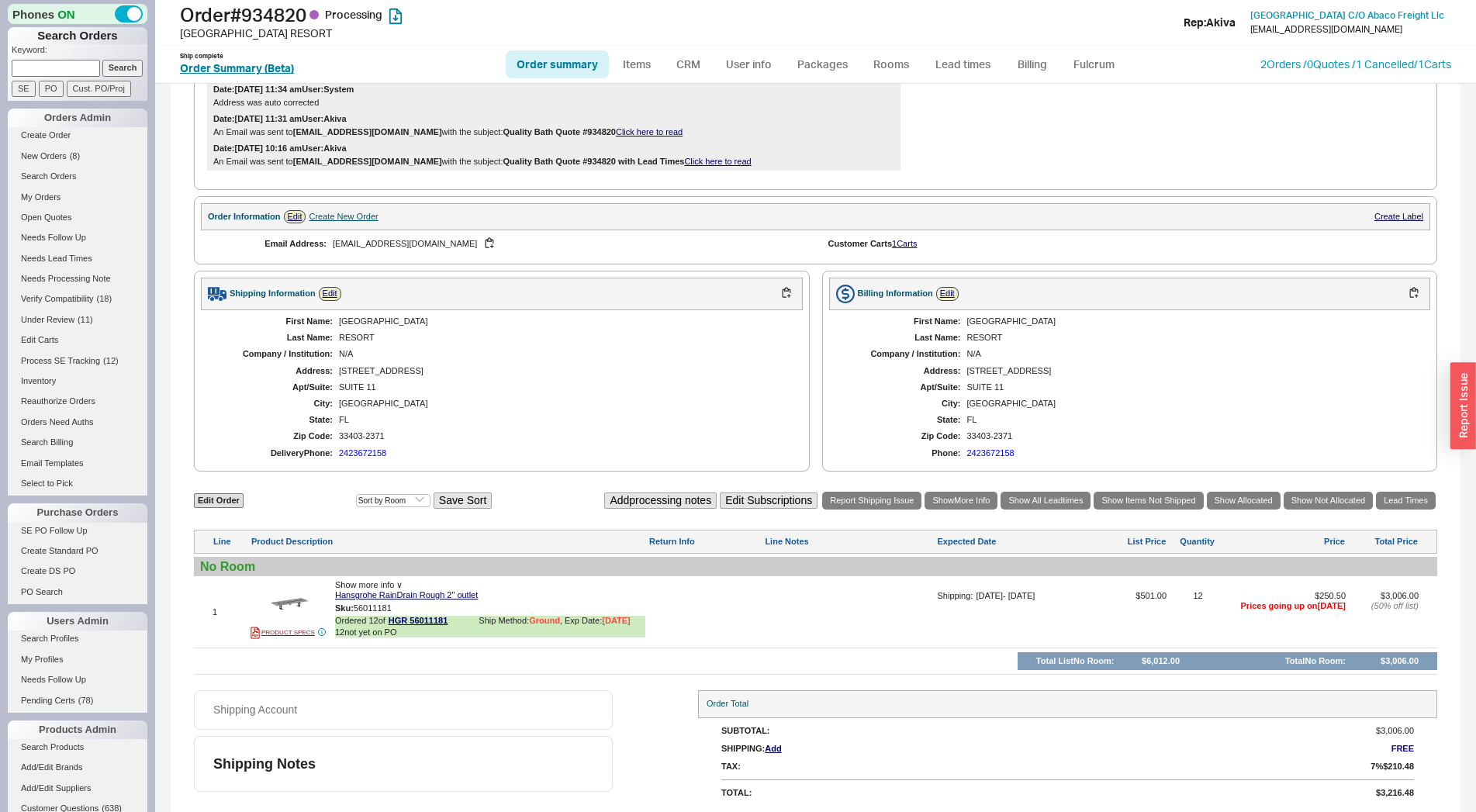
scroll to position [538, 0]
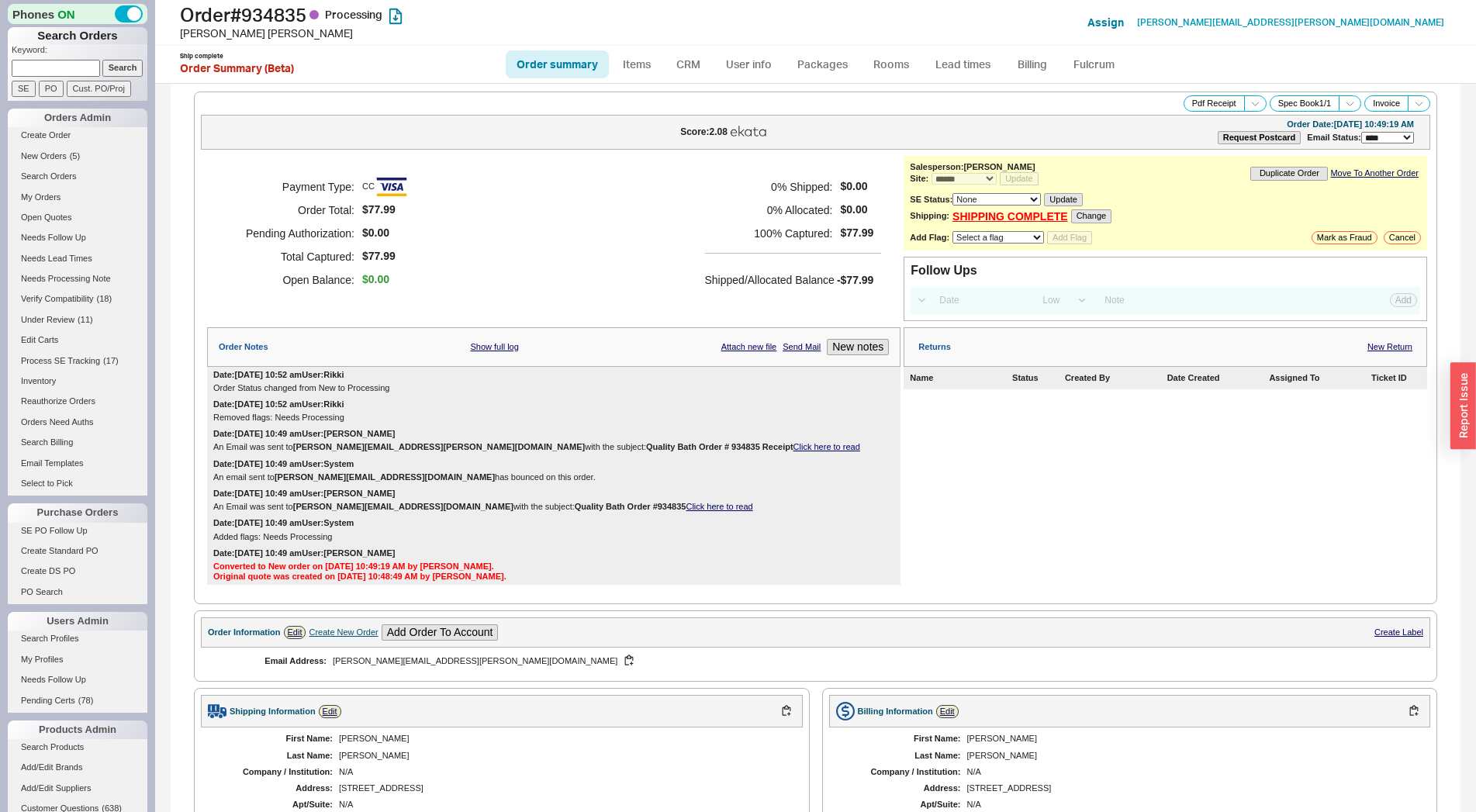
select select "*"
select select "LOW"
select select "3"
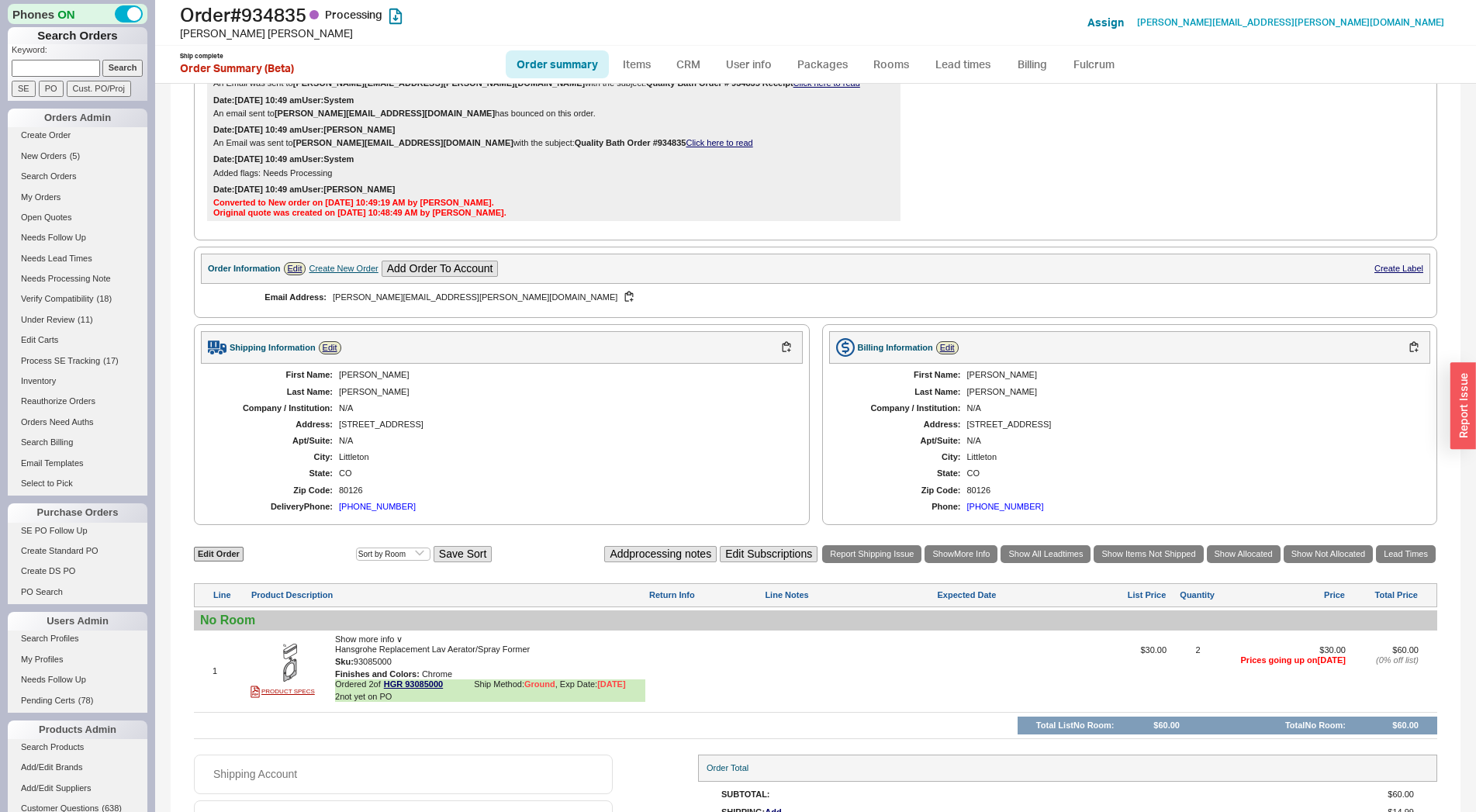
scroll to position [433, 0]
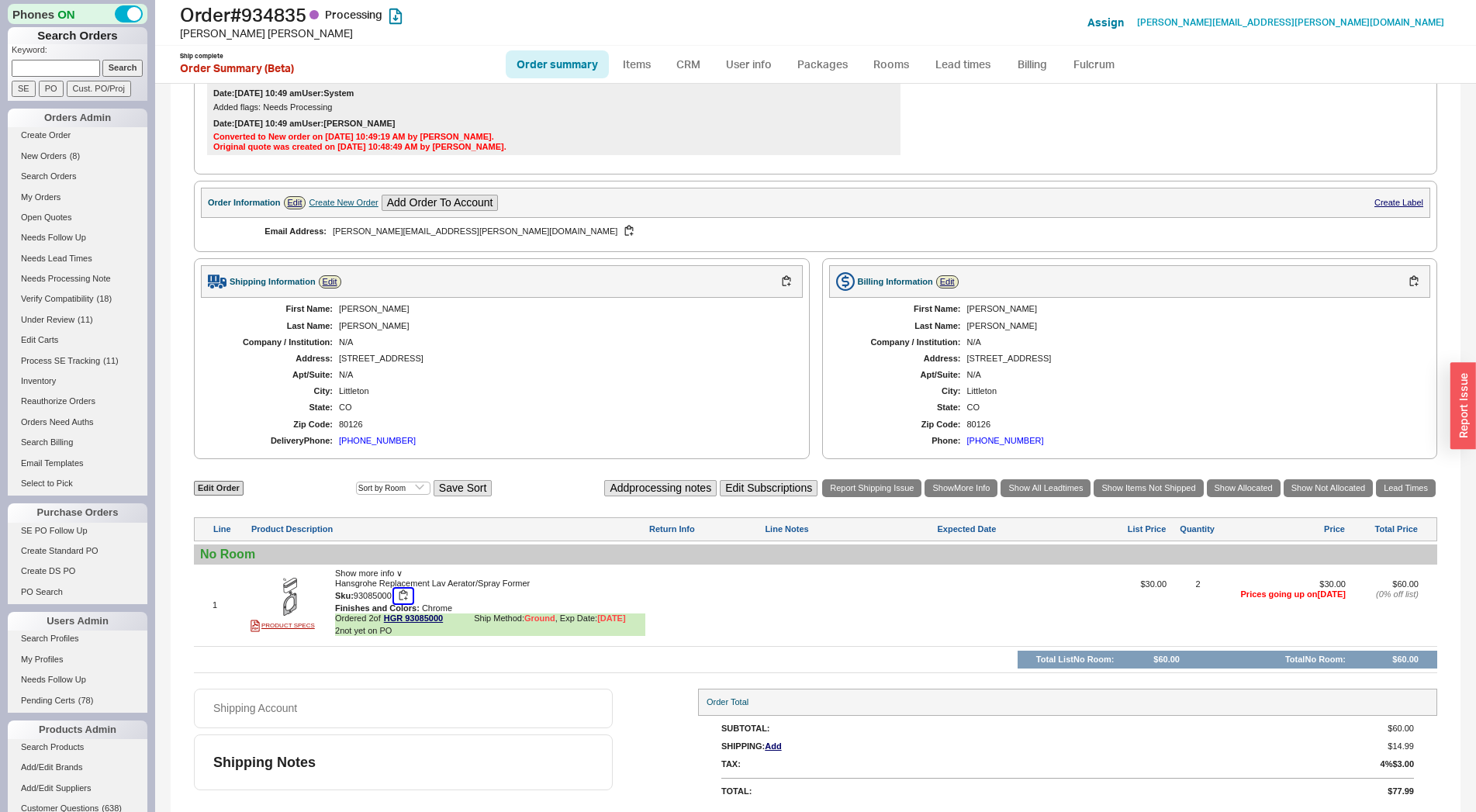
click at [402, 597] on button "button" at bounding box center [403, 595] width 18 height 14
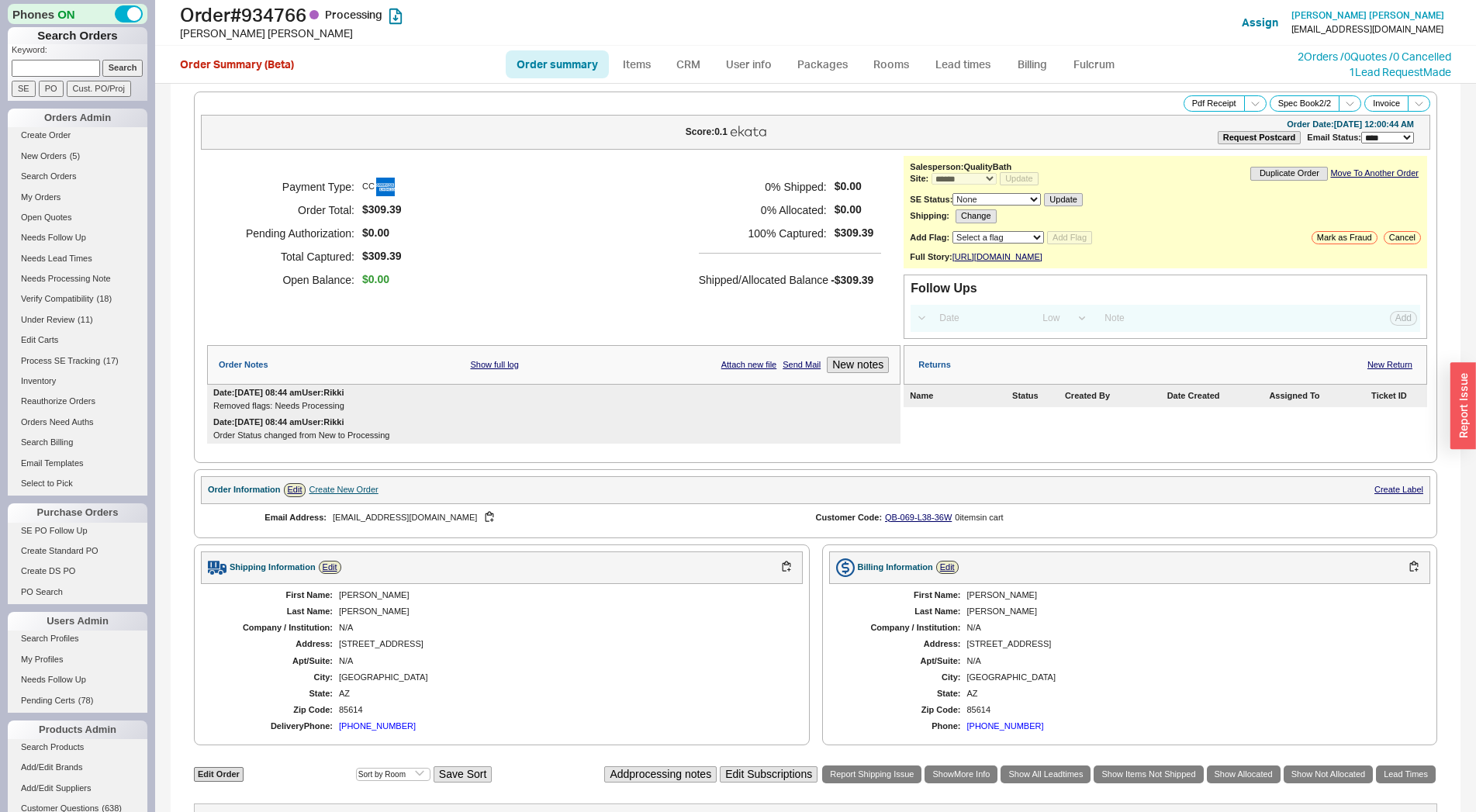
select select "*"
select select "LOW"
select select "3"
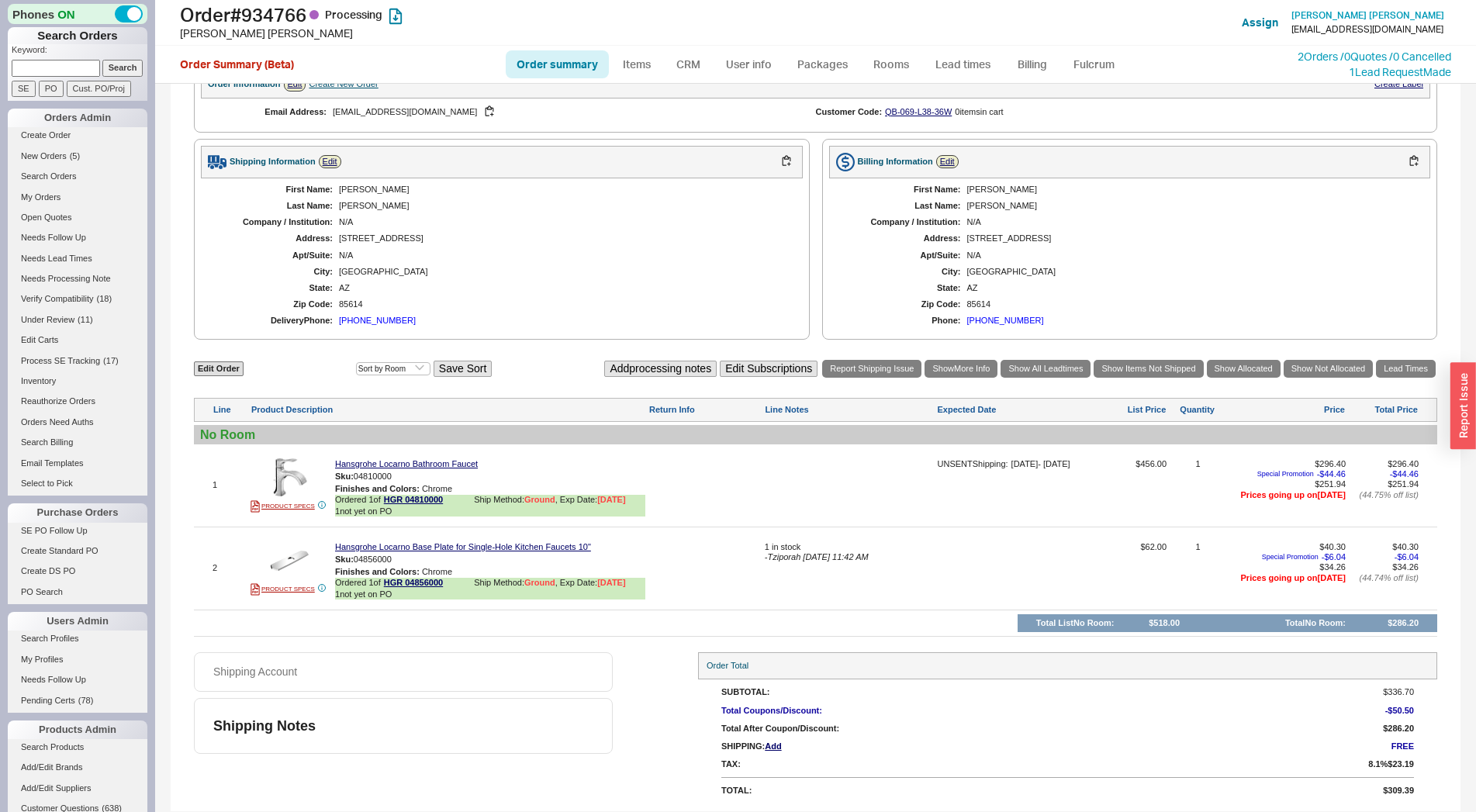
scroll to position [419, 0]
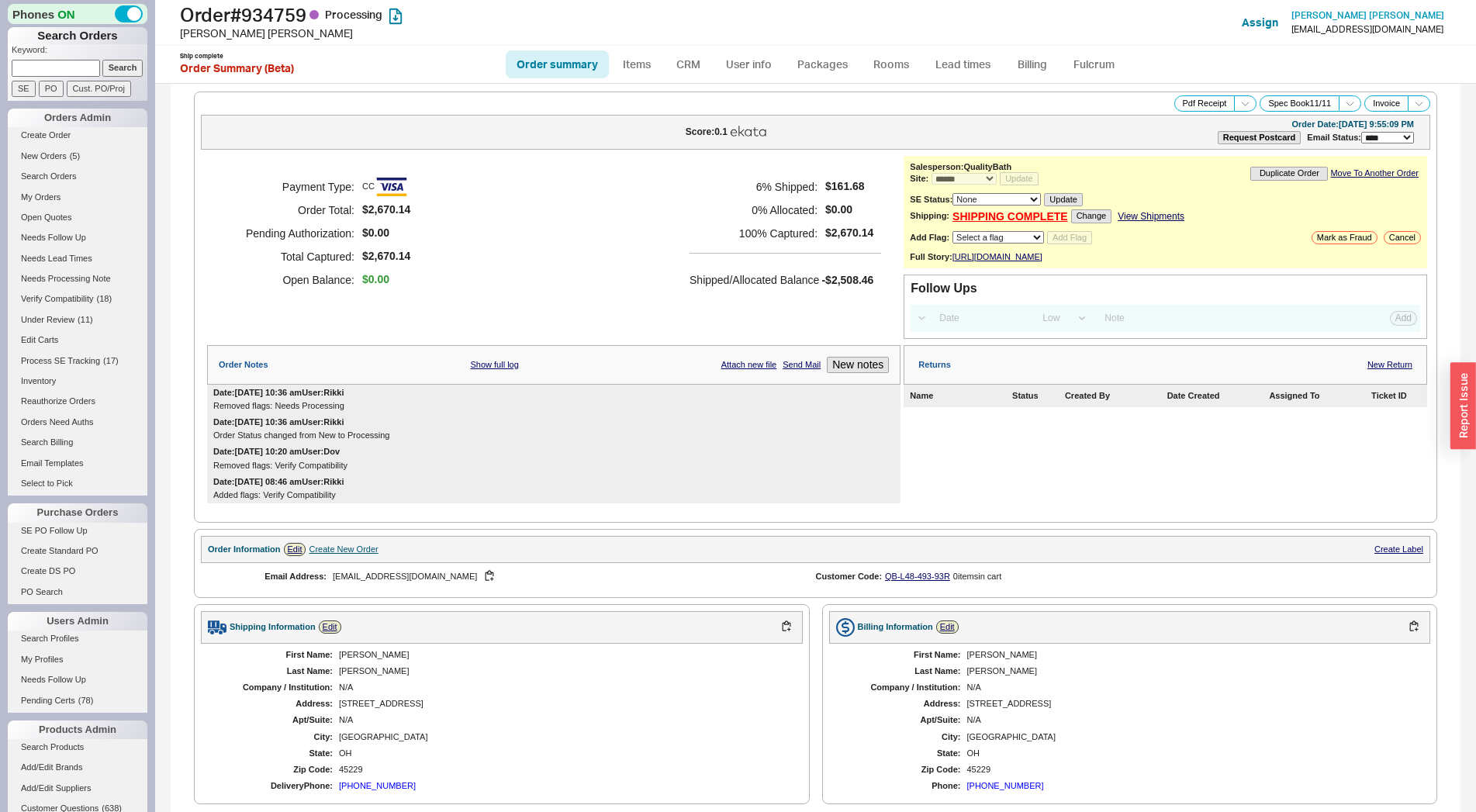
select select "*"
select select "LOW"
select select "3"
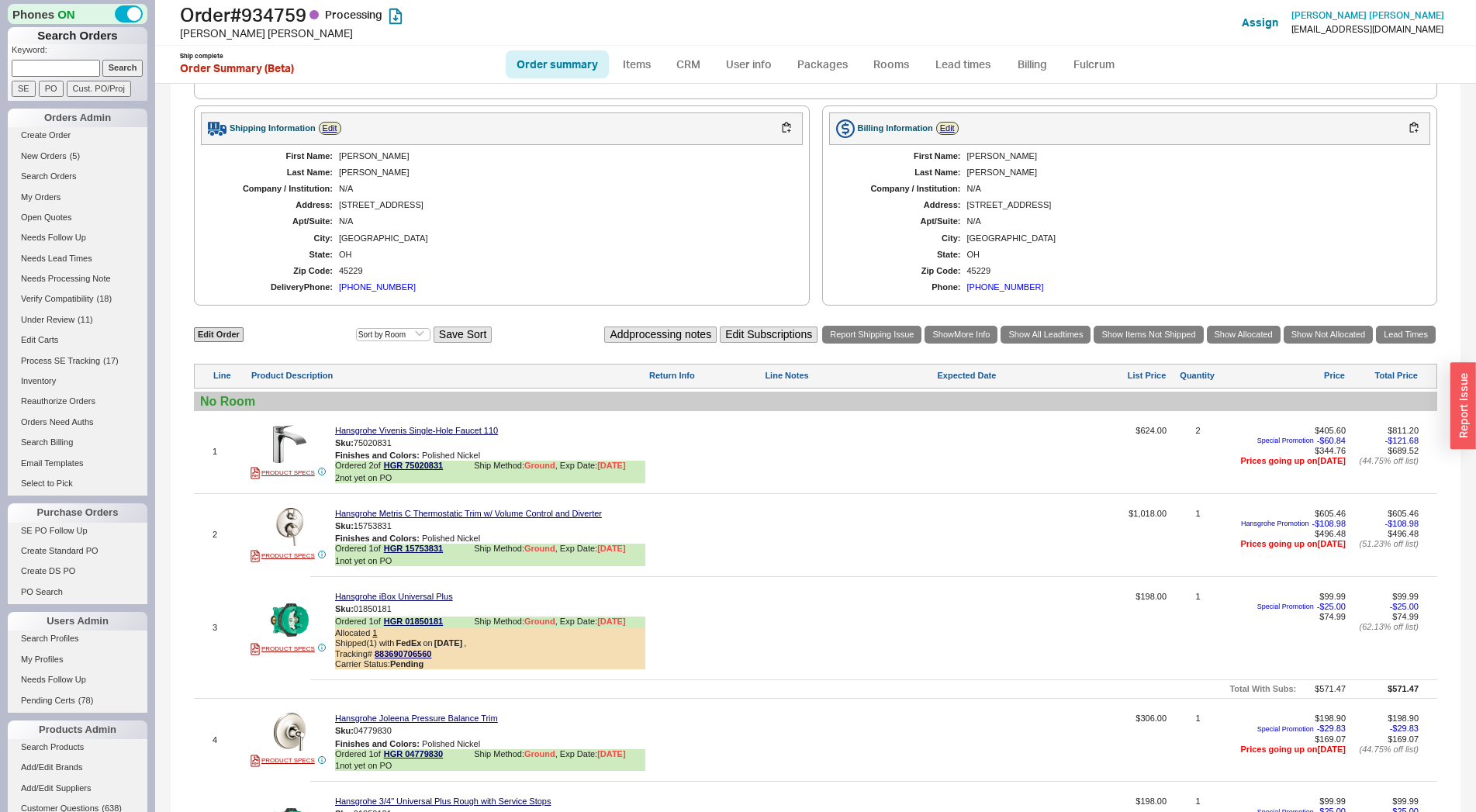
scroll to position [610, 0]
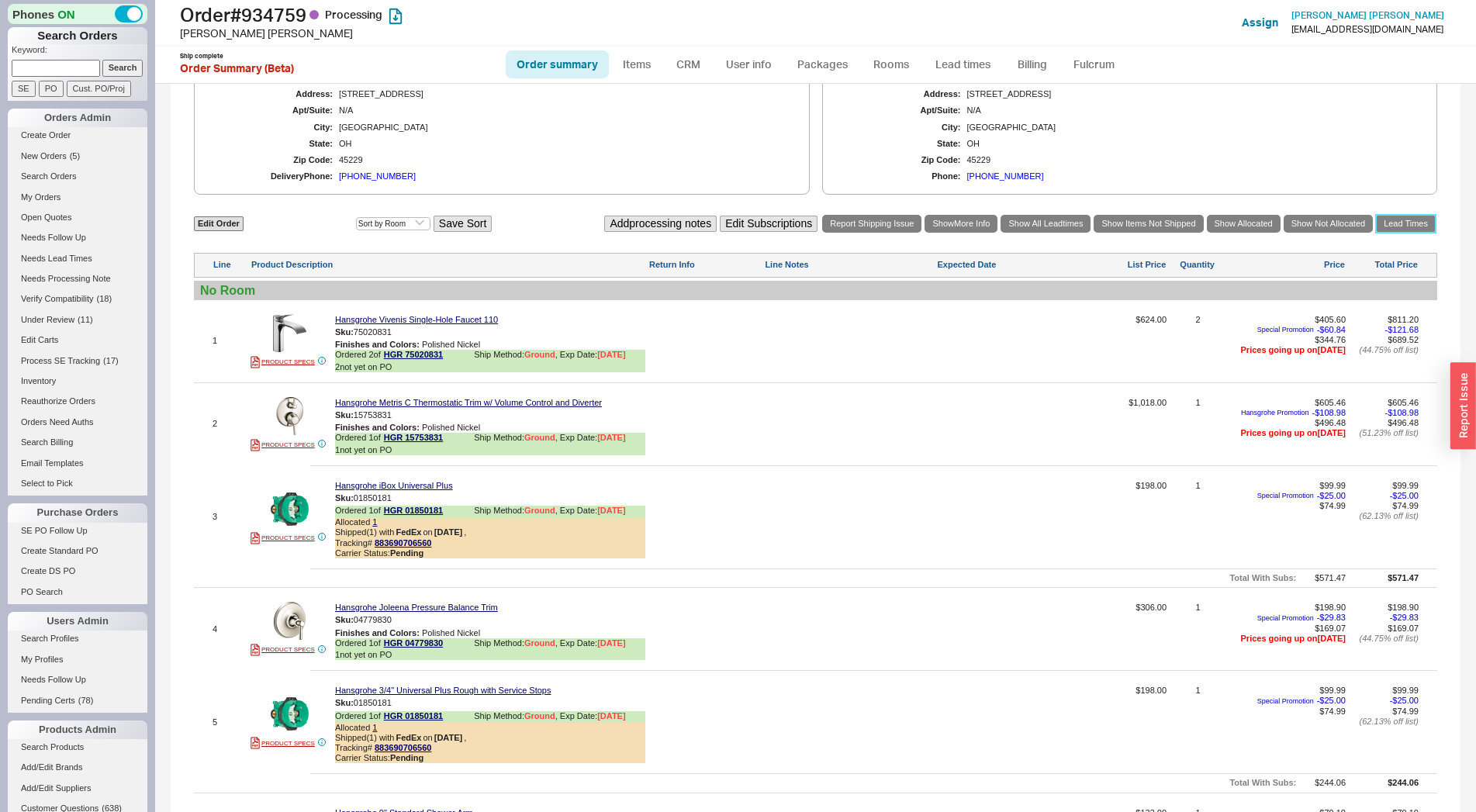
click at [1376, 233] on link "Lead Times" at bounding box center [1406, 223] width 59 height 18
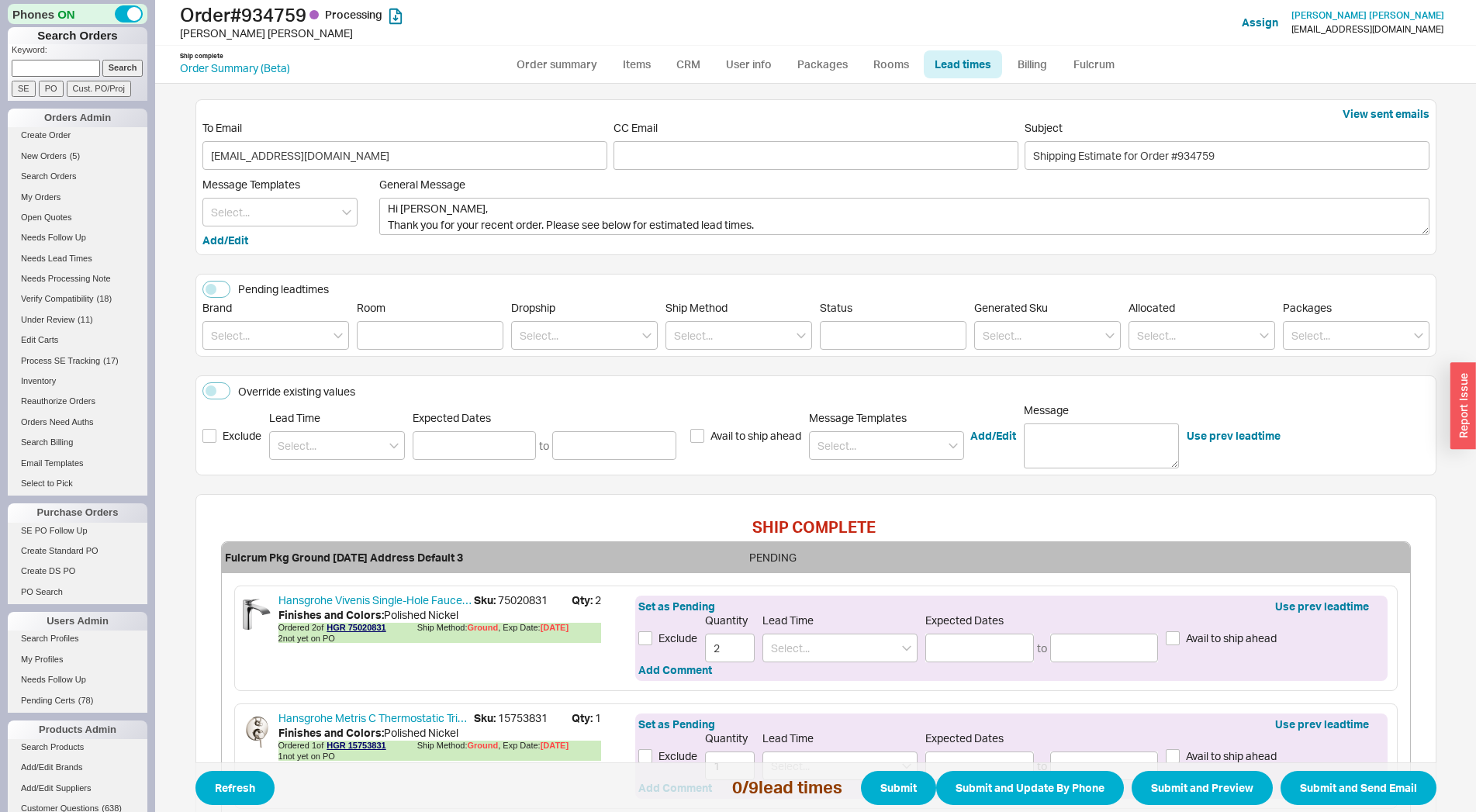
click at [229, 391] on label "Override existing values" at bounding box center [278, 391] width 152 height 17
click at [229, 391] on button "Override existing values" at bounding box center [216, 391] width 28 height 17
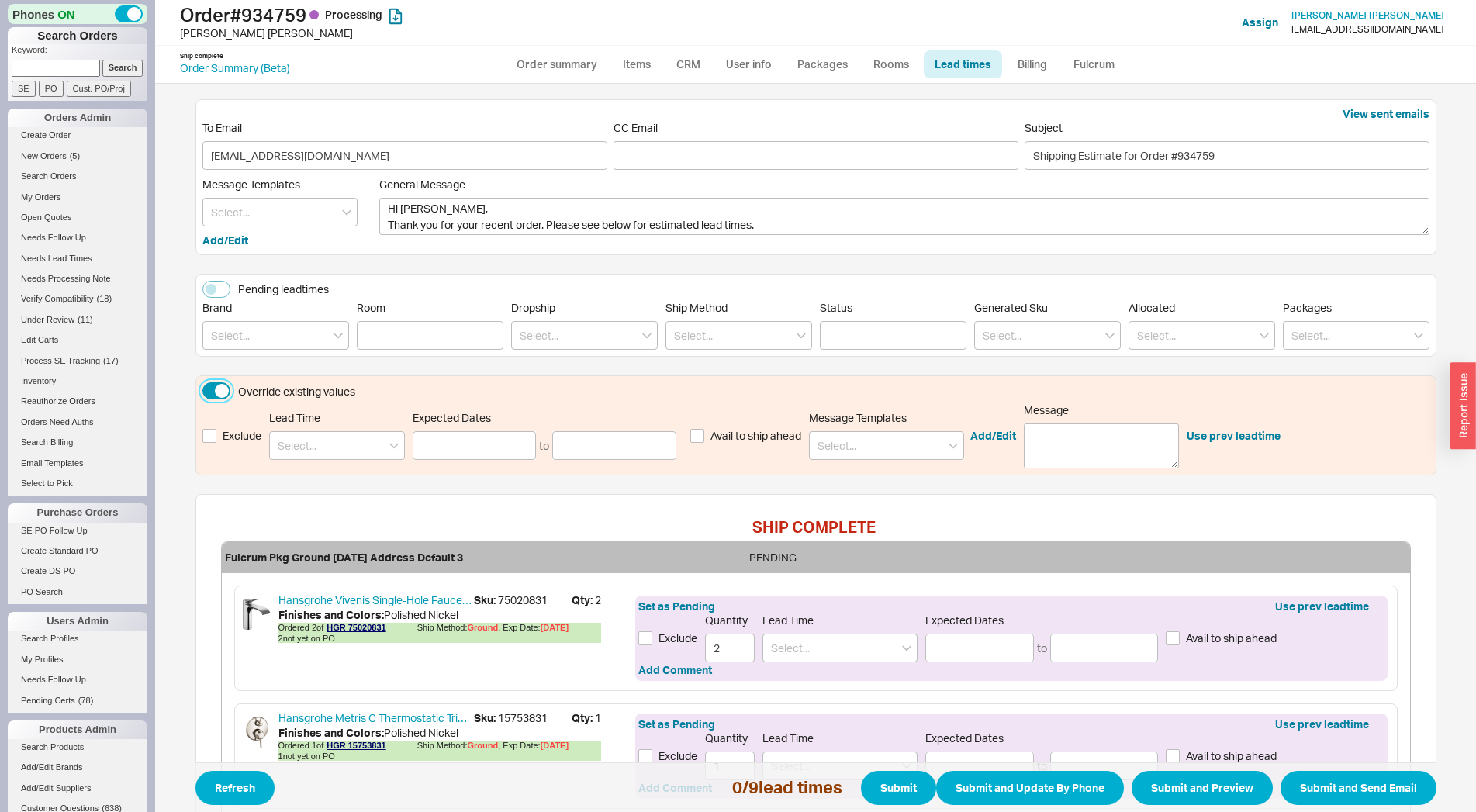
click at [216, 394] on button "Override existing values" at bounding box center [216, 391] width 28 height 17
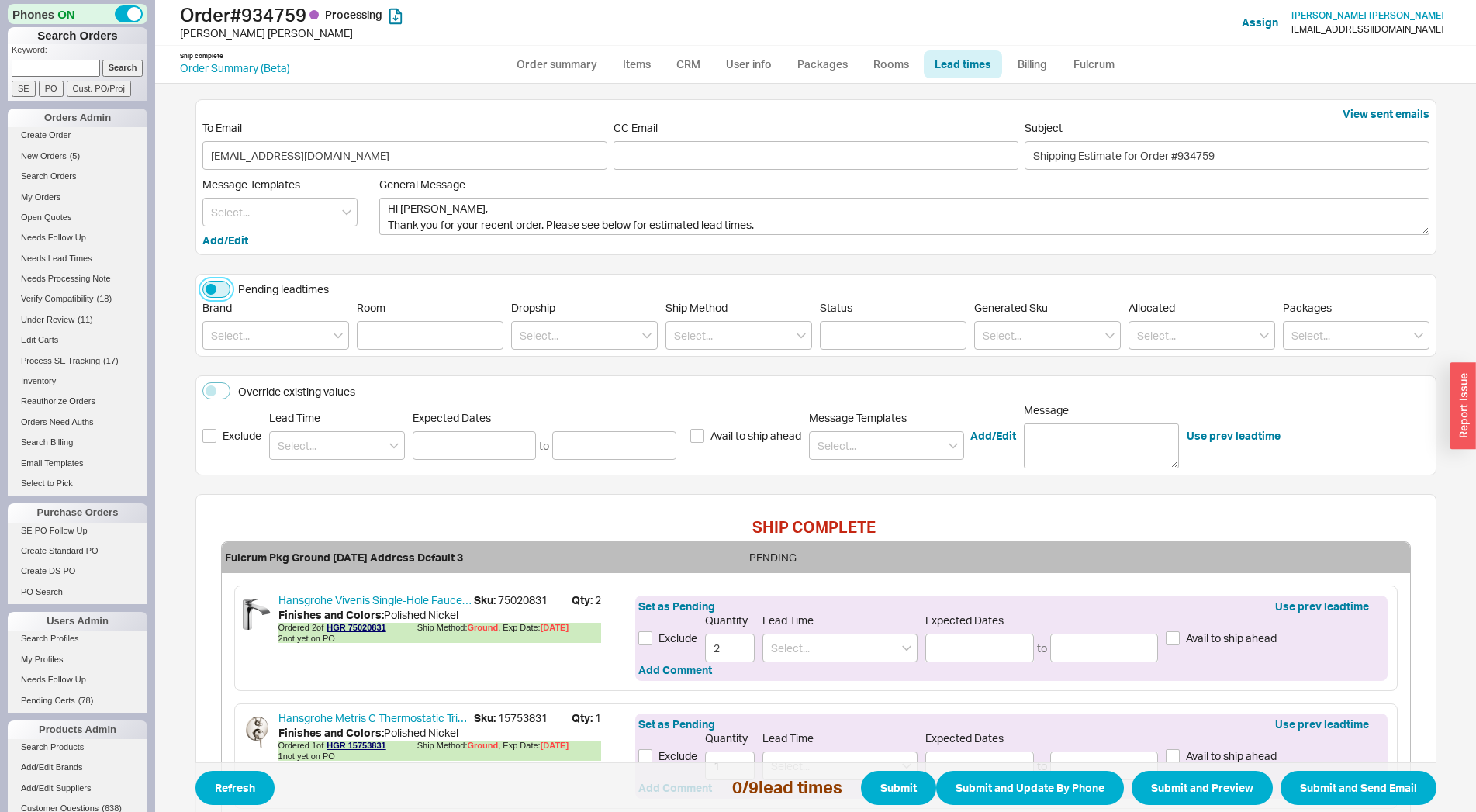
click at [215, 291] on button "Pending leadtimes" at bounding box center [216, 290] width 28 height 17
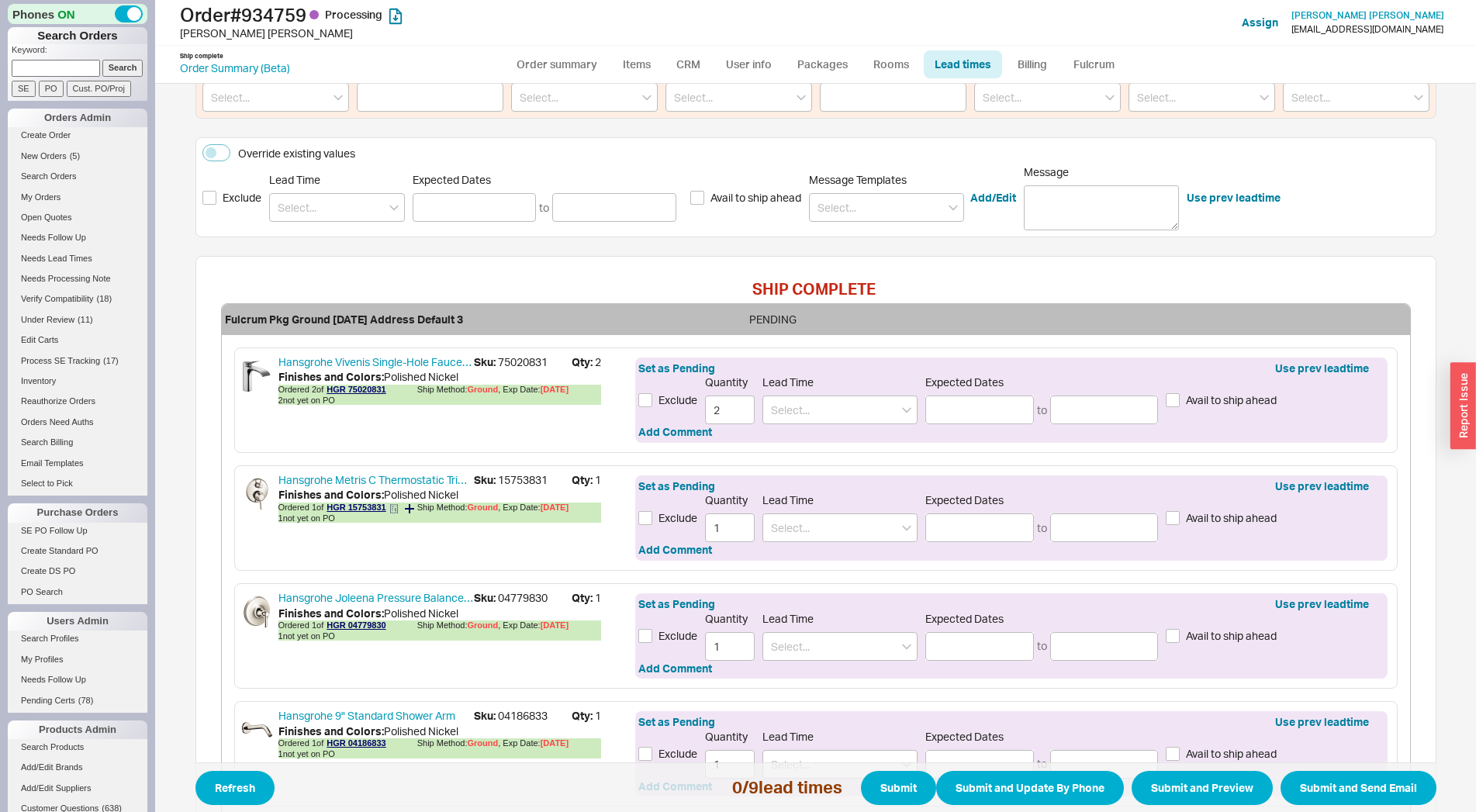
scroll to position [342, 0]
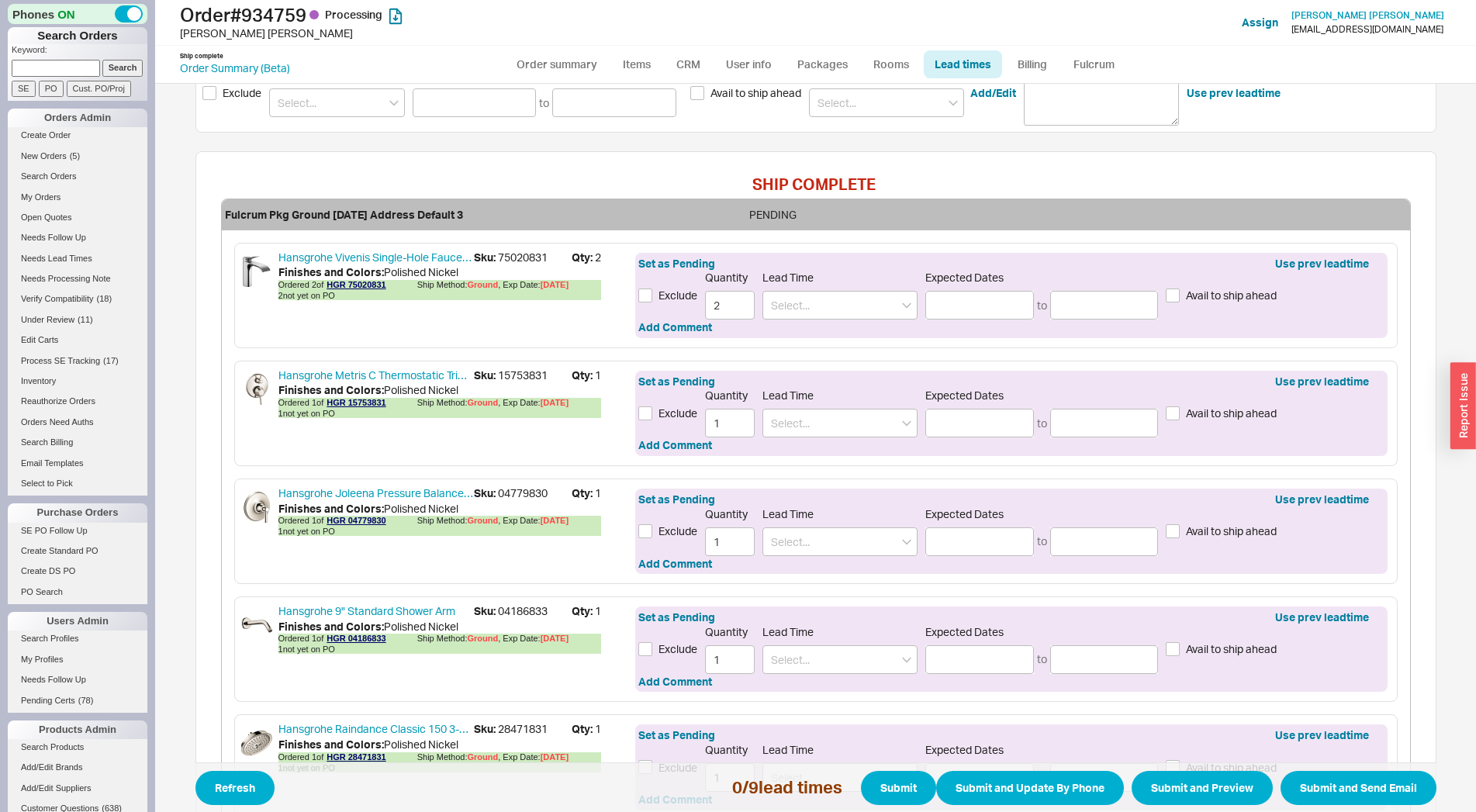
click at [514, 253] on span "Sku: 75020831" at bounding box center [523, 257] width 98 height 15
copy span "75020831"
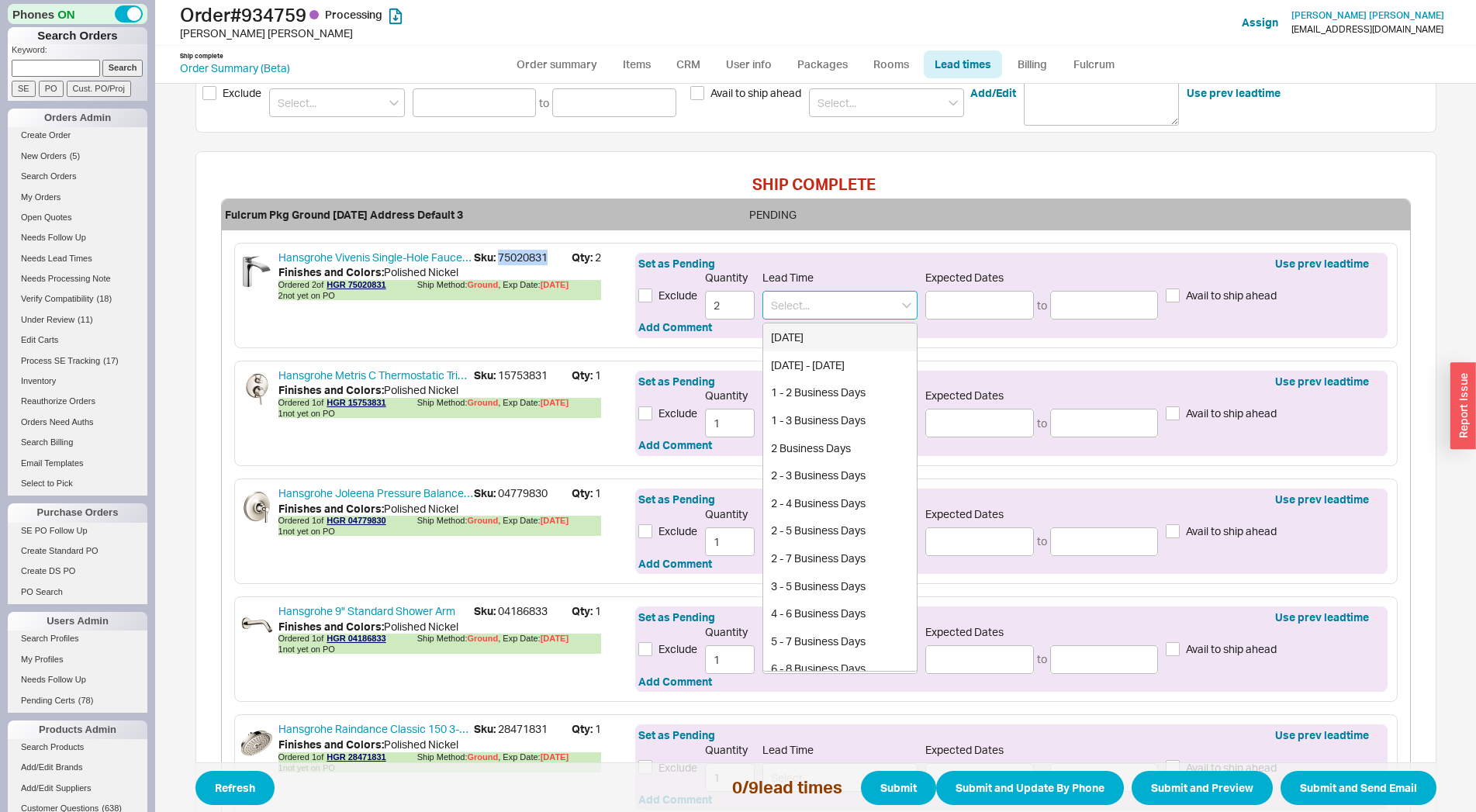
click at [824, 296] on input at bounding box center [840, 305] width 155 height 29
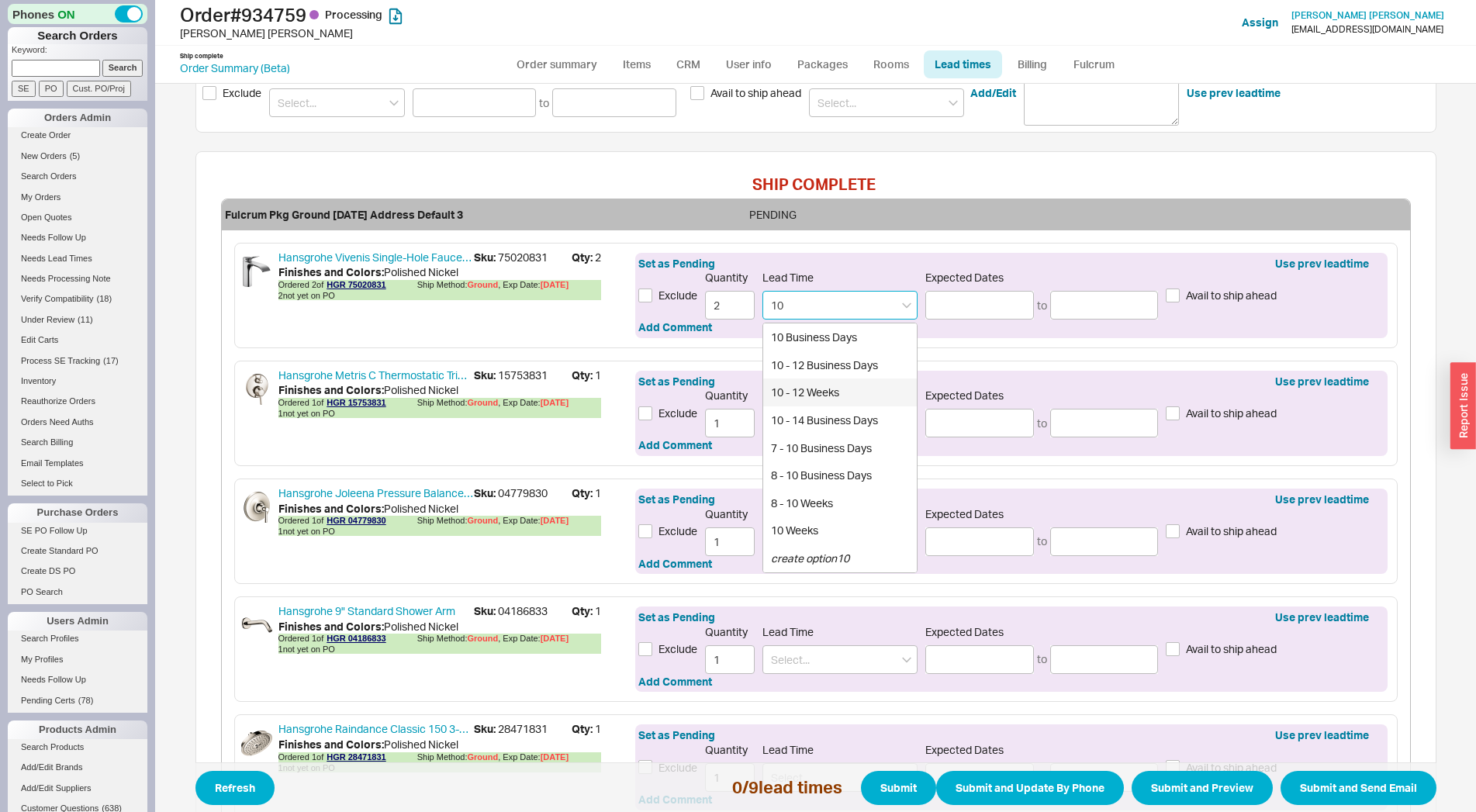
click at [818, 389] on div "10 - 12 Weeks" at bounding box center [840, 392] width 153 height 28
type input "10 - 12 Weeks"
type input "[DATE]"
type input "11/12/2025"
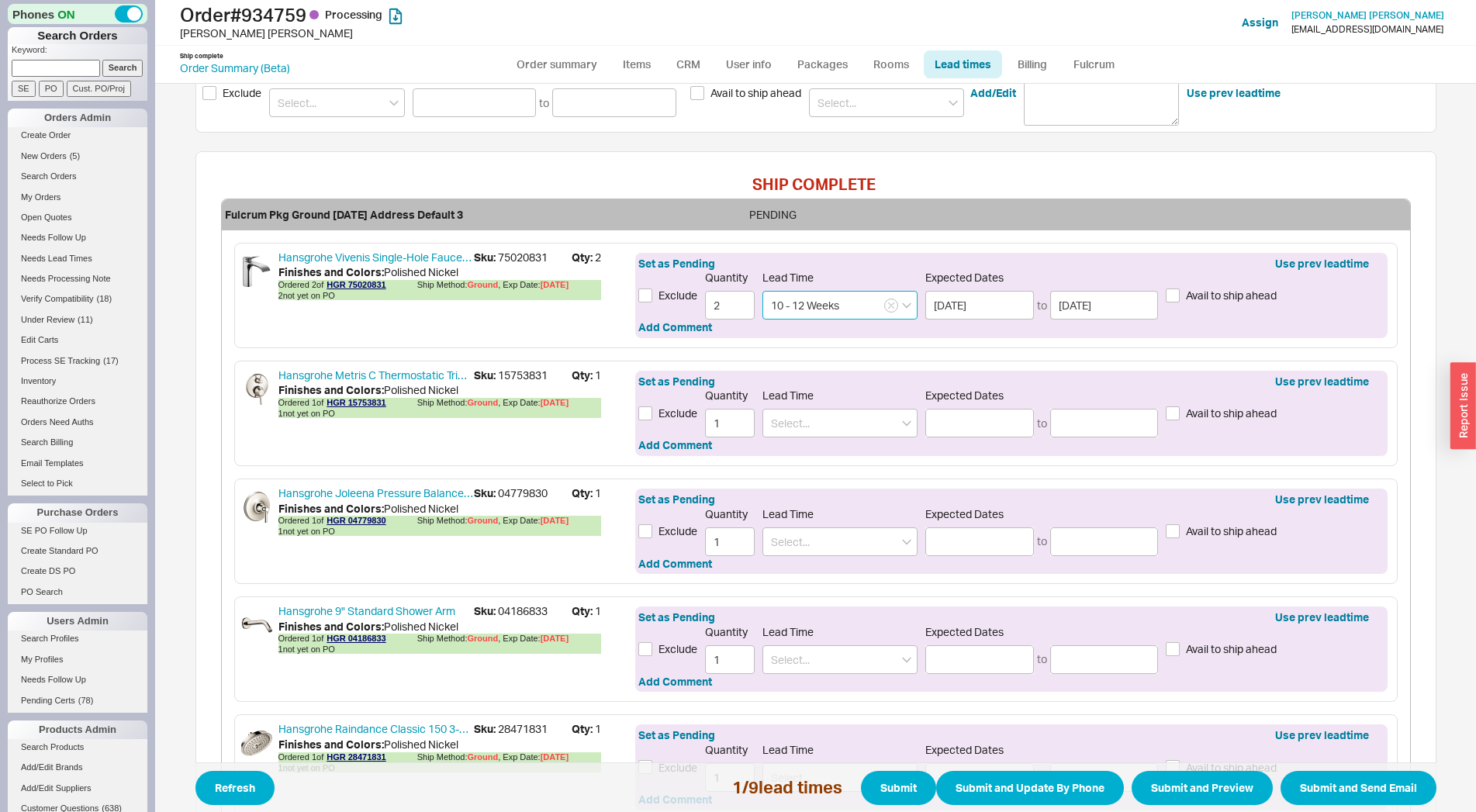
type input "10 - 12 Weeks"
click at [516, 370] on span "Sku: 15753831" at bounding box center [523, 375] width 98 height 15
copy span "15753831"
click at [808, 416] on input at bounding box center [840, 423] width 155 height 29
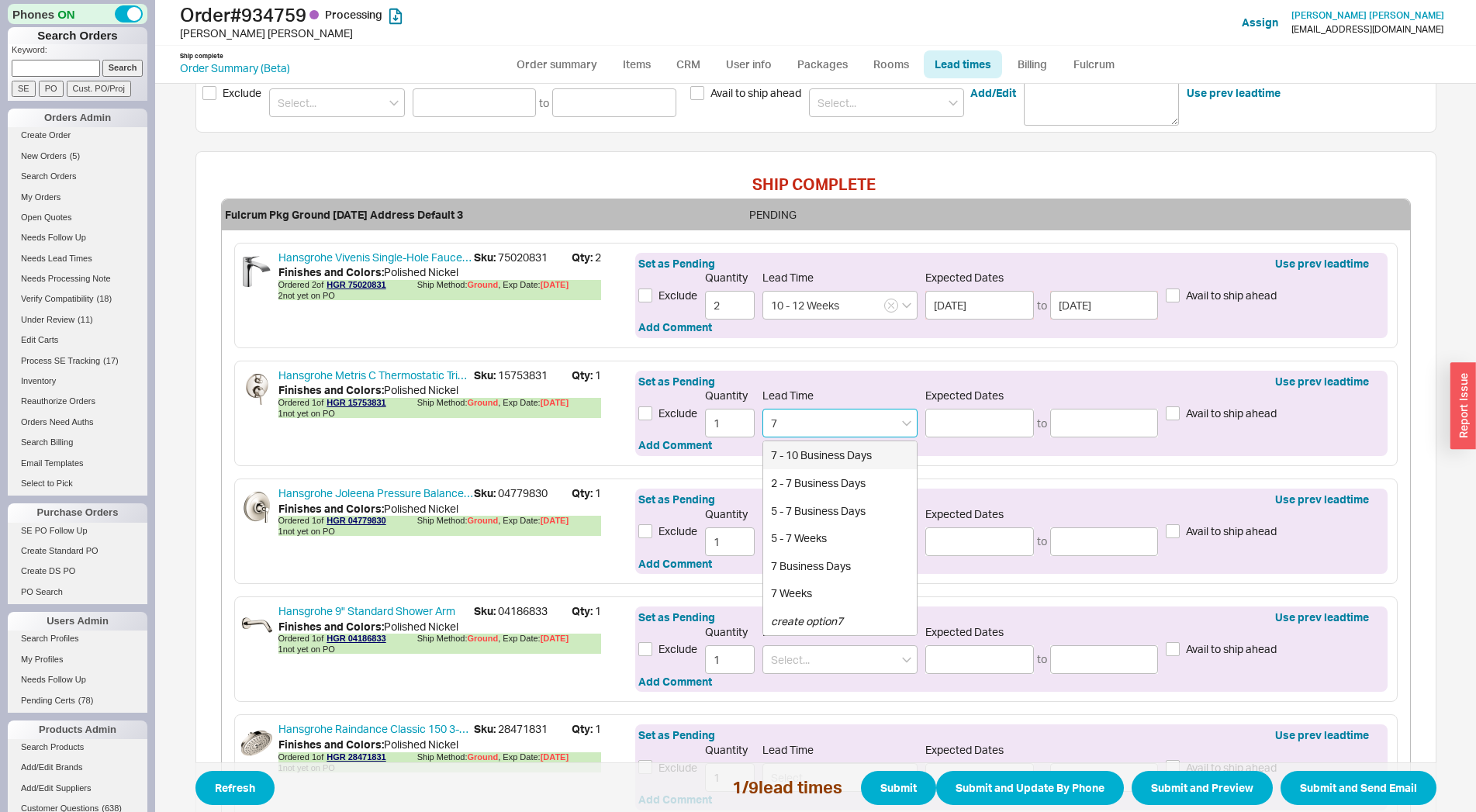
click at [801, 458] on div "7 - 10 Business Days" at bounding box center [840, 454] width 153 height 28
type input "7 - 10 Business Days"
type input "08/28/2025"
type input "09/03/2025"
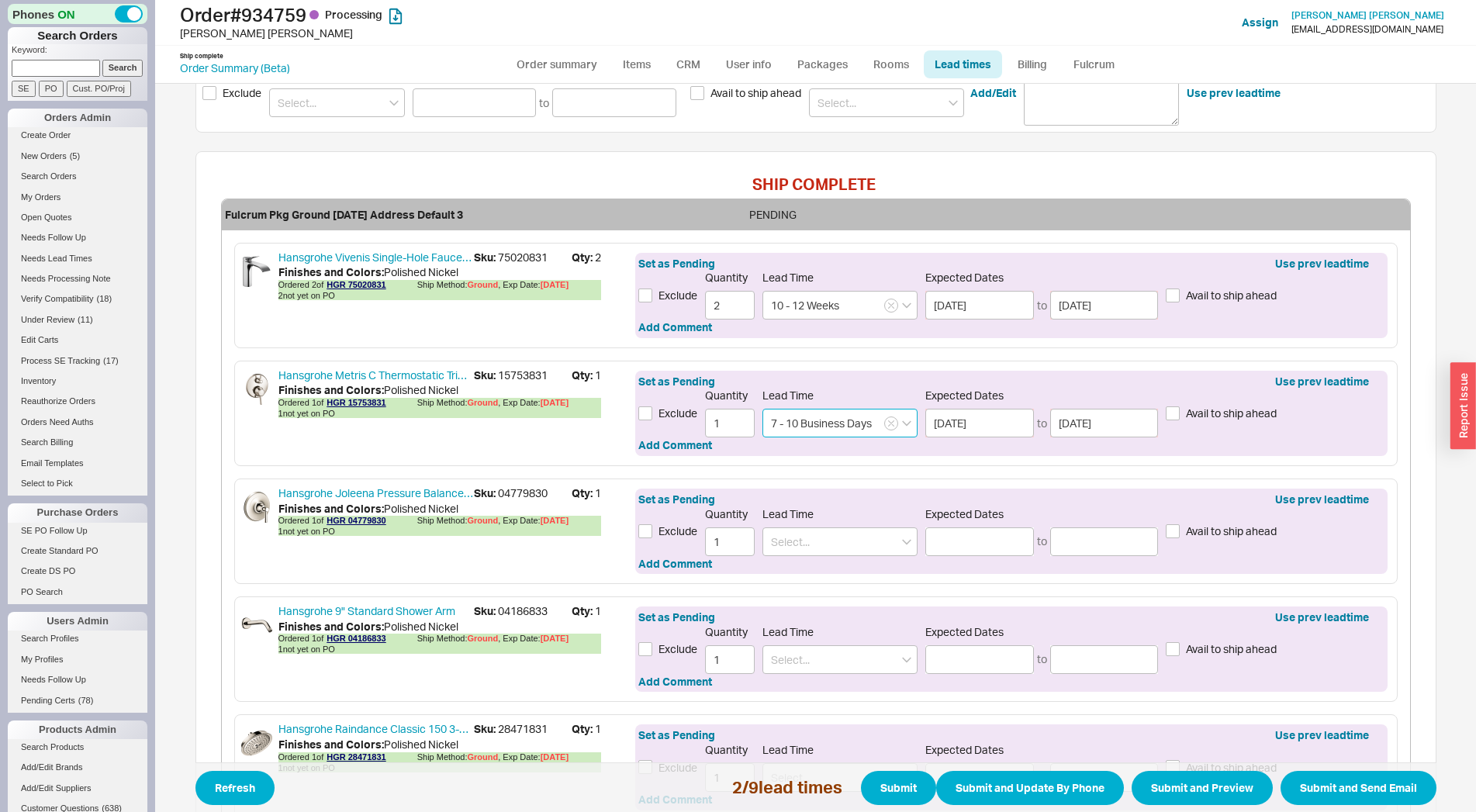
type input "7 - 10 Business Days"
click at [516, 499] on span "Sku: 04779830" at bounding box center [523, 493] width 98 height 15
copy span "04779830"
click at [850, 545] on input at bounding box center [840, 542] width 155 height 29
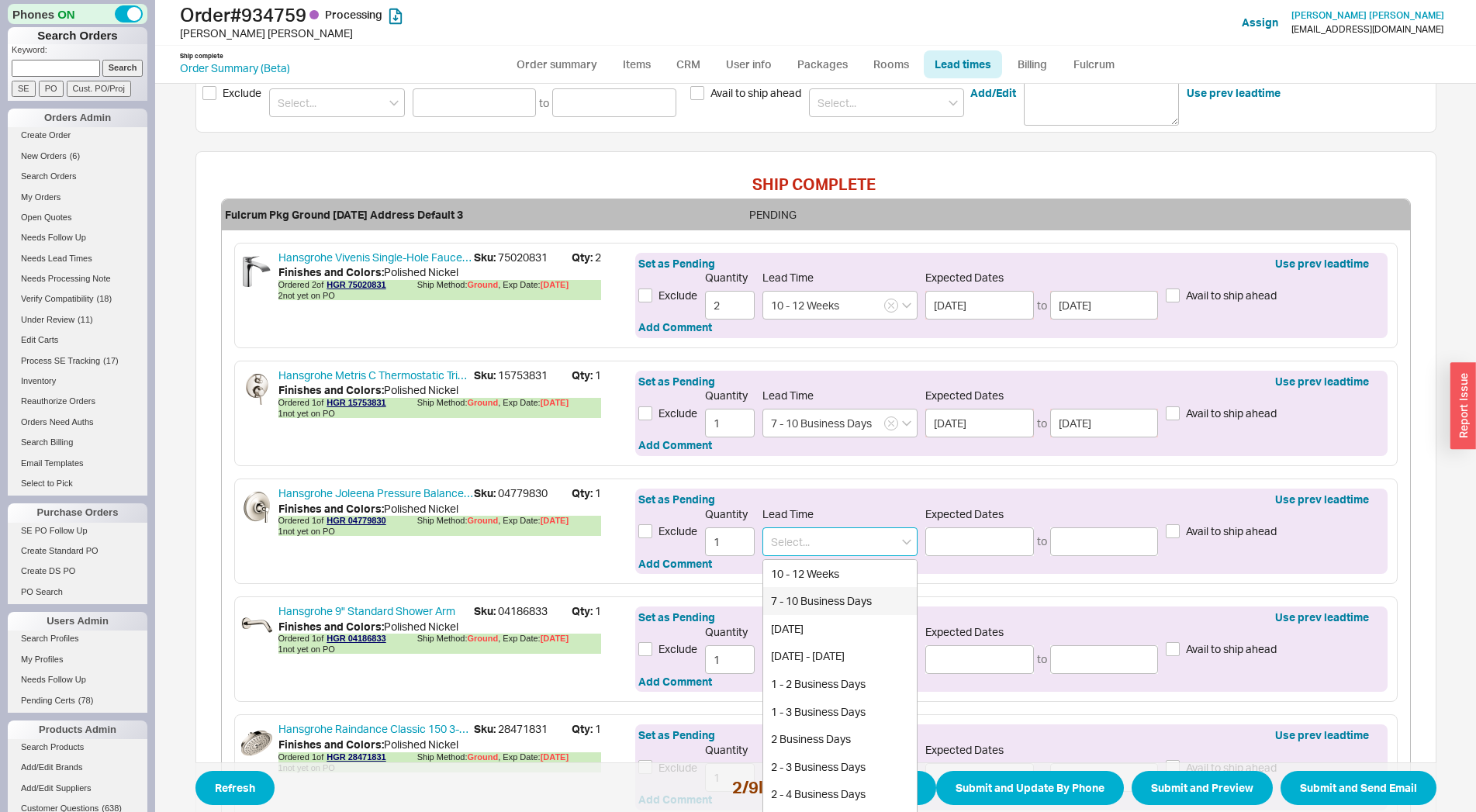
click at [829, 598] on div "7 - 10 Business Days" at bounding box center [840, 600] width 153 height 28
type input "7 - 10 Business Days"
type input "08/28/2025"
type input "09/03/2025"
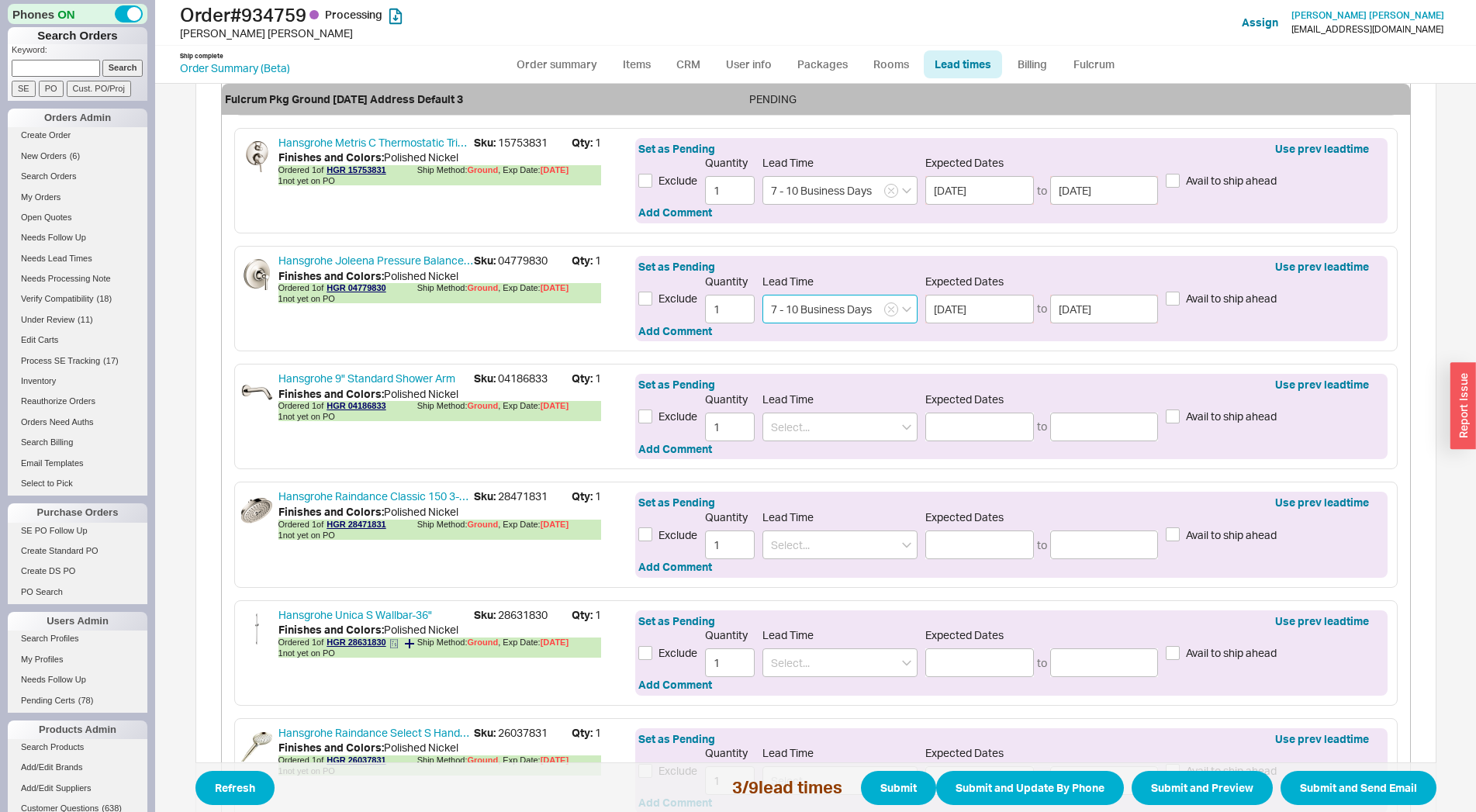
scroll to position [685, 0]
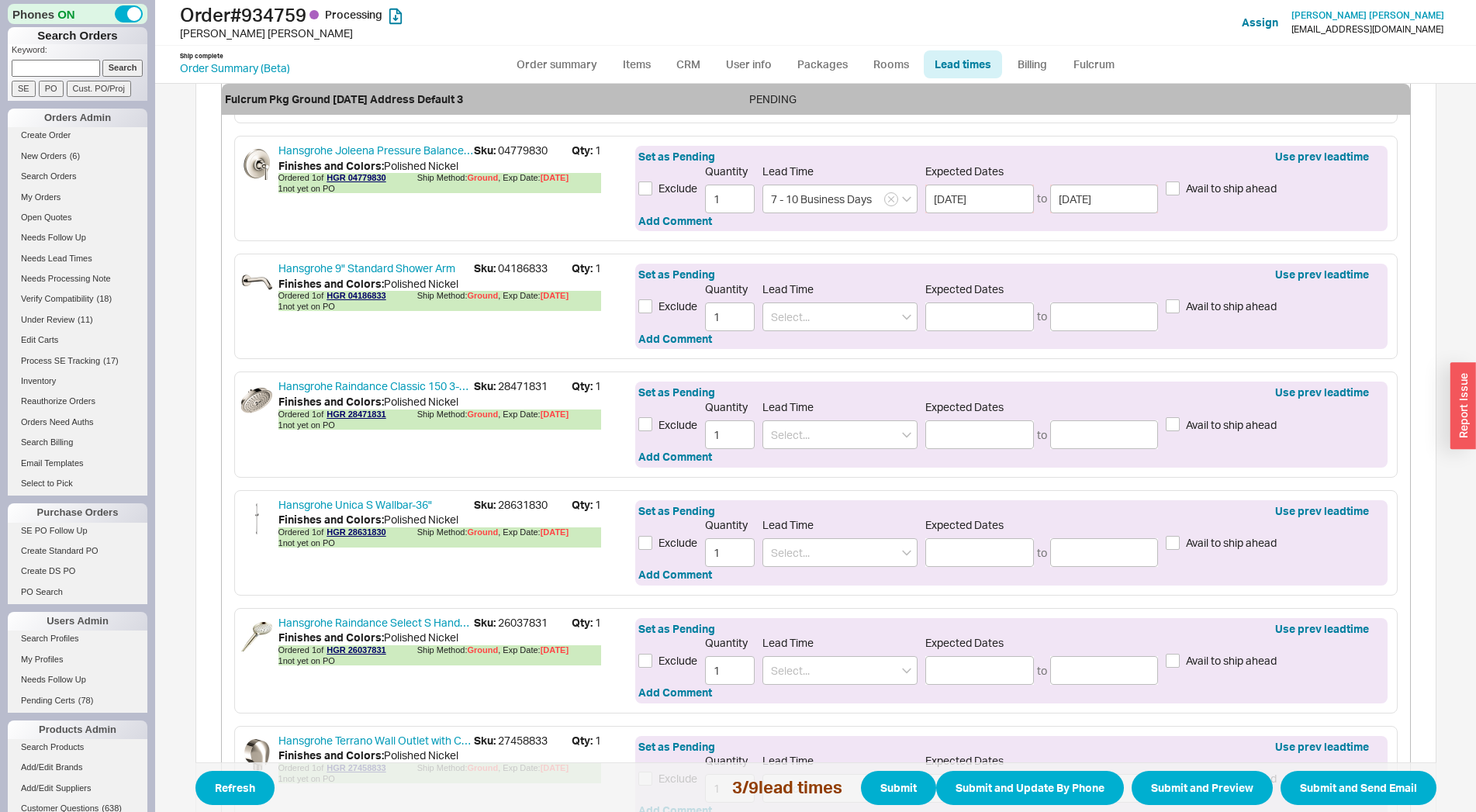
click at [513, 272] on span "Sku: 04186833" at bounding box center [523, 268] width 98 height 15
copy span "04186833"
click at [746, 306] on input "1" at bounding box center [730, 316] width 50 height 29
click at [785, 306] on input at bounding box center [840, 316] width 155 height 29
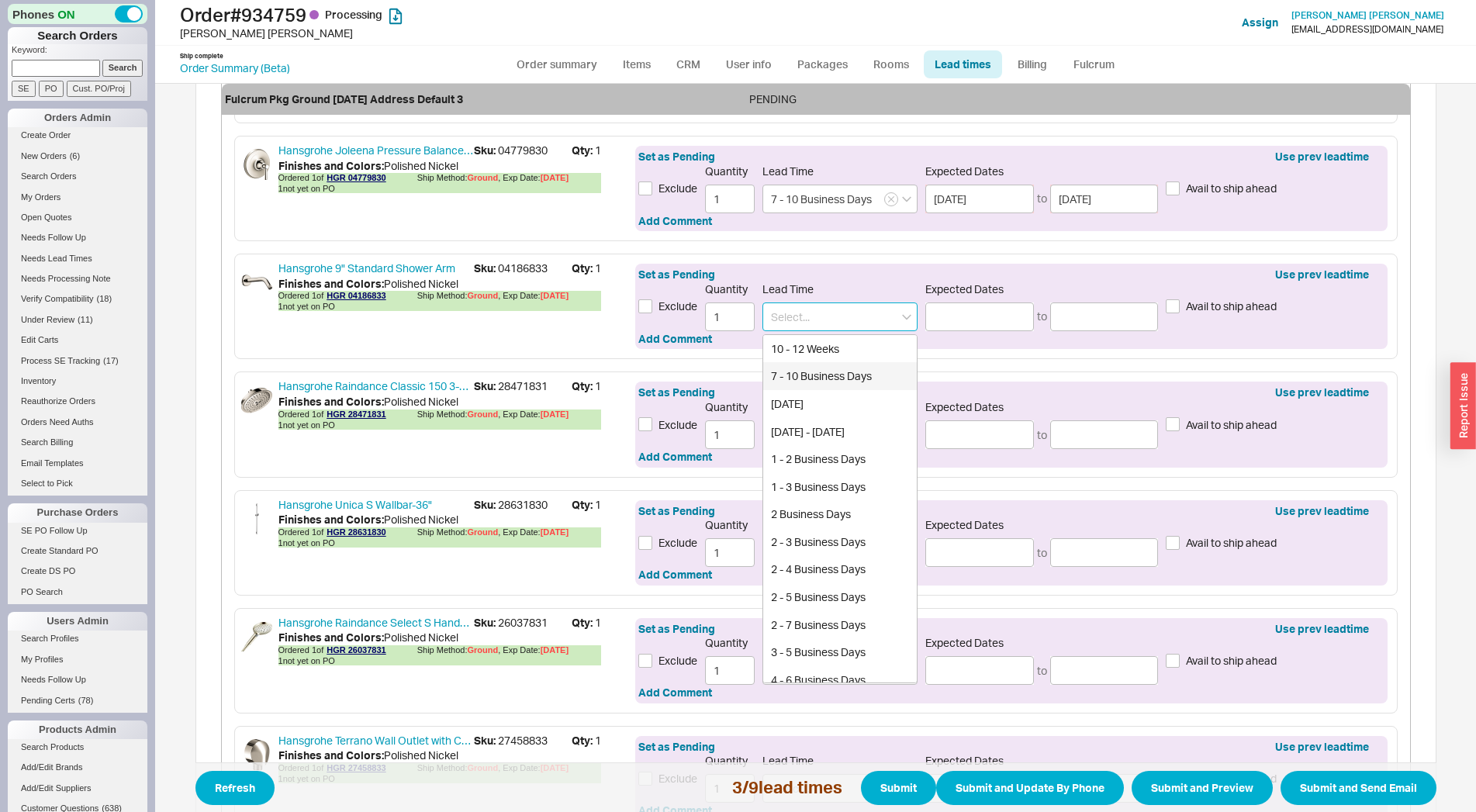
click at [793, 379] on div "7 - 10 Business Days" at bounding box center [840, 376] width 153 height 28
type input "7 - 10 Business Days"
type input "08/28/2025"
type input "09/03/2025"
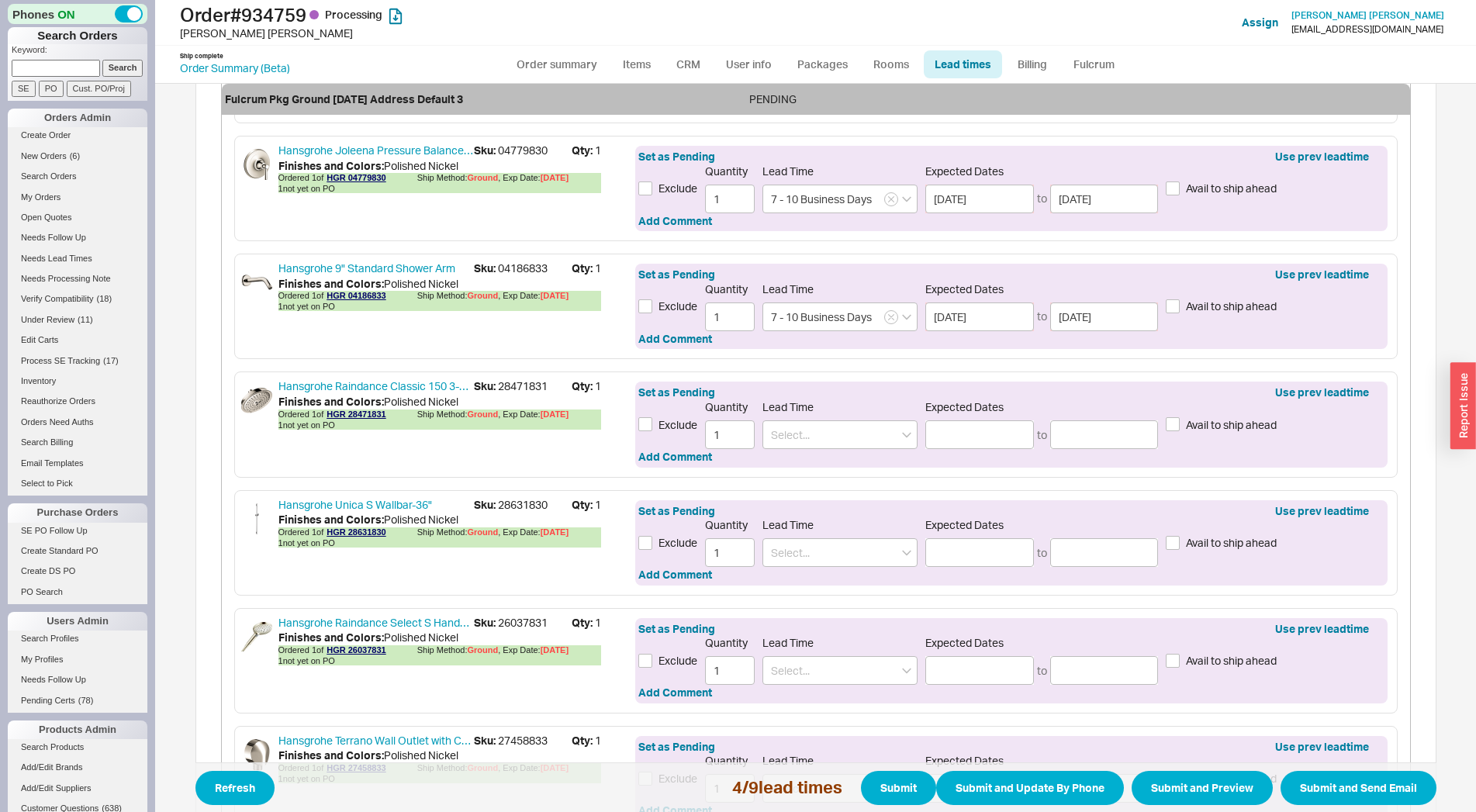
click at [504, 391] on span "Sku: 28471831" at bounding box center [523, 386] width 98 height 15
copy span "28471831"
click at [807, 444] on input at bounding box center [840, 434] width 155 height 29
click at [808, 486] on div "2 - 3 Weeks" at bounding box center [840, 494] width 153 height 28
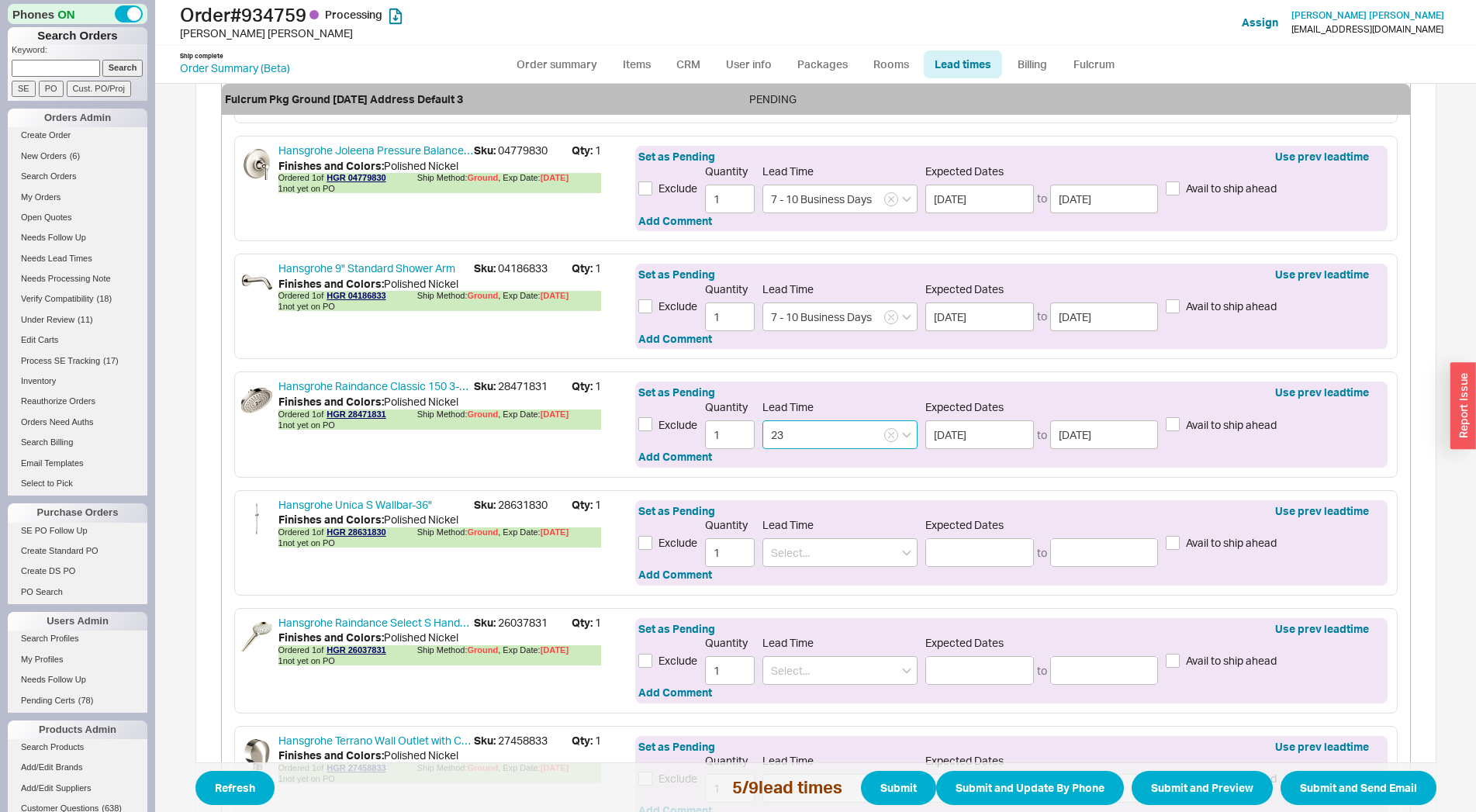
type input "2 - 3 Weeks"
type input "09/02/2025"
type input "09/09/2025"
type input "2 - 3 Weeks"
click at [517, 505] on span "Sku: 28631830" at bounding box center [523, 504] width 98 height 15
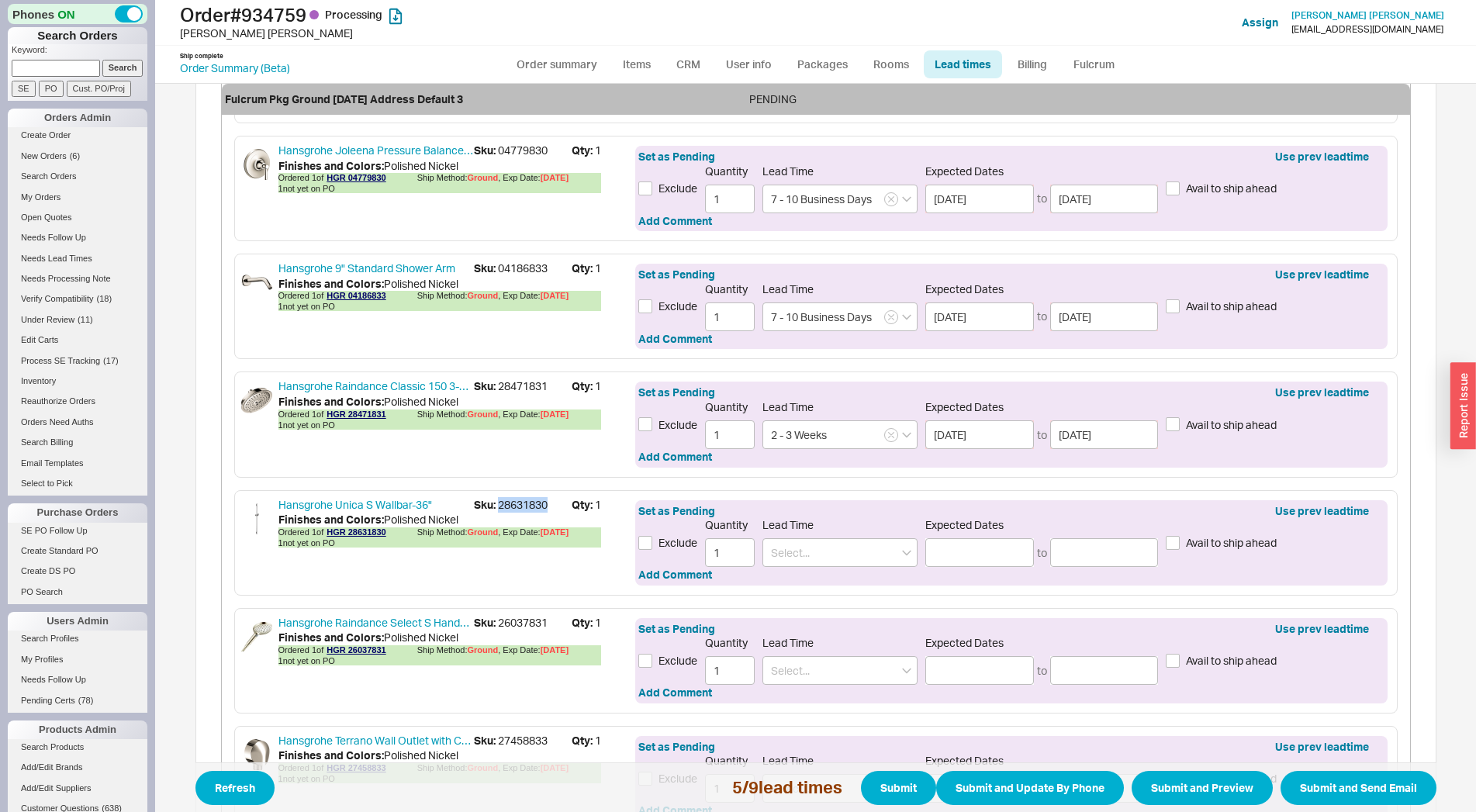
click at [517, 505] on span "Sku: 28631830" at bounding box center [523, 504] width 98 height 15
copy span "28631830"
click at [833, 527] on span "Lead Time" at bounding box center [840, 524] width 155 height 14
click at [828, 543] on input at bounding box center [840, 552] width 155 height 29
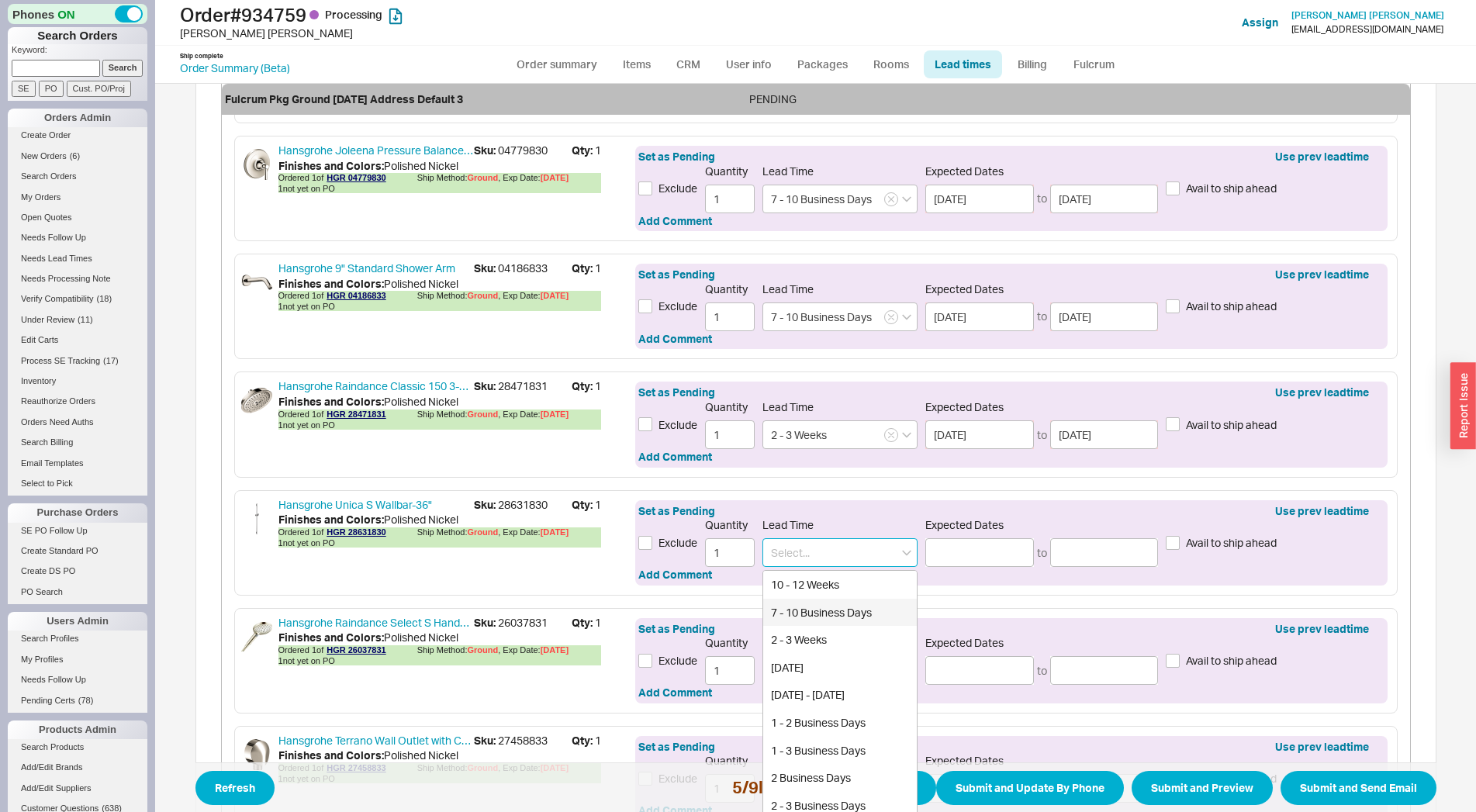
click at [817, 615] on div "7 - 10 Business Days" at bounding box center [840, 612] width 153 height 28
type input "7 - 10 Business Days"
type input "08/28/2025"
type input "09/03/2025"
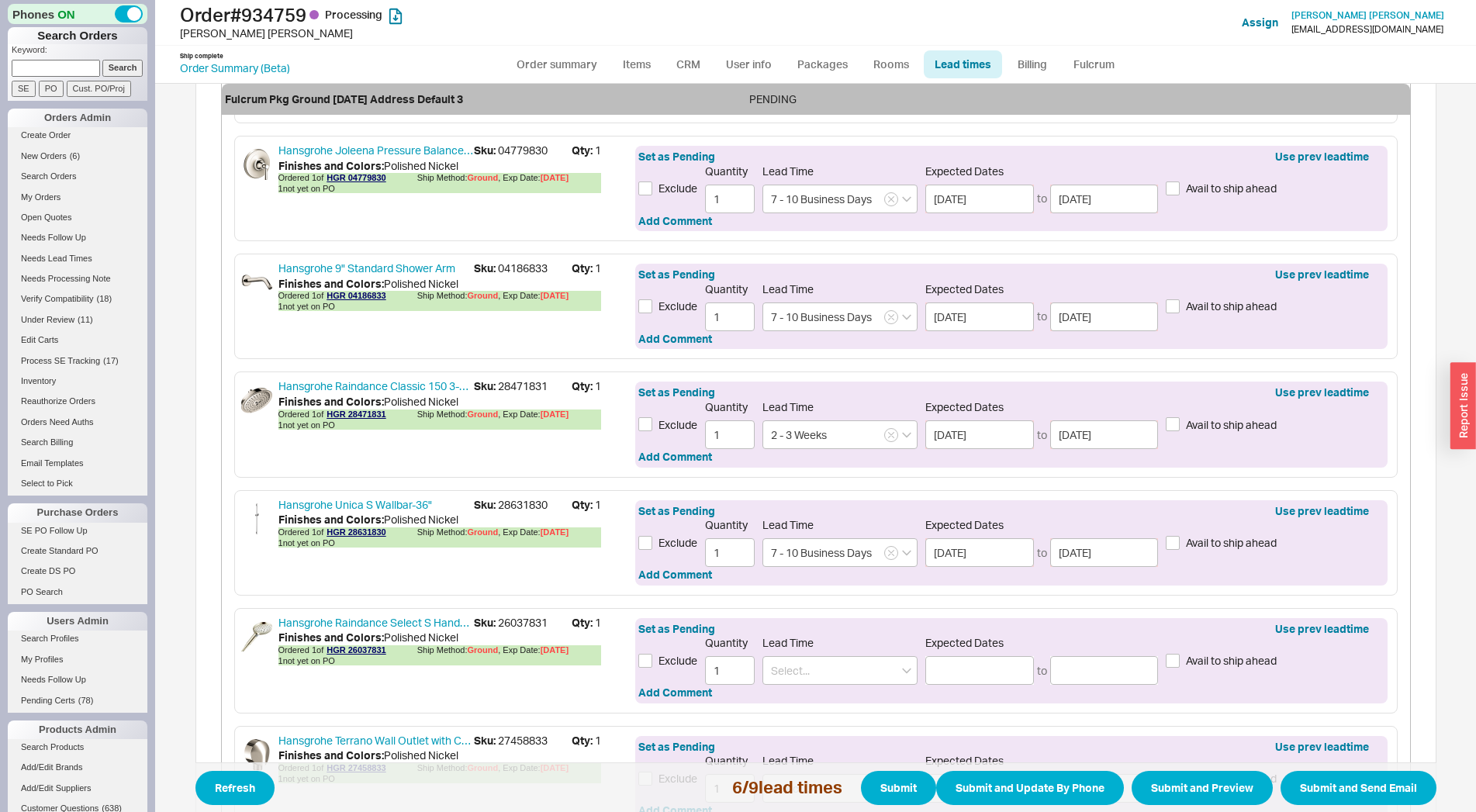
click at [520, 622] on span "Sku: 26037831" at bounding box center [523, 622] width 98 height 15
copy span "26037831"
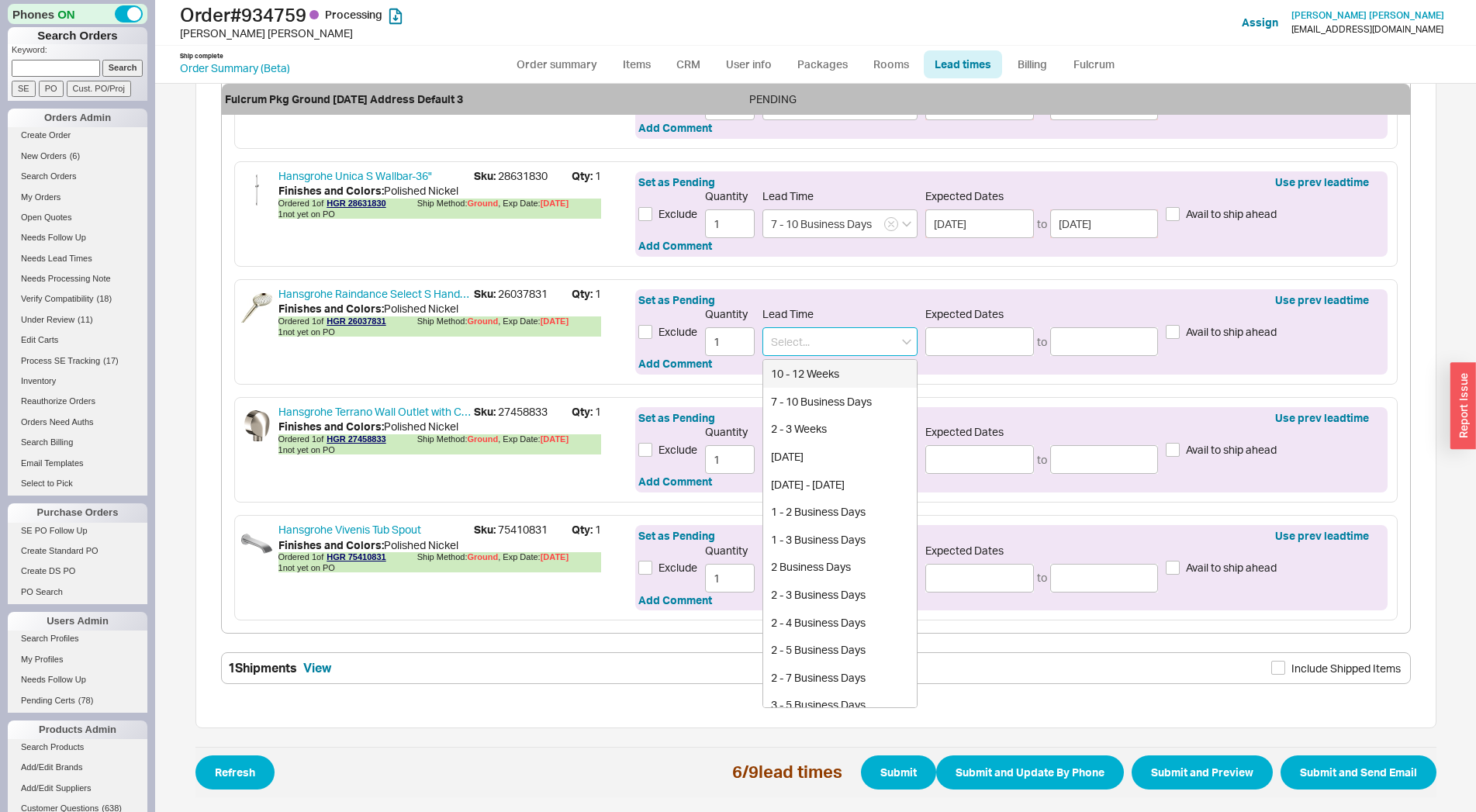
click at [803, 341] on input at bounding box center [840, 341] width 155 height 29
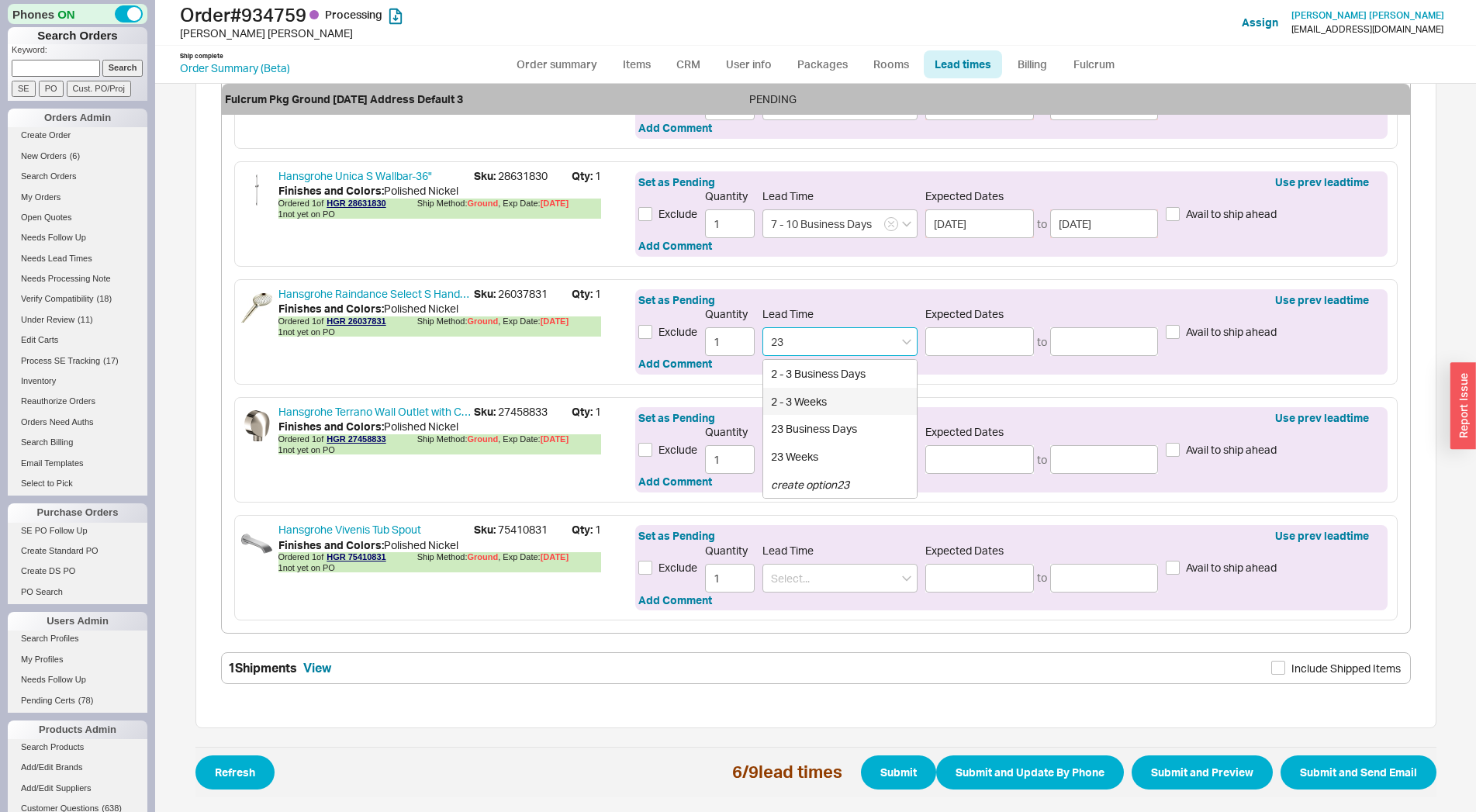
click at [809, 397] on div "2 - 3 Weeks" at bounding box center [840, 401] width 153 height 28
type input "2 - 3 Weeks"
type input "09/02/2025"
type input "09/09/2025"
type input "2 - 3 Weeks"
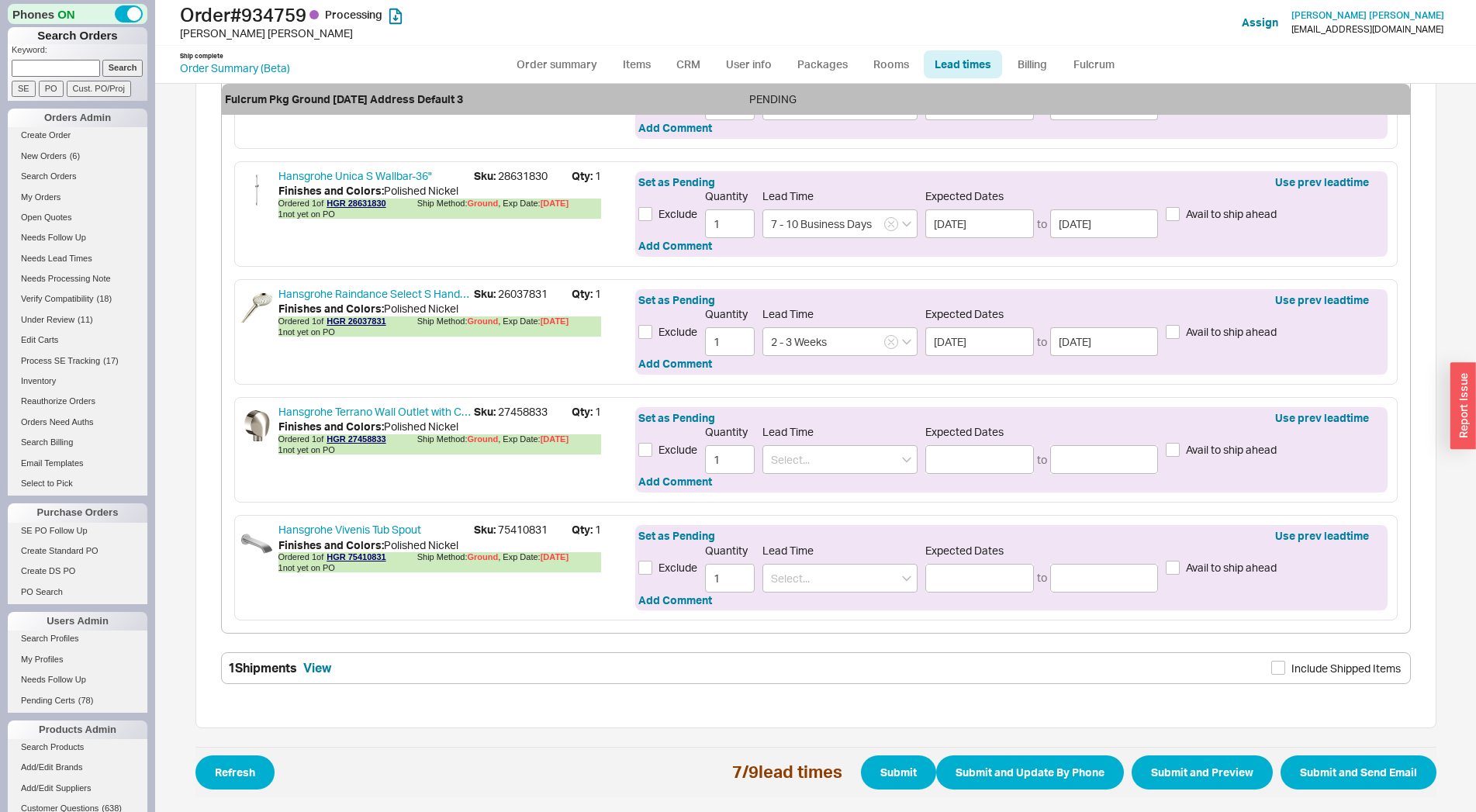
click at [491, 407] on span "Sku: 27458833" at bounding box center [523, 411] width 98 height 15
copy span "27458833"
click at [802, 452] on input at bounding box center [840, 459] width 155 height 29
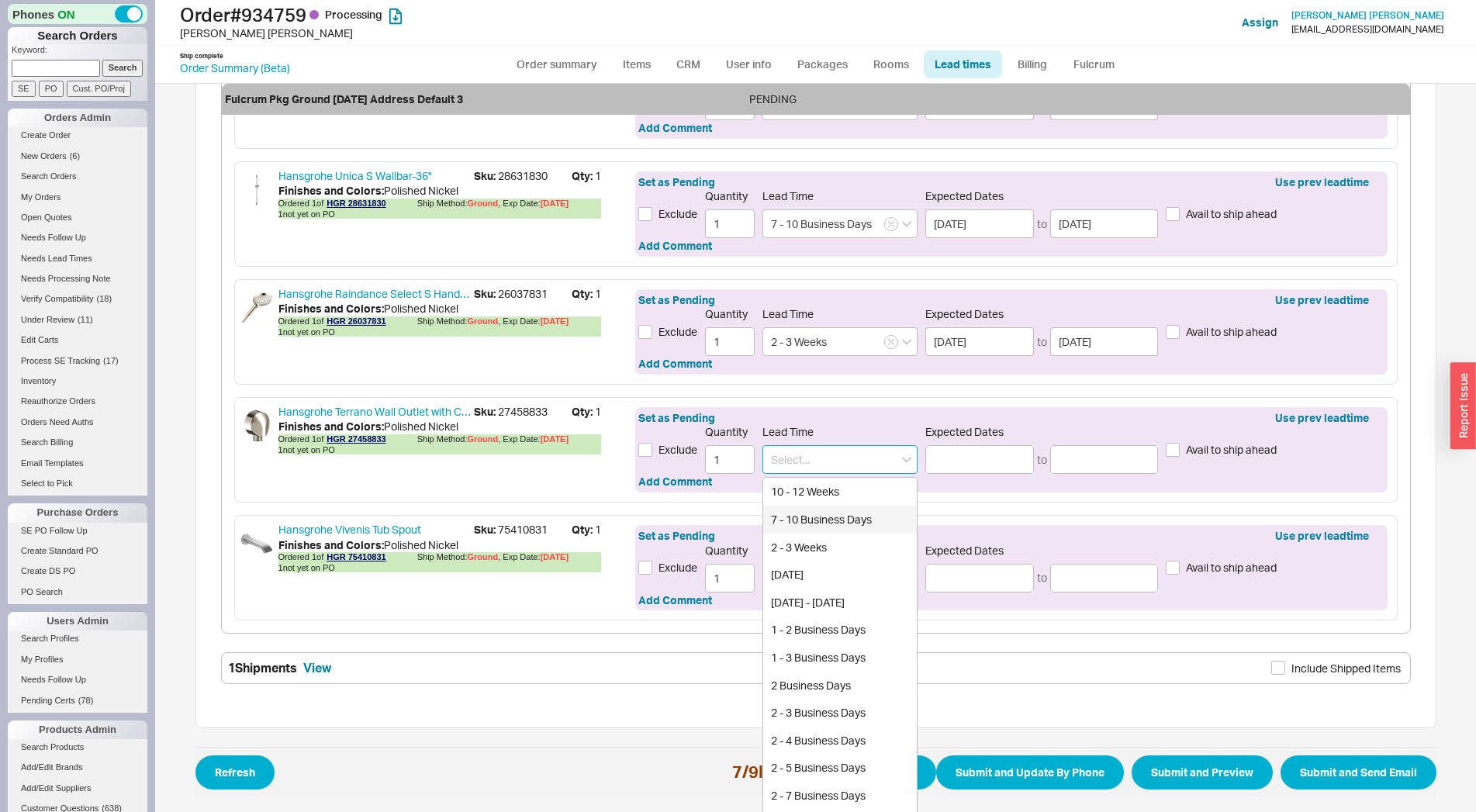
click at [790, 521] on div "7 - 10 Business Days" at bounding box center [840, 519] width 153 height 28
type input "7 - 10 Business Days"
type input "08/28/2025"
type input "09/03/2025"
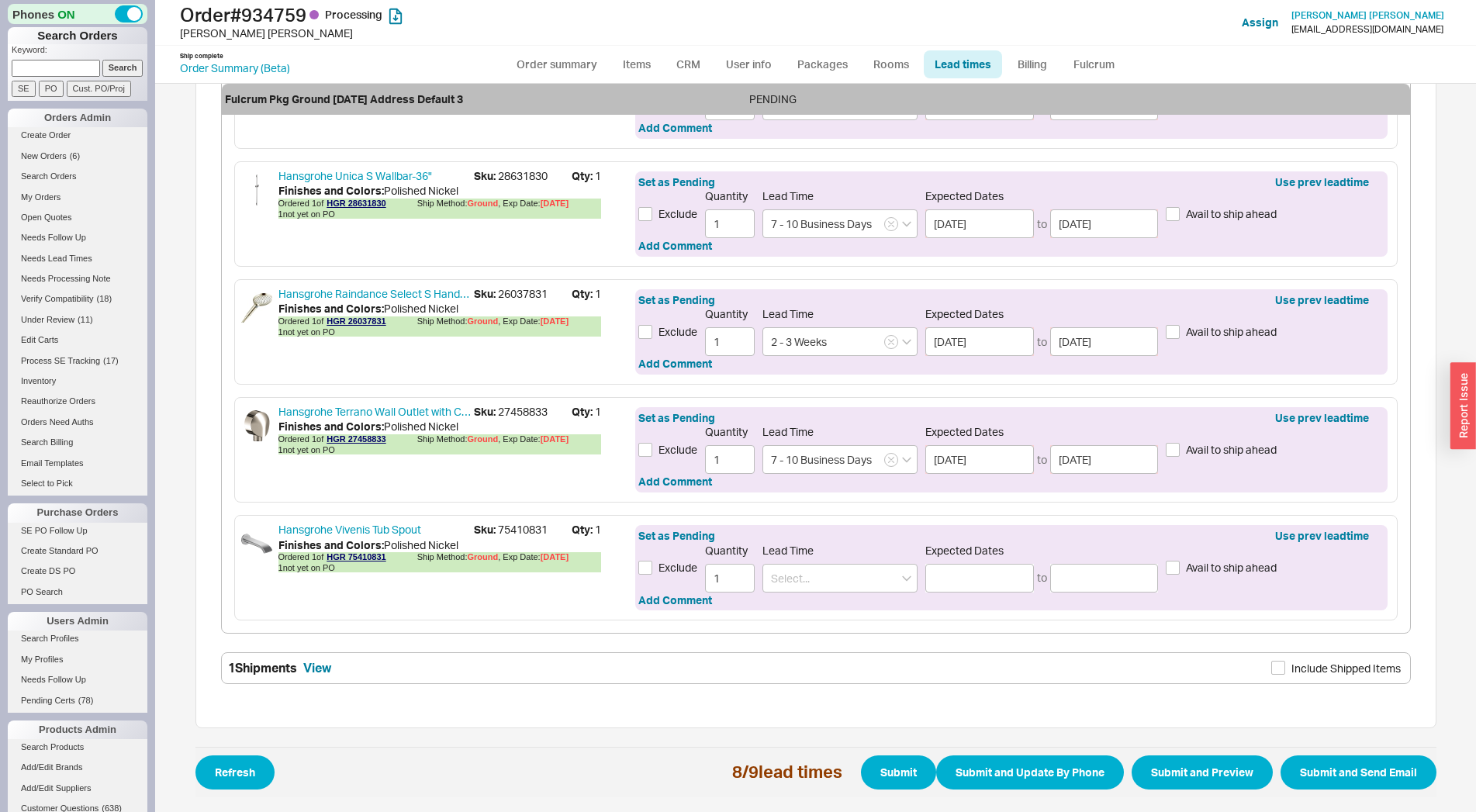
click at [513, 529] on span "Sku: 75410831" at bounding box center [523, 529] width 98 height 15
copy span "75410831"
click at [798, 576] on input at bounding box center [840, 578] width 155 height 29
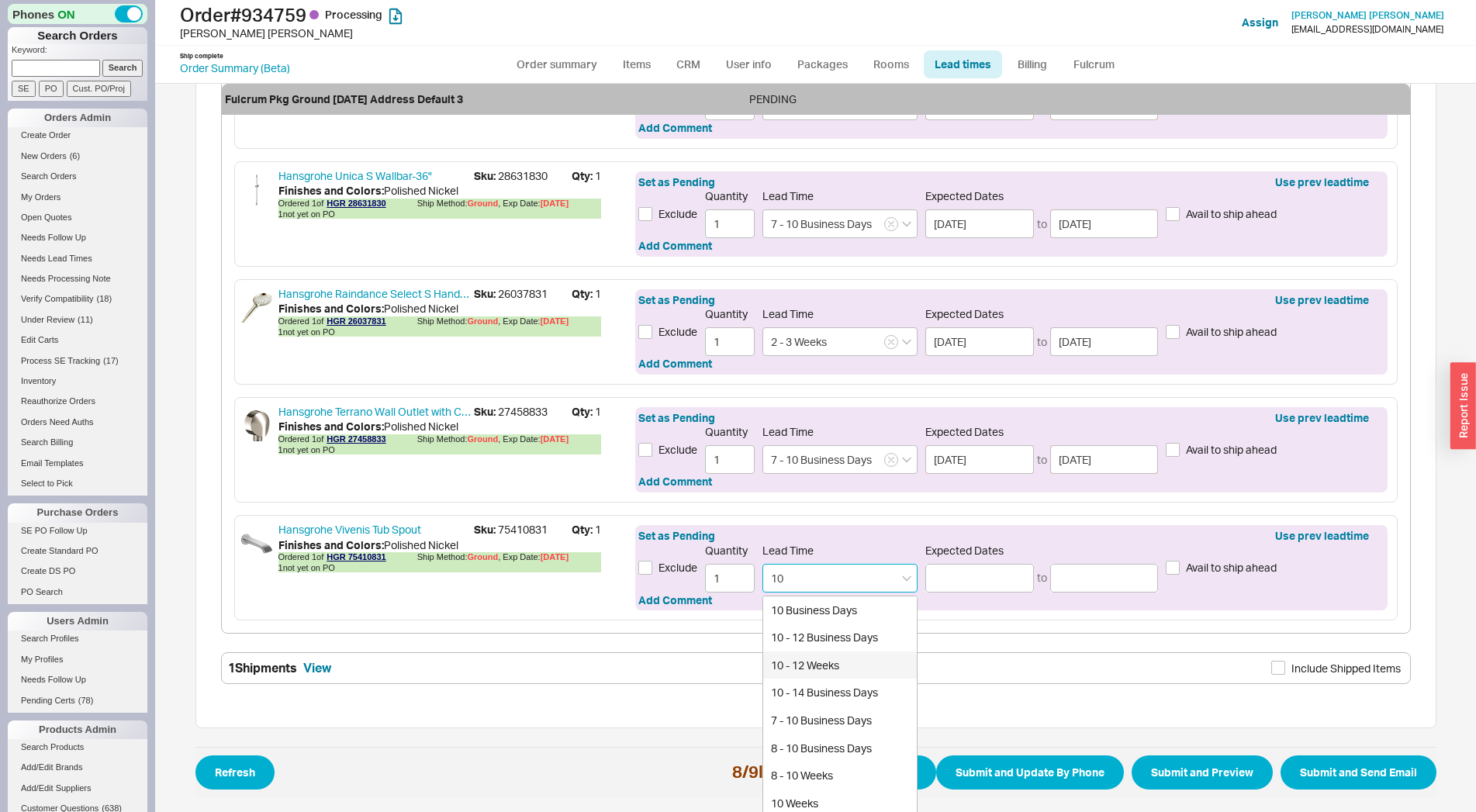
click at [810, 653] on div "10 - 12 Weeks" at bounding box center [840, 664] width 153 height 28
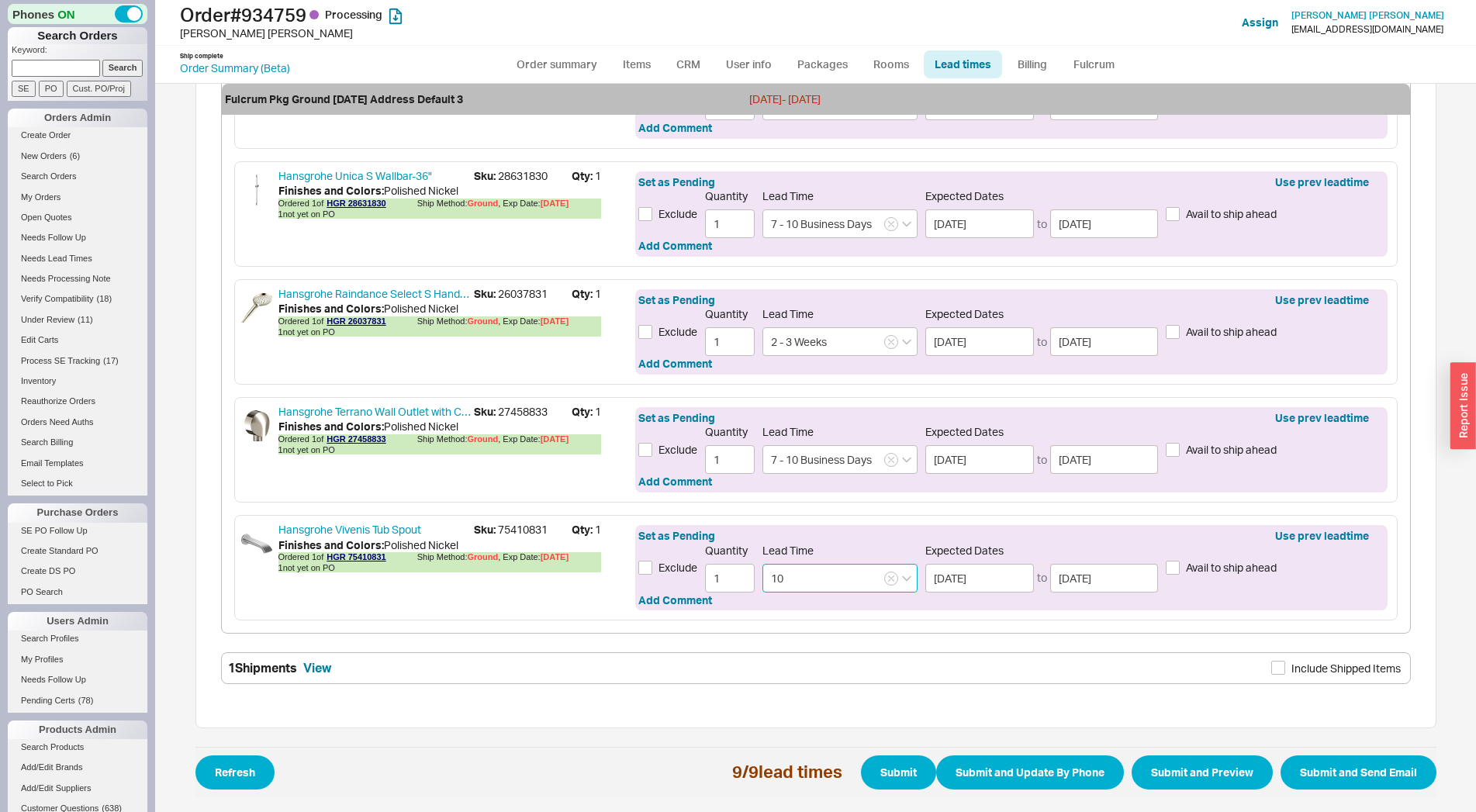
type input "10 - 12 Weeks"
type input "10/28/2025"
type input "11/12/2025"
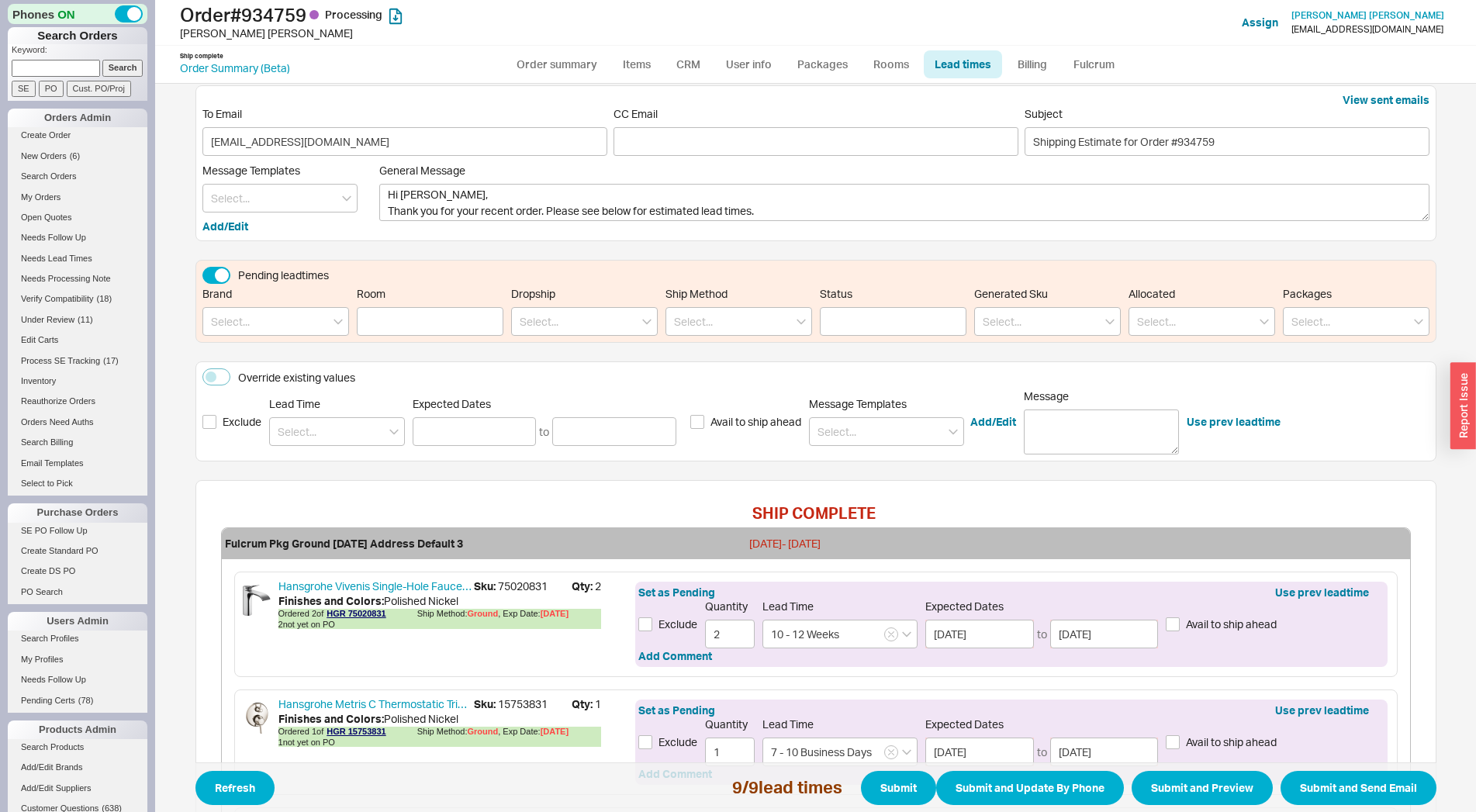
scroll to position [0, 0]
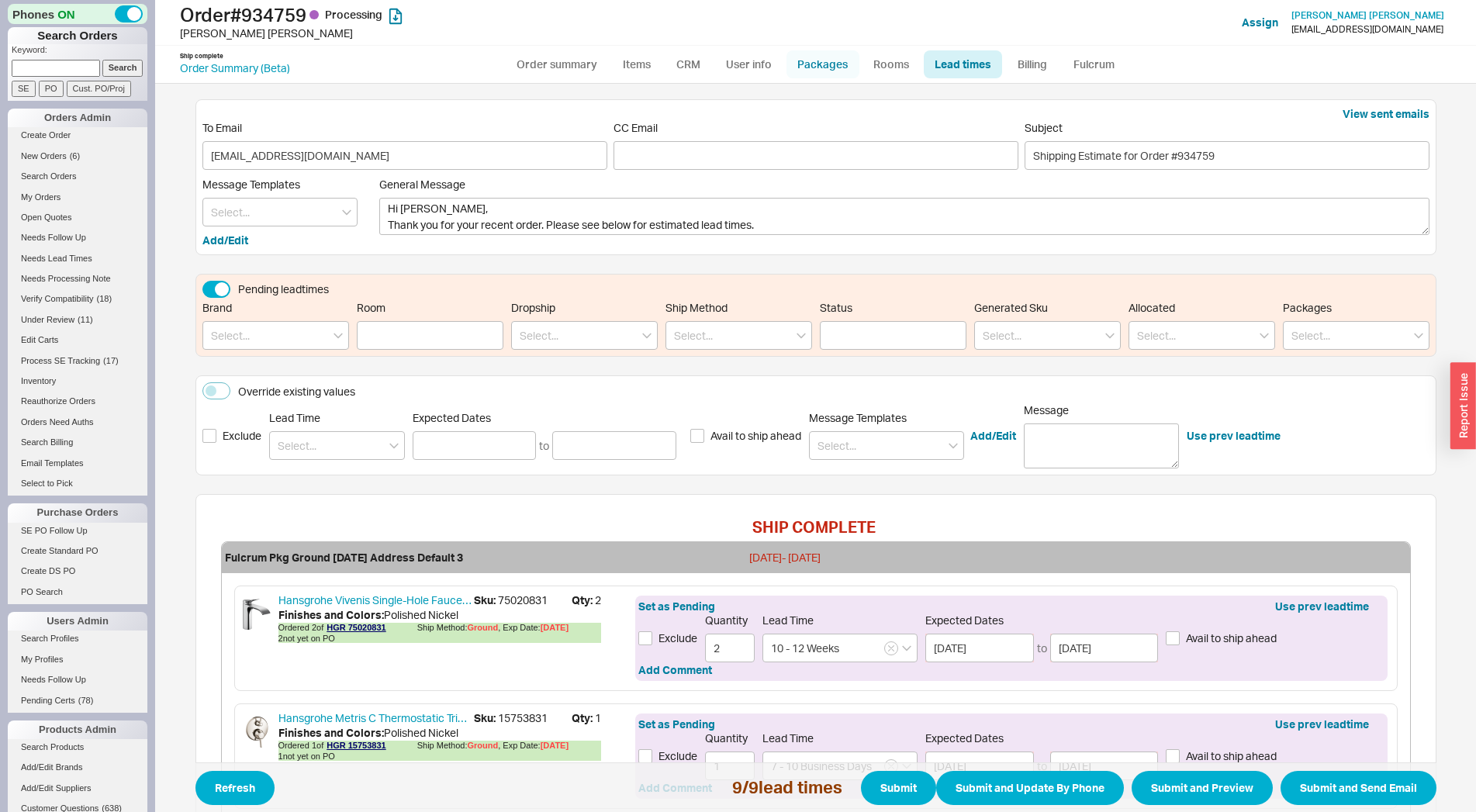
type input "10 - 12 Weeks"
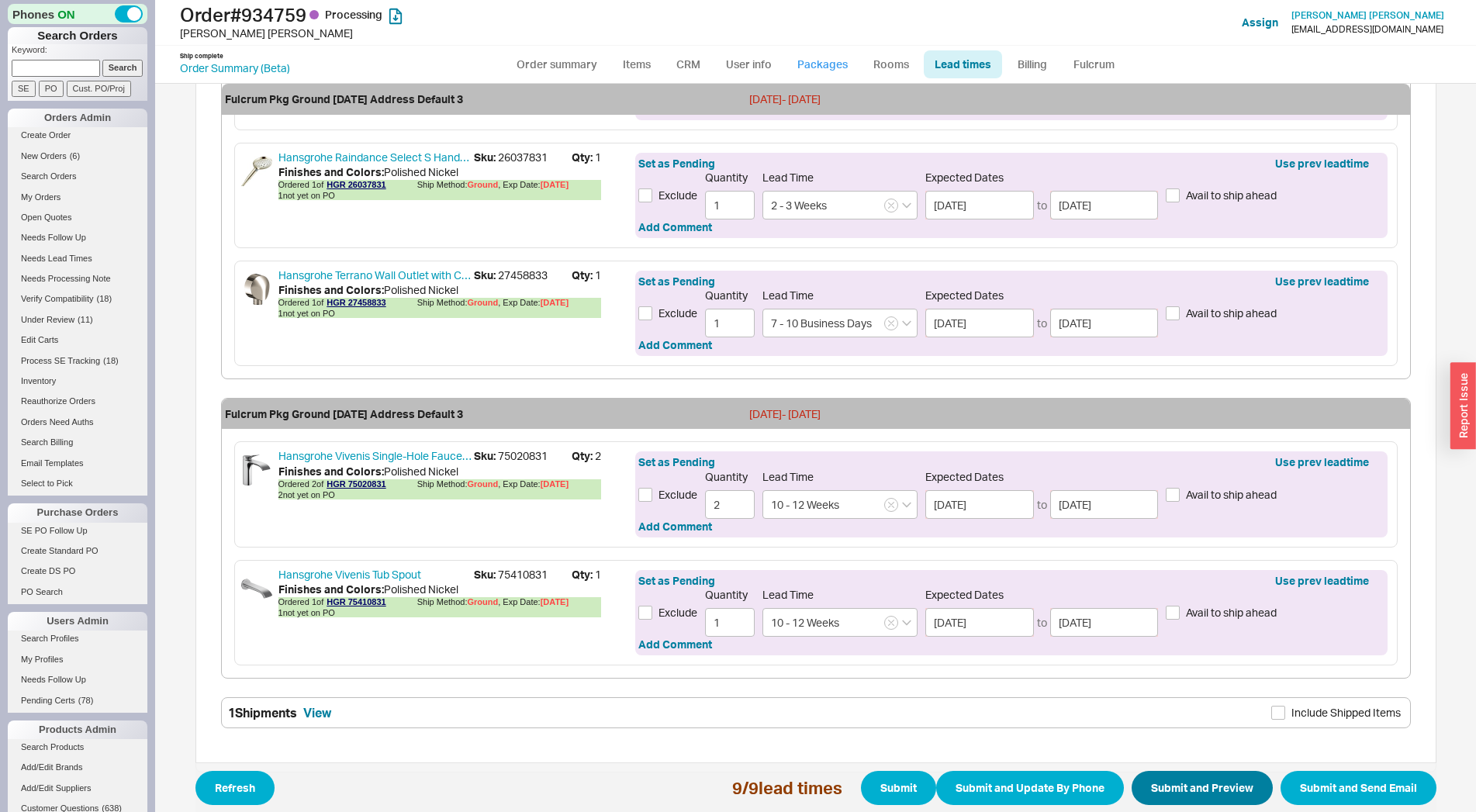
scroll to position [1078, 0]
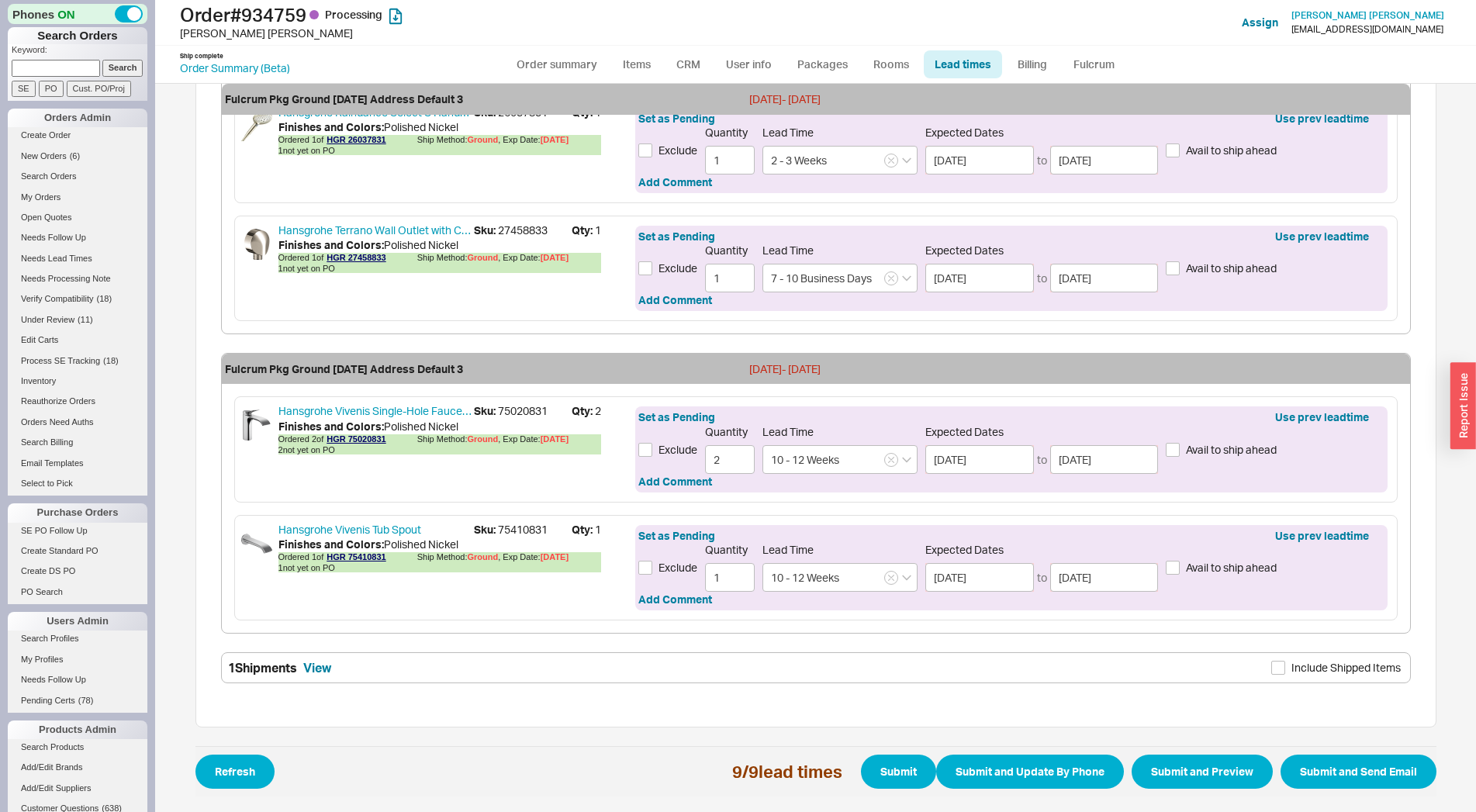
click at [1283, 671] on label "Include Shipped Items" at bounding box center [1336, 667] width 129 height 17
click at [1283, 671] on input "Include Shipped Items" at bounding box center [1278, 667] width 14 height 14
checkbox input "true"
click at [1210, 762] on button "Submit and Preview" at bounding box center [1202, 772] width 141 height 35
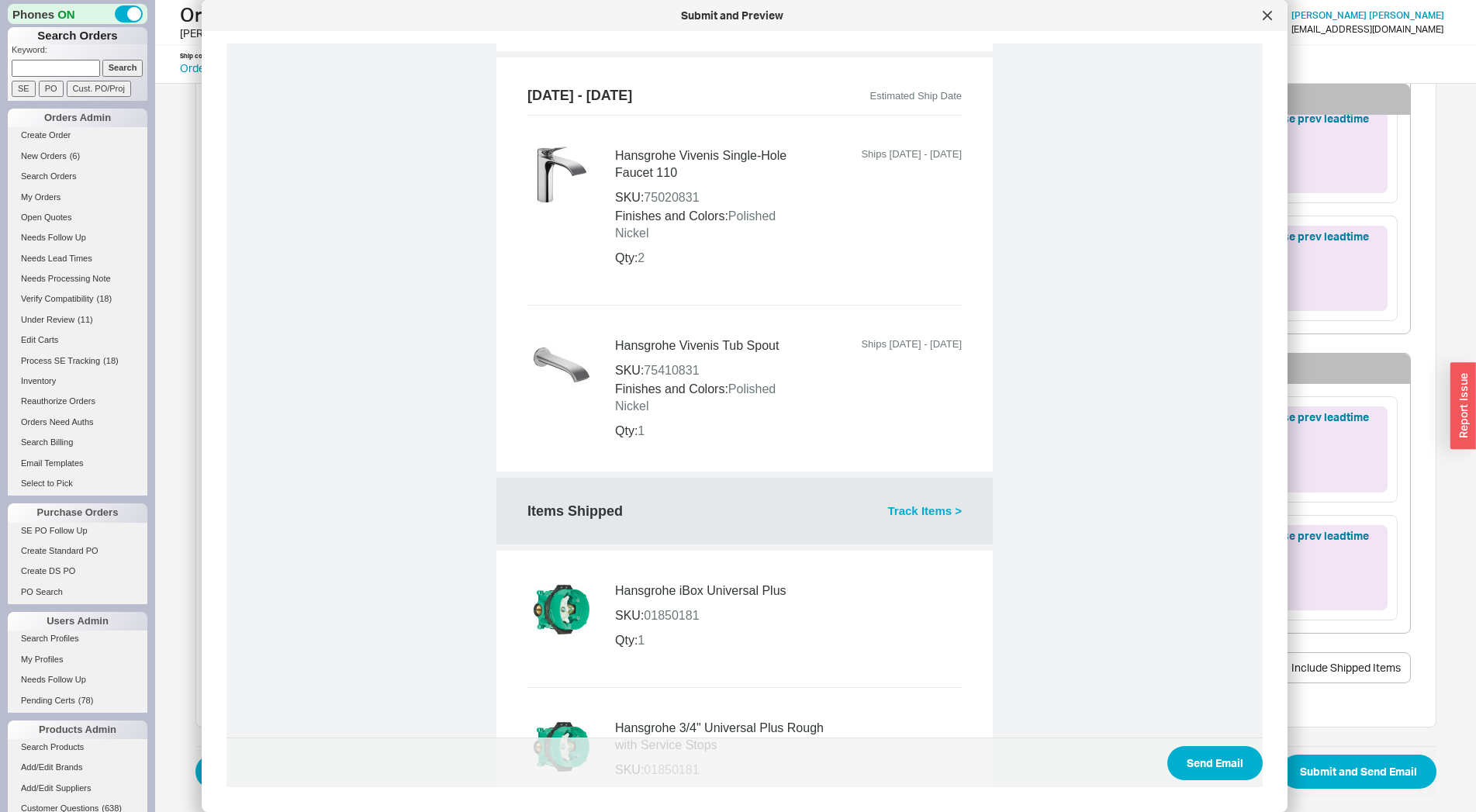
scroll to position [1714, 0]
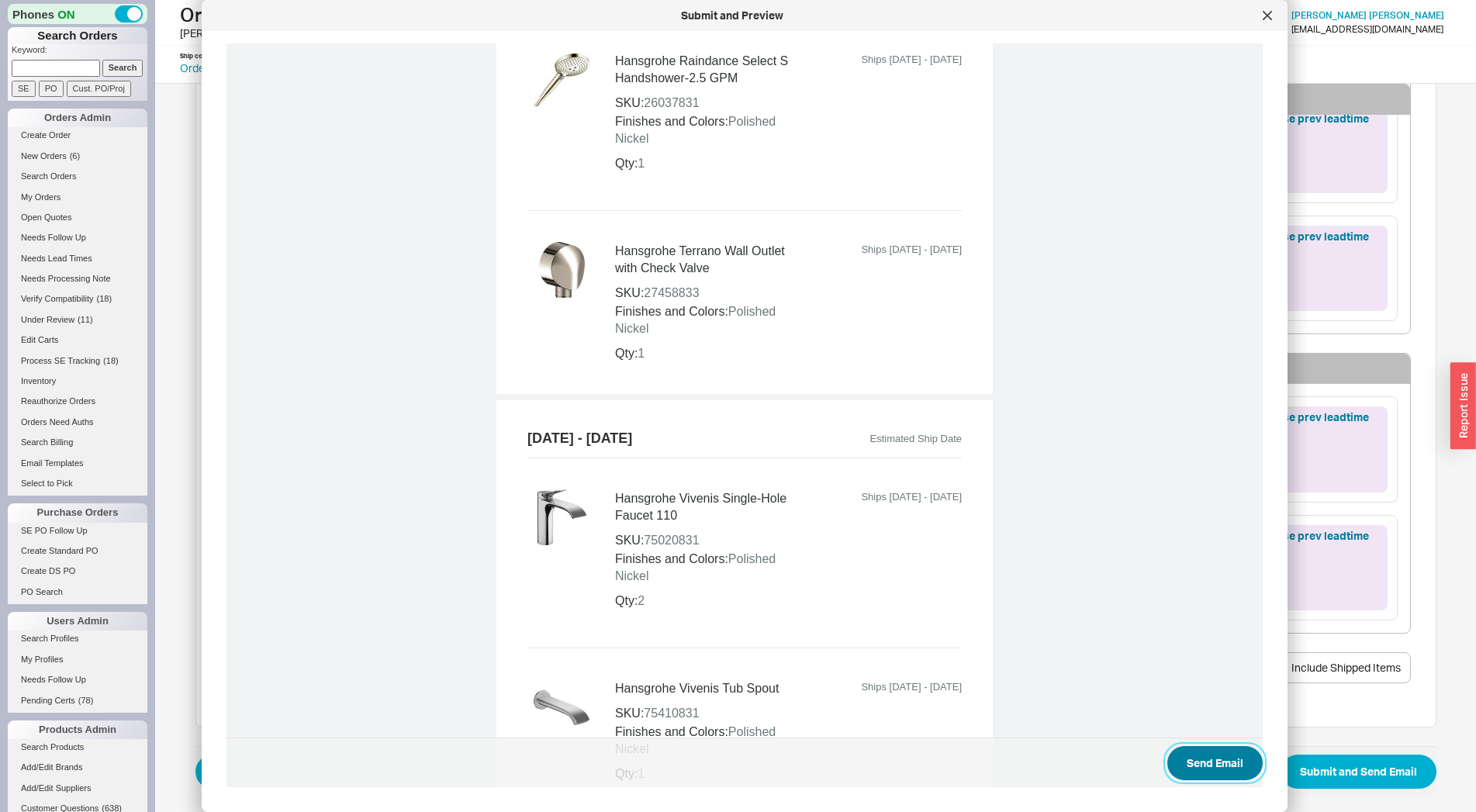
click at [1209, 764] on button "Send Email" at bounding box center [1214, 763] width 95 height 35
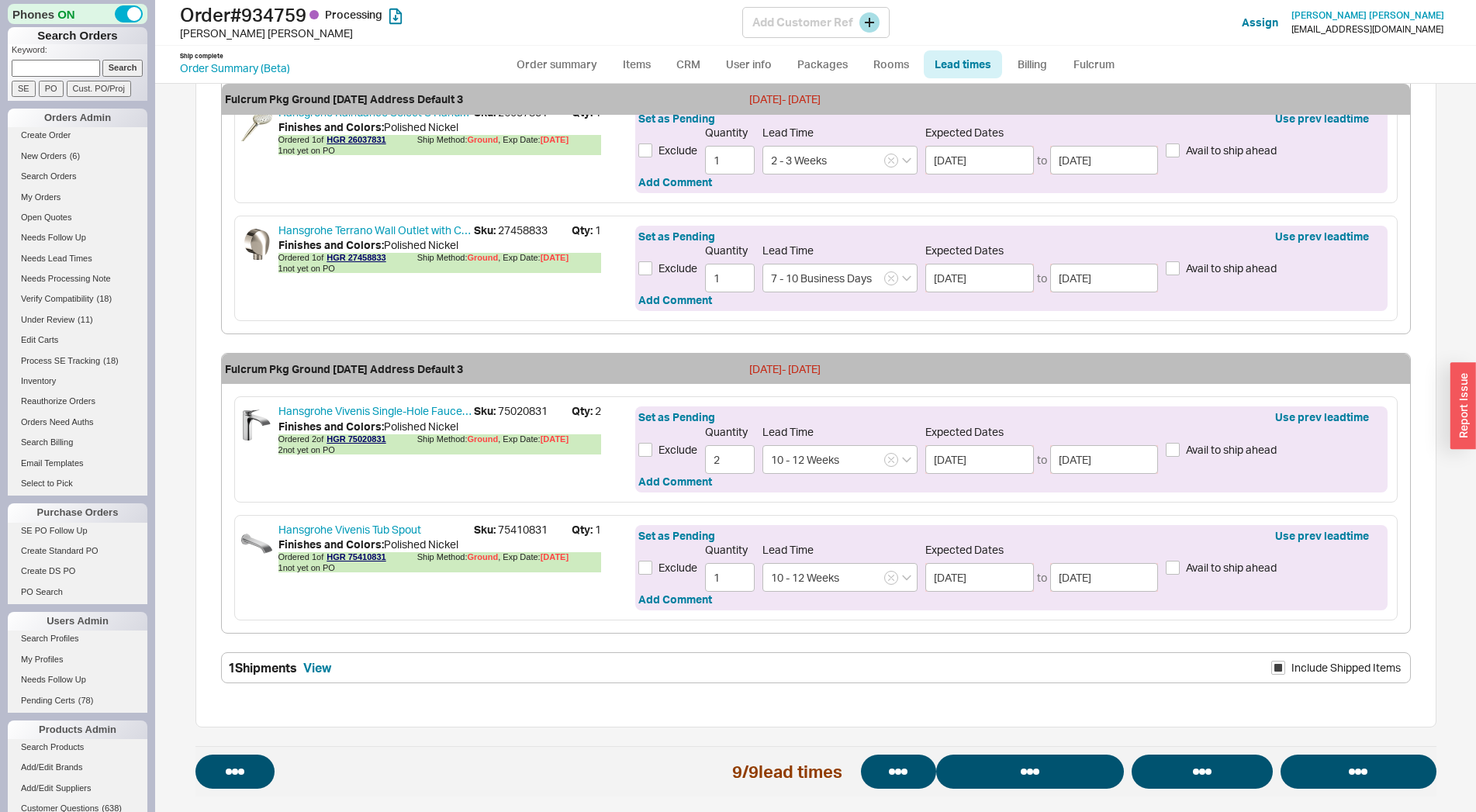
select select "*"
select select "LOW"
select select "3"
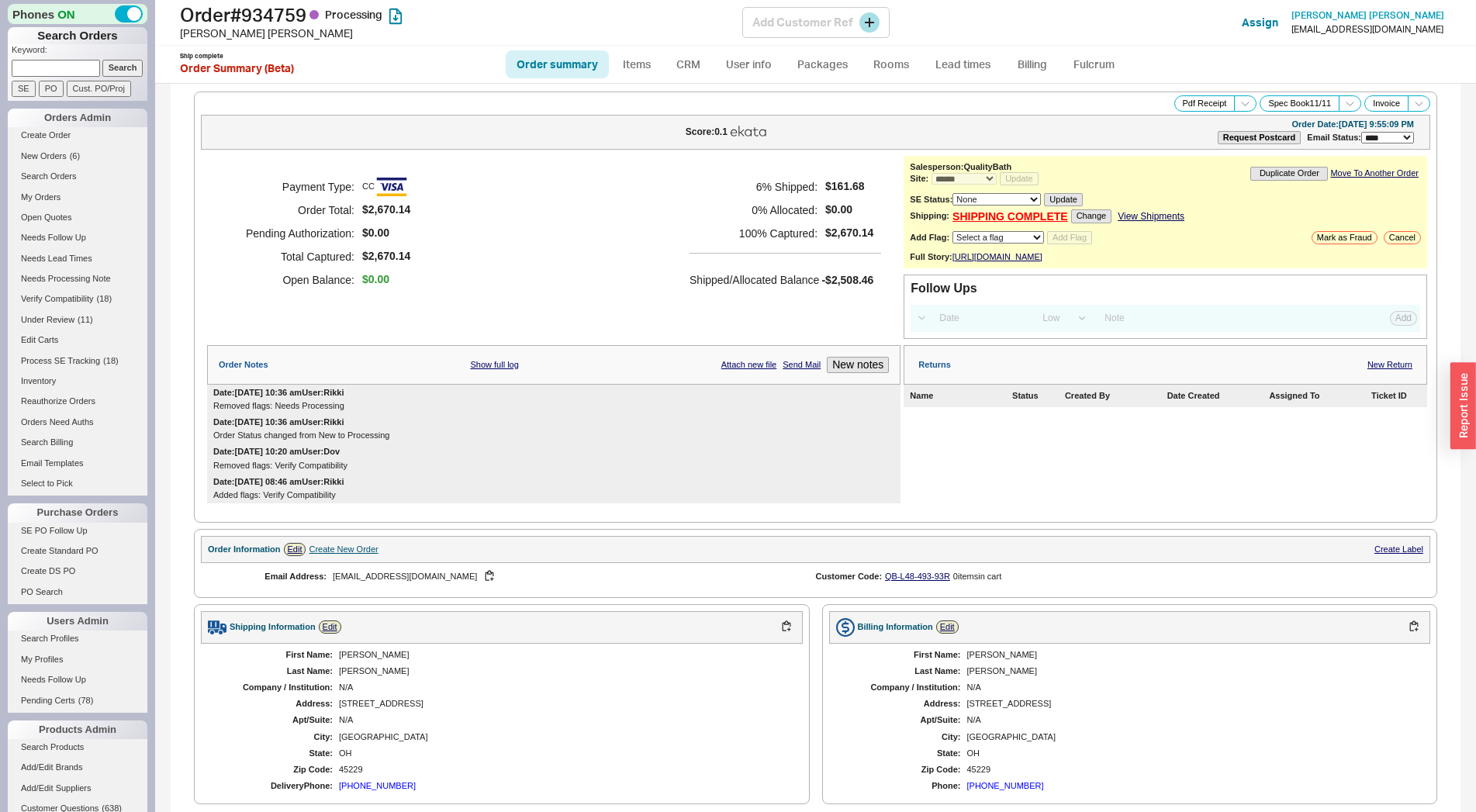
select select "*"
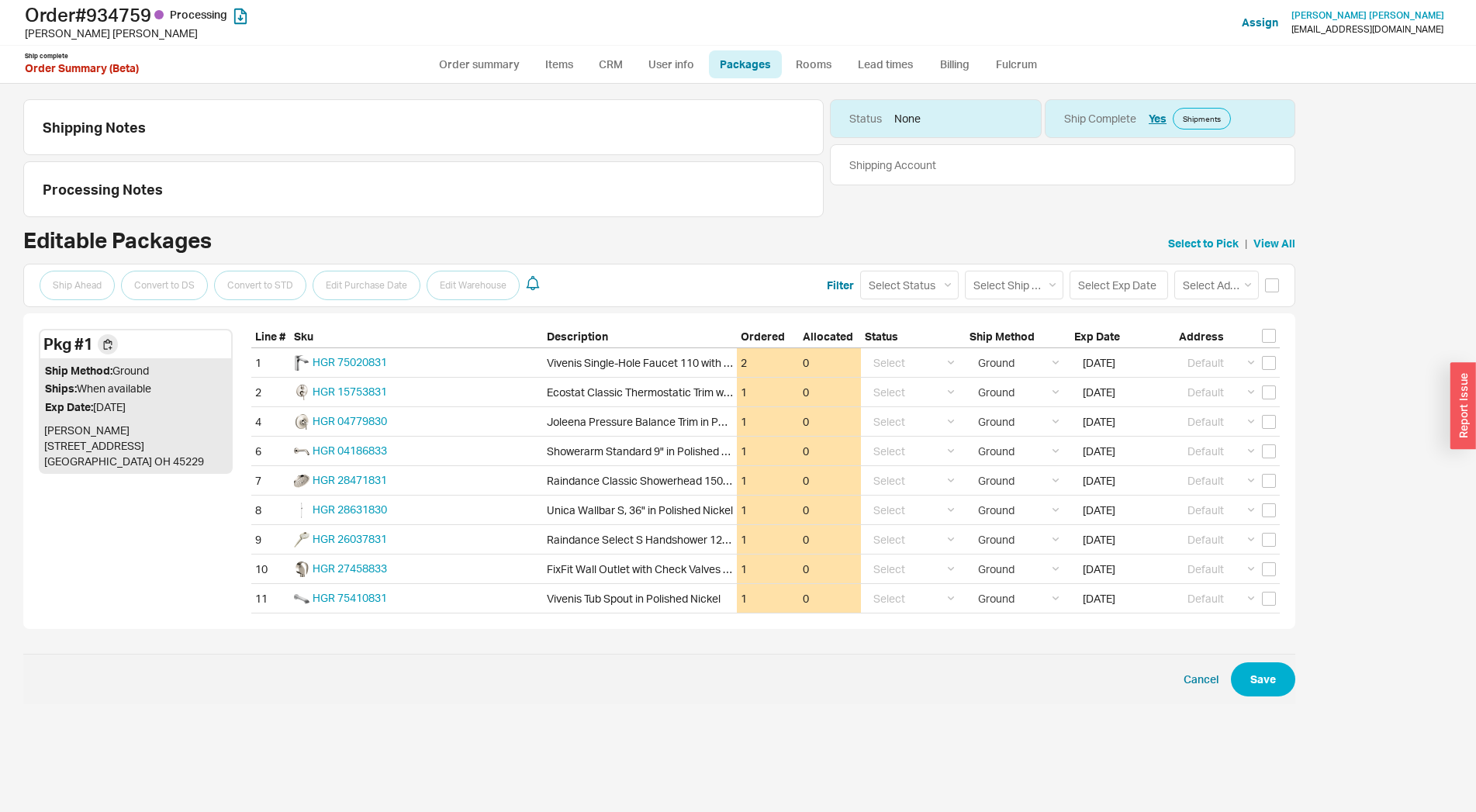
select select "1"
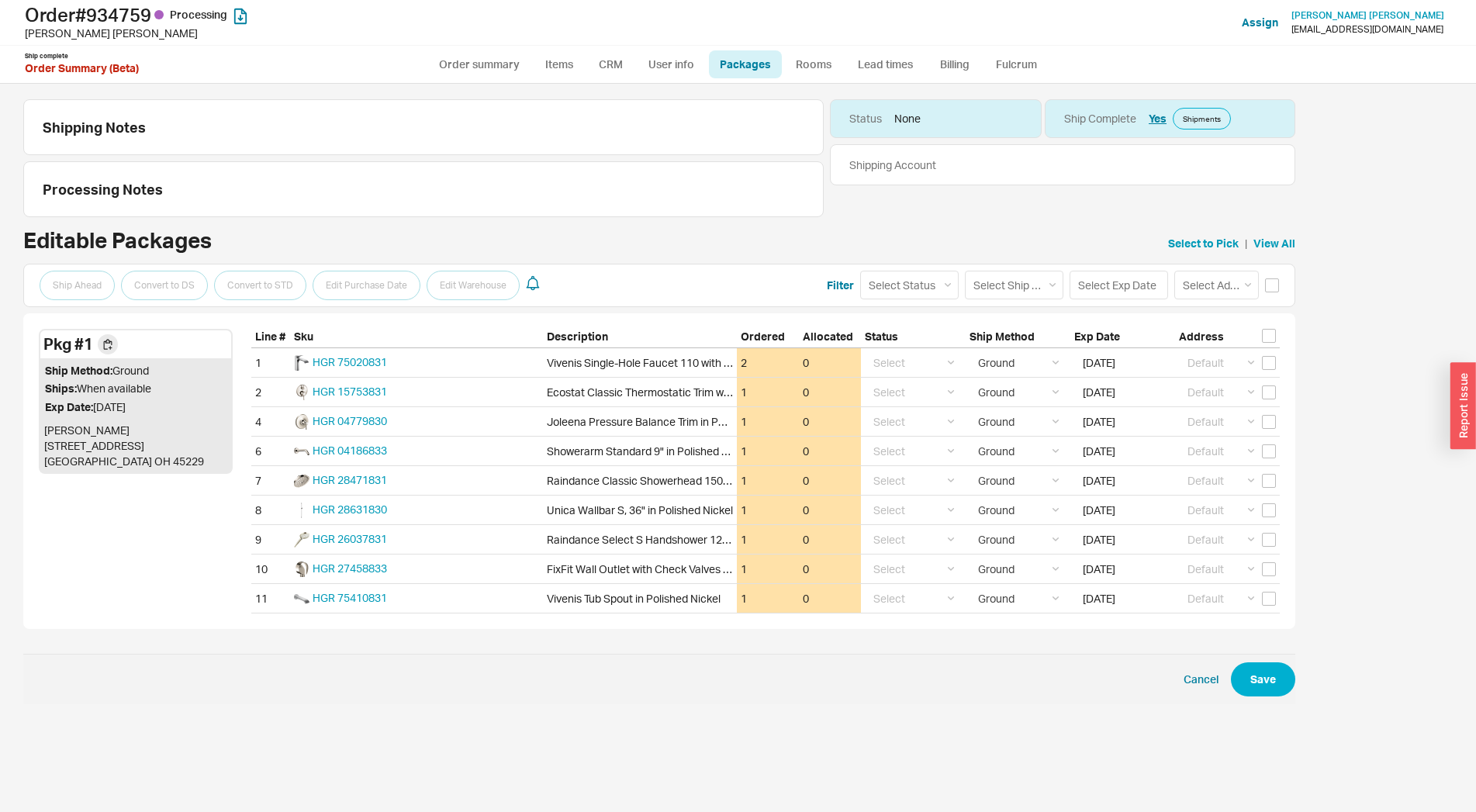
select select "1"
click at [1077, 360] on input "[DATE]" at bounding box center [1119, 362] width 91 height 29
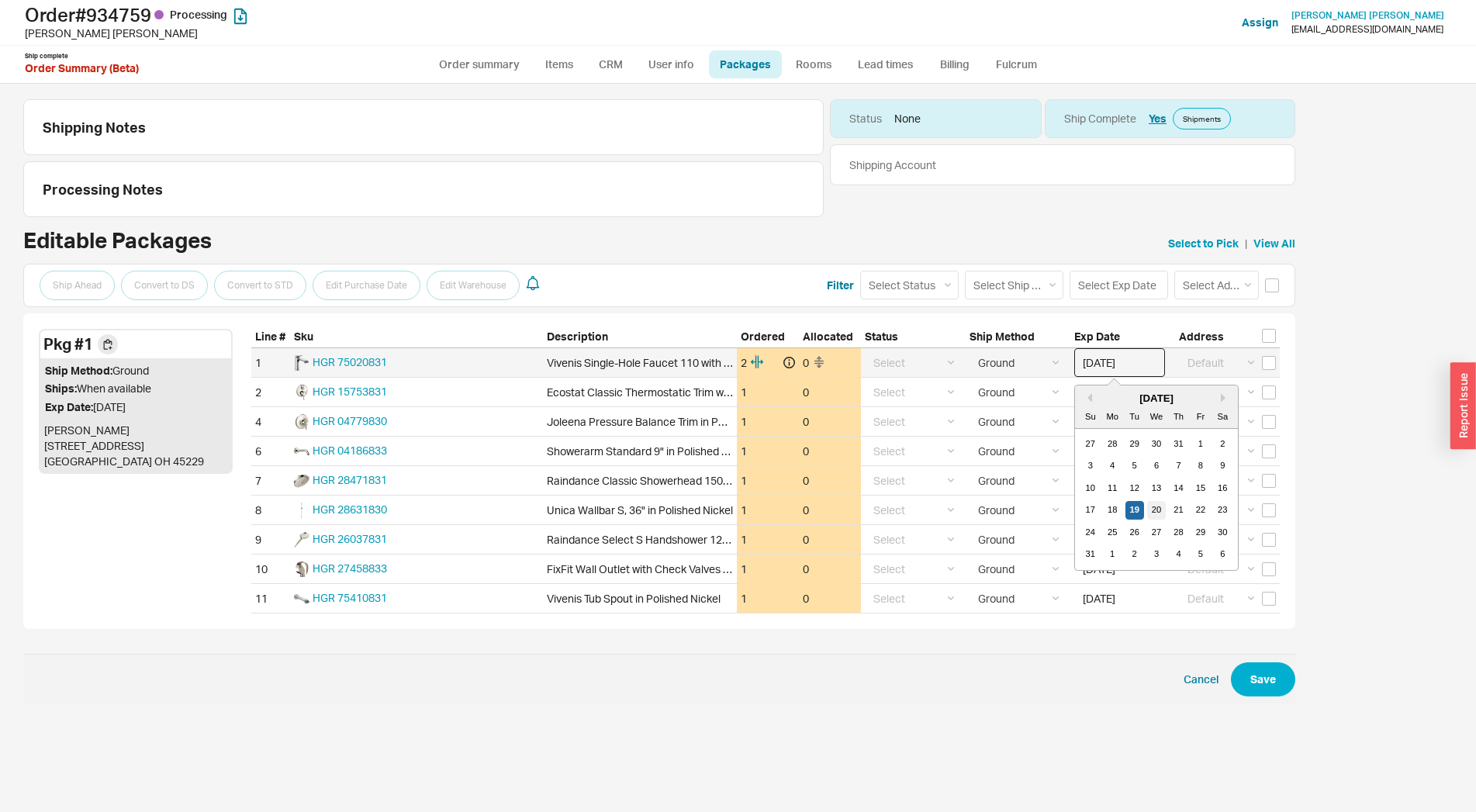
click at [1160, 507] on div "20" at bounding box center [1156, 509] width 18 height 18
type input "[DATE]"
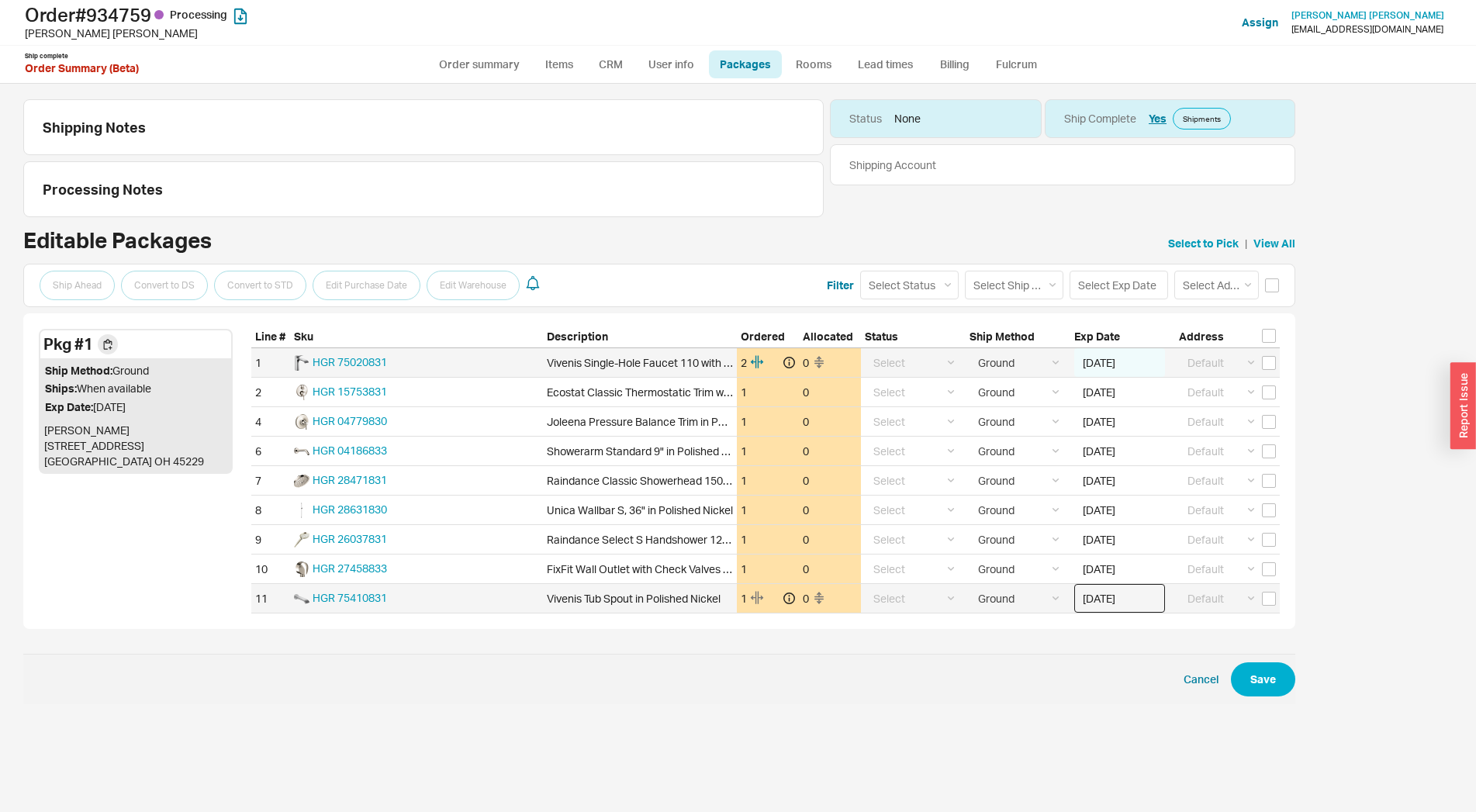
click at [1103, 598] on input "[DATE]" at bounding box center [1119, 598] width 91 height 29
click at [1150, 748] on div "20" at bounding box center [1156, 745] width 18 height 18
type input "[DATE]"
click at [1246, 684] on button "Save" at bounding box center [1262, 680] width 64 height 35
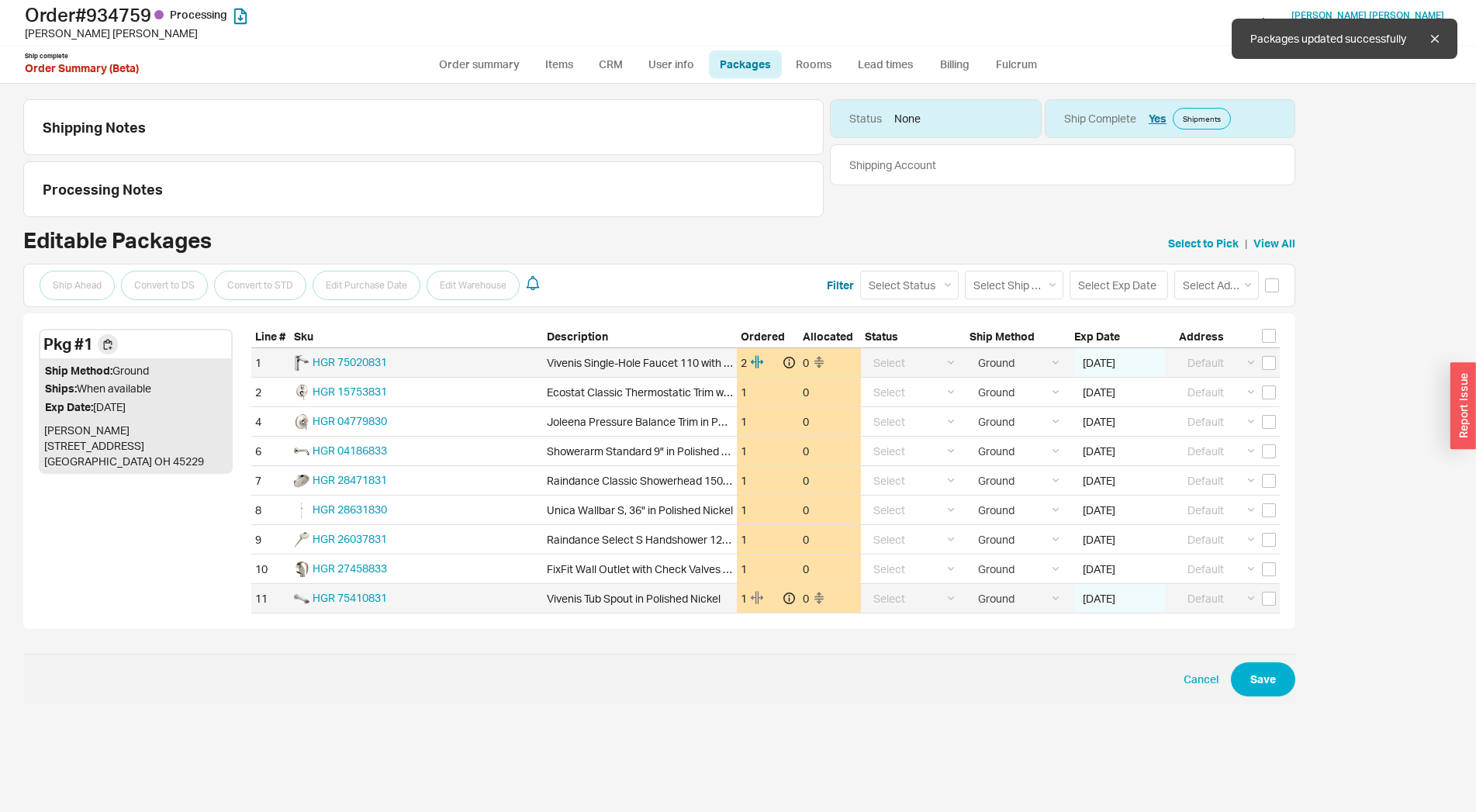
select select "1"
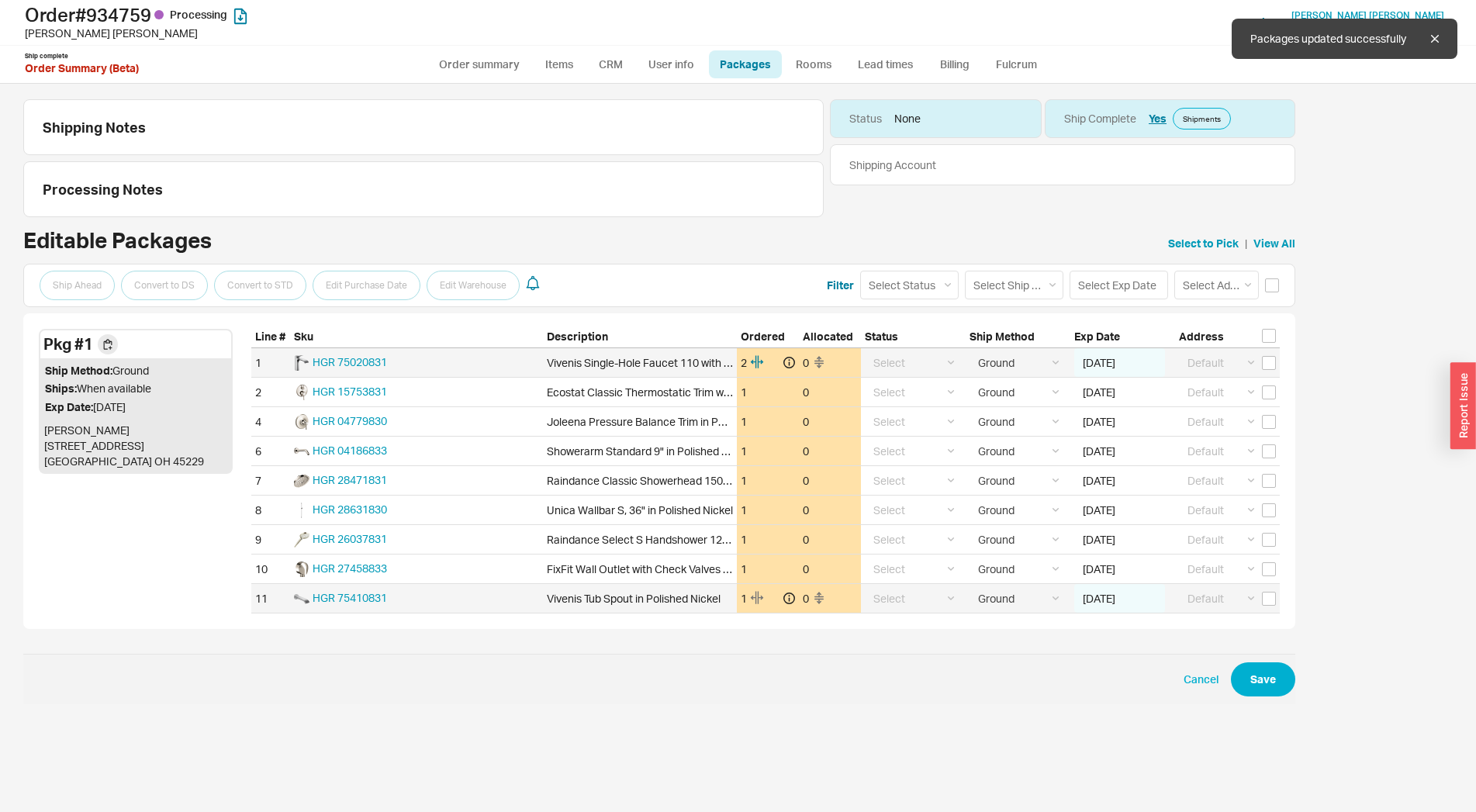
select select "1"
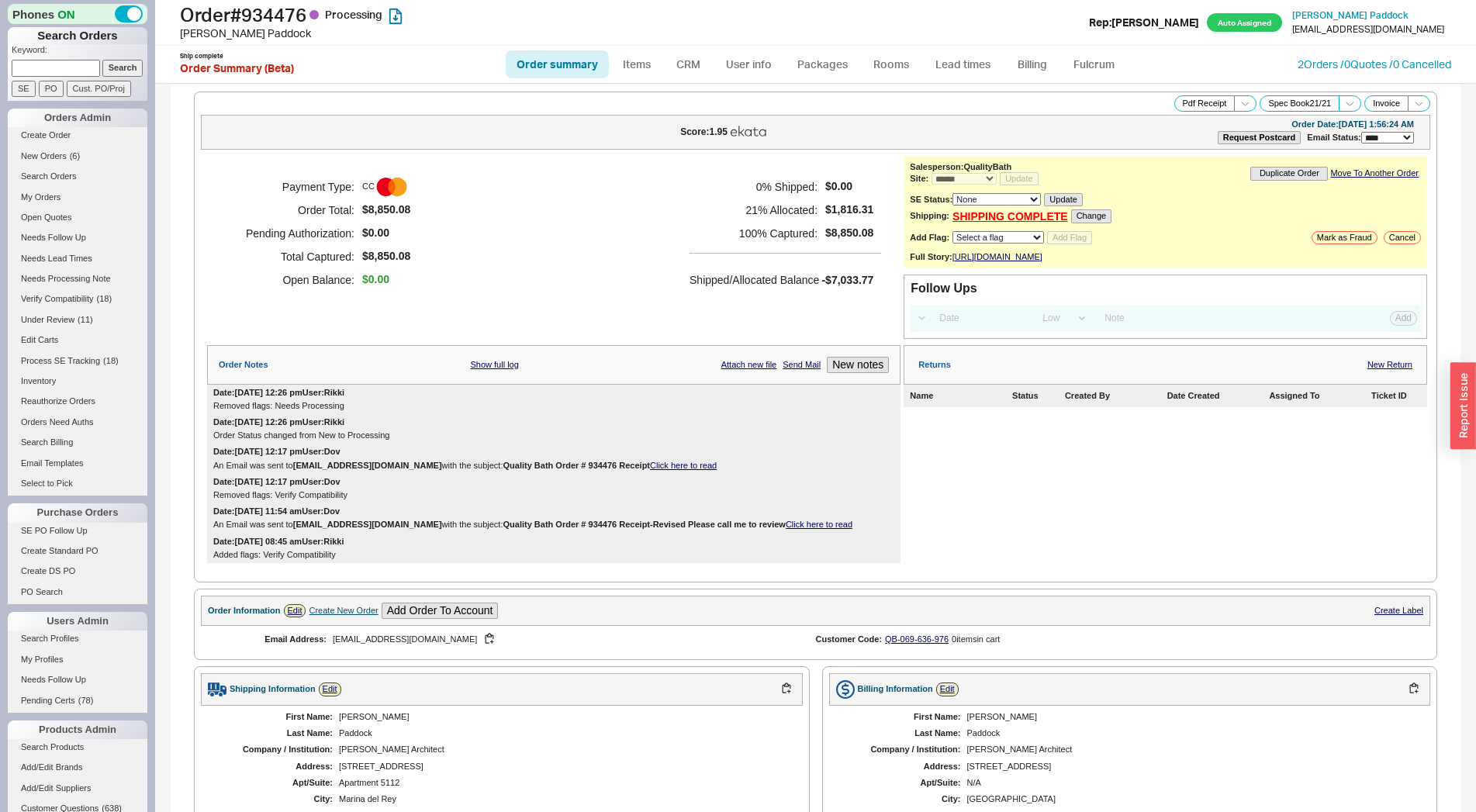
select select "*"
select select "LOW"
select select "3"
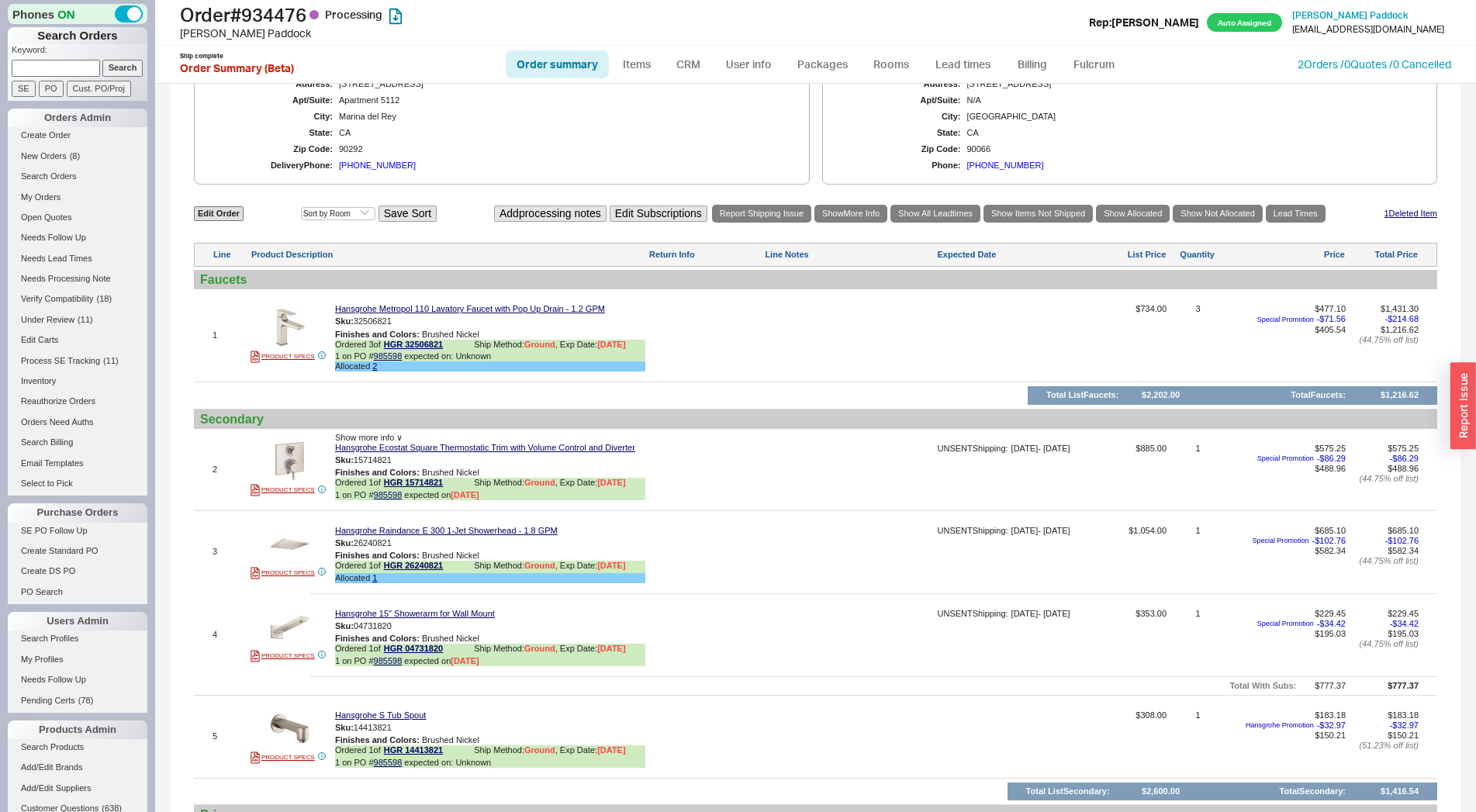
scroll to position [685, 0]
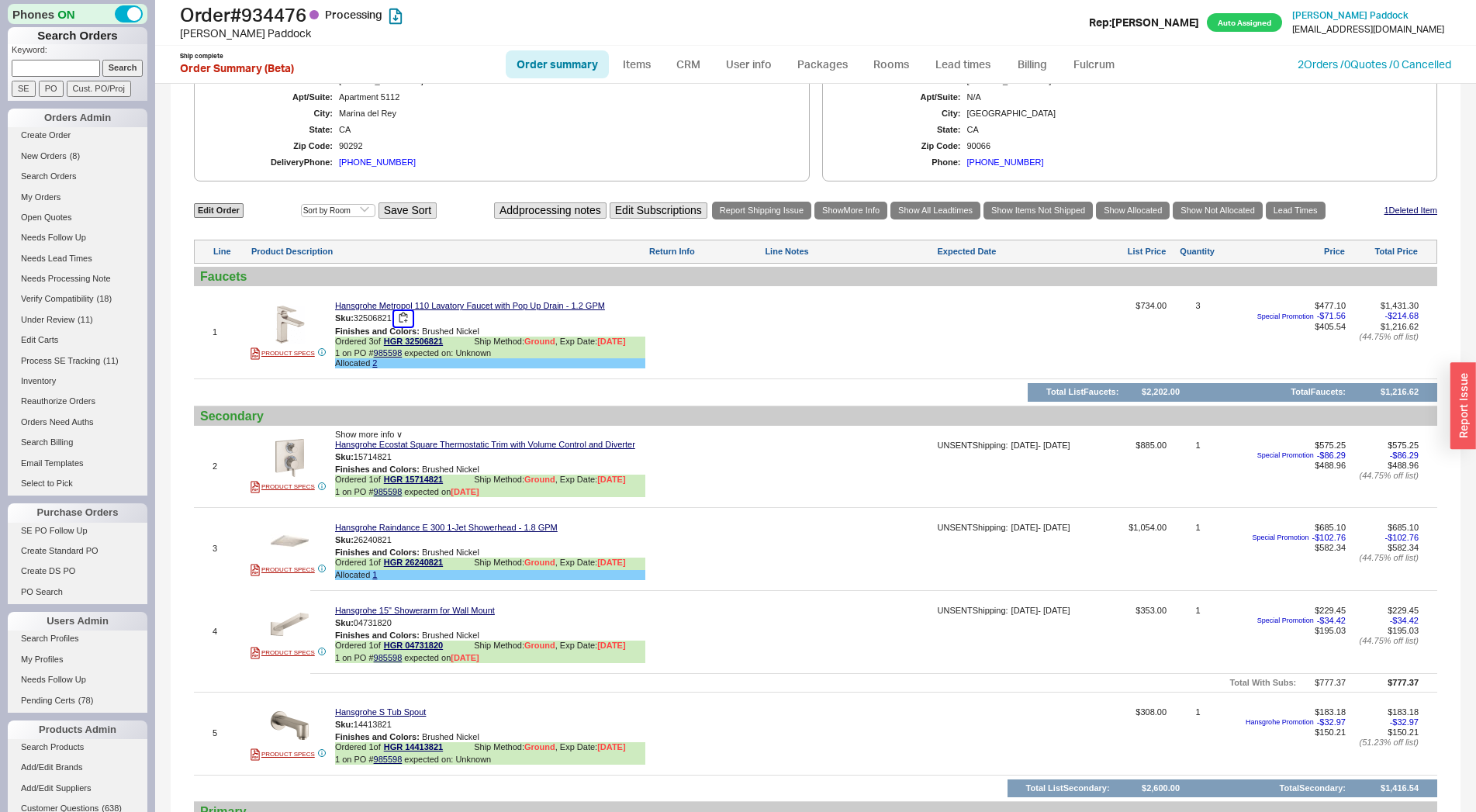
click at [404, 326] on button "button" at bounding box center [403, 317] width 18 height 14
click at [1303, 220] on link "Lead Times" at bounding box center [1296, 210] width 59 height 18
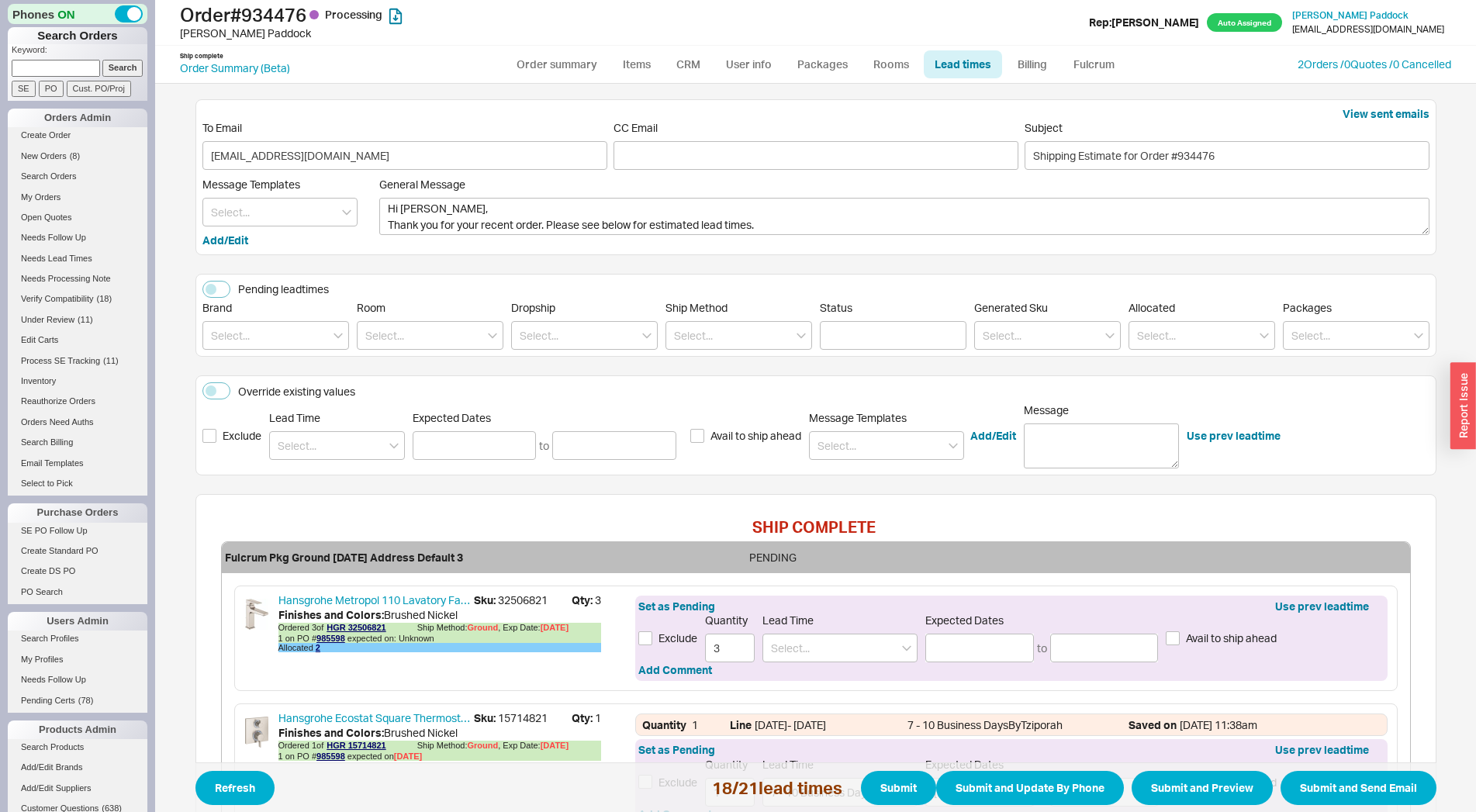
scroll to position [342, 0]
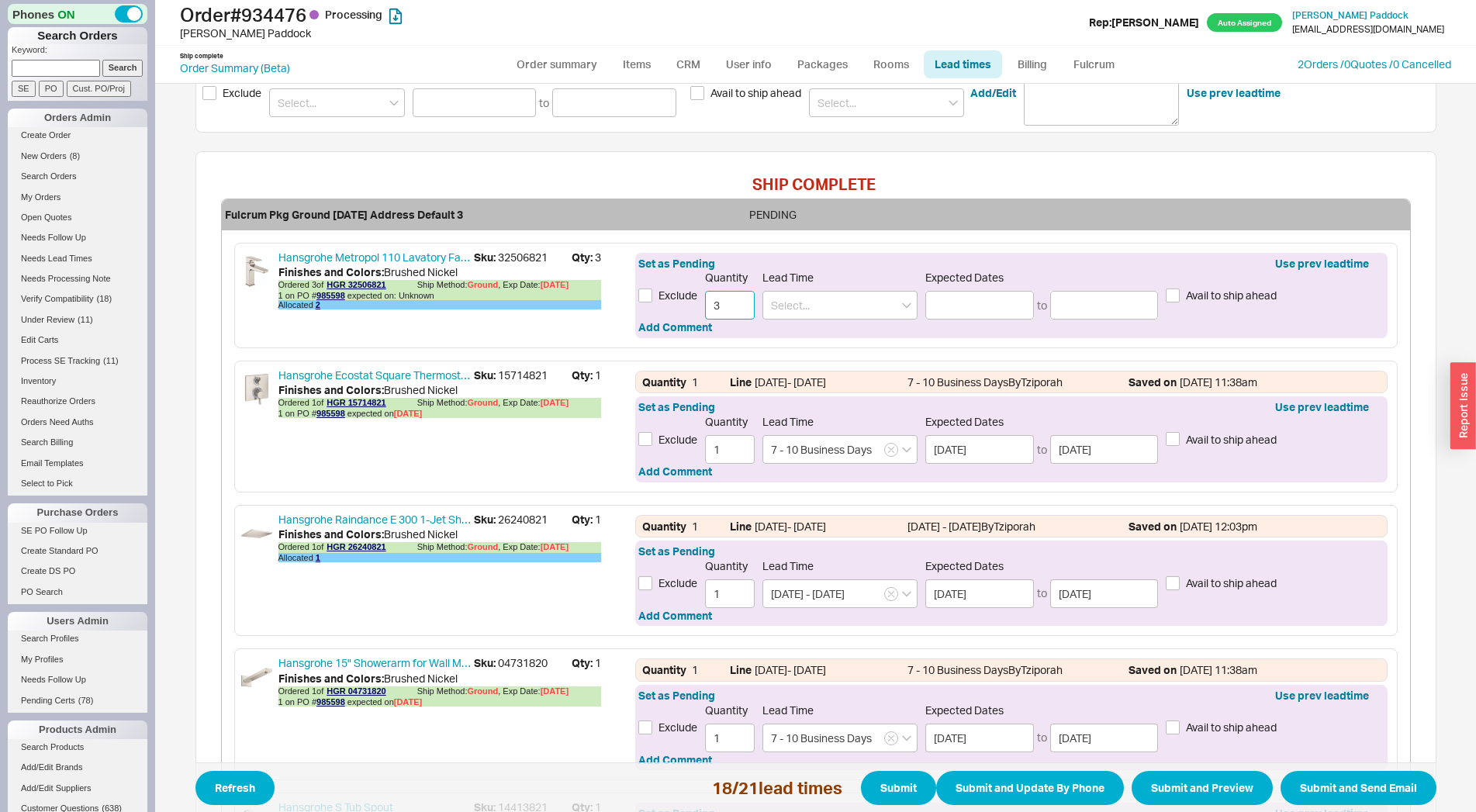
drag, startPoint x: 702, startPoint y: 306, endPoint x: 686, endPoint y: 308, distance: 16.1
click at [705, 308] on input "3" at bounding box center [730, 305] width 50 height 29
type input "2"
click at [813, 310] on input at bounding box center [840, 305] width 155 height 29
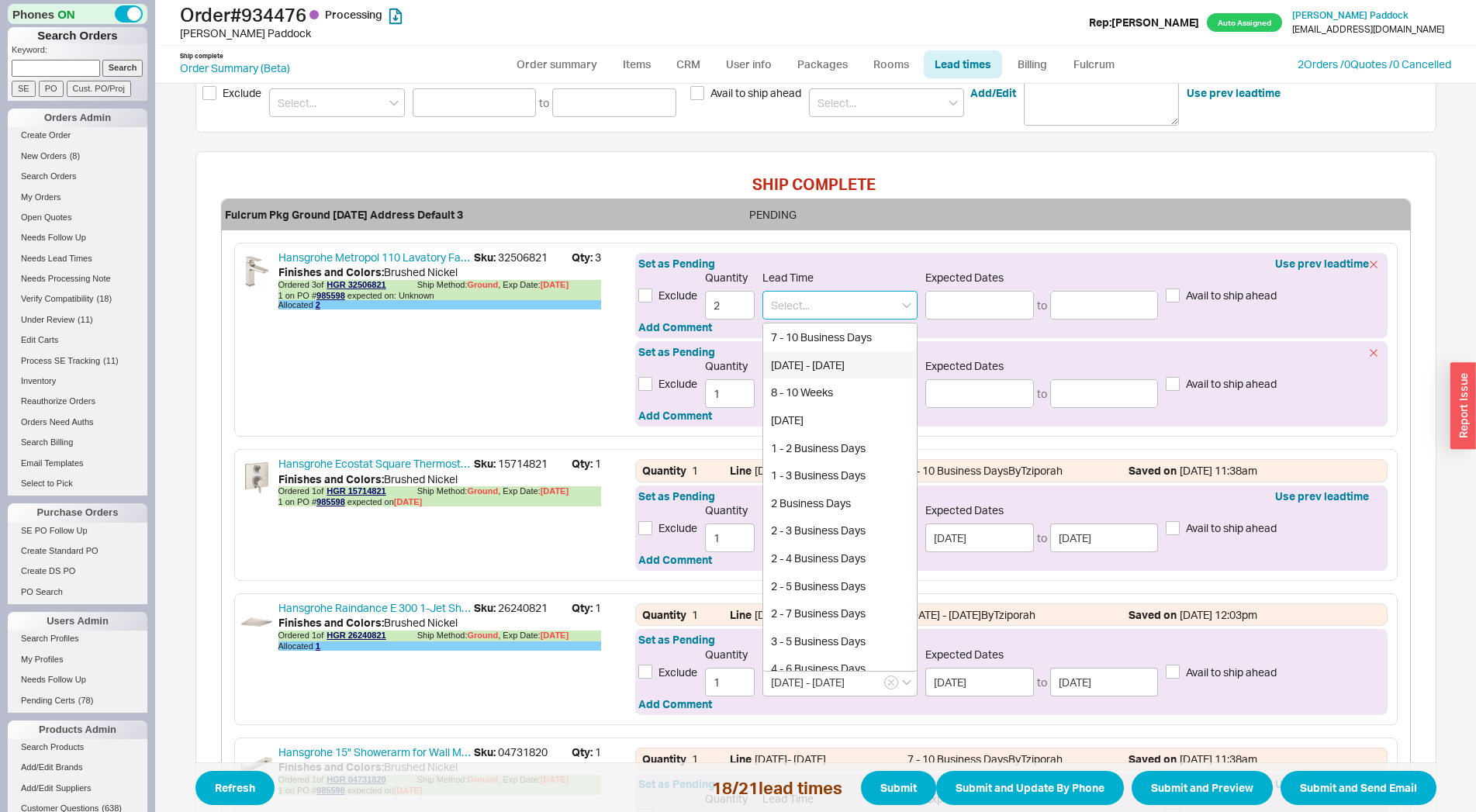
click at [819, 357] on div "[DATE] - [DATE]" at bounding box center [840, 364] width 153 height 28
type input "[DATE] - [DATE]"
type input "[DATE]"
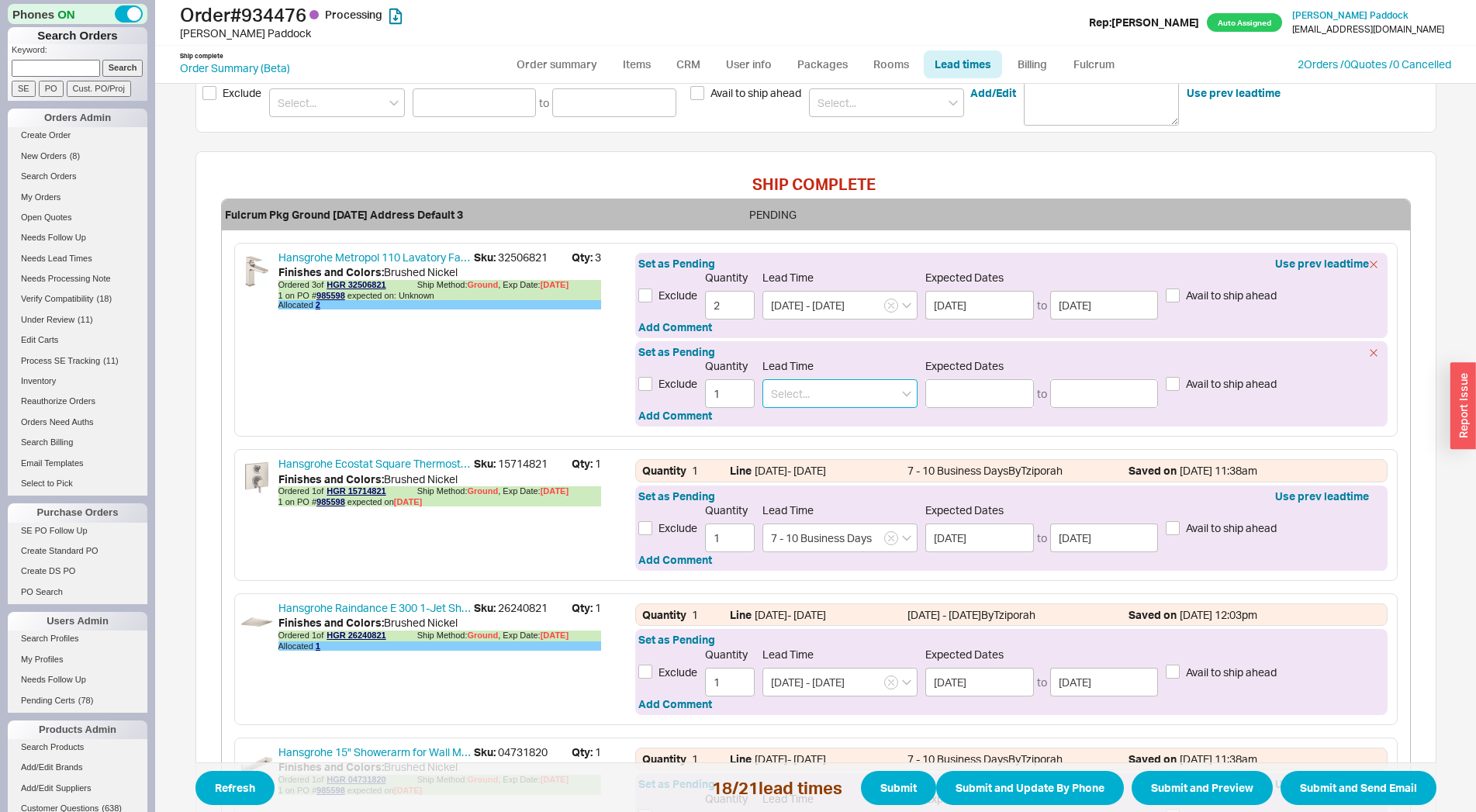
click at [841, 400] on input at bounding box center [840, 393] width 155 height 29
drag, startPoint x: 841, startPoint y: 406, endPoint x: 841, endPoint y: 415, distance: 9.0
click at [841, 407] on input "34" at bounding box center [840, 393] width 155 height 29
click at [841, 419] on div "Set as Pending Exclude Quantity 1 Lead Time 34 3 - 4 Weeks 34 Business Days 34 …" at bounding box center [1011, 383] width 752 height 85
click at [856, 399] on input "34" at bounding box center [840, 393] width 155 height 29
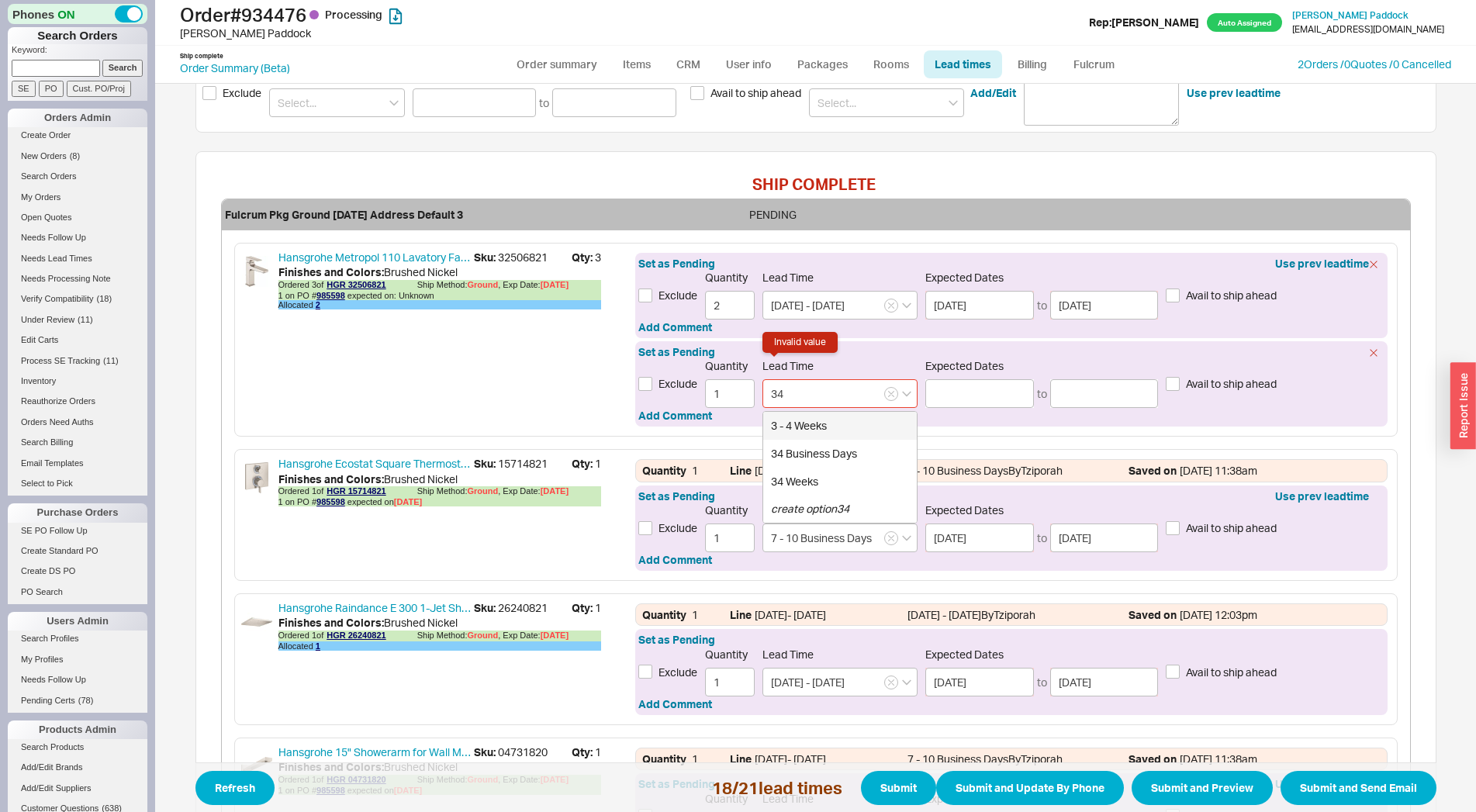
click at [830, 426] on div "3 - 4 Weeks" at bounding box center [840, 425] width 153 height 28
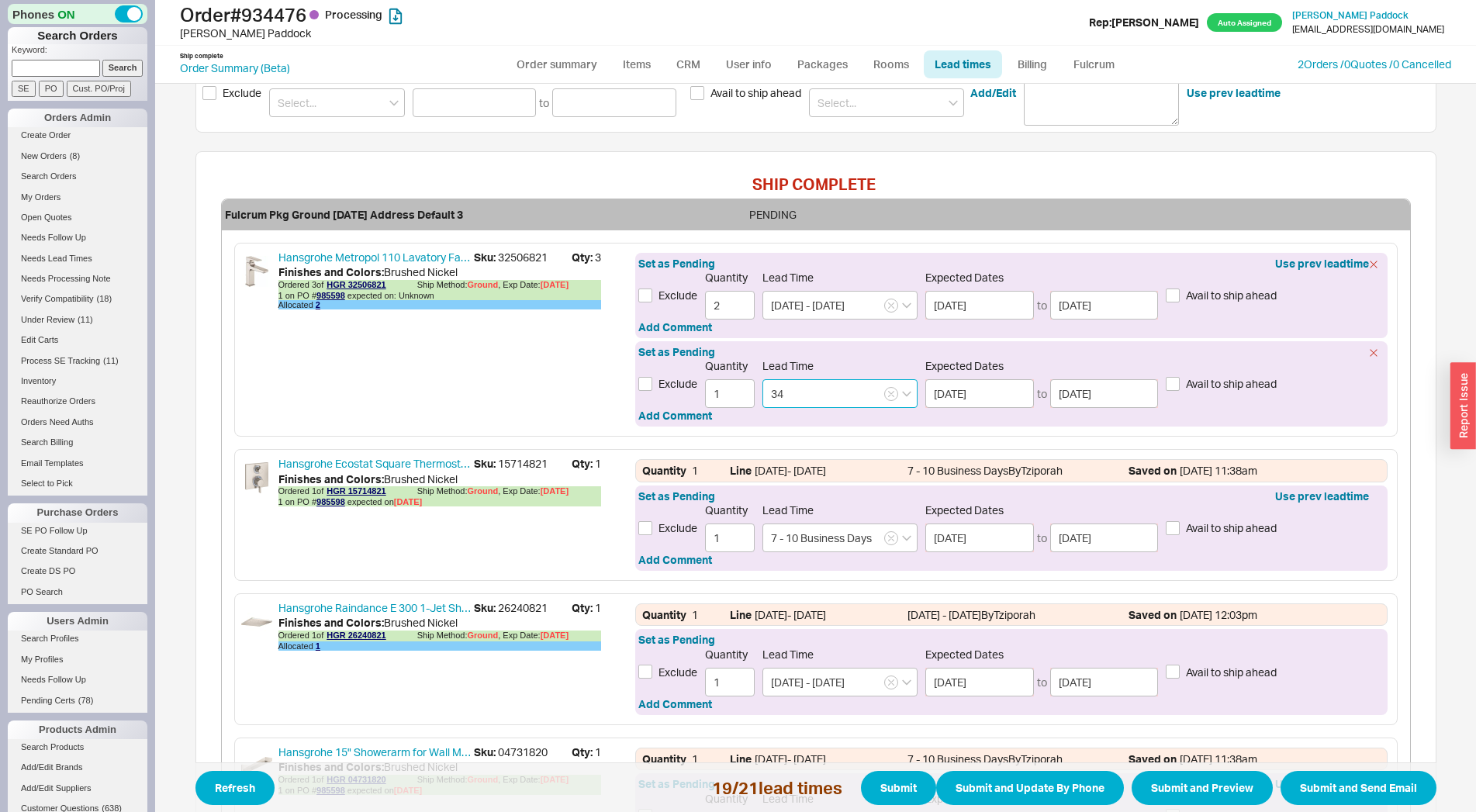
type input "3 - 4 Weeks"
type input "[DATE]"
click at [966, 403] on input "[DATE]" at bounding box center [979, 393] width 108 height 29
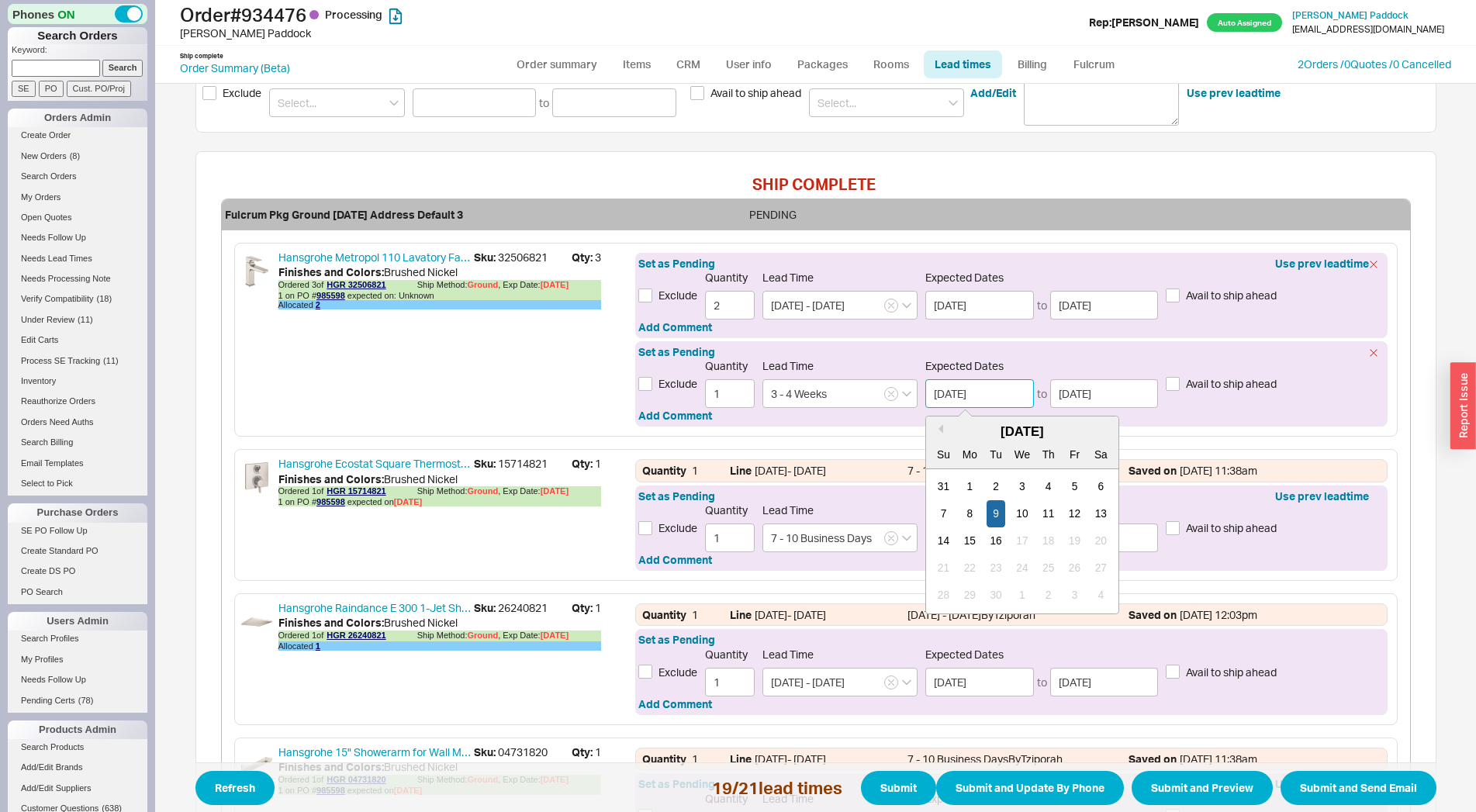
click at [935, 423] on div "[DATE]" at bounding box center [1022, 431] width 193 height 18
click at [935, 428] on button "Previous Month" at bounding box center [939, 429] width 10 height 10
click at [1101, 429] on button "Next month" at bounding box center [1106, 429] width 10 height 10
click at [841, 428] on div "Set as Pending Use prev leadtime Exclude Quantity 2 Lead Time [DATE] - [DATE] E…" at bounding box center [1011, 339] width 758 height 180
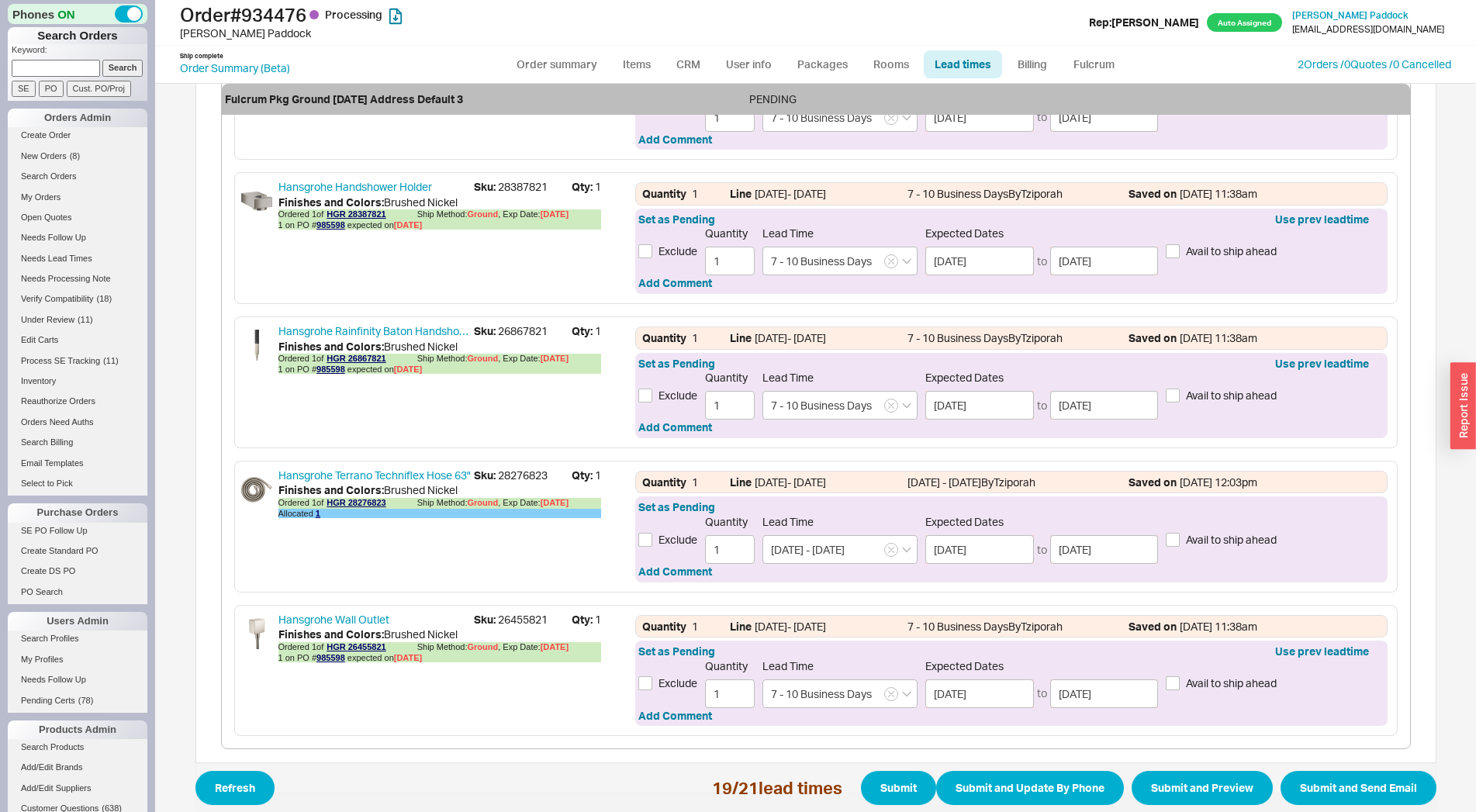
scroll to position [2937, 0]
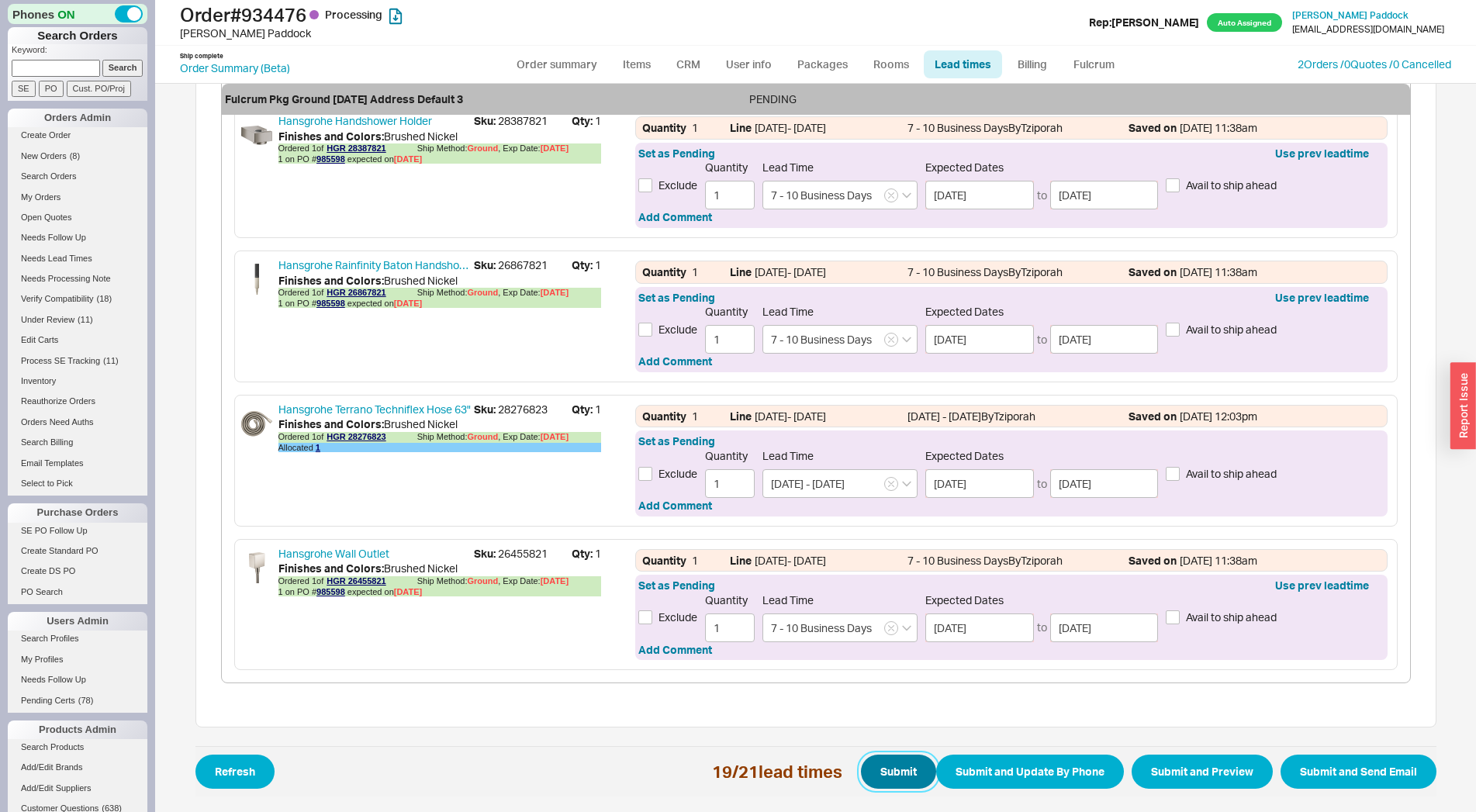
click at [900, 771] on button "Submit" at bounding box center [899, 772] width 75 height 35
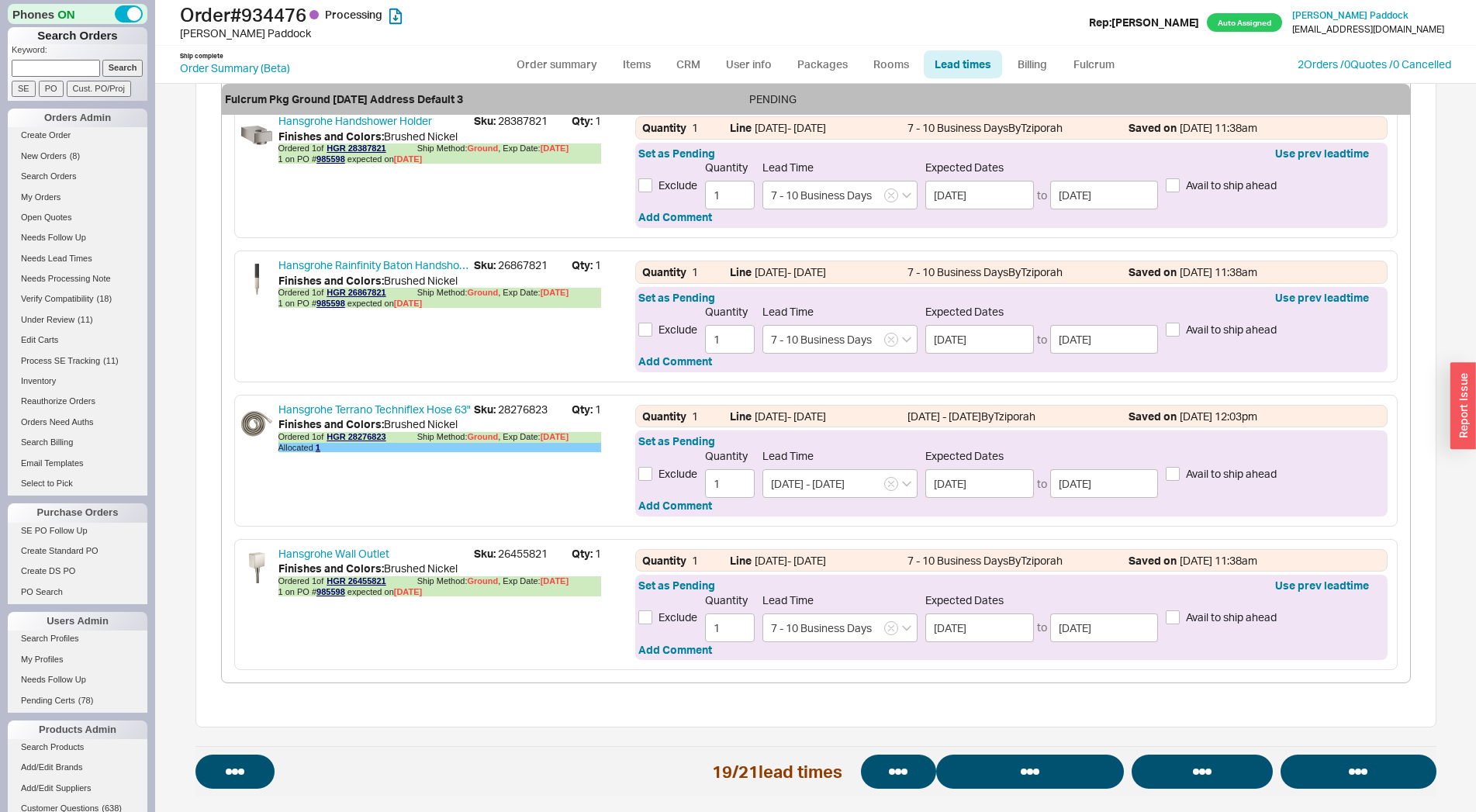
select select "*"
select select "LOW"
select select "3"
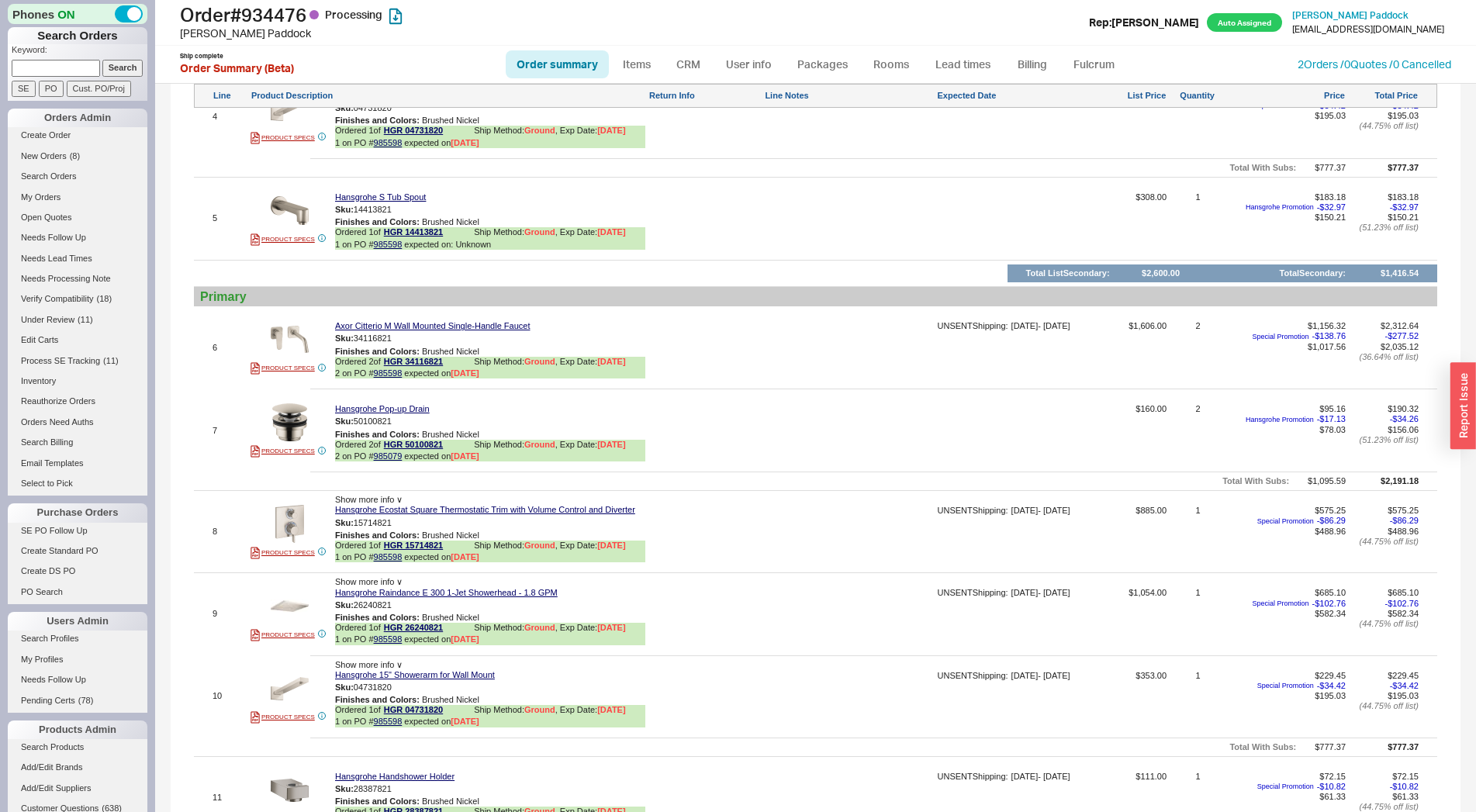
scroll to position [1028, 0]
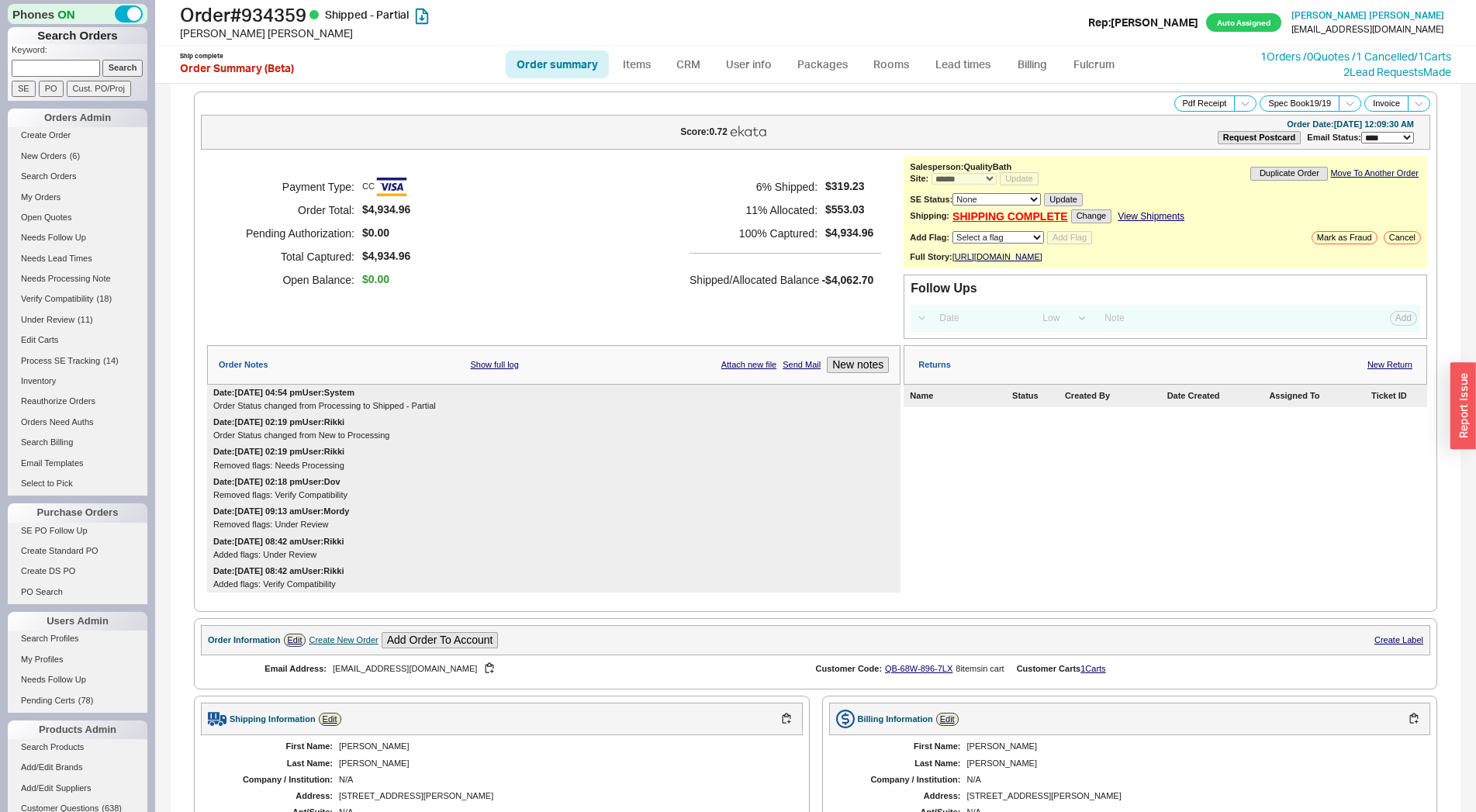
select select "*"
select select "LOW"
select select "3"
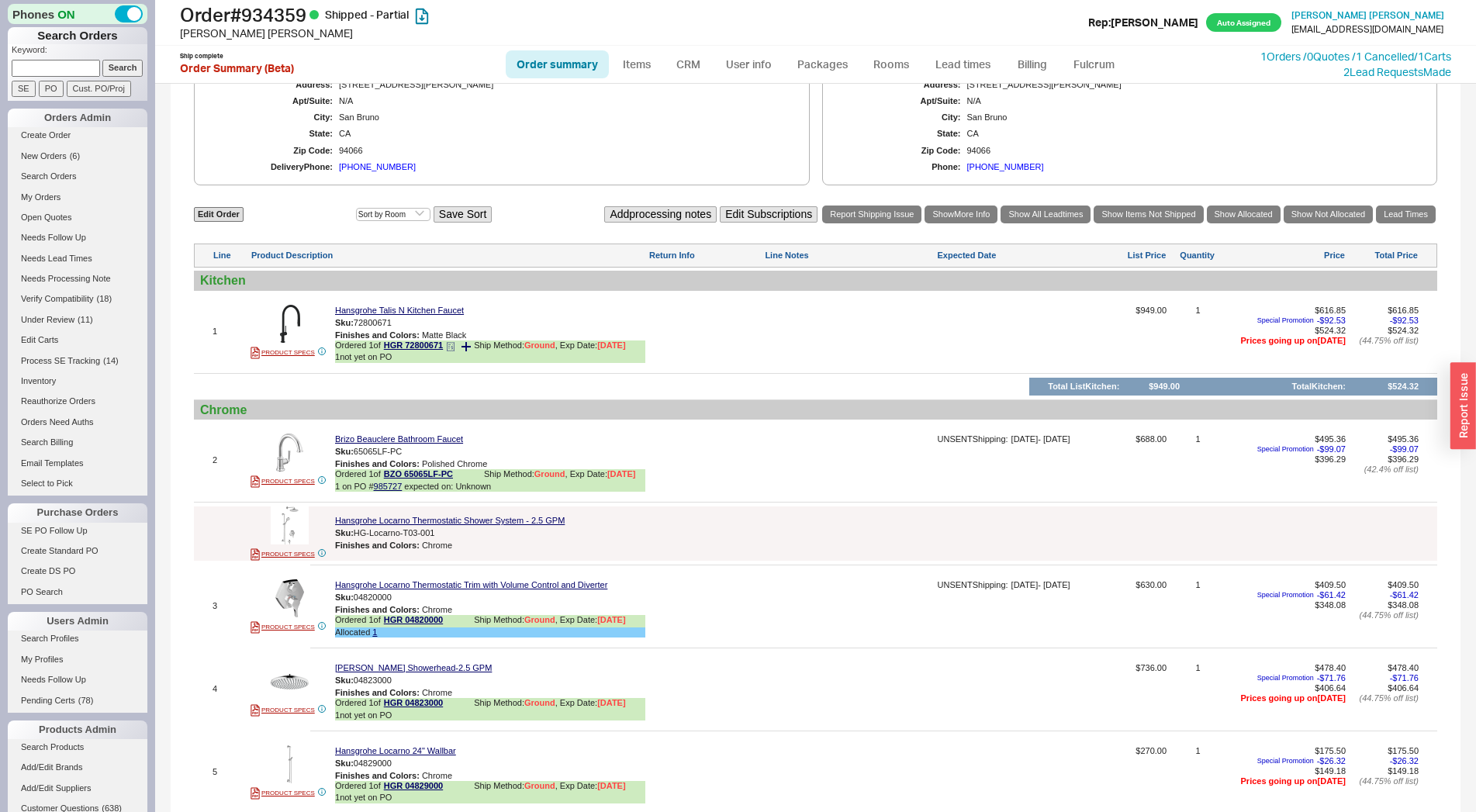
scroll to position [685, 0]
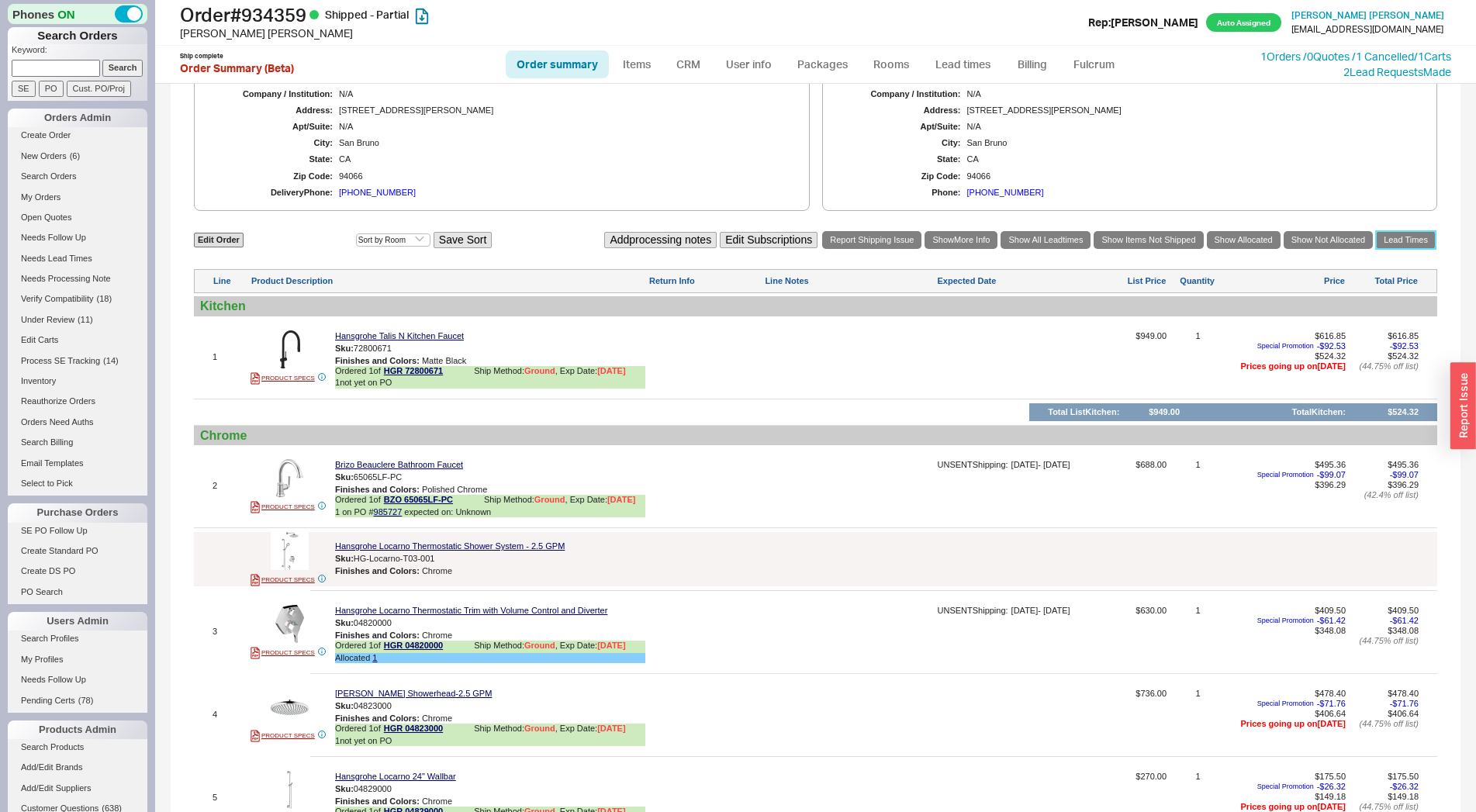
click at [1382, 249] on link "Lead Times" at bounding box center [1406, 240] width 59 height 18
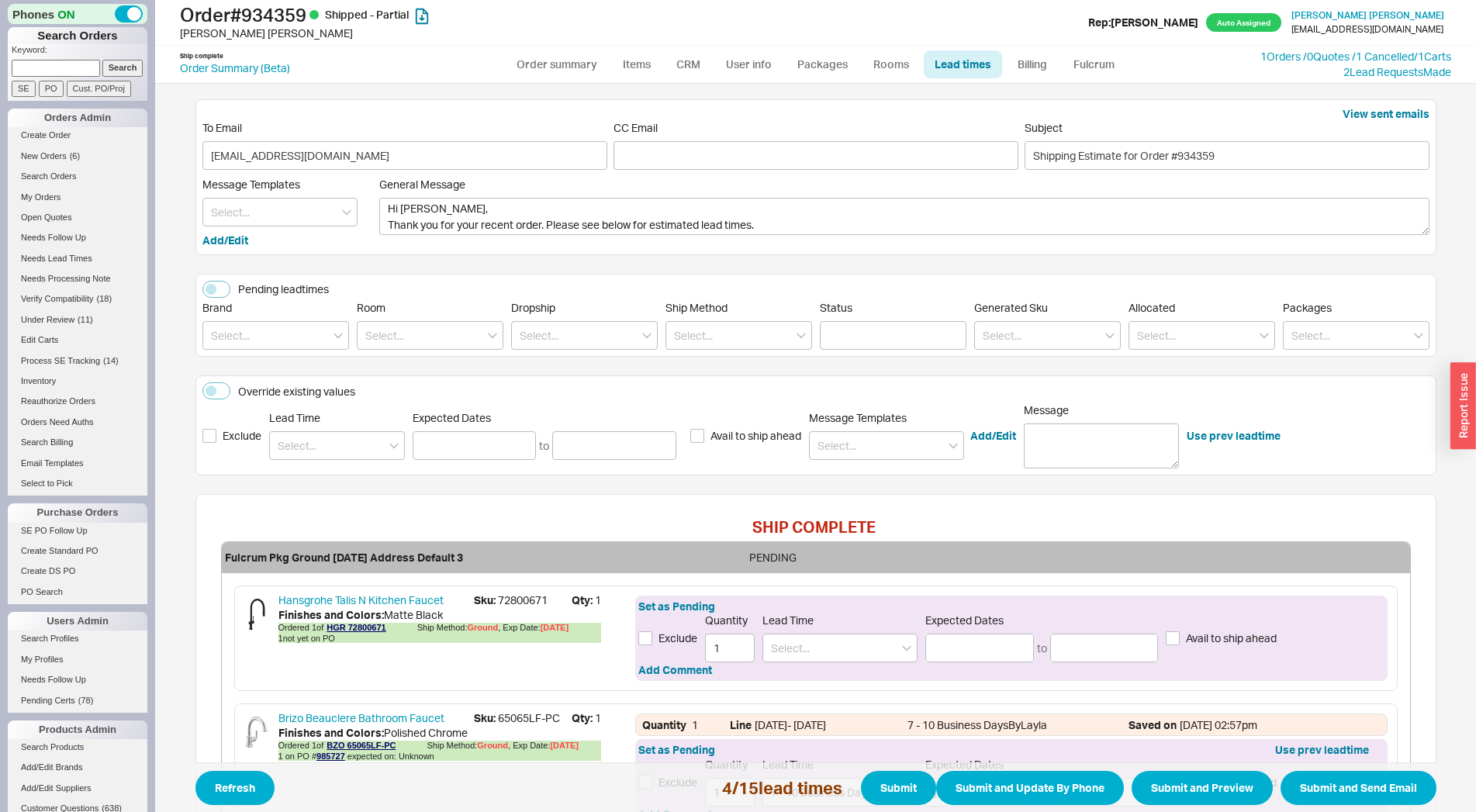
click at [225, 290] on label "Pending leadtimes" at bounding box center [266, 290] width 127 height 17
click at [225, 290] on button "Pending leadtimes" at bounding box center [216, 290] width 28 height 17
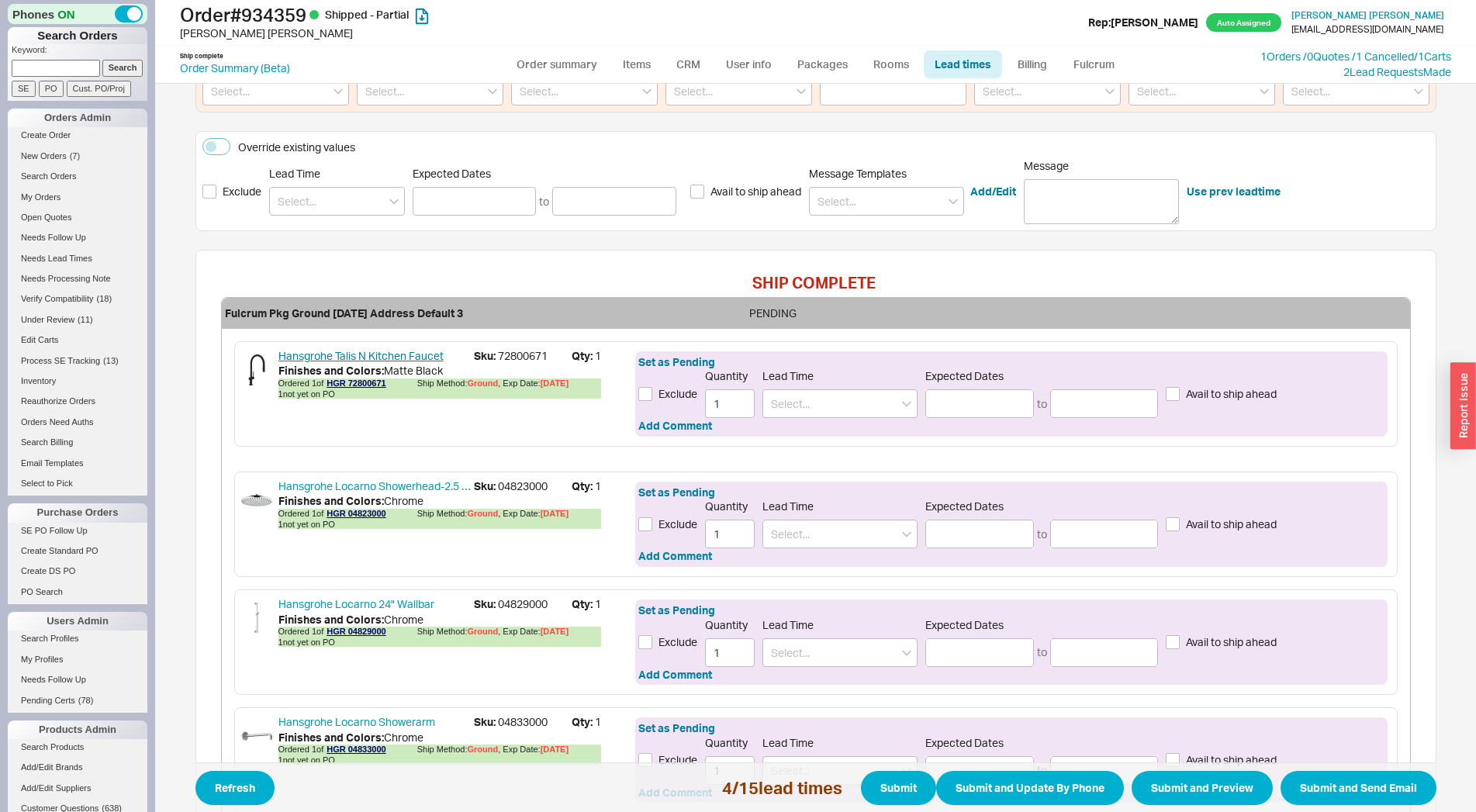
scroll to position [342, 0]
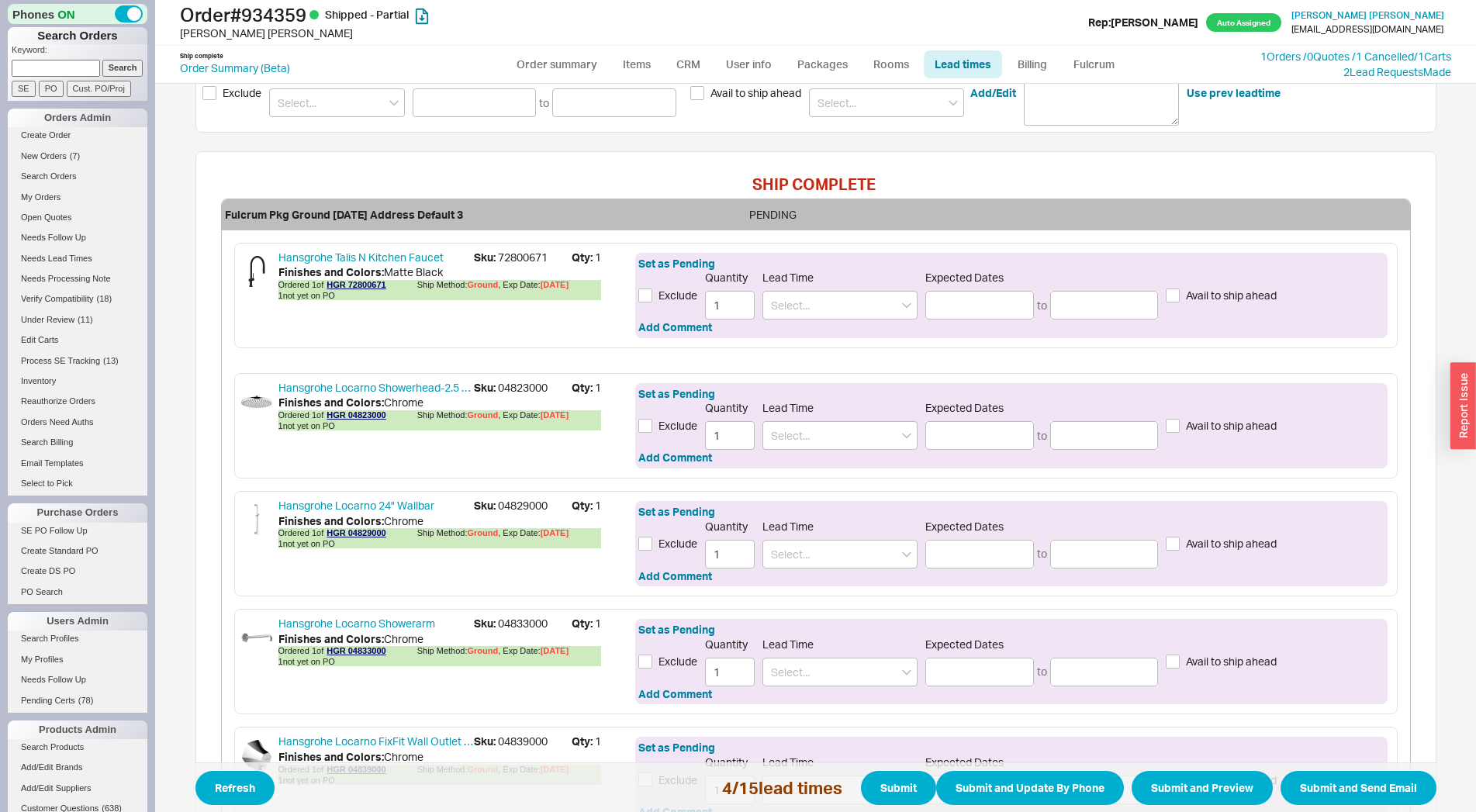
click at [523, 254] on span "Sku: 72800671" at bounding box center [523, 257] width 98 height 15
copy span "72800671"
click at [835, 308] on input at bounding box center [840, 305] width 155 height 29
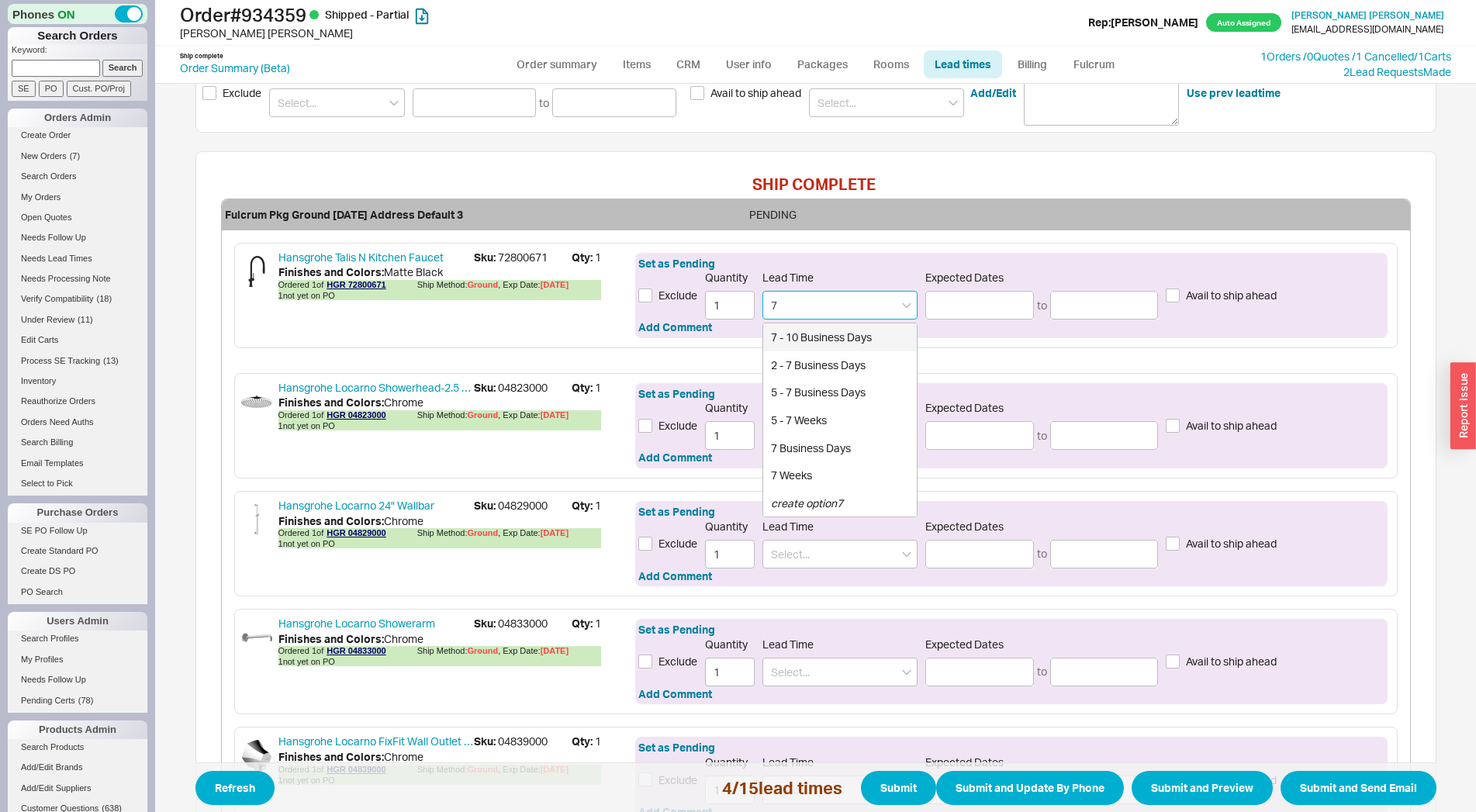
click at [829, 334] on div "7 - 10 Business Days" at bounding box center [840, 336] width 153 height 28
type input "7 - 10 Business Days"
type input "08/28/2025"
type input "09/03/2025"
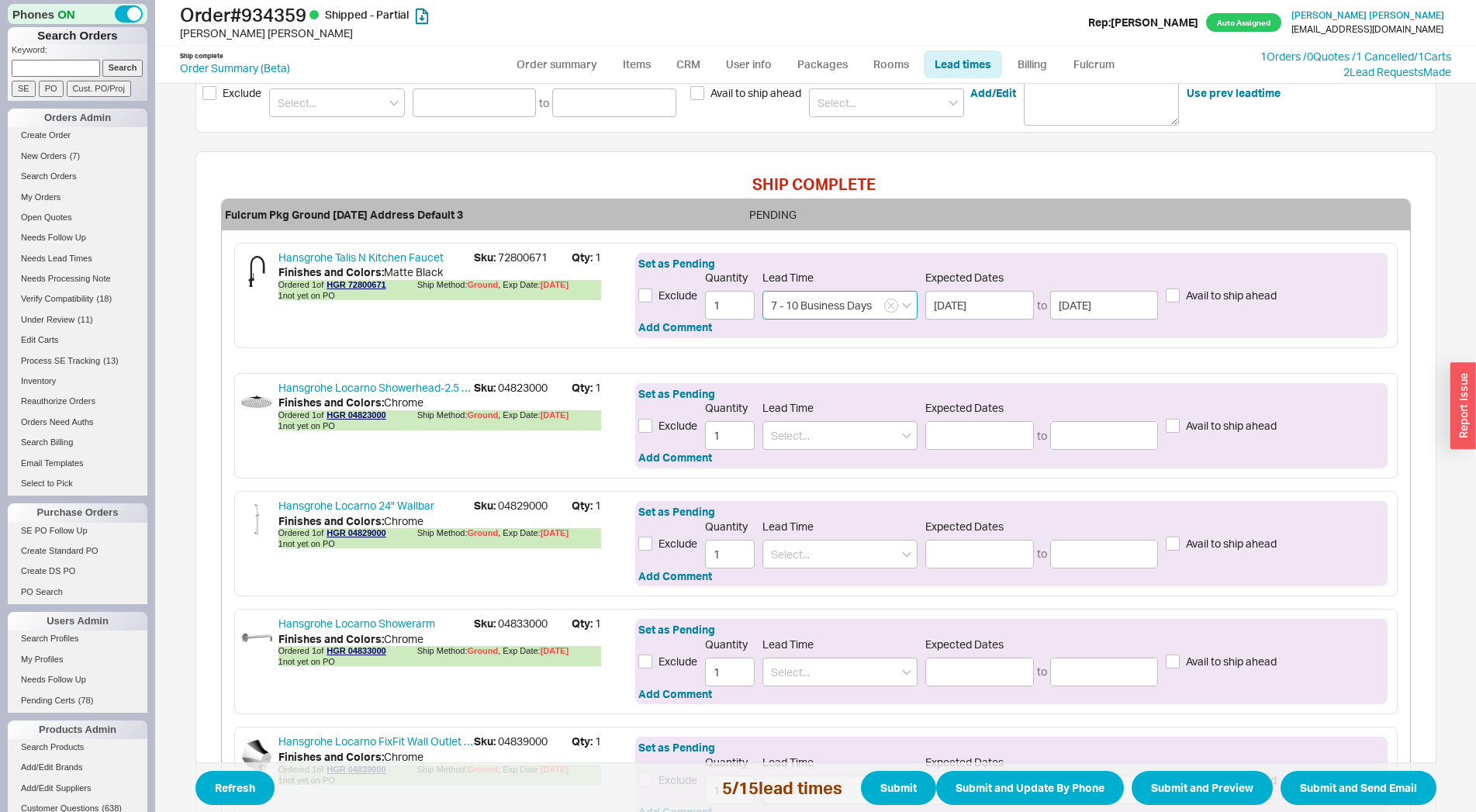
type input "7 - 10 Business Days"
click at [522, 388] on span "Sku: 04823000" at bounding box center [523, 387] width 98 height 15
copy span "04823000"
click at [767, 441] on input at bounding box center [840, 435] width 155 height 29
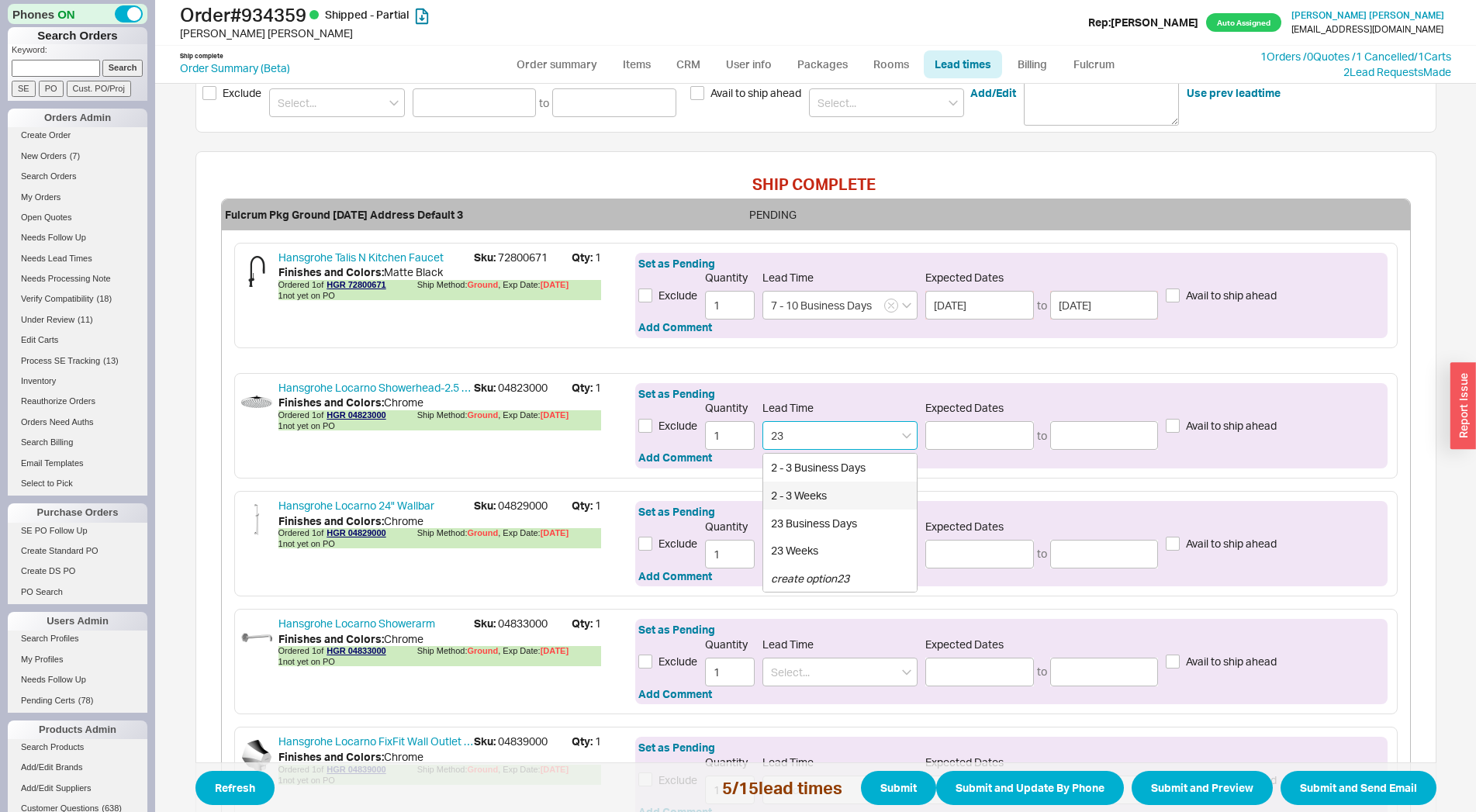
click at [777, 497] on div "2 - 3 Weeks" at bounding box center [840, 495] width 153 height 28
type input "2 - 3 Weeks"
type input "09/02/2025"
type input "09/09/2025"
type input "2 - 3 Weeks"
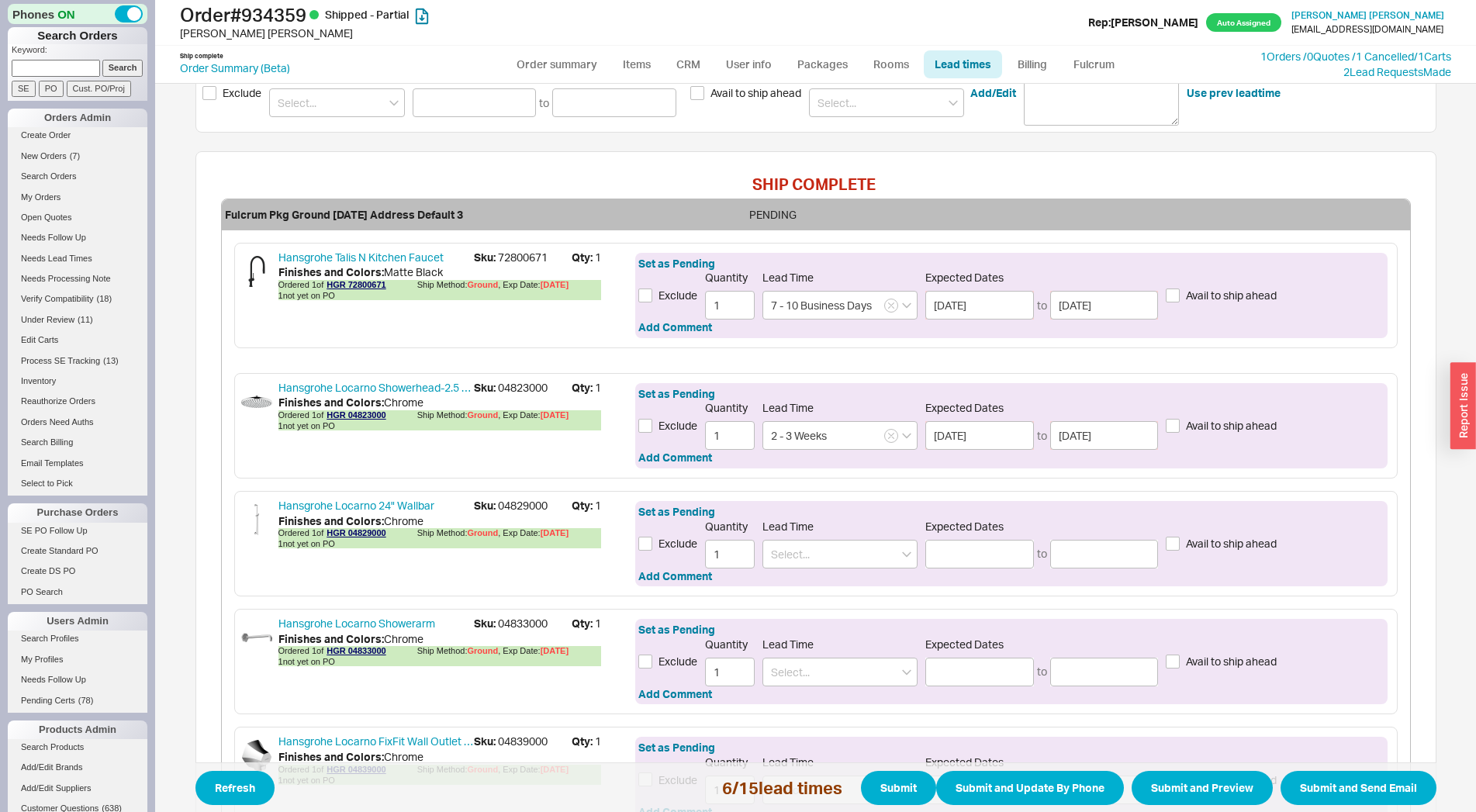
click at [531, 508] on span "Sku: 04829000" at bounding box center [523, 505] width 98 height 15
copy span "04829000"
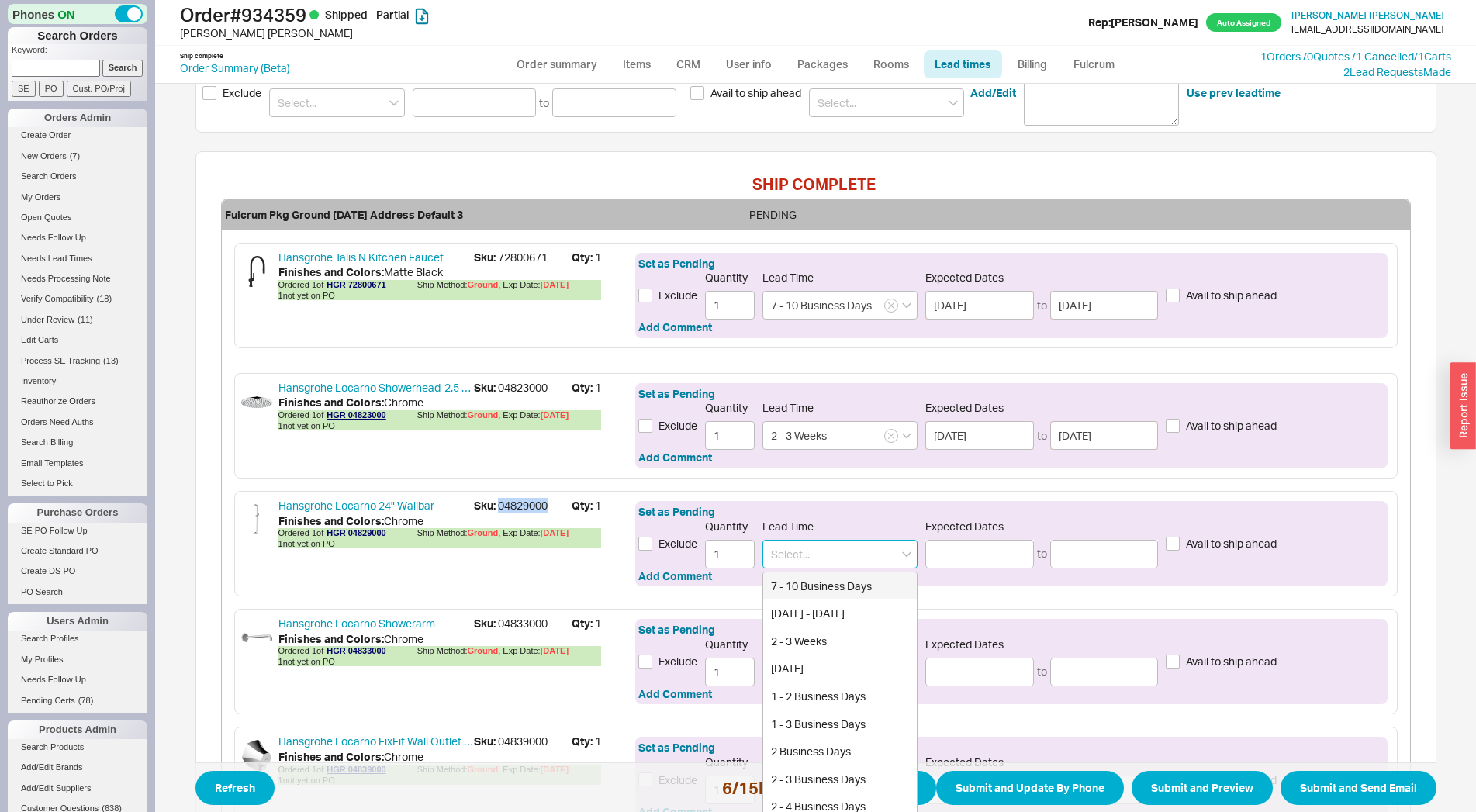
click at [824, 553] on input at bounding box center [840, 554] width 155 height 29
click at [813, 587] on div "7 - 10 Business Days" at bounding box center [840, 586] width 153 height 28
type input "7 - 10 Business Days"
type input "08/28/2025"
type input "09/03/2025"
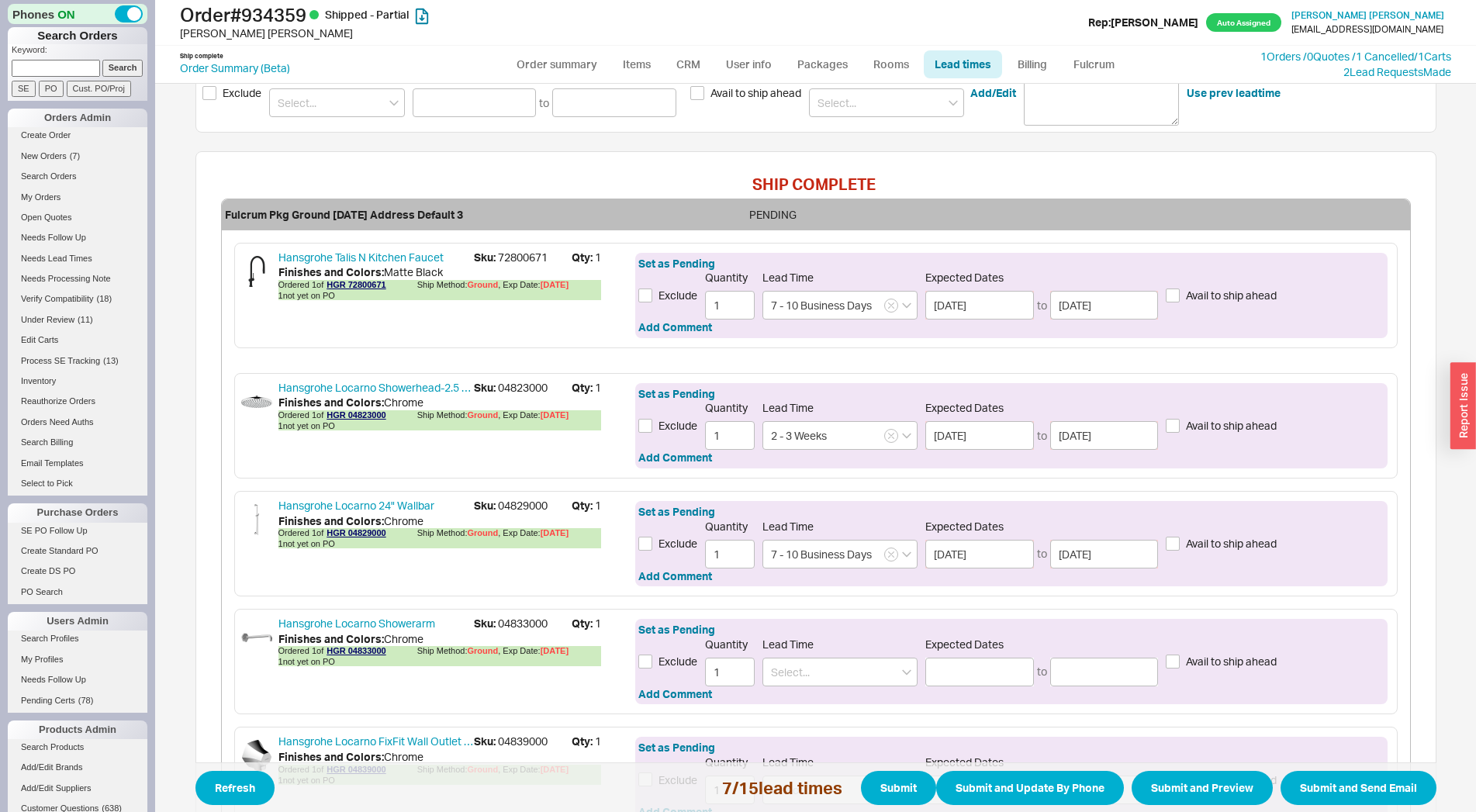
click at [504, 624] on span "Sku: 04833000" at bounding box center [523, 623] width 98 height 15
copy span "04833000"
click at [810, 688] on div "Set as Pending Exclude Quantity 1 Lead Time Expected Dates to Avail to ship ahe…" at bounding box center [1011, 661] width 752 height 85
click at [802, 677] on input at bounding box center [840, 672] width 155 height 29
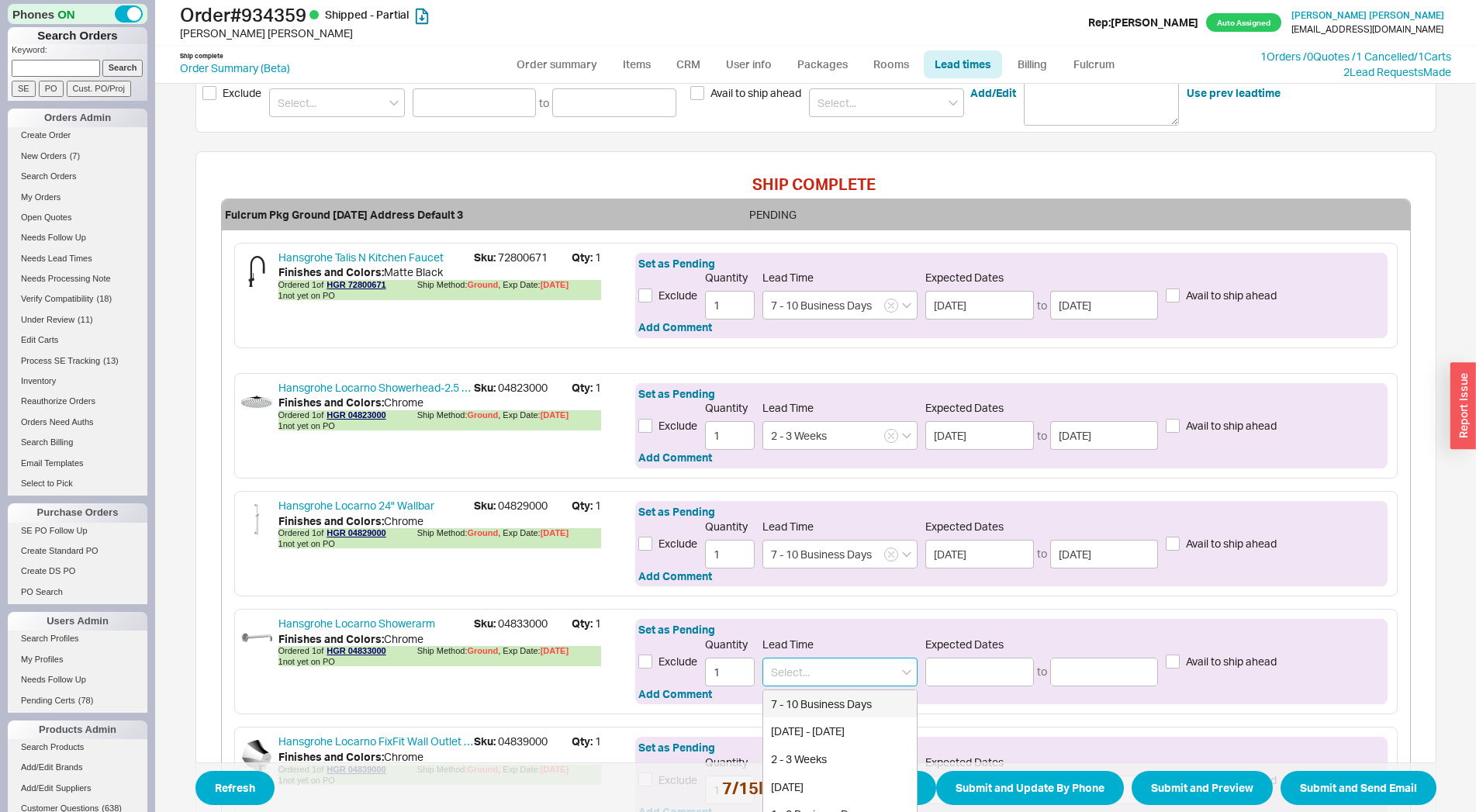
click at [805, 703] on div "7 - 10 Business Days" at bounding box center [840, 704] width 153 height 28
type input "7 - 10 Business Days"
type input "08/28/2025"
type input "09/03/2025"
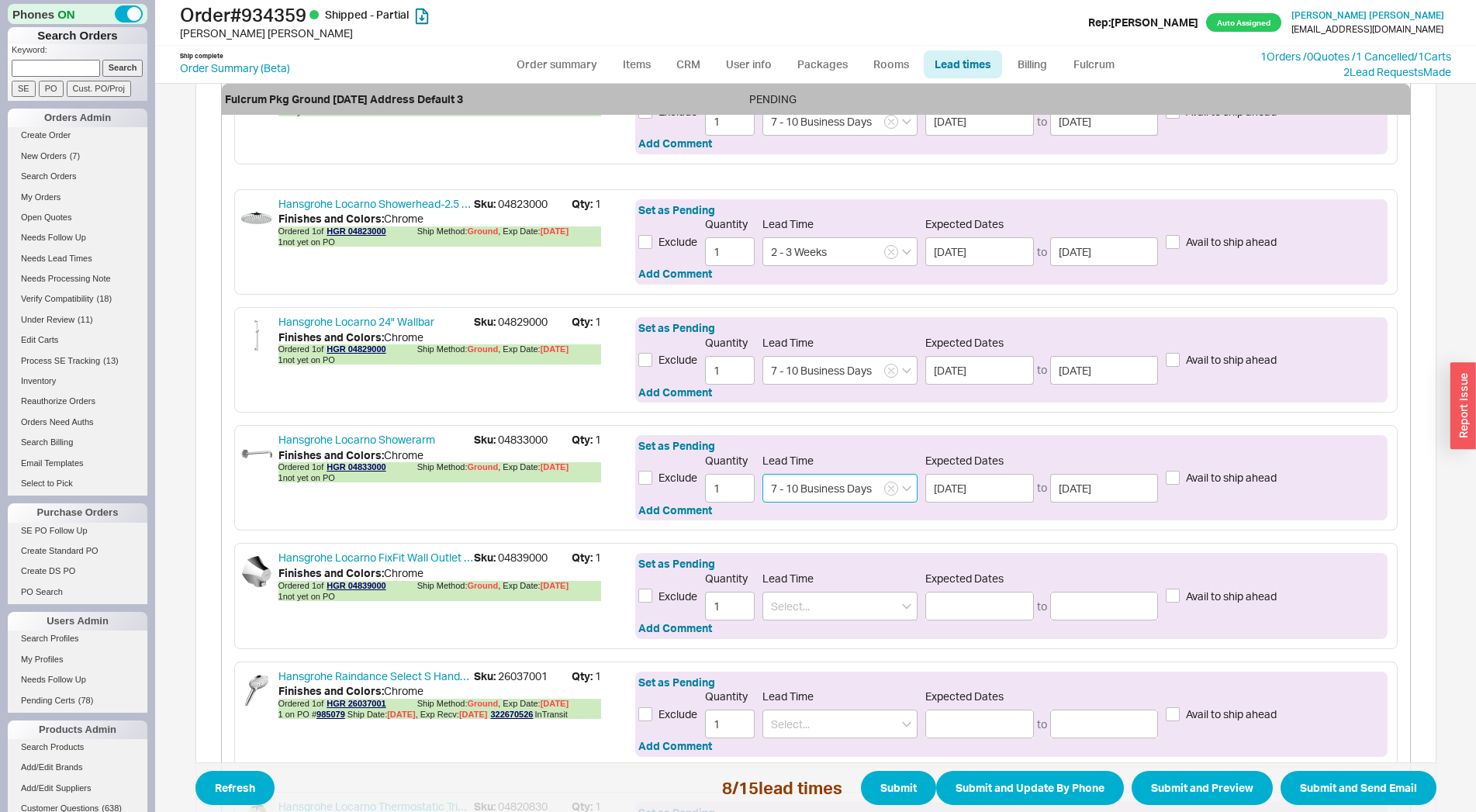
scroll to position [685, 0]
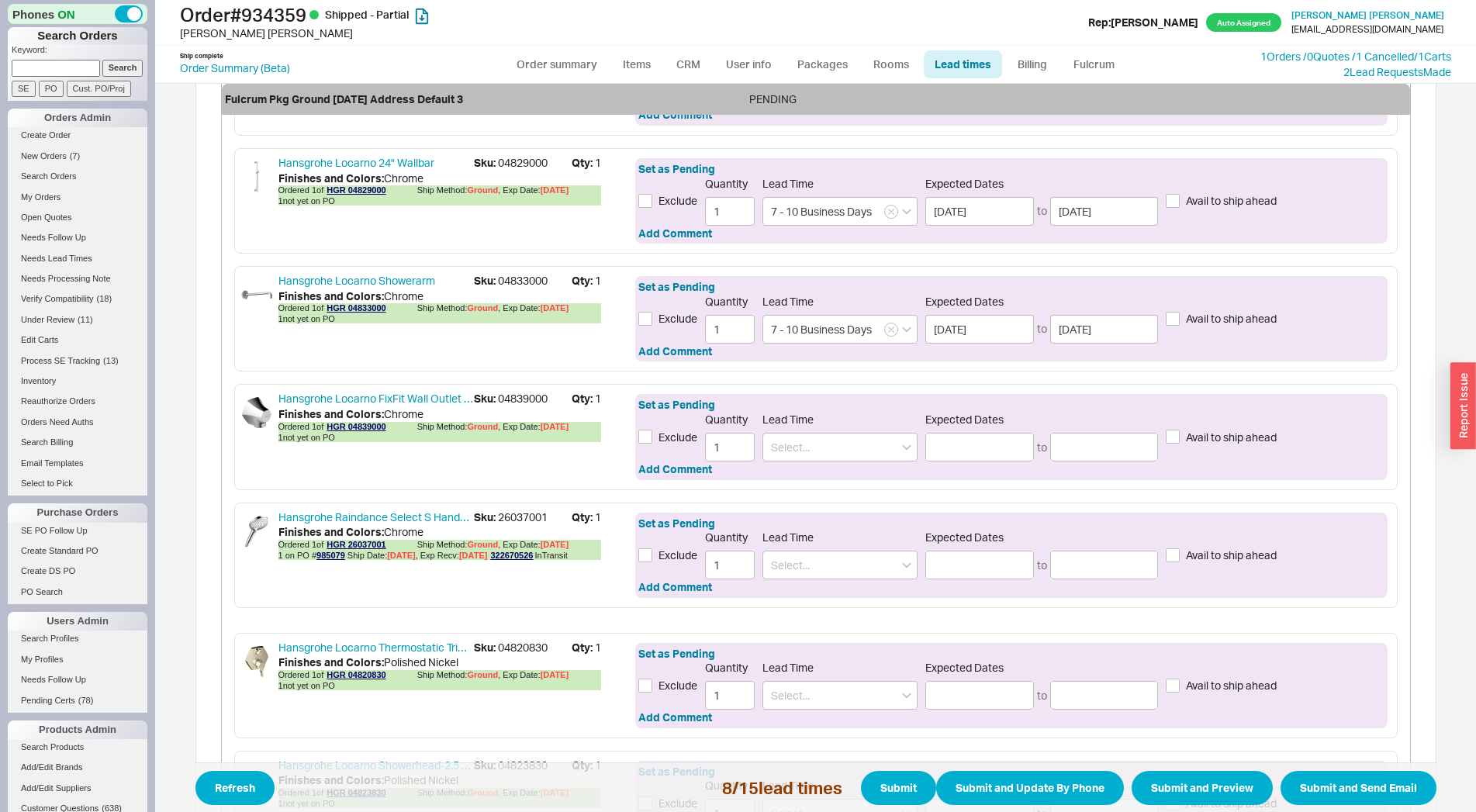
click at [521, 398] on span "Sku: 04839000" at bounding box center [523, 399] width 98 height 15
copy span "04839000"
click at [793, 444] on input at bounding box center [840, 447] width 155 height 29
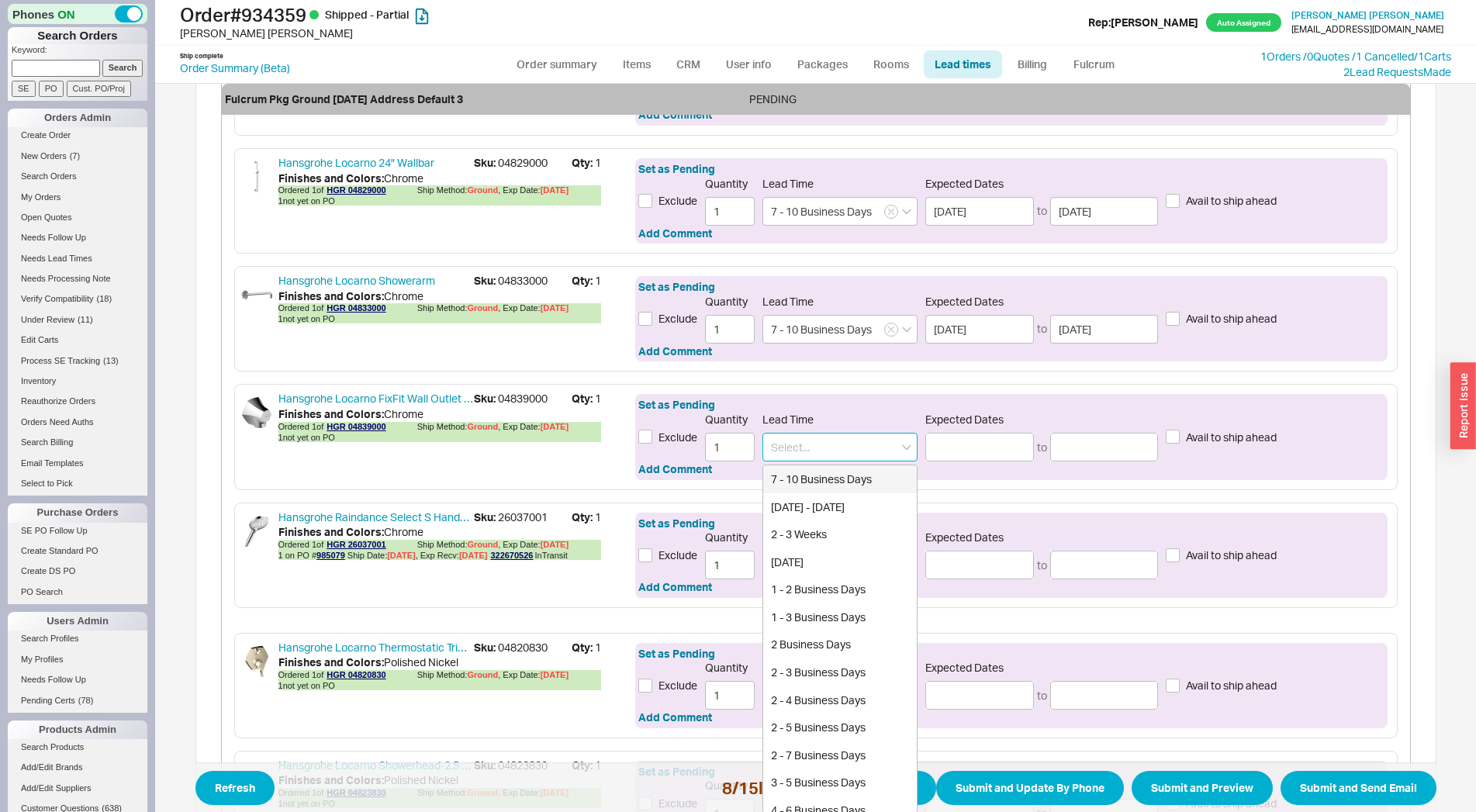
click at [803, 480] on div "7 - 10 Business Days" at bounding box center [840, 478] width 153 height 28
type input "7 - 10 Business Days"
type input "08/28/2025"
type input "09/03/2025"
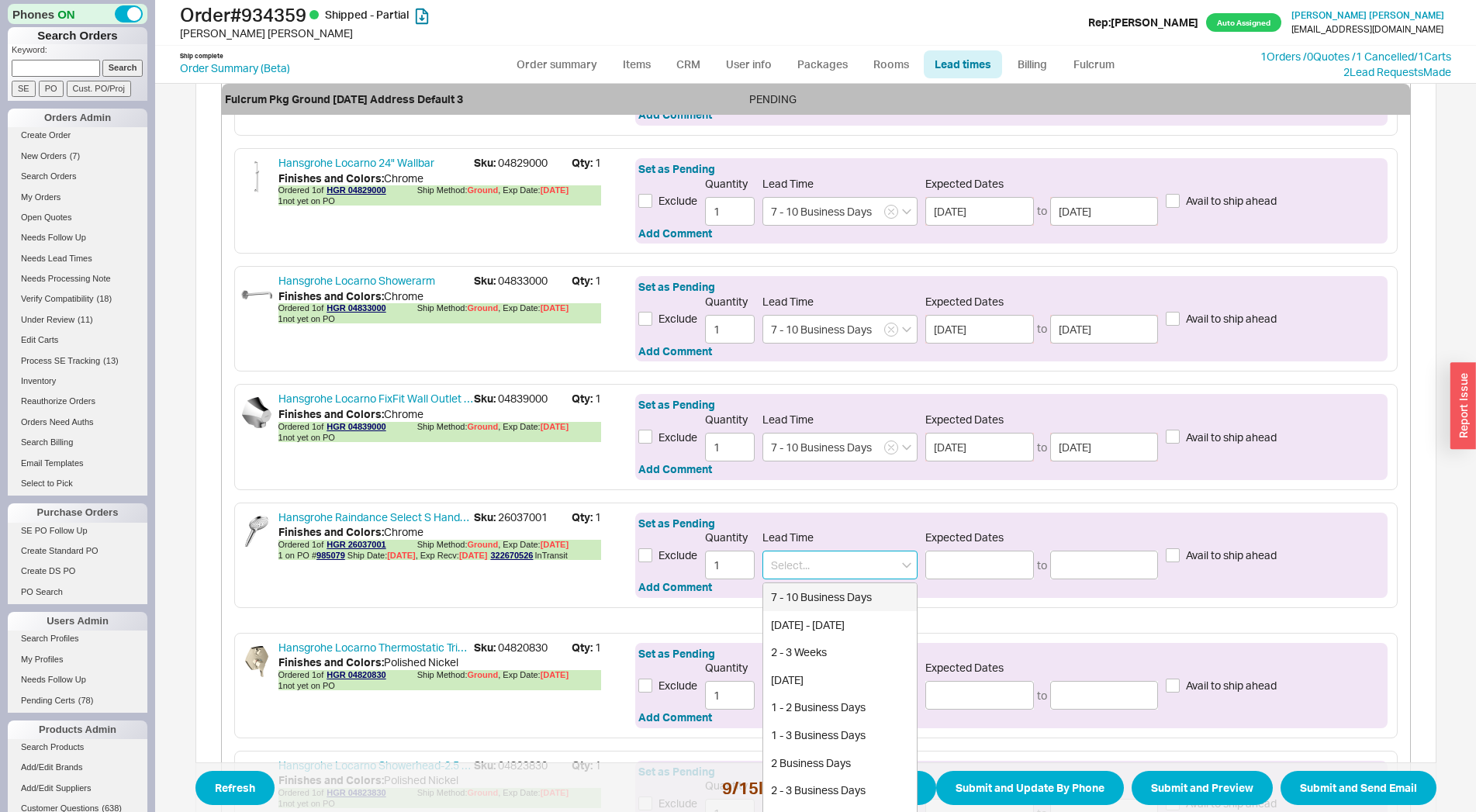
click at [785, 569] on input at bounding box center [840, 565] width 155 height 29
click at [791, 598] on div "7 - 10 Business Days" at bounding box center [840, 596] width 153 height 28
type input "7 - 10 Business Days"
type input "08/28/2025"
type input "09/03/2025"
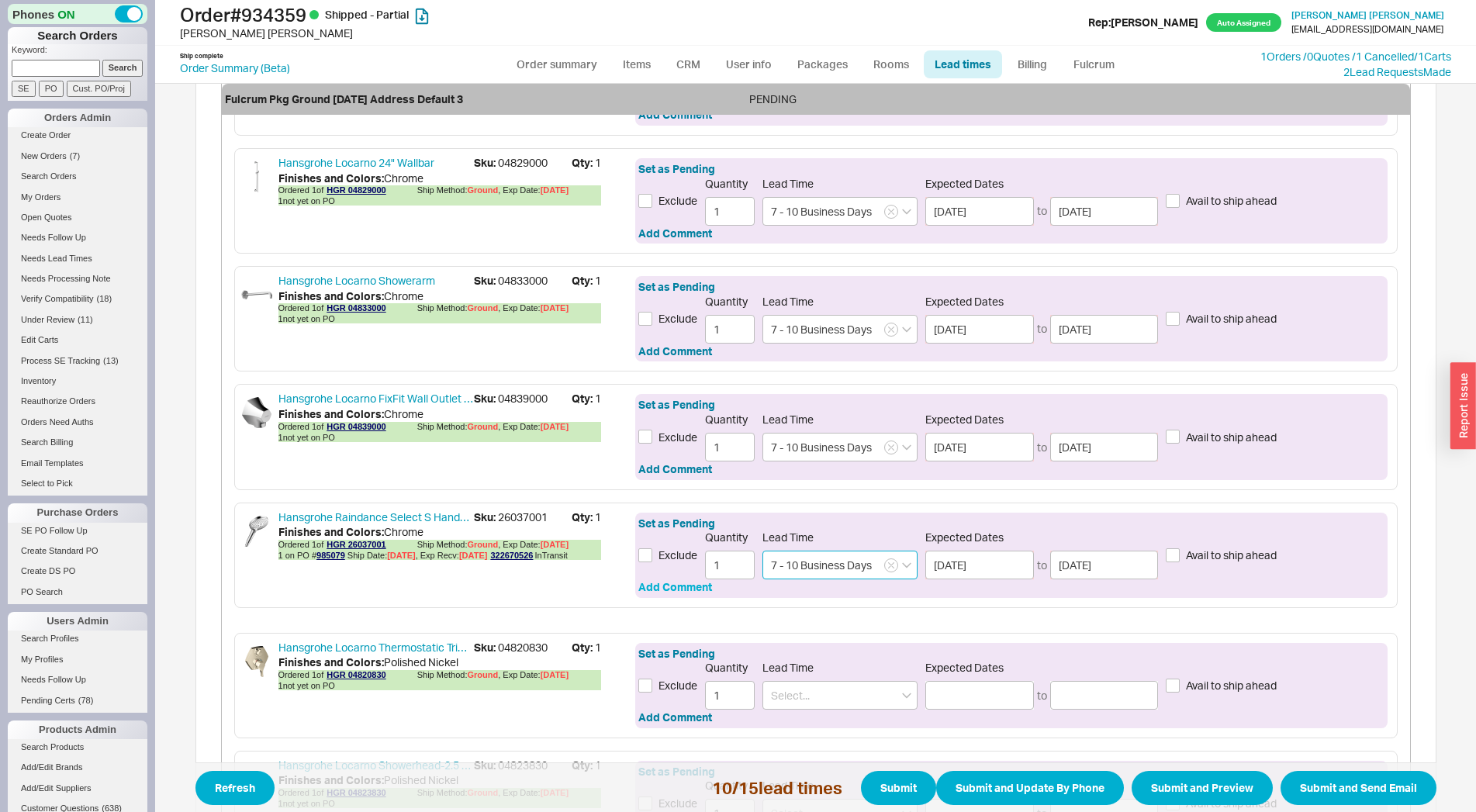
scroll to position [1028, 0]
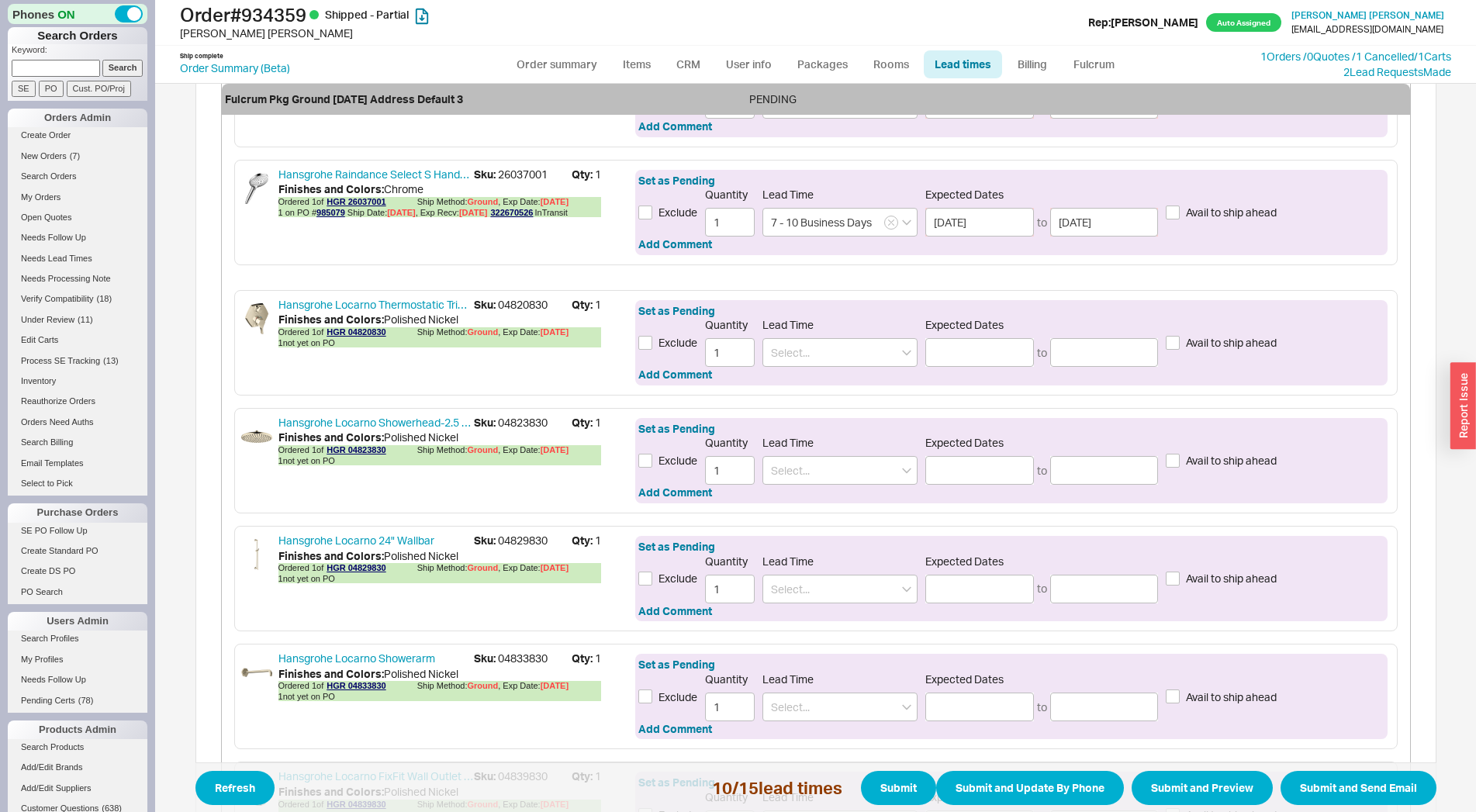
click at [523, 301] on span "Sku: 04820830" at bounding box center [523, 305] width 98 height 15
copy span "04820830"
click at [499, 424] on span "Sku: 04823830" at bounding box center [523, 423] width 98 height 15
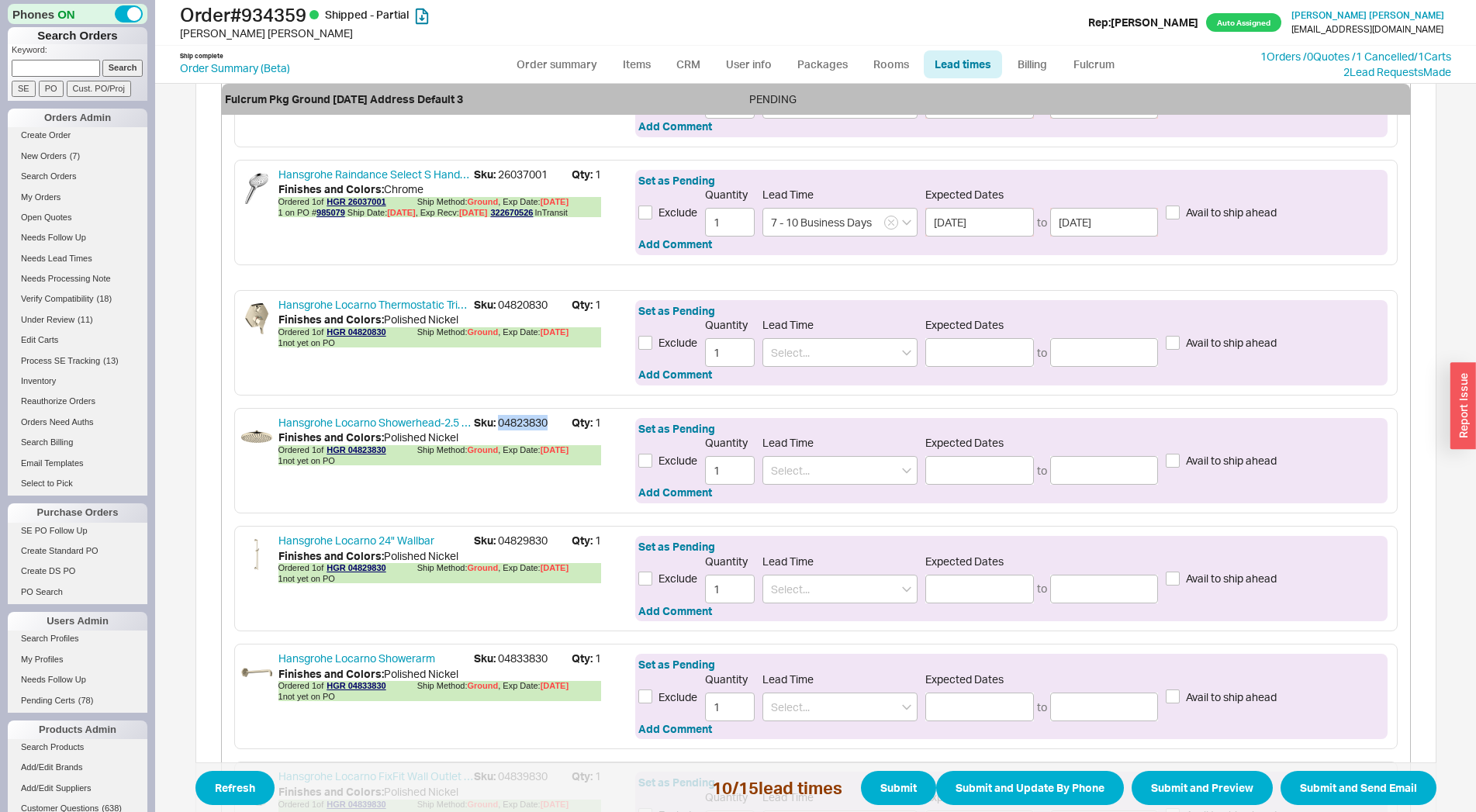
copy span "04823830"
click at [780, 360] on input at bounding box center [840, 353] width 155 height 29
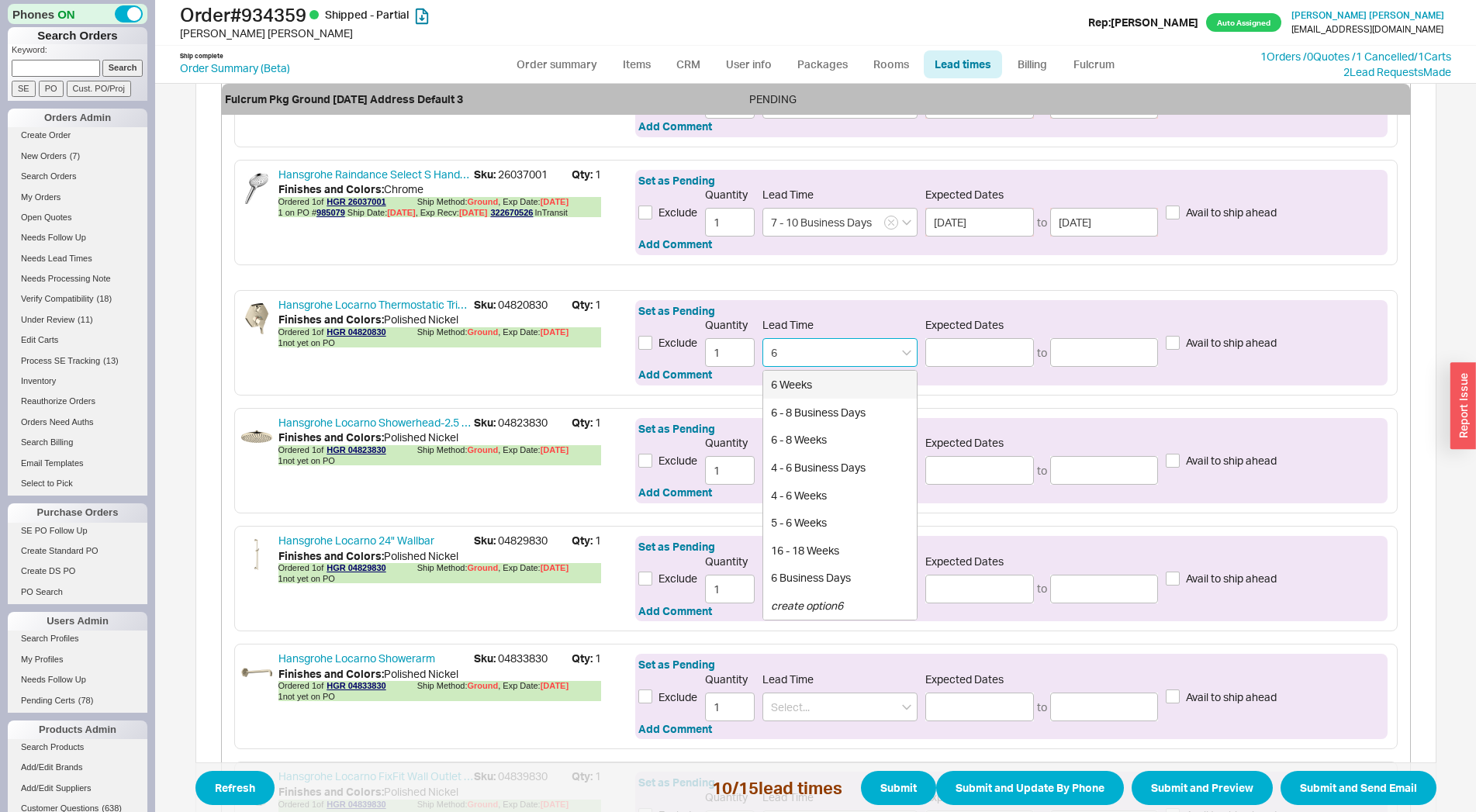
click at [807, 389] on div "6 Weeks" at bounding box center [840, 384] width 153 height 28
type input "6 Weeks"
type input "09/30/2025"
type input "10/03/2025"
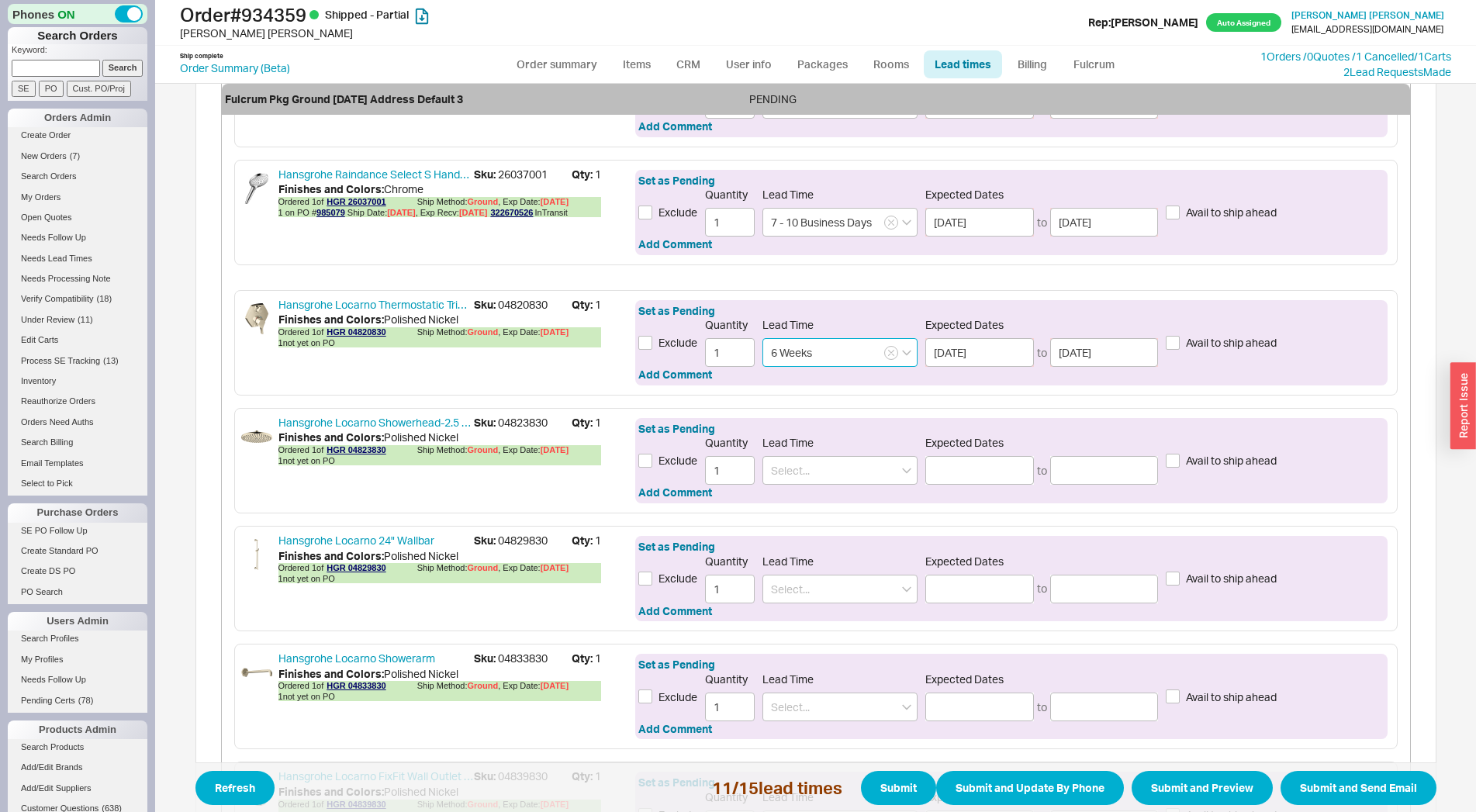
click at [877, 352] on input "6 Weeks" at bounding box center [840, 353] width 155 height 29
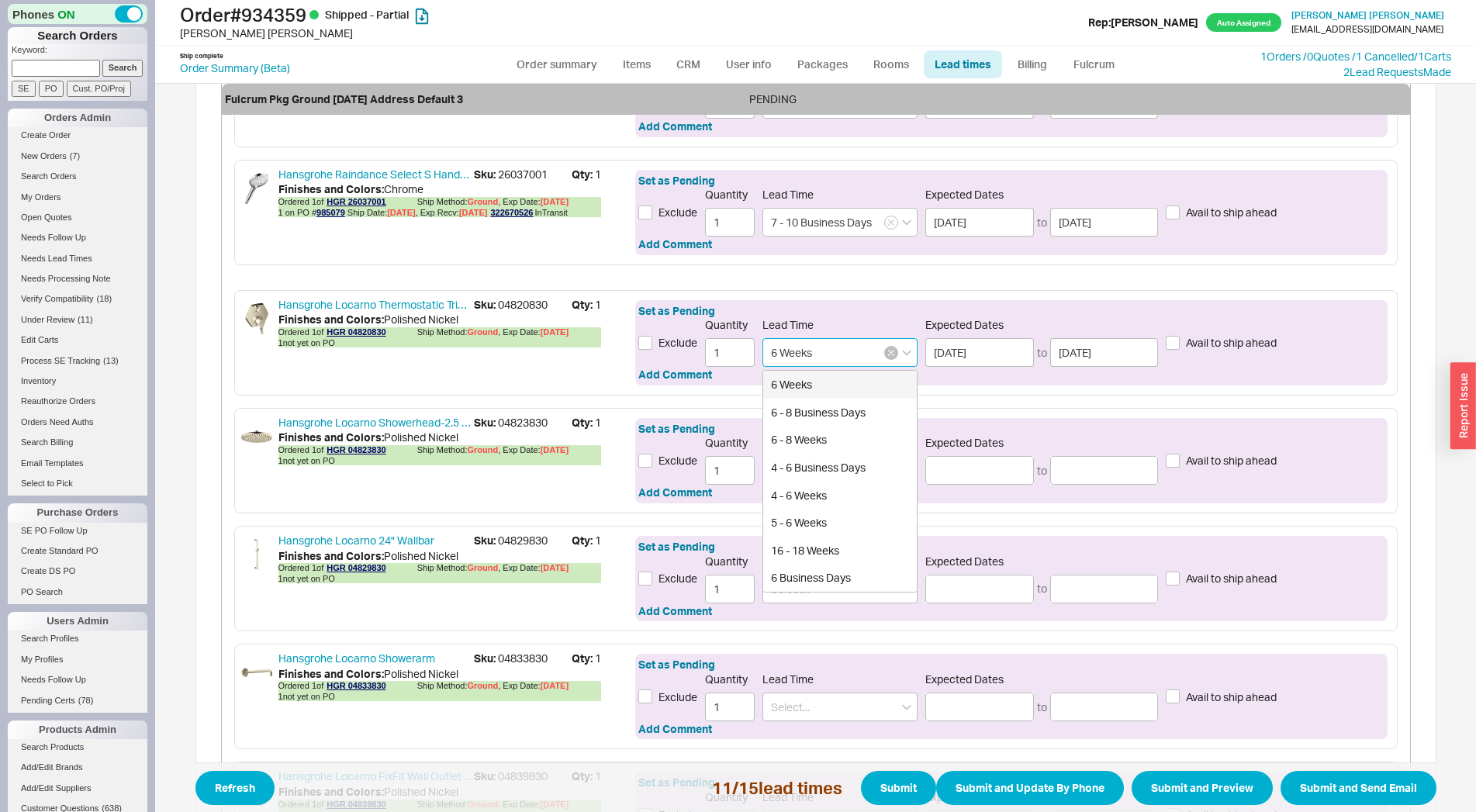
type input "6 Weeks"
click at [888, 352] on icon "button" at bounding box center [891, 353] width 6 height 10
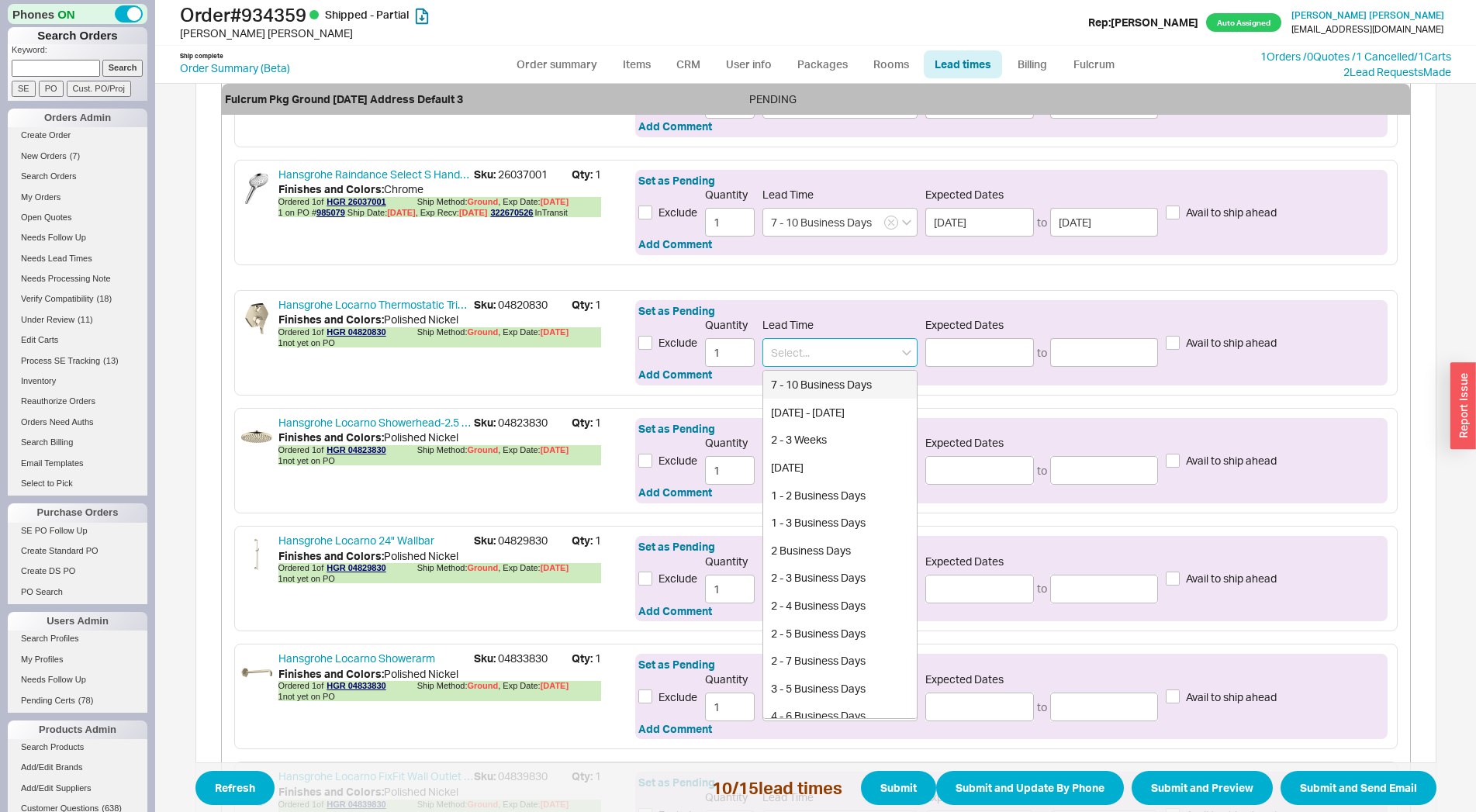
click at [873, 355] on input at bounding box center [840, 353] width 155 height 29
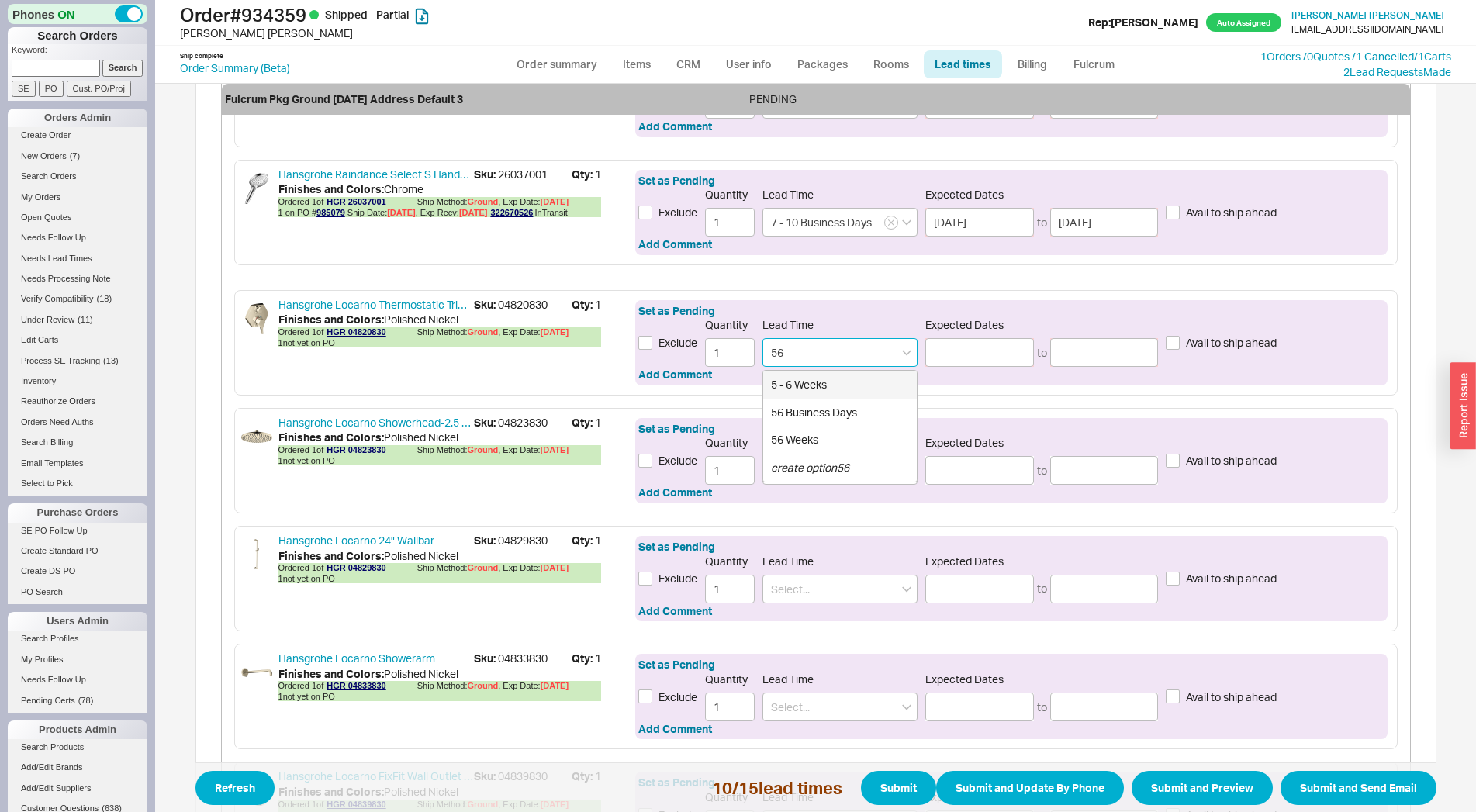
click at [809, 383] on div "5 - 6 Weeks" at bounding box center [840, 384] width 153 height 28
type input "5 - 6 Weeks"
type input "09/23/2025"
type input "09/30/2025"
type input "5 - 6 Weeks"
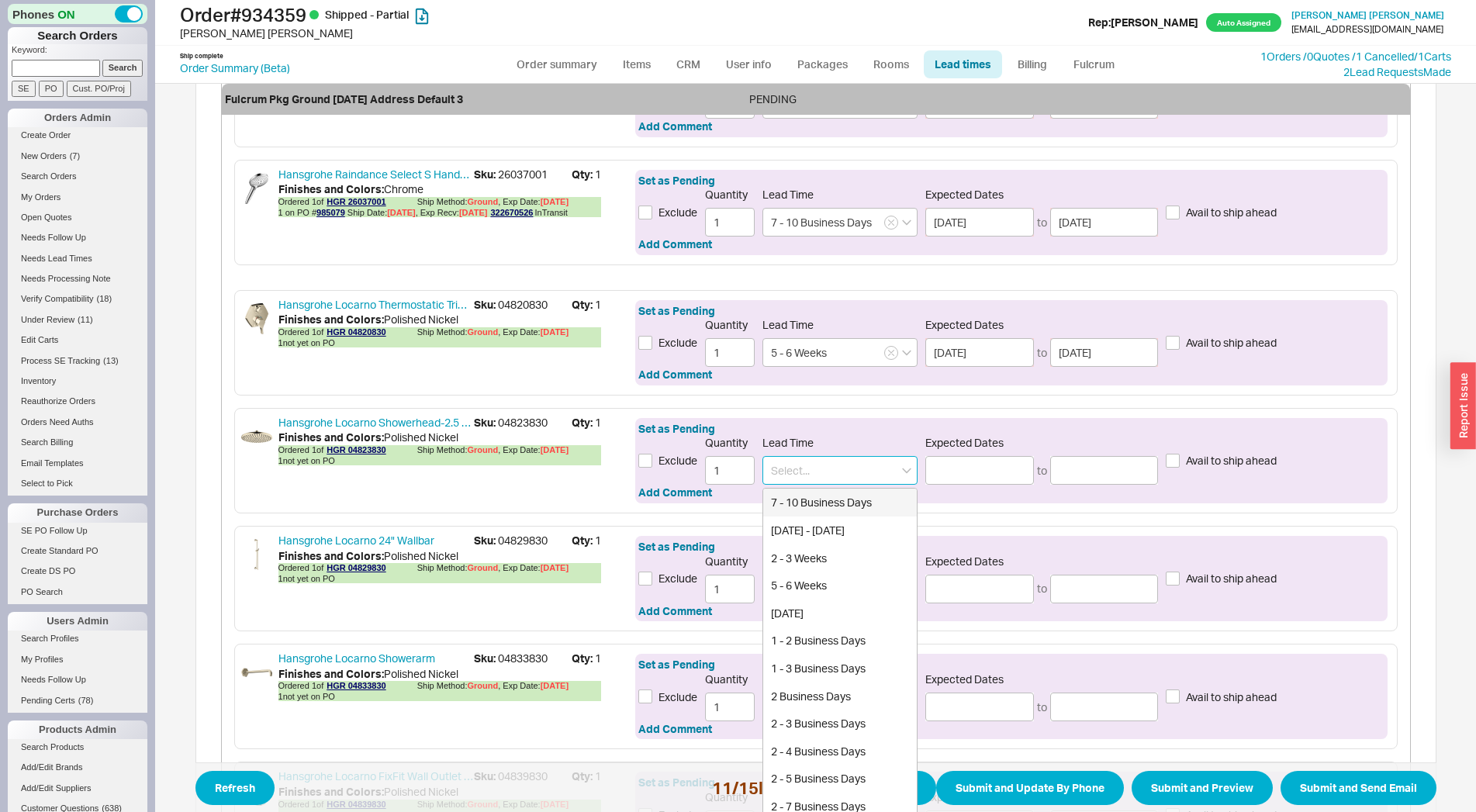
click at [818, 474] on input at bounding box center [840, 471] width 155 height 29
click at [797, 531] on div "12 - 14 Weeks" at bounding box center [840, 530] width 153 height 28
type input "12 - 14 Weeks"
type input "11/12/2025"
type input "11/25/2025"
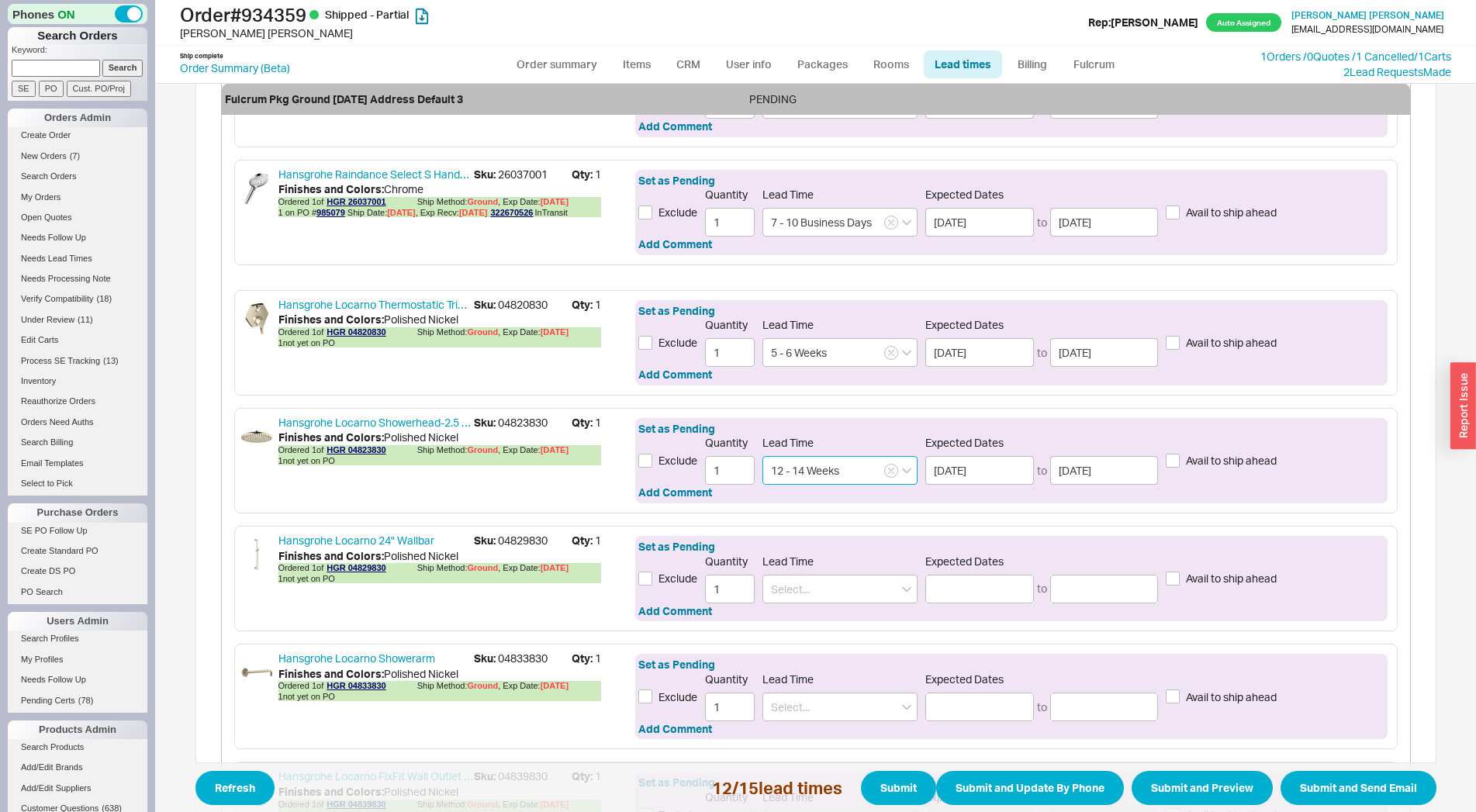
type input "12 - 14 Weeks"
click at [504, 540] on span "Sku: 04829830" at bounding box center [523, 541] width 98 height 15
copy span "04829830"
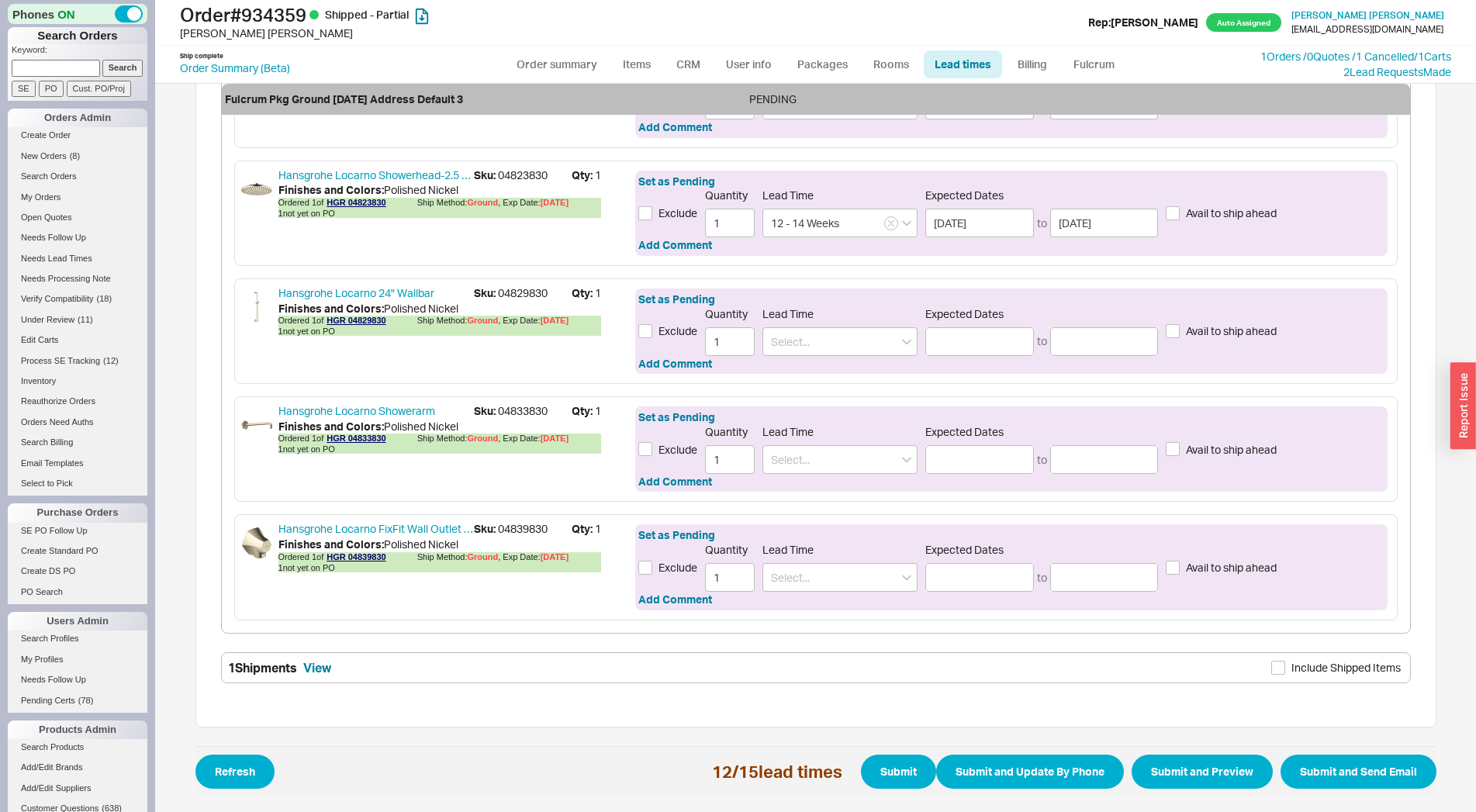
click at [507, 418] on span "Sku: 04833830" at bounding box center [523, 411] width 98 height 15
copy span "04833830"
click at [804, 455] on input at bounding box center [840, 459] width 155 height 29
click at [807, 493] on div "4 - 5 Weeks" at bounding box center [840, 491] width 153 height 28
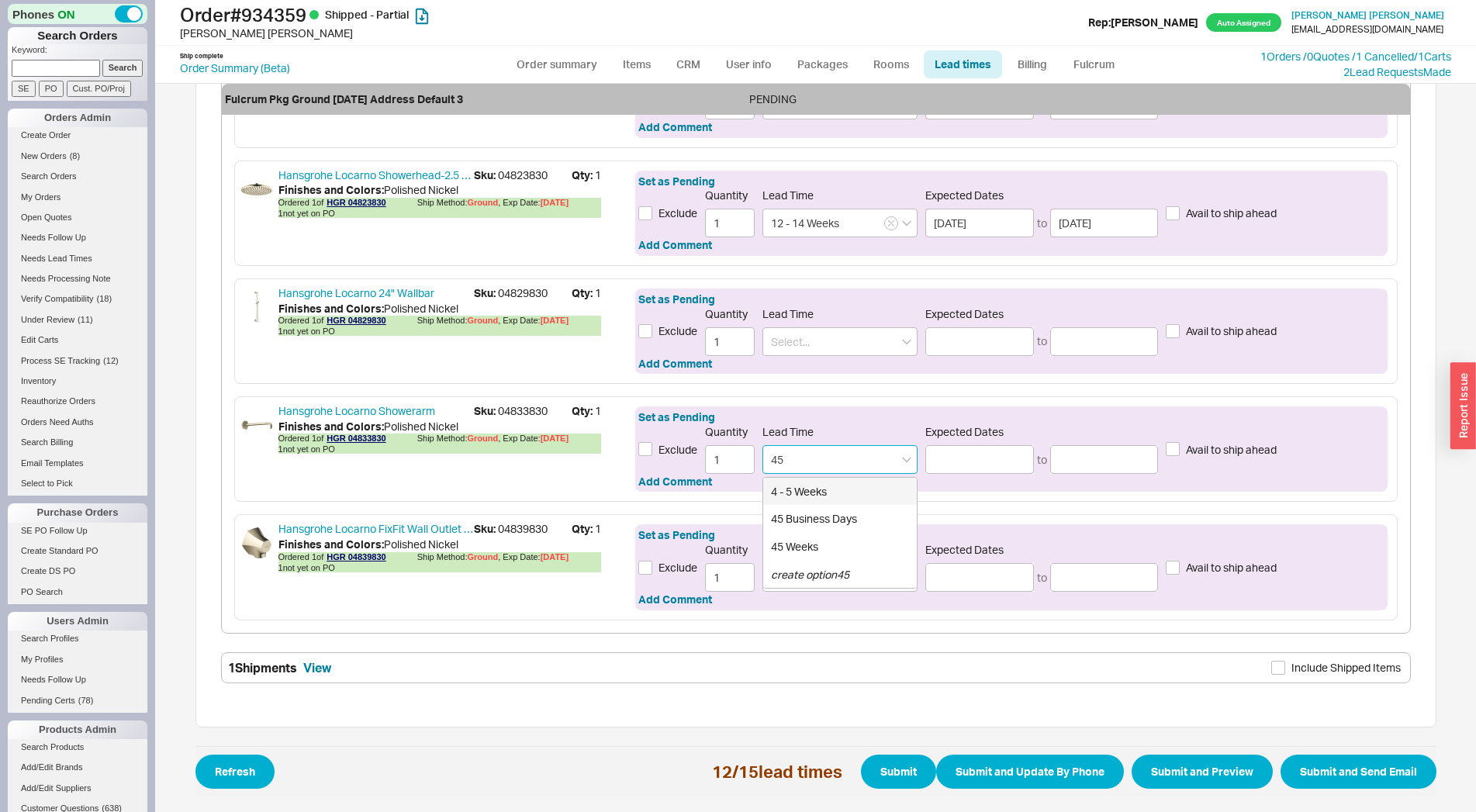
type input "4 - 5 Weeks"
type input "09/16/2025"
type input "09/23/2025"
type input "4 - 5 Weeks"
click at [514, 520] on div "Hansgrohe Locarno FixFit Wall Outlet with Check Valves Sku: 04839830 Qty: 1 Fin…" at bounding box center [815, 567] width 1163 height 105
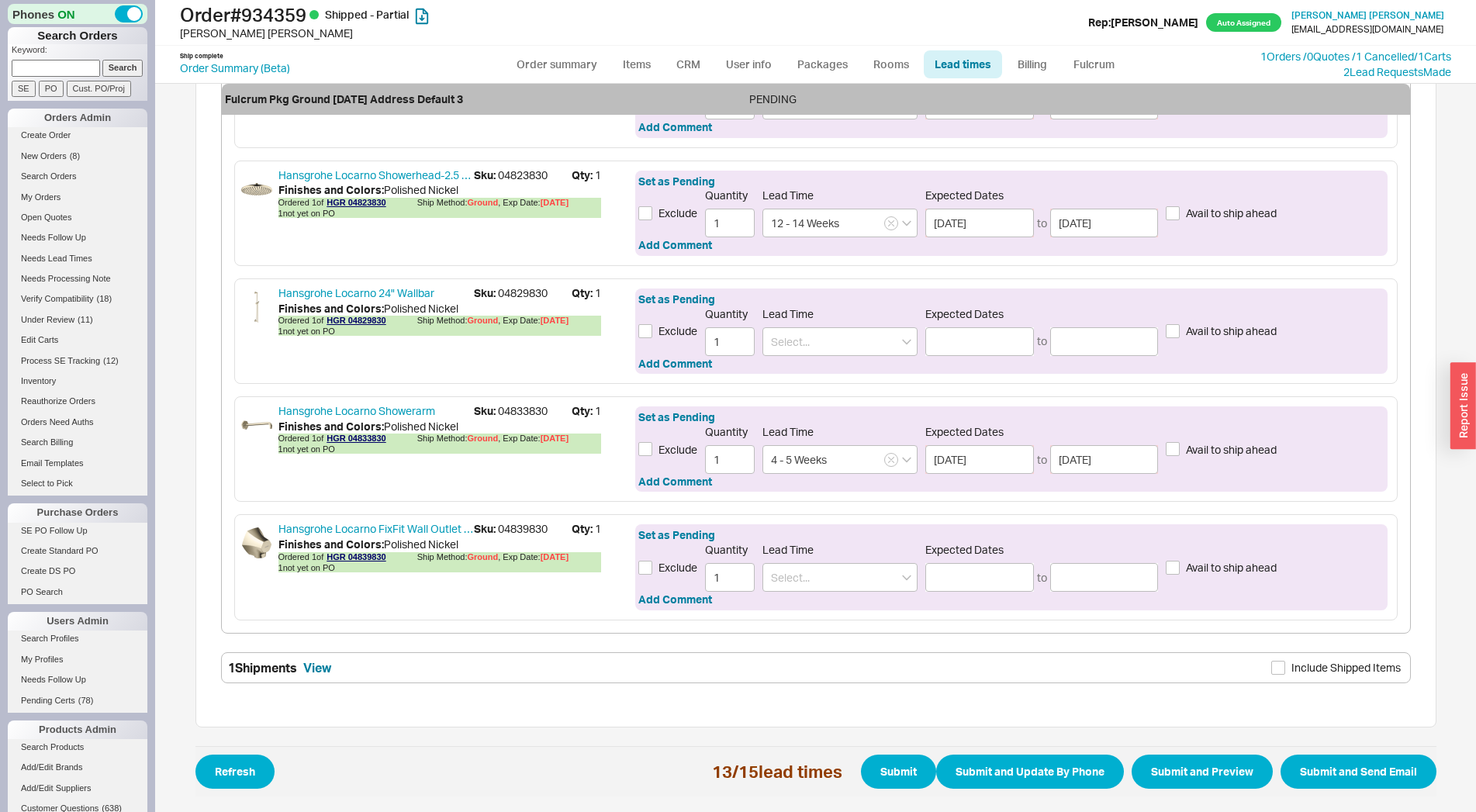
click at [517, 524] on span "Sku: 04839830" at bounding box center [523, 528] width 98 height 15
copy span "04839830"
click at [802, 570] on input at bounding box center [840, 577] width 155 height 29
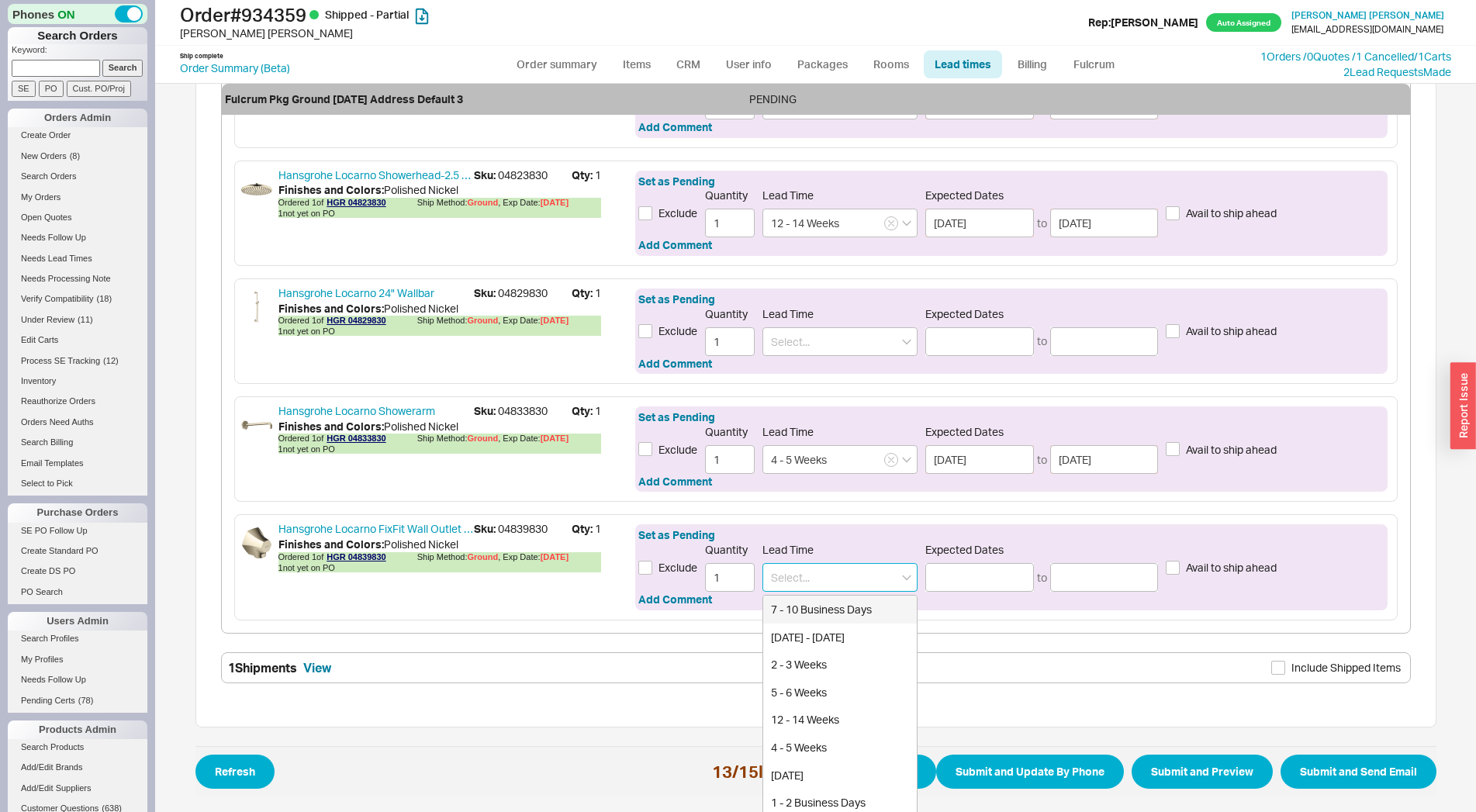
click at [831, 570] on input at bounding box center [840, 577] width 155 height 29
click at [805, 601] on div "4 Weeks" at bounding box center [840, 609] width 153 height 28
type input "4 Weeks"
type input "09/16/2025"
type input "09/19/2025"
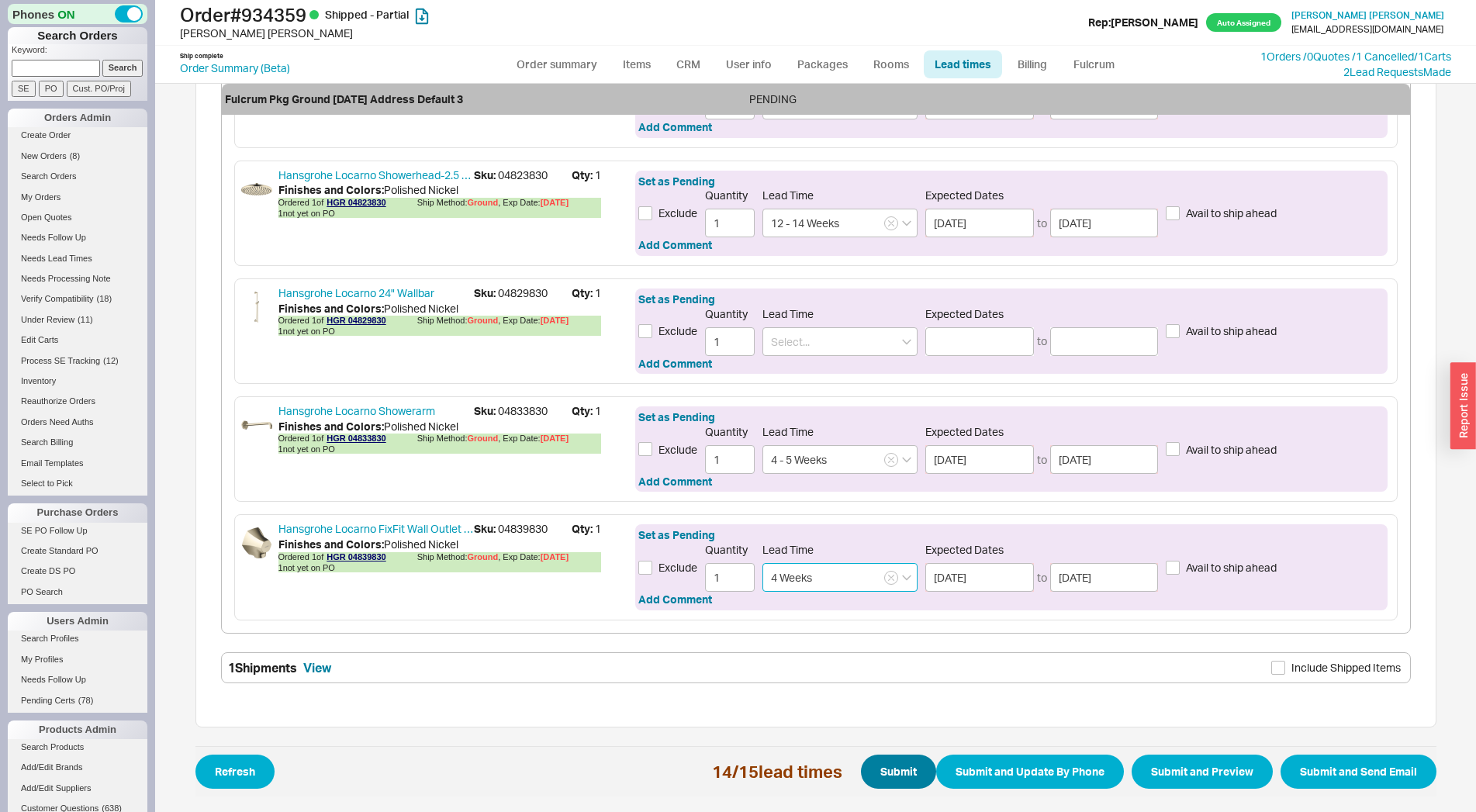
type input "4 Weeks"
click at [867, 758] on button "Submit" at bounding box center [899, 772] width 75 height 35
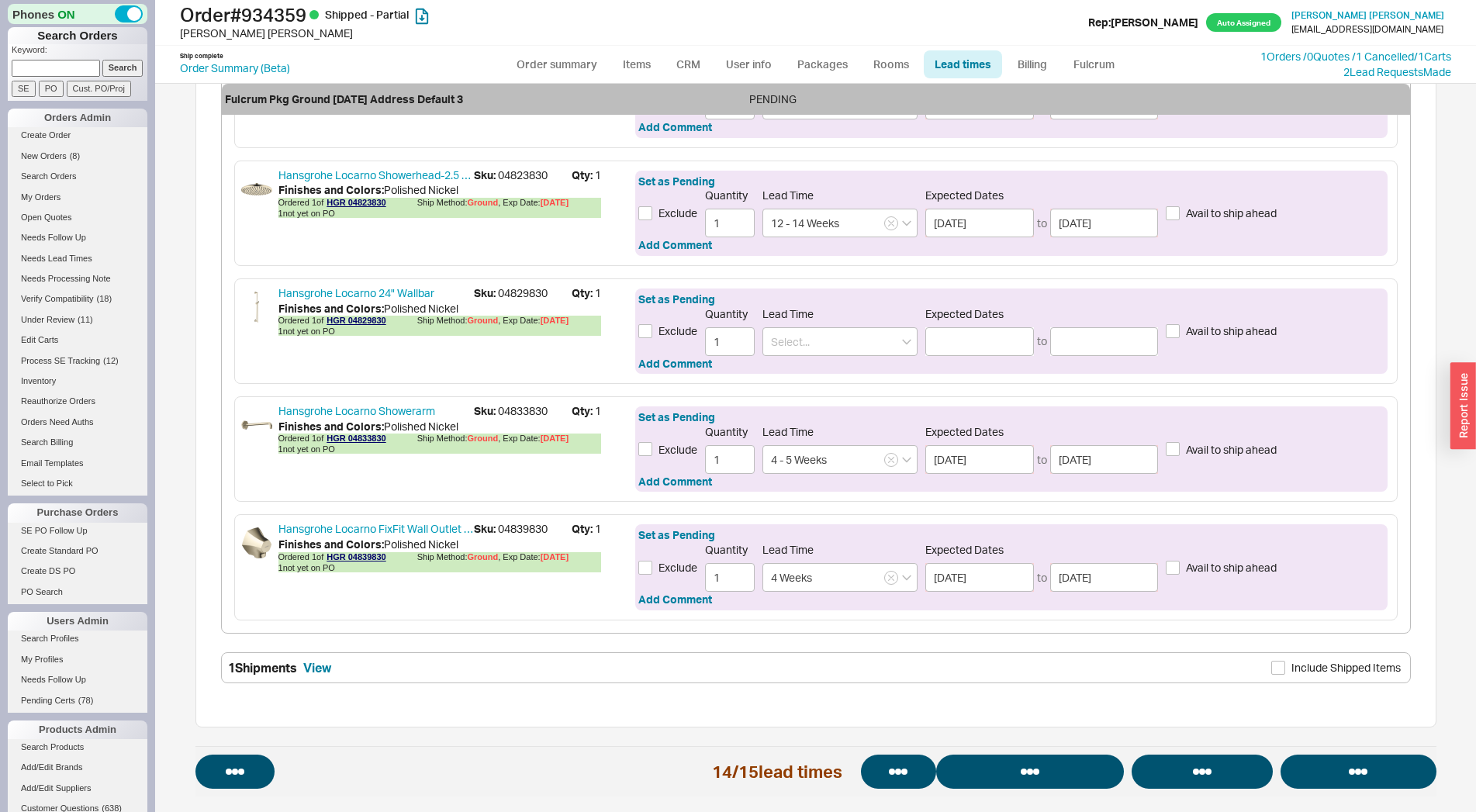
select select "*"
select select "LOW"
select select "3"
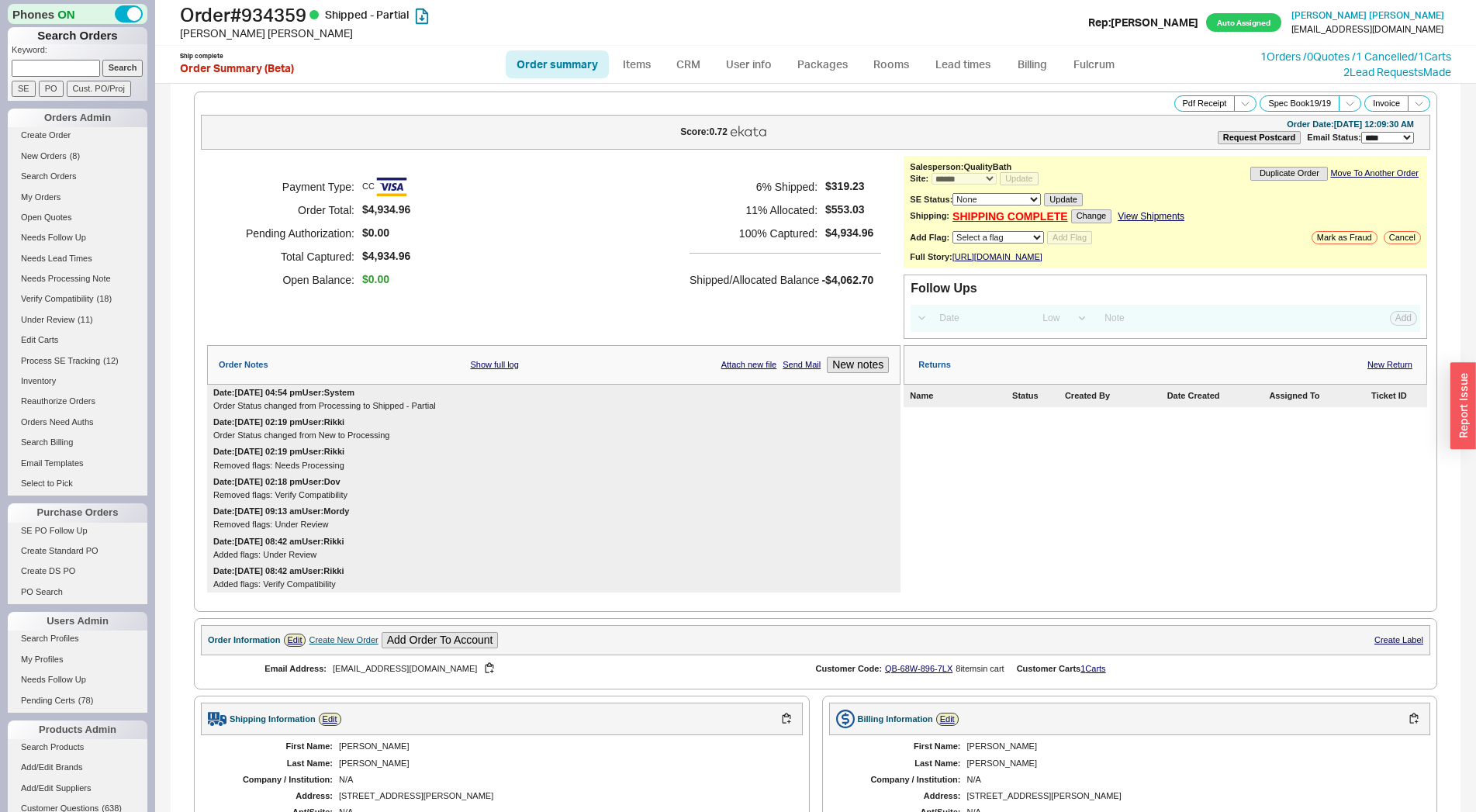
scroll to position [2056, 0]
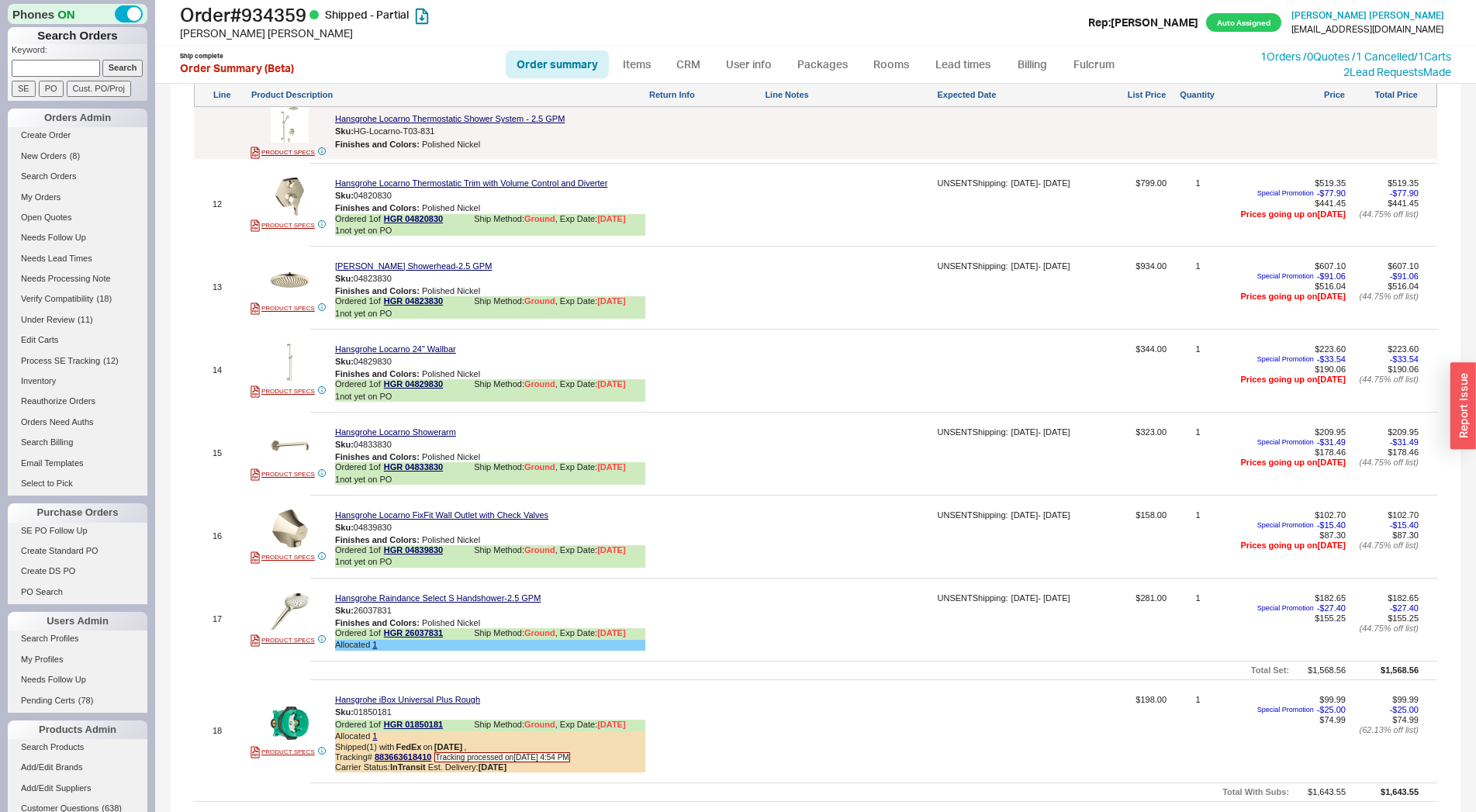
click at [740, 383] on div at bounding box center [705, 376] width 113 height 63
click at [812, 388] on div at bounding box center [849, 376] width 170 height 63
type textarea "0"
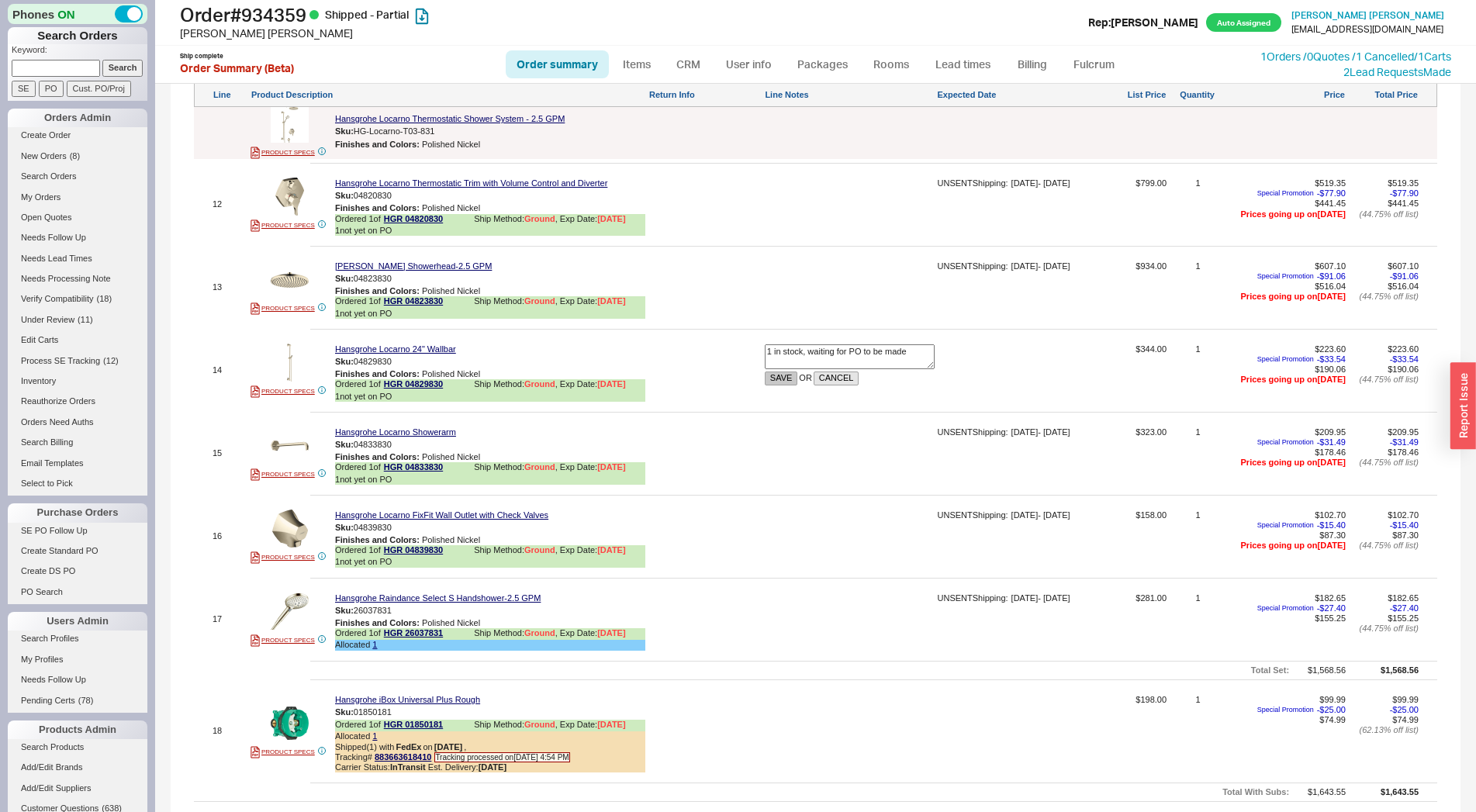
type textarea "1 in stock, waiting for PO to be made"
click at [767, 384] on button "SAVE" at bounding box center [781, 378] width 34 height 13
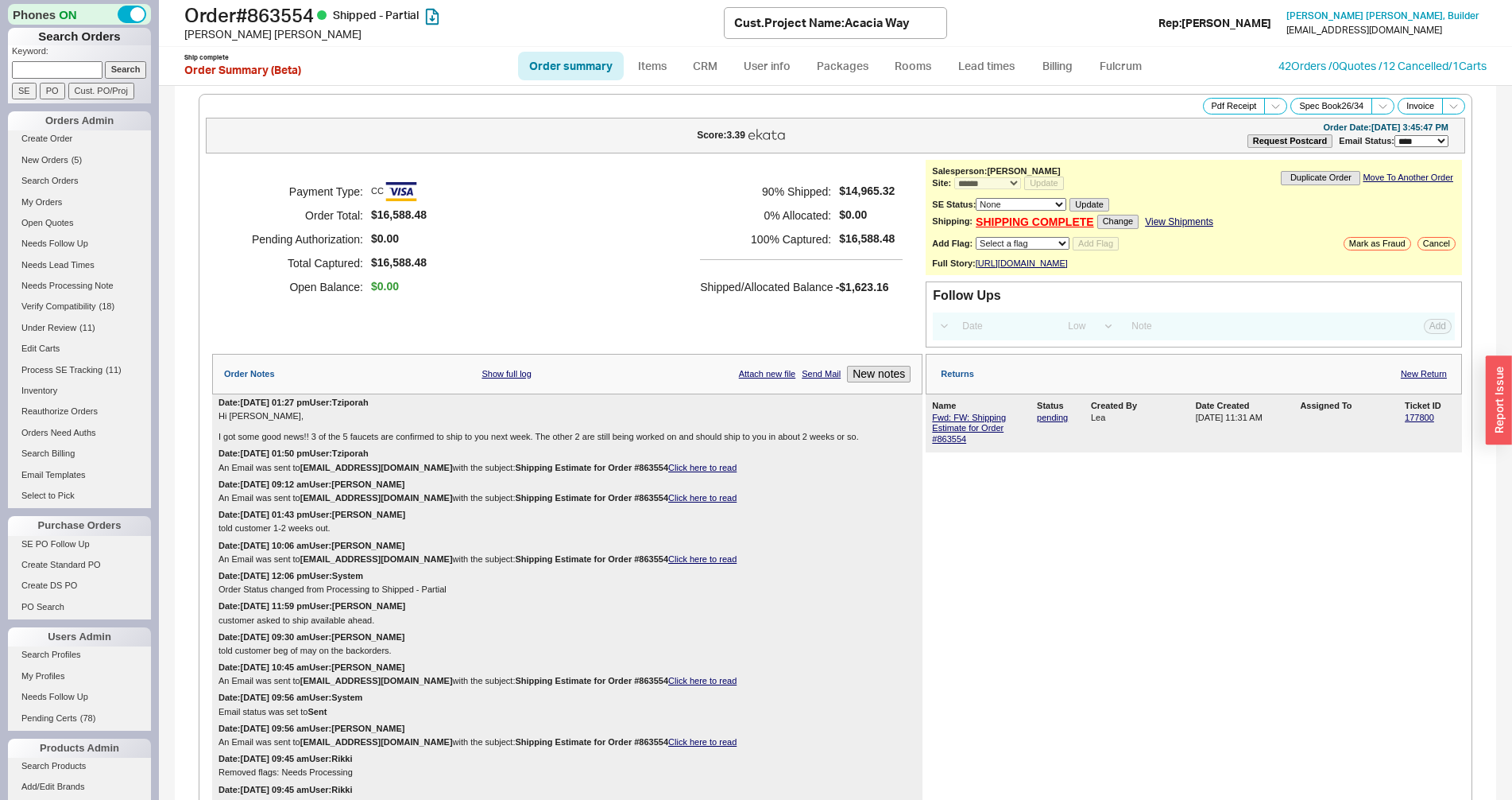
select select "*"
select select "LOW"
select select "3"
